Goal: Task Accomplishment & Management: Use online tool/utility

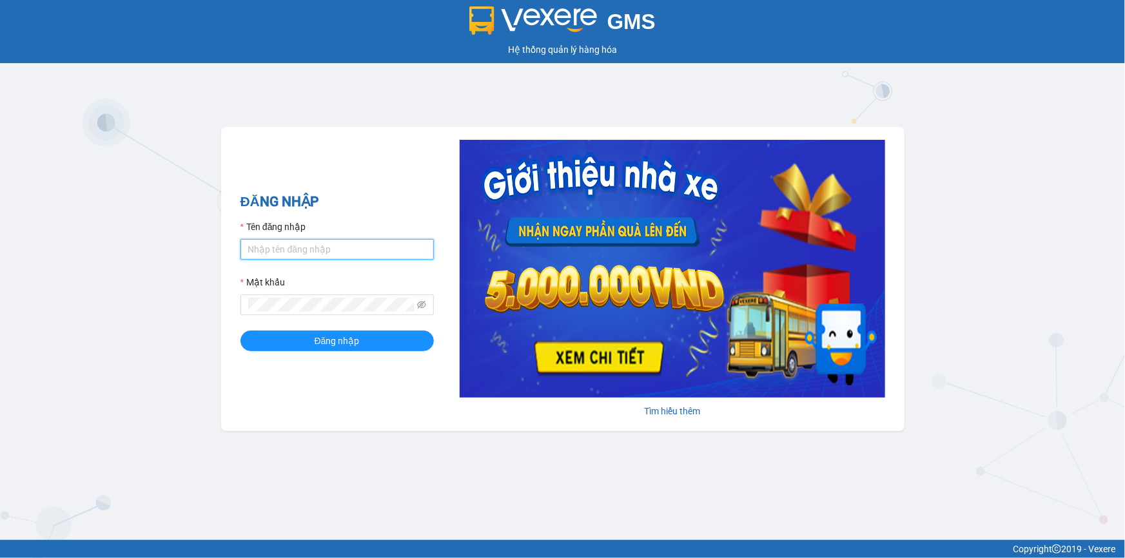
click at [308, 256] on input "Tên đăng nhập" at bounding box center [337, 249] width 193 height 21
type input "loc.tienoanh"
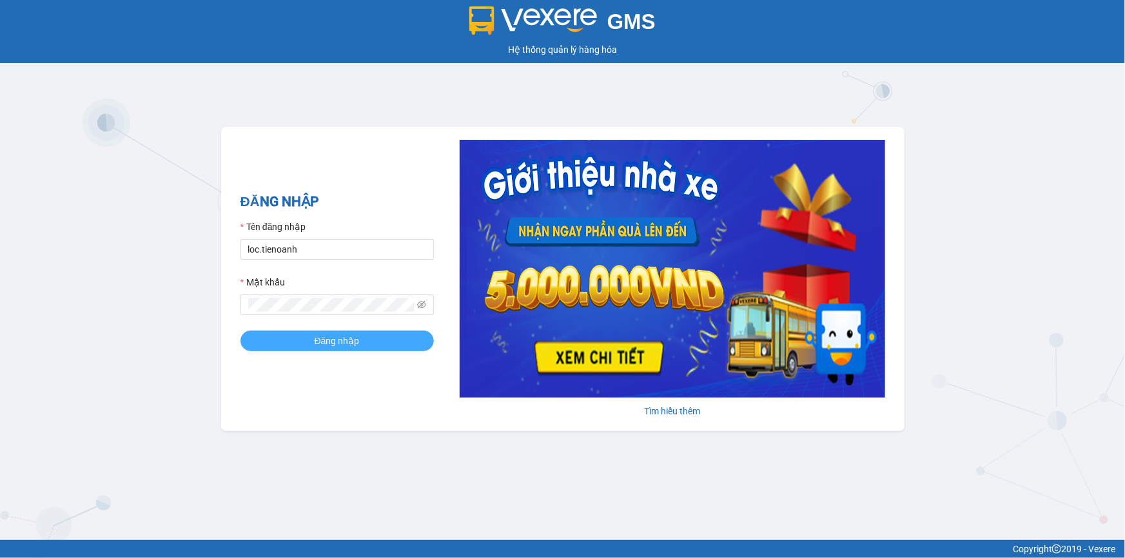
click at [277, 345] on button "Đăng nhập" at bounding box center [337, 341] width 193 height 21
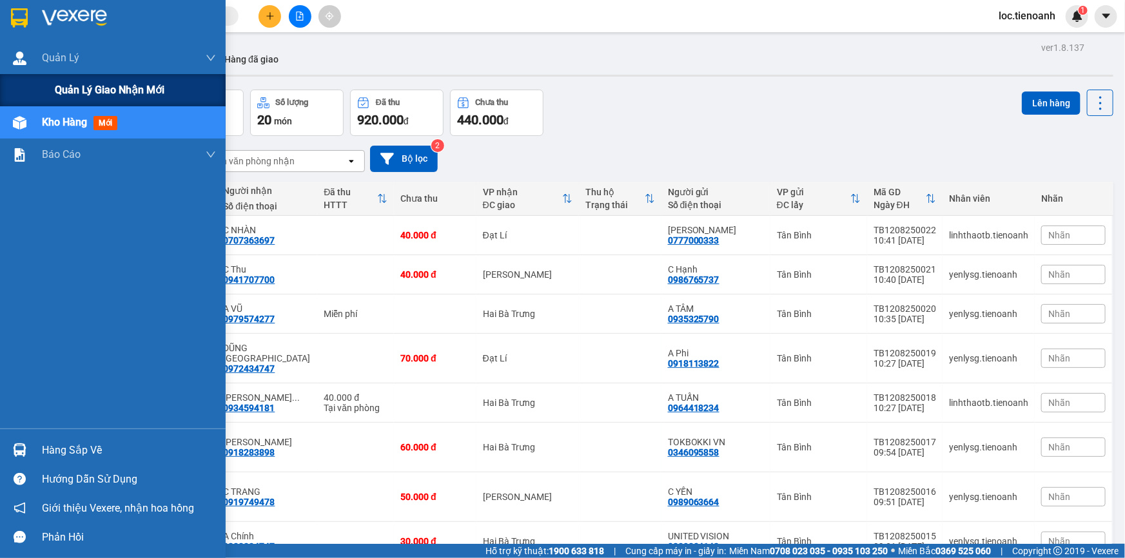
click at [77, 92] on span "Quản lý giao nhận mới" at bounding box center [110, 90] width 110 height 16
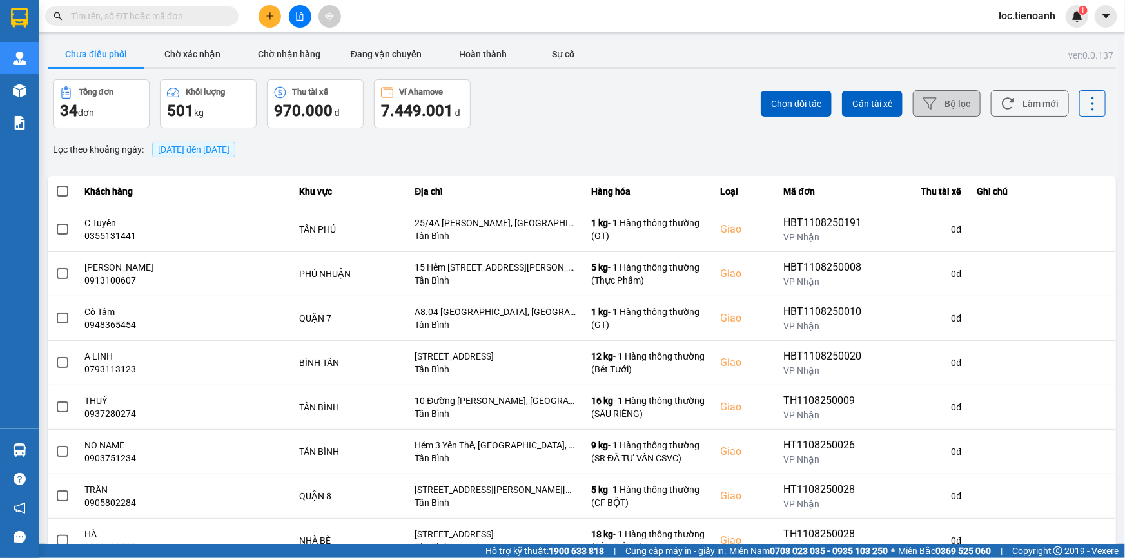
click at [935, 103] on button "Bộ lọc" at bounding box center [947, 103] width 68 height 26
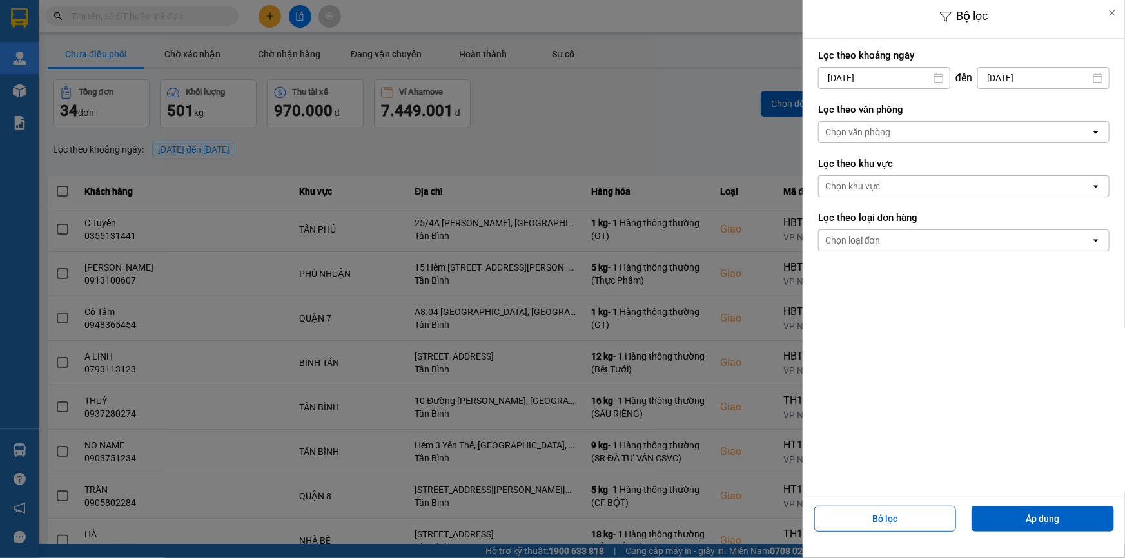
click at [907, 137] on div "Chọn văn phòng" at bounding box center [955, 132] width 272 height 21
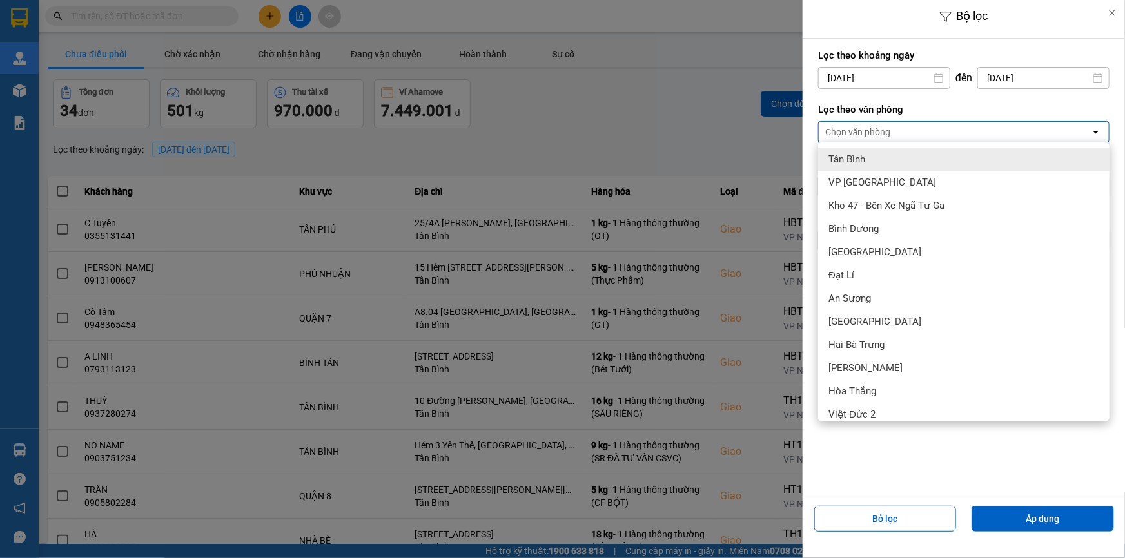
click at [898, 159] on div "Tân Bình" at bounding box center [963, 159] width 291 height 23
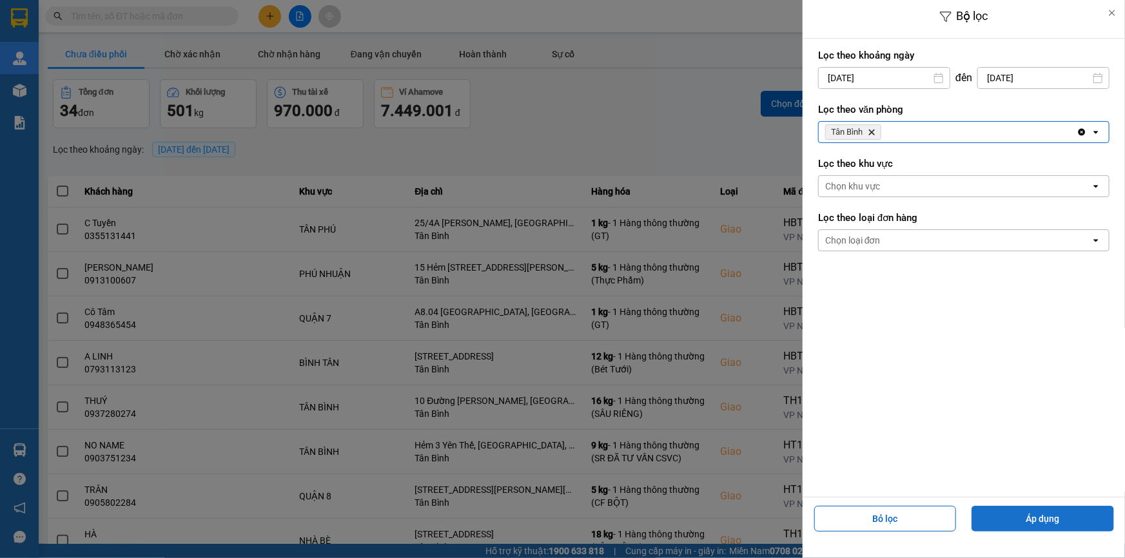
click at [1065, 527] on button "Áp dụng" at bounding box center [1043, 519] width 143 height 26
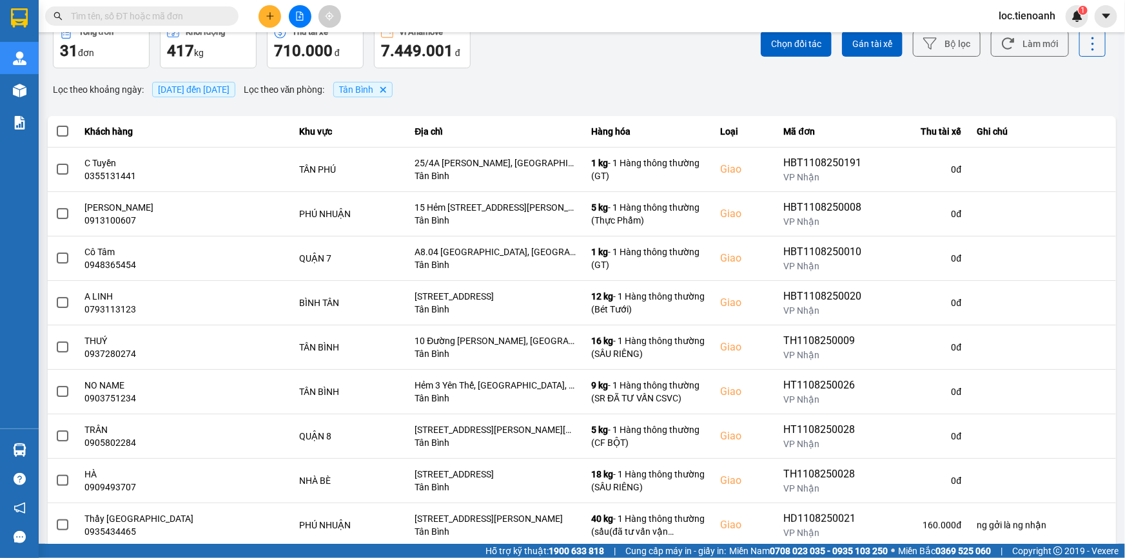
scroll to position [137, 0]
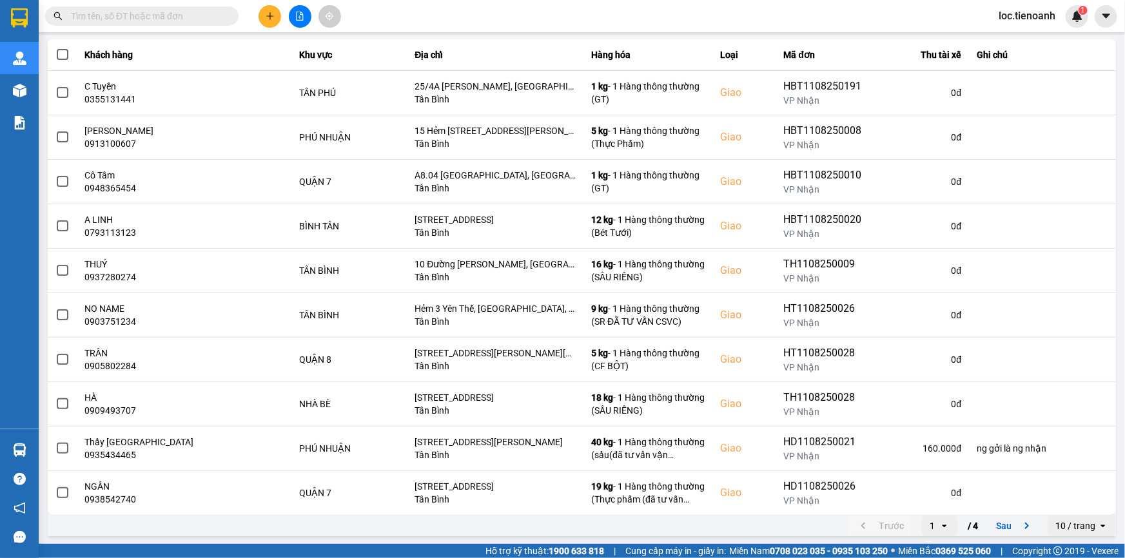
click at [1077, 522] on div "10 / trang" at bounding box center [1076, 526] width 40 height 13
click at [1078, 507] on li "100 / trang" at bounding box center [1073, 498] width 68 height 23
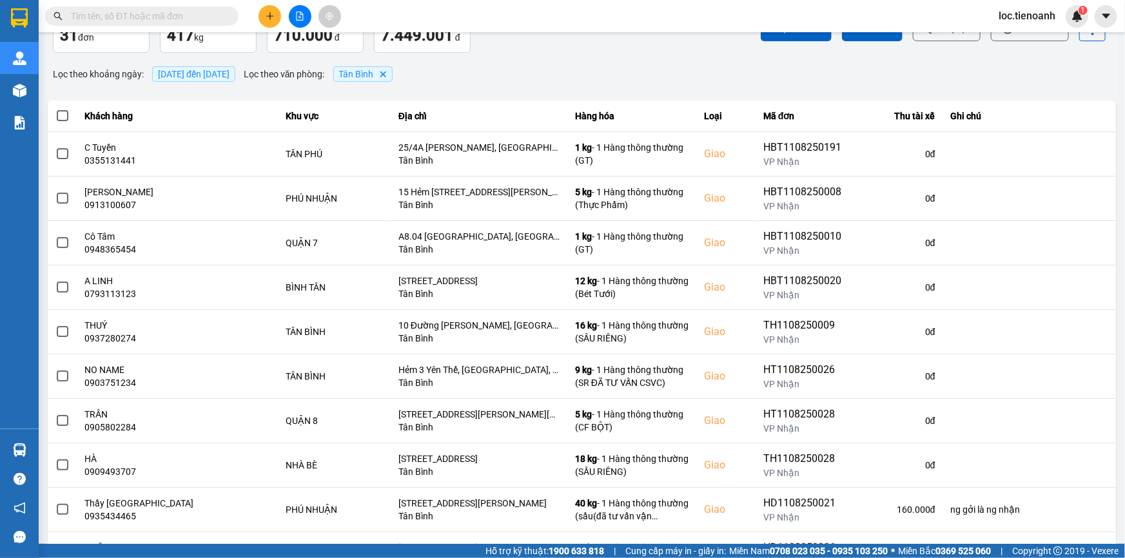
scroll to position [0, 0]
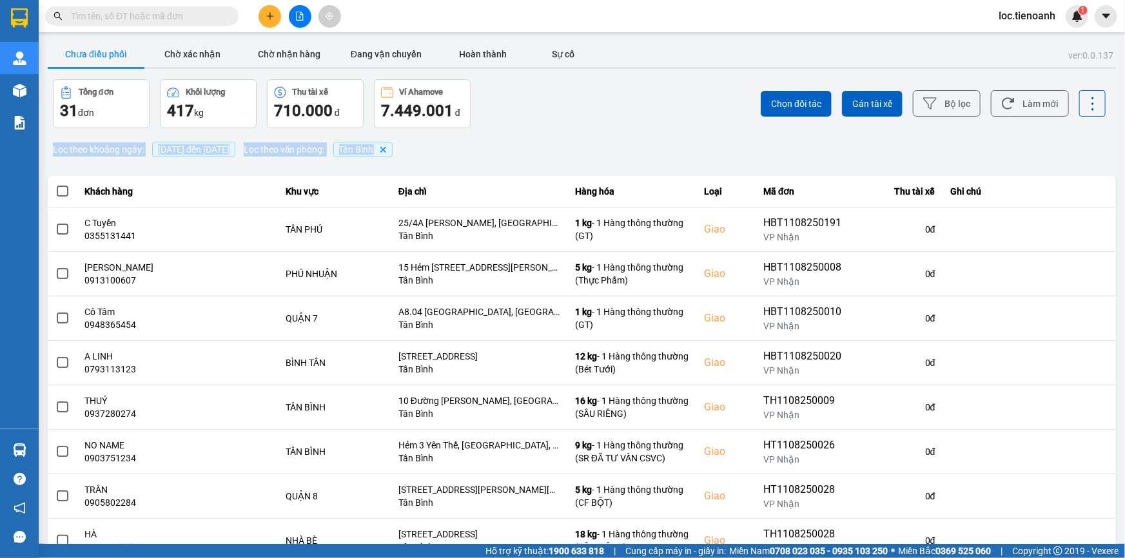
drag, startPoint x: 1113, startPoint y: 103, endPoint x: 1125, endPoint y: 166, distance: 64.3
click at [1125, 166] on main "ver: 0.0.137 Chưa điều phối Chờ xác nhận Chờ nhận hàng Đang vận chuyển Hoàn thà…" at bounding box center [562, 272] width 1125 height 544
click at [1070, 140] on div "Lọc theo khoảng ngày : 12/08/2025 đến 12/08/2025 Lọc theo văn phòng : Tân Bình …" at bounding box center [582, 150] width 1068 height 22
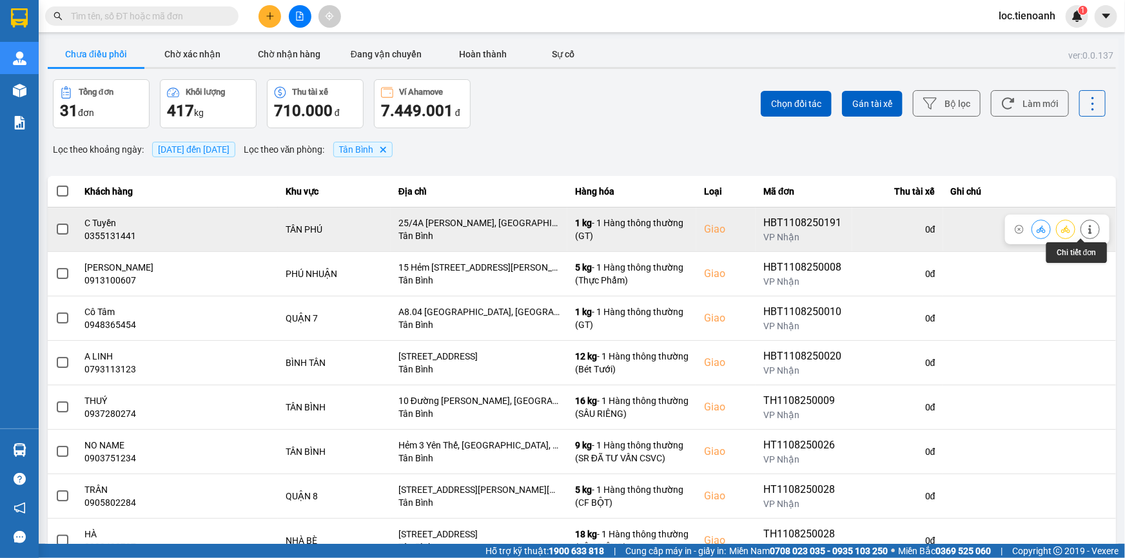
click at [1086, 225] on icon at bounding box center [1090, 229] width 9 height 9
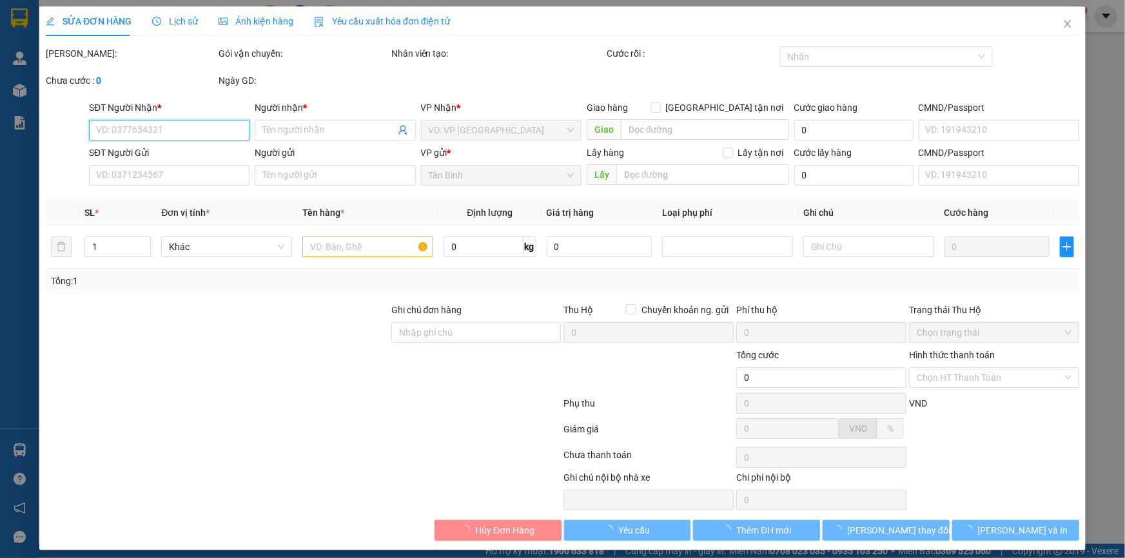
type input "0355131441"
type input "C Tuyền"
checkbox input "true"
type input "25/4A Bùi Cẩm Hổ, Tân Thới Hòa, Tân Phú, Hồ Chí Minh"
type input "0358404434"
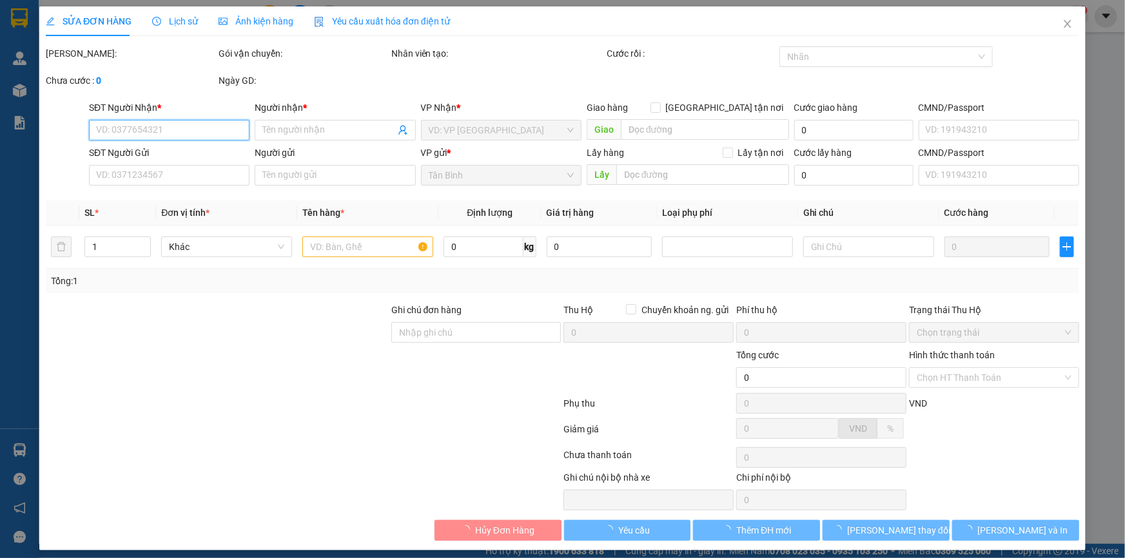
type input "A Lộc"
type input "60.000"
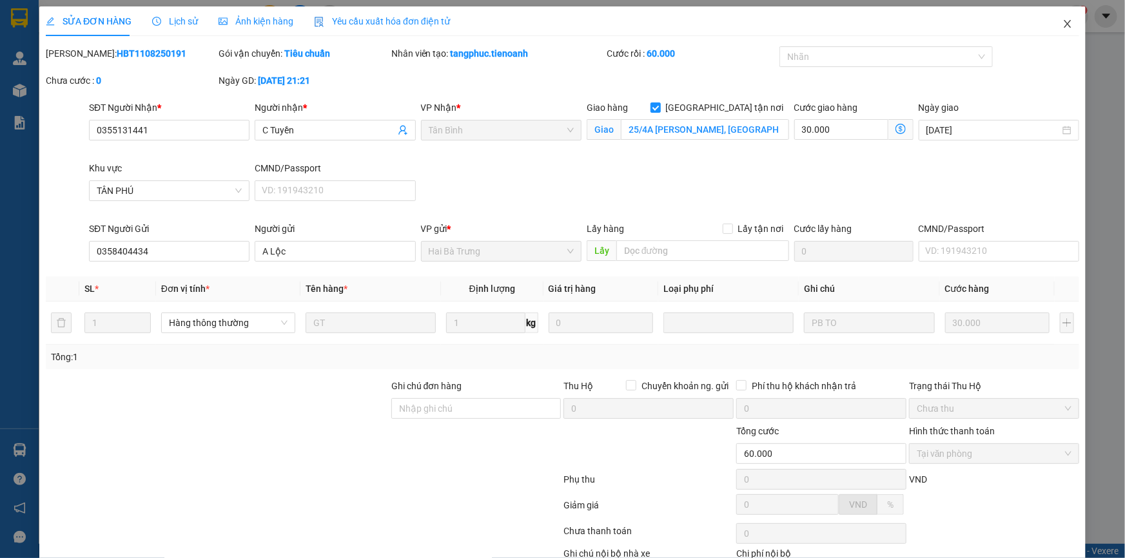
click at [1064, 25] on icon "close" at bounding box center [1067, 24] width 7 height 8
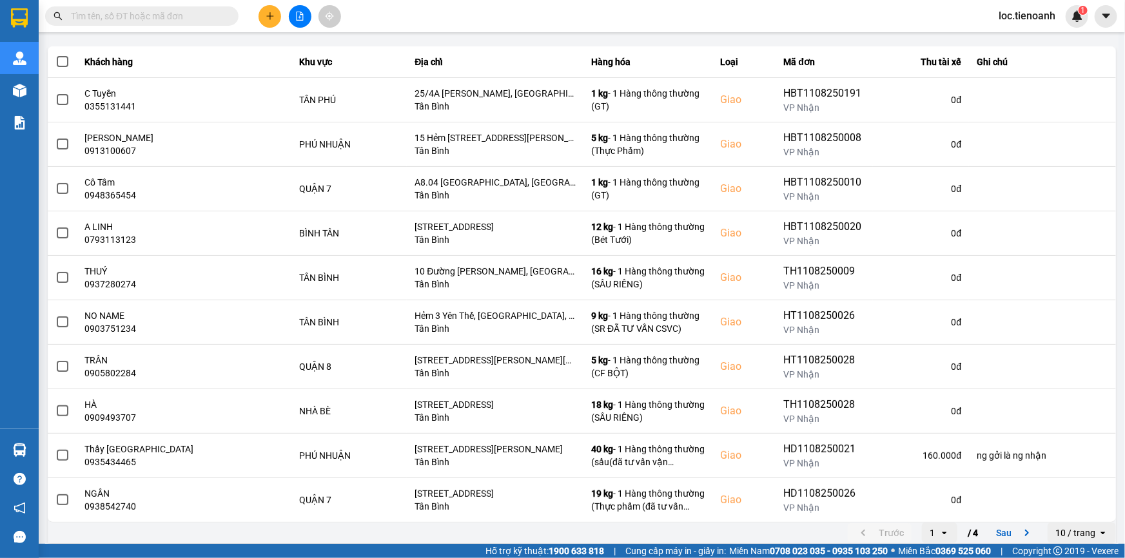
scroll to position [137, 0]
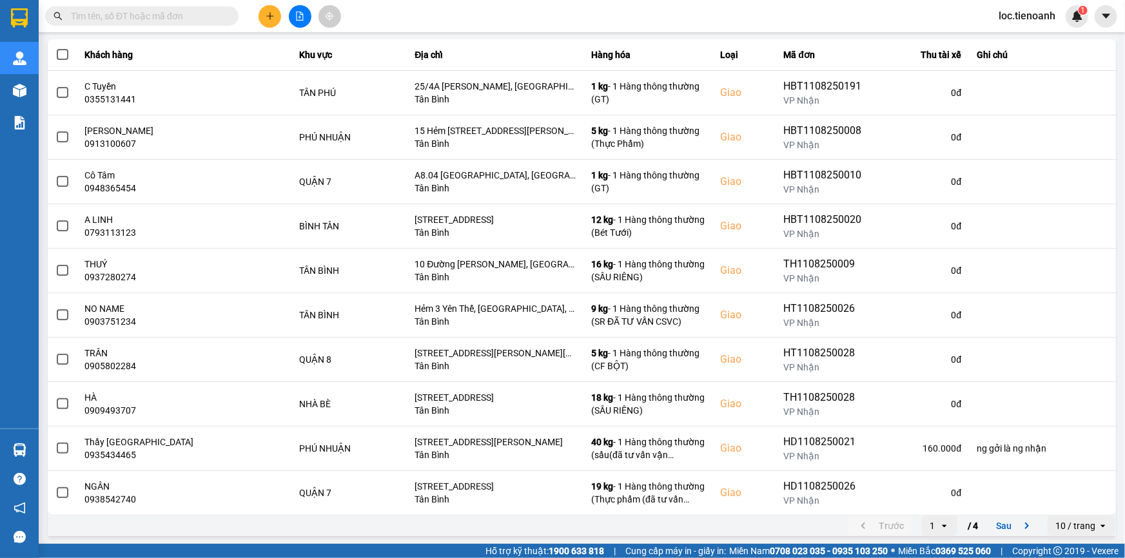
click at [1074, 529] on div "10 / trang" at bounding box center [1076, 526] width 40 height 13
click at [1078, 501] on div "100 / trang" at bounding box center [1073, 498] width 47 height 13
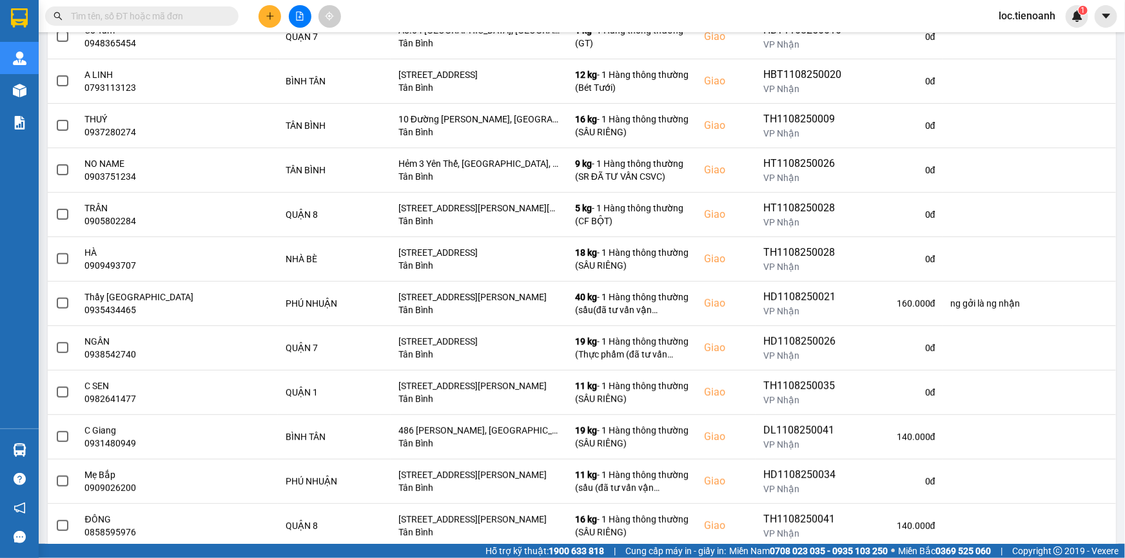
scroll to position [284, 0]
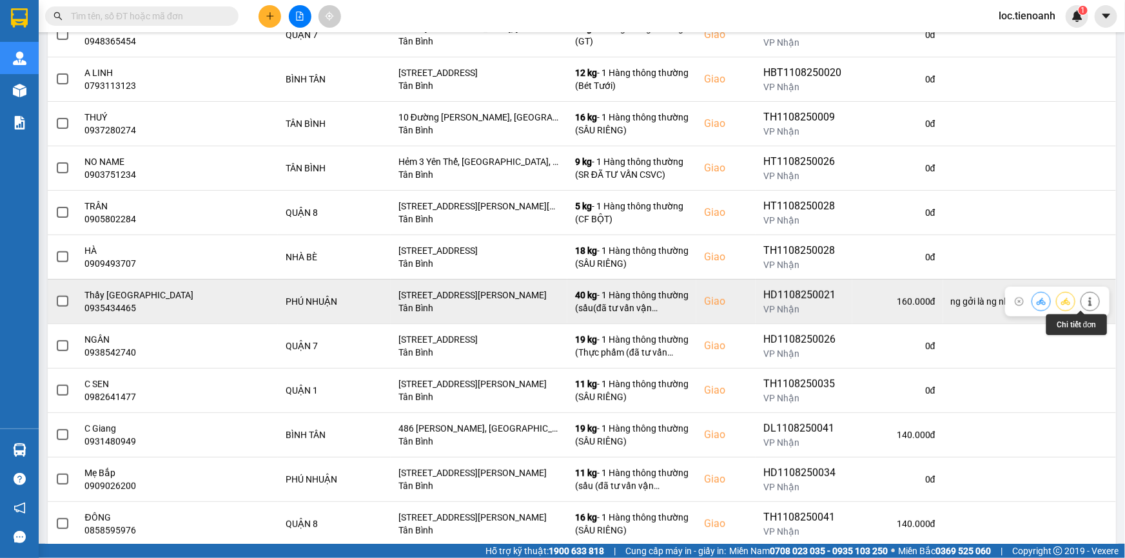
click at [1086, 300] on icon at bounding box center [1090, 301] width 9 height 9
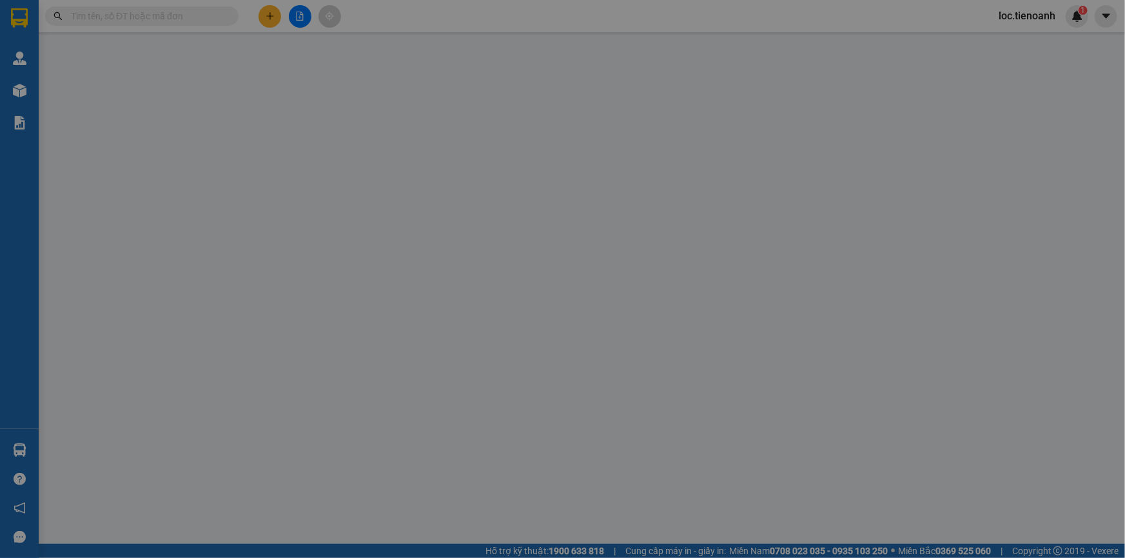
type input "0935434465"
type input "Thầy Tịnh Nguyên"
checkbox input "true"
type input "112 Nguyễn Văn Trỗi, Phường 8, Quận Phú Nhuận, Thành phố Hồ Chí Minh"
type input "ng gởi là ng nhận"
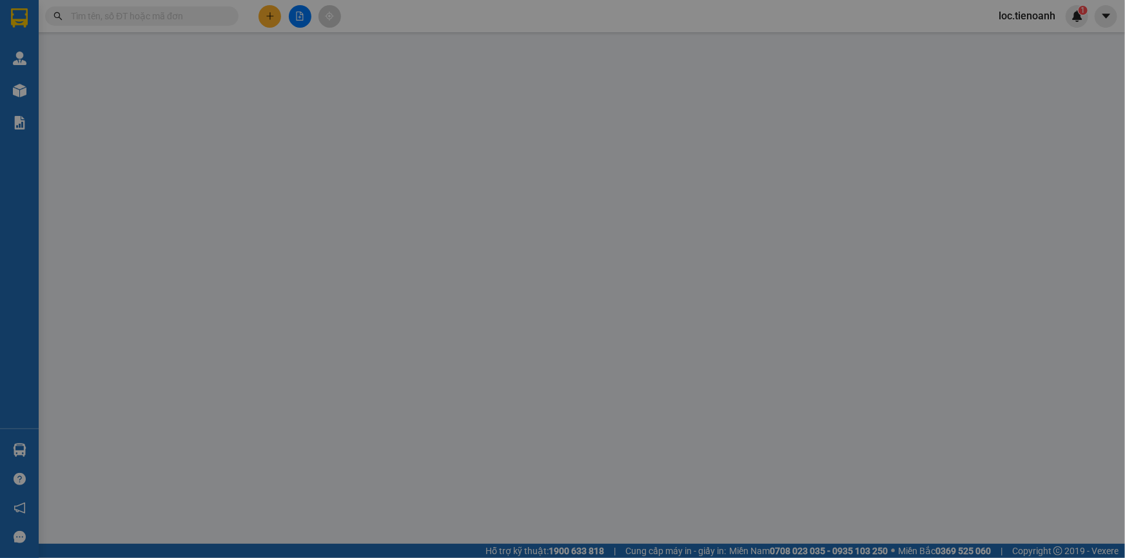
type input "160.000"
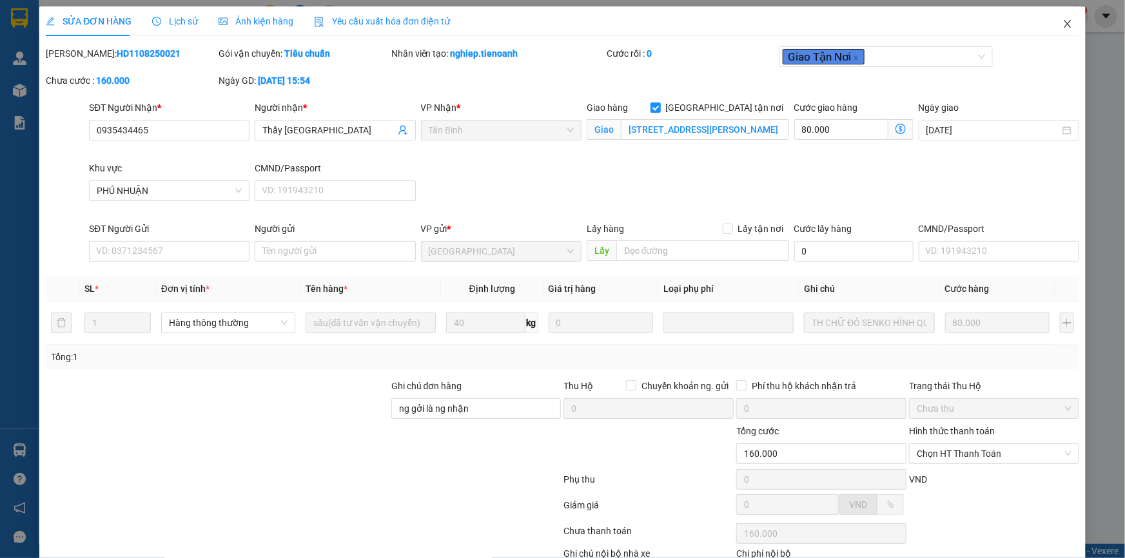
click at [1063, 28] on icon "close" at bounding box center [1068, 24] width 10 height 10
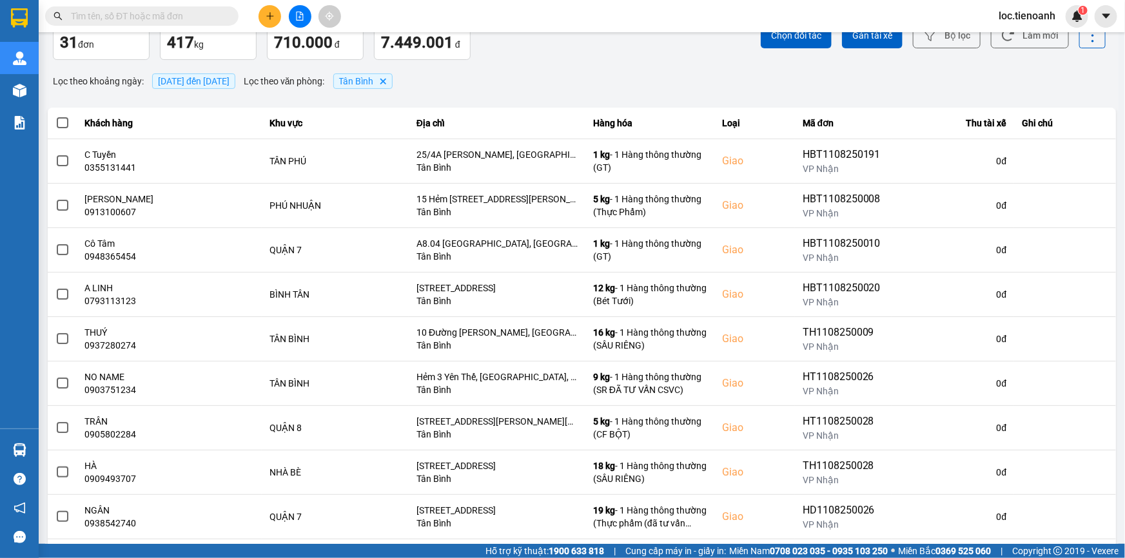
scroll to position [137, 0]
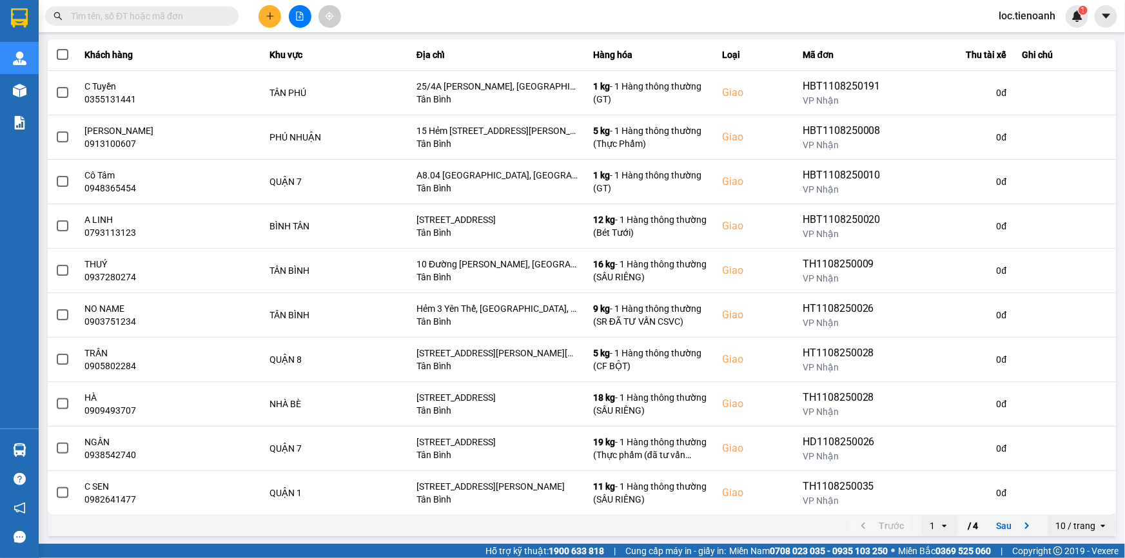
click at [1076, 528] on div "10 / trang" at bounding box center [1076, 526] width 40 height 13
click at [1074, 505] on li "100 / trang" at bounding box center [1073, 498] width 68 height 23
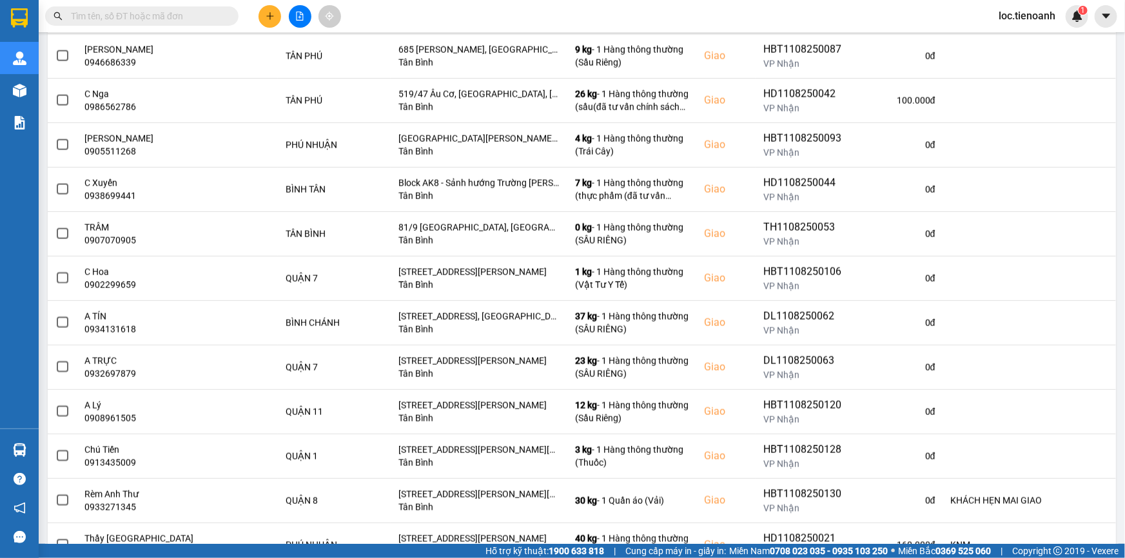
scroll to position [1070, 0]
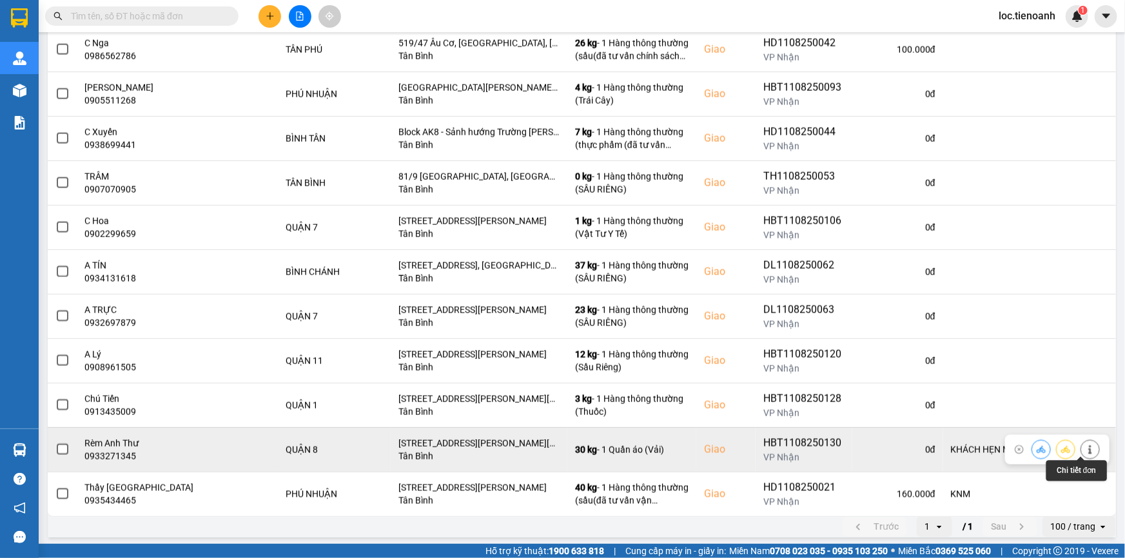
click at [1086, 446] on icon at bounding box center [1090, 450] width 9 height 9
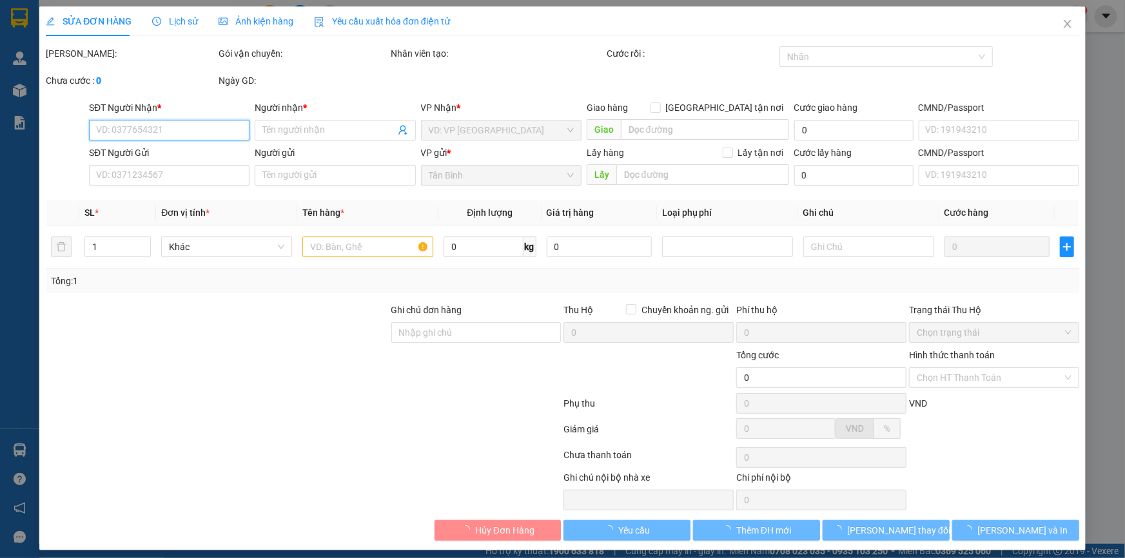
type input "0933271345"
type input "Rèm Anh Thư"
checkbox input "true"
type input "218/2 An Dương Vương, Phường 16, Quận 8, Hồ Chí Minh"
type input "0919821155"
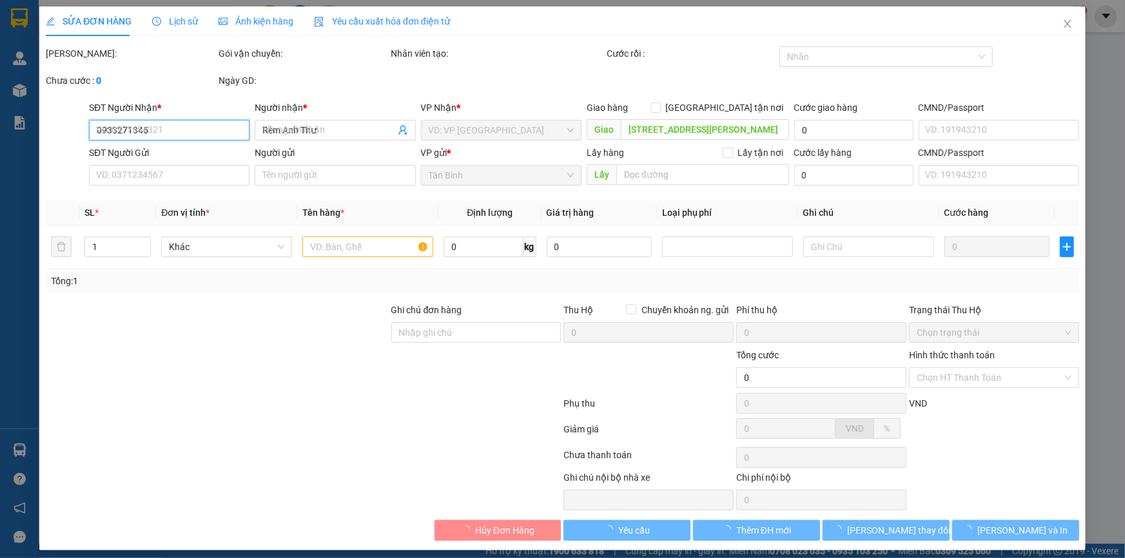
type input "A Hiếu( THIÊN PHÚC )"
type input "KHÁCH HẸN MAI GIAO"
type input "150.000"
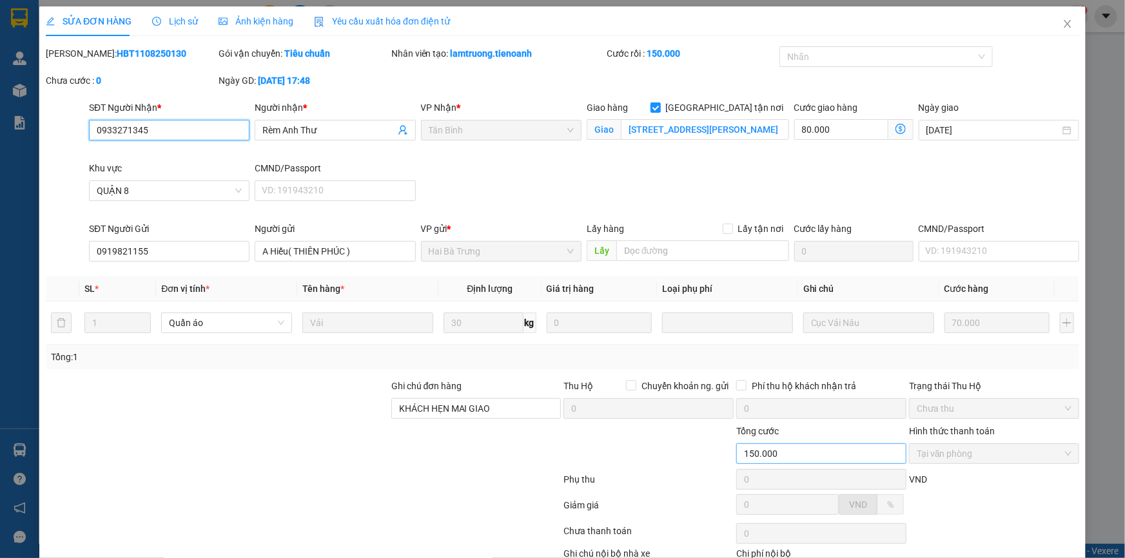
scroll to position [83, 0]
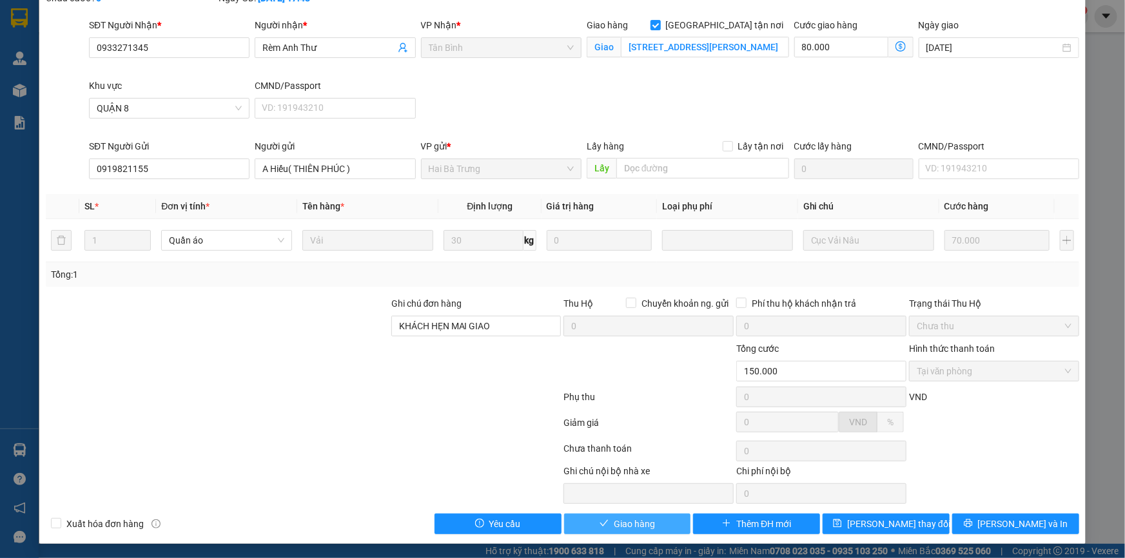
click at [649, 526] on span "Giao hàng" at bounding box center [634, 524] width 41 height 14
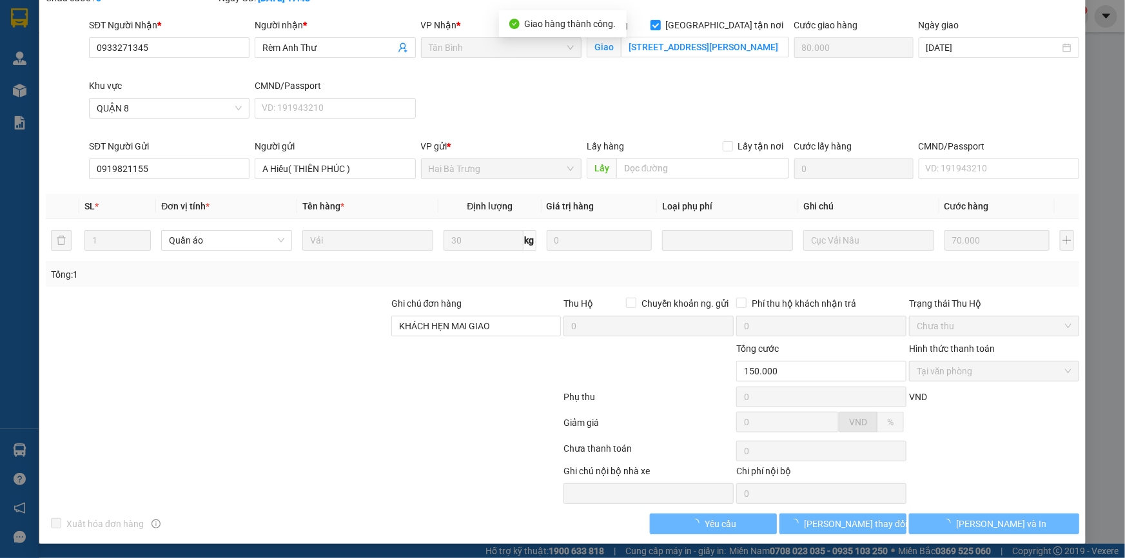
scroll to position [0, 0]
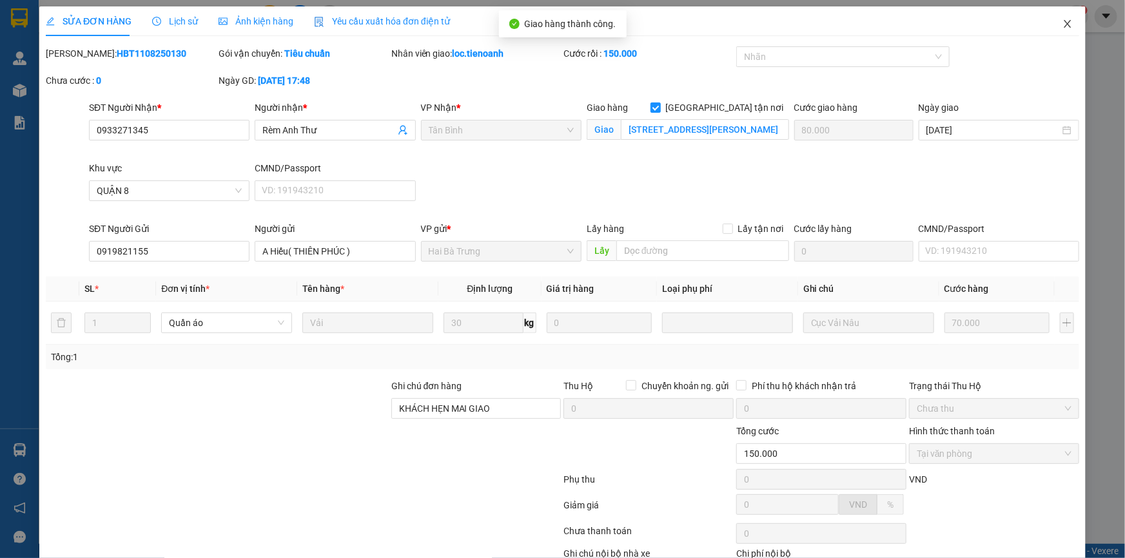
click at [1063, 25] on icon "close" at bounding box center [1068, 24] width 10 height 10
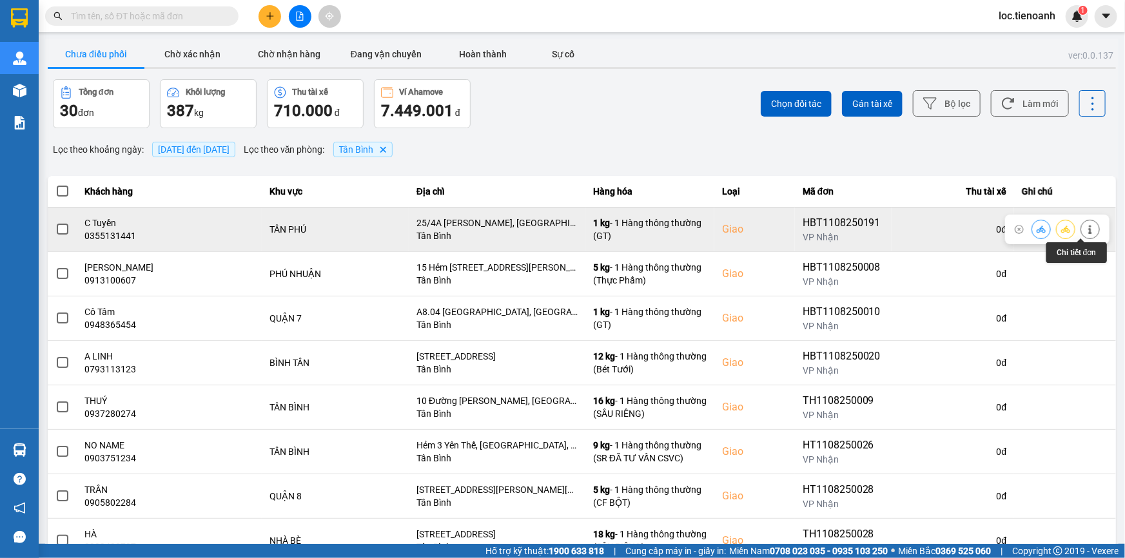
click at [1088, 233] on icon at bounding box center [1089, 229] width 3 height 9
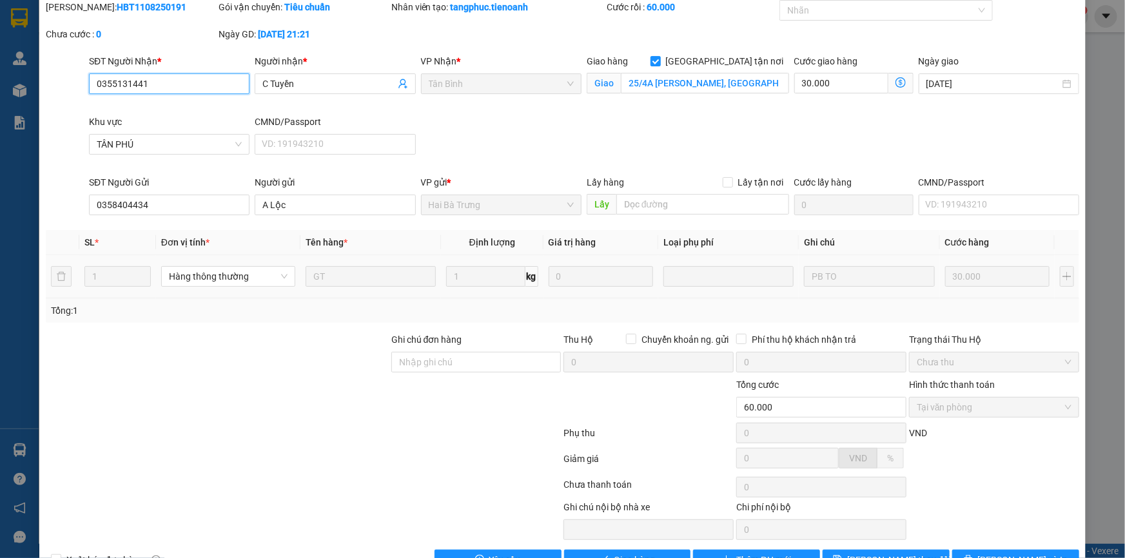
scroll to position [83, 0]
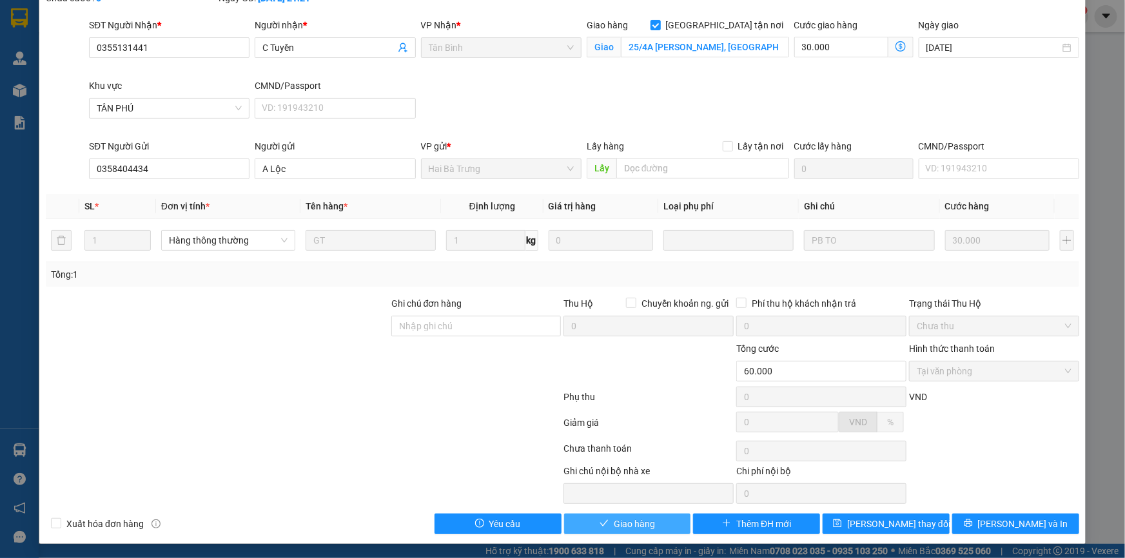
drag, startPoint x: 603, startPoint y: 516, endPoint x: 691, endPoint y: 415, distance: 133.5
click at [604, 516] on button "Giao hàng" at bounding box center [627, 524] width 127 height 21
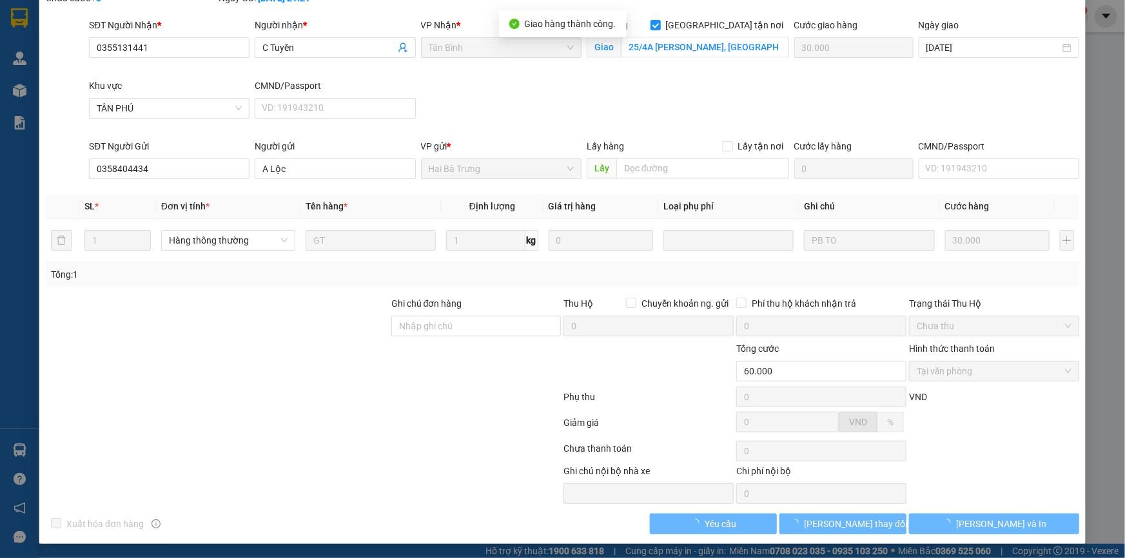
scroll to position [0, 0]
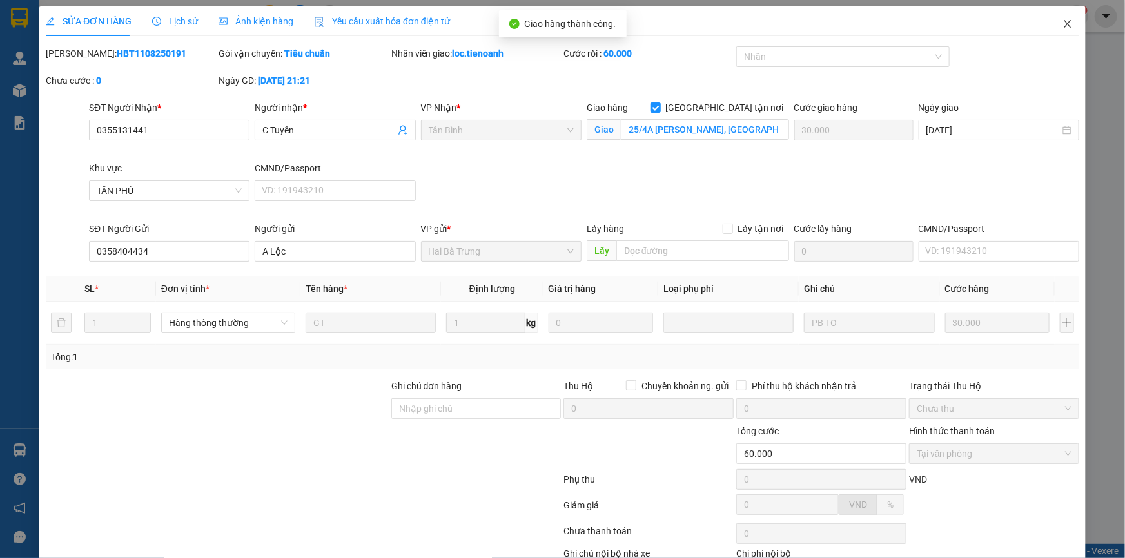
click at [1063, 25] on icon "close" at bounding box center [1068, 24] width 10 height 10
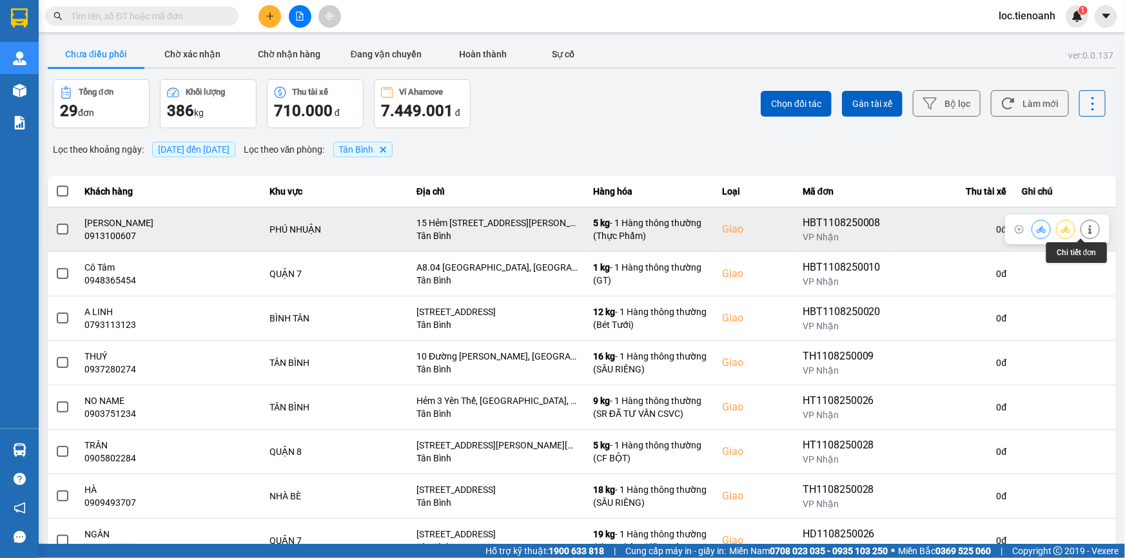
click at [1086, 228] on icon at bounding box center [1090, 229] width 9 height 9
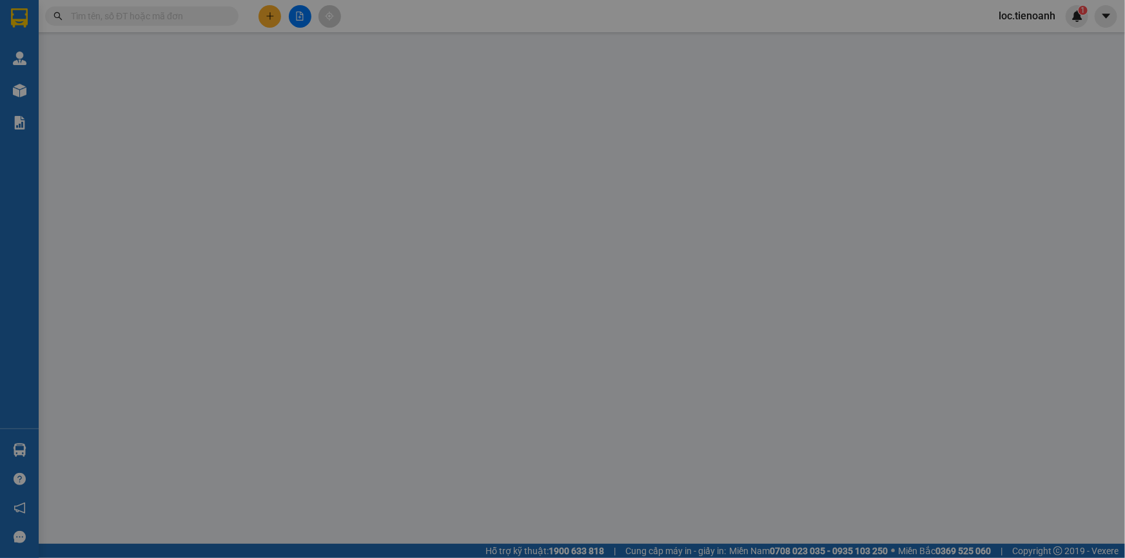
type input "0913100607"
type input "Cha Dũng"
checkbox input "true"
type input "15 Hẻm 479 Nguyễn Kiệm, Phường 9, Quận Phú Nhuận, Thành phố Hồ Chí Minh"
type input "0932727279"
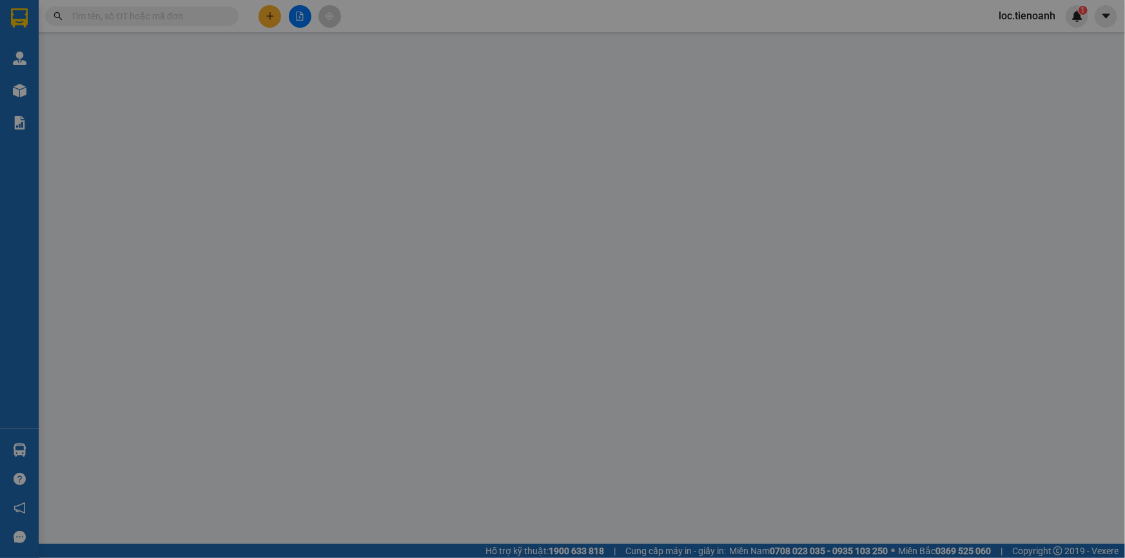
type input "A Lộc"
type input "70.000"
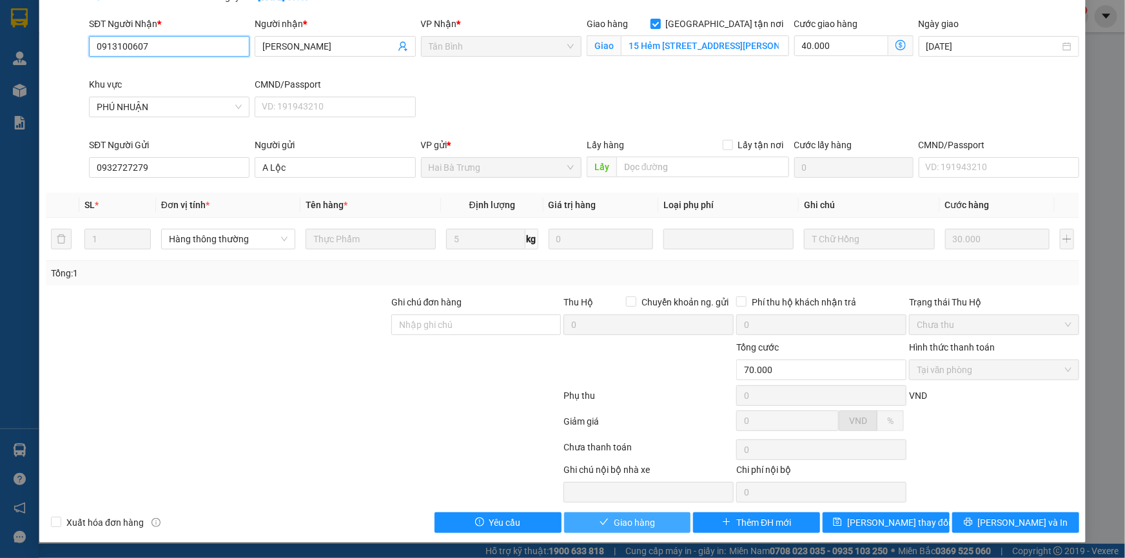
scroll to position [83, 0]
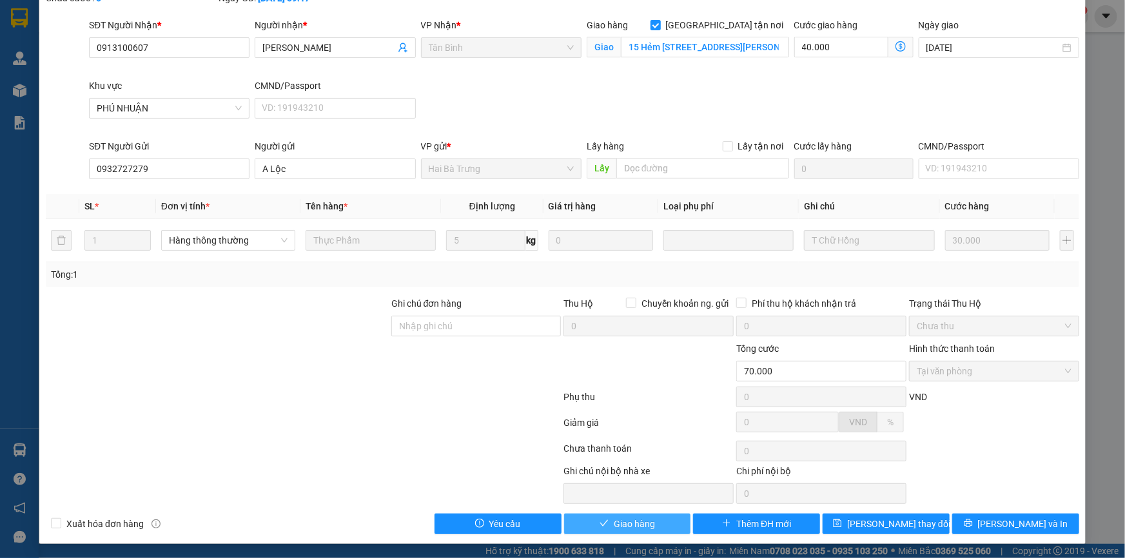
click at [638, 526] on span "Giao hàng" at bounding box center [634, 524] width 41 height 14
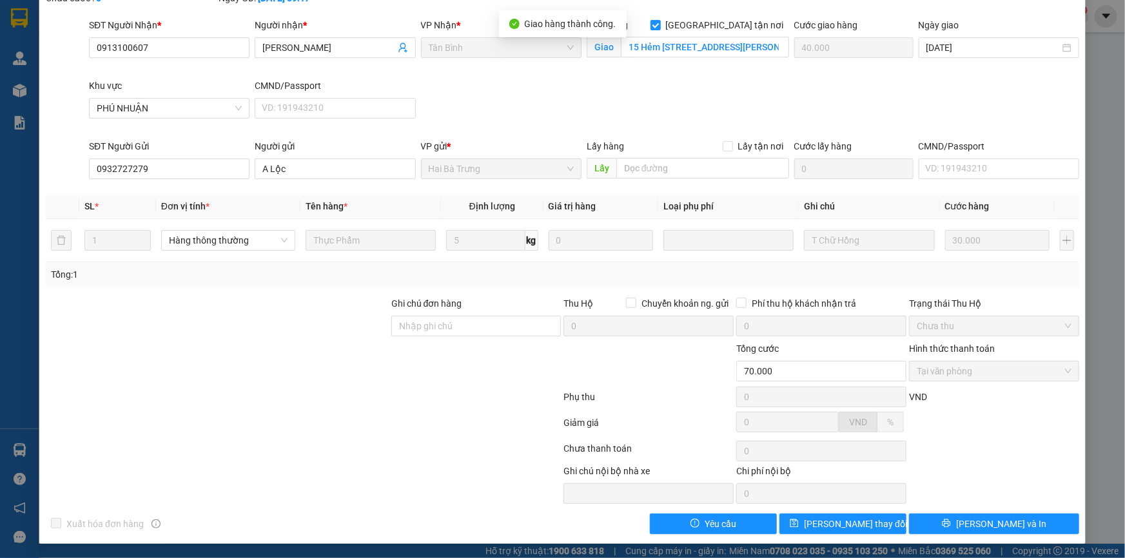
scroll to position [0, 0]
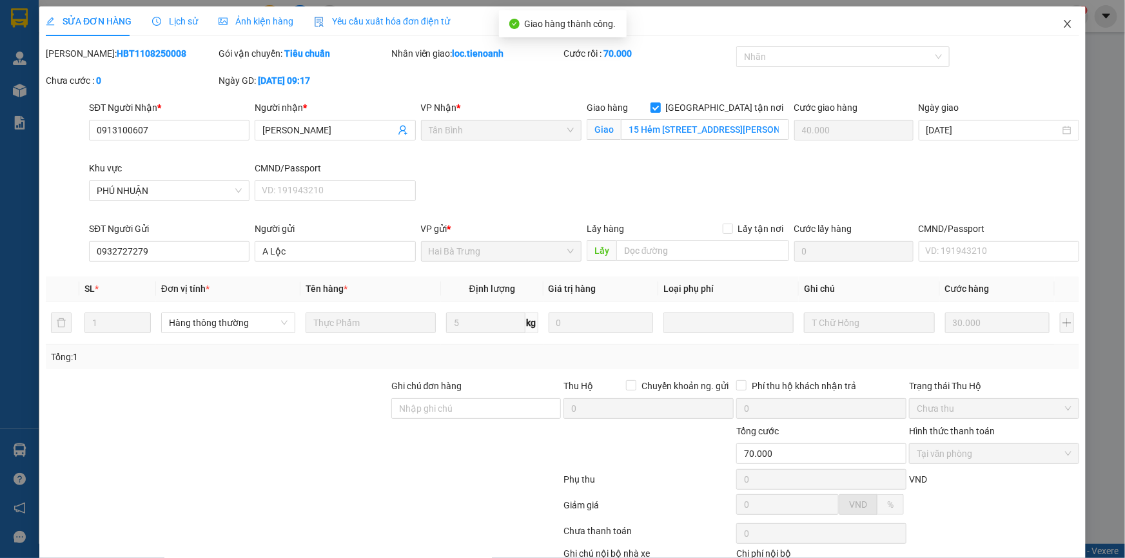
click at [1063, 24] on icon "close" at bounding box center [1068, 24] width 10 height 10
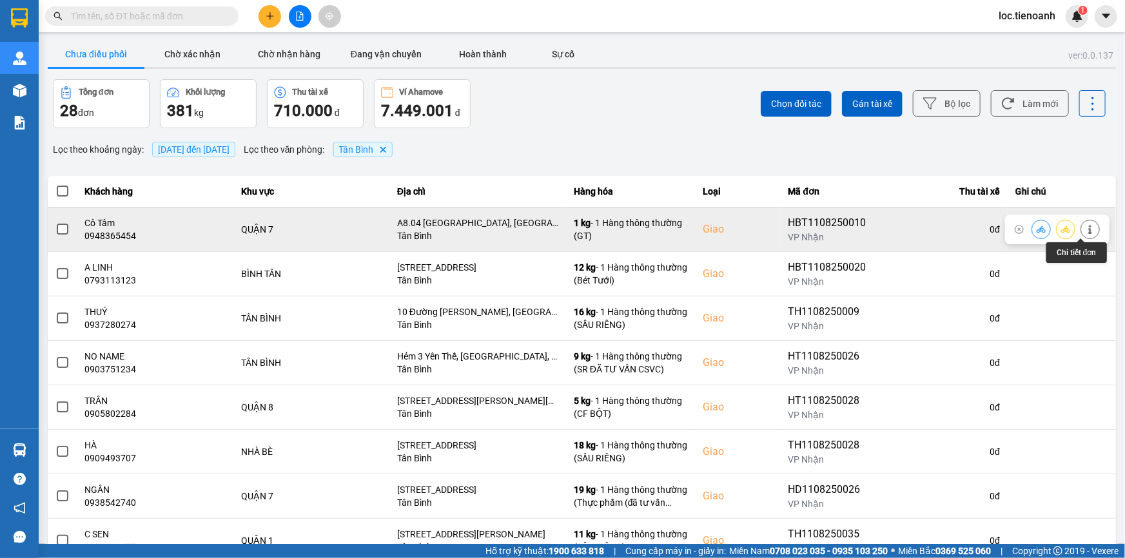
click at [1086, 230] on icon at bounding box center [1090, 229] width 9 height 9
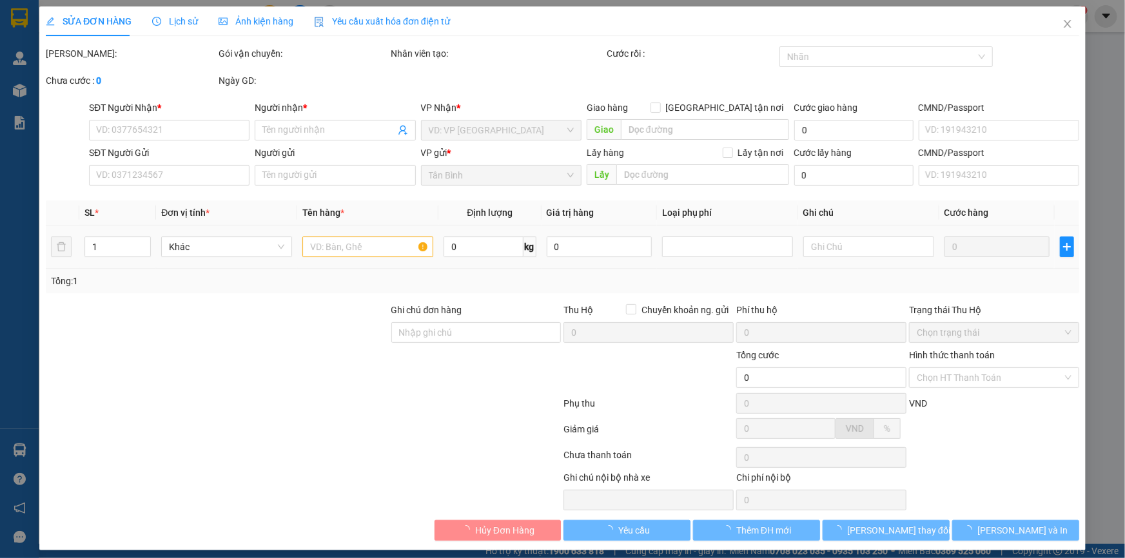
type input "0948365454"
type input "Cô Tâm"
checkbox input "true"
type input "A8.04 Chung Cư Scenic Valley 2, Phường Tân Phú, Quận 7, Thành Phố Hồ Chí Minh"
type input "0905167794"
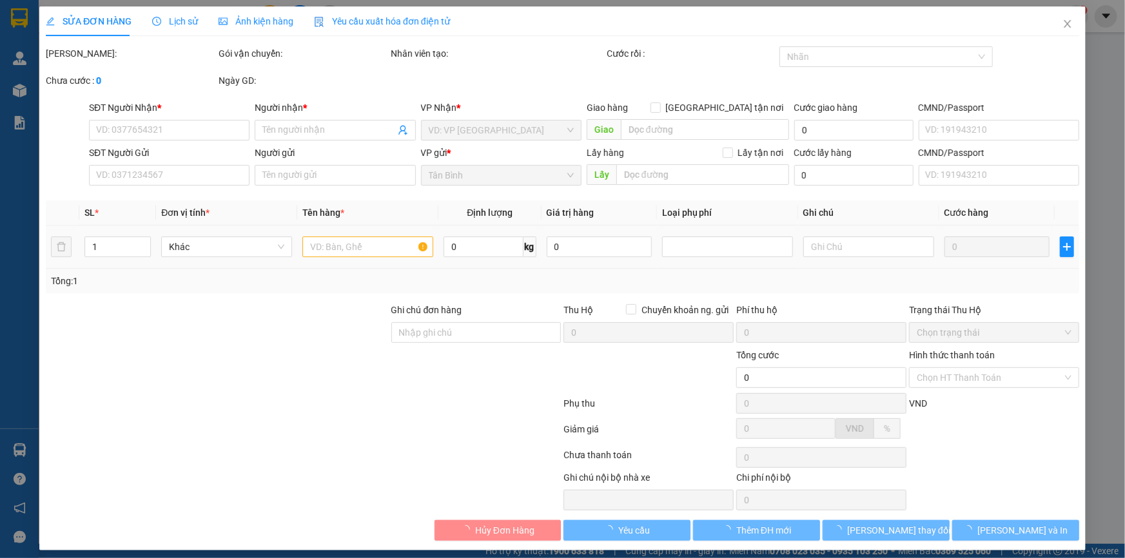
type input "A Phúc"
type input "110.000"
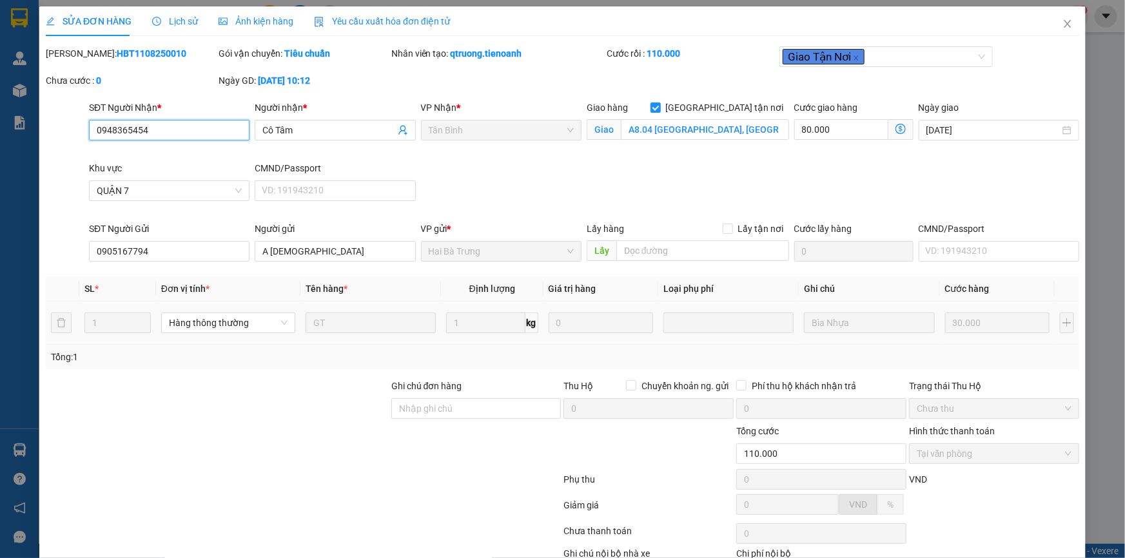
scroll to position [83, 0]
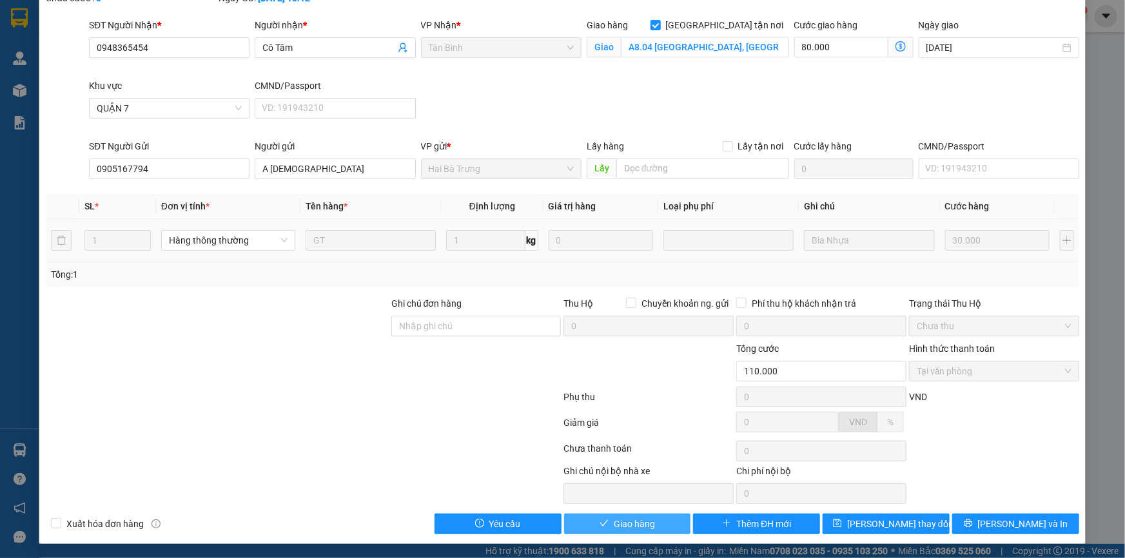
drag, startPoint x: 638, startPoint y: 524, endPoint x: 668, endPoint y: 458, distance: 71.6
click at [641, 519] on span "Giao hàng" at bounding box center [634, 524] width 41 height 14
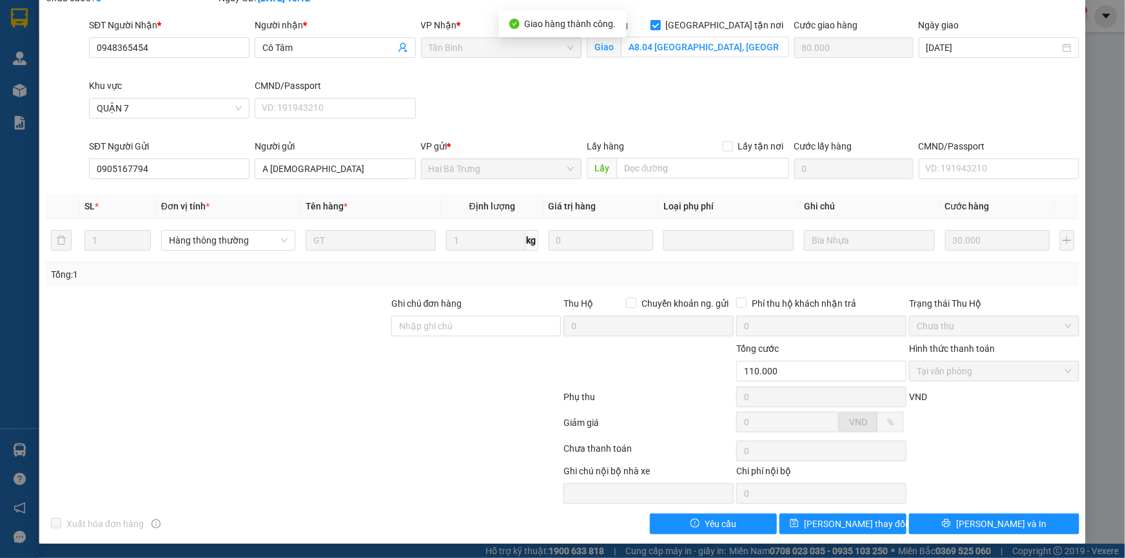
scroll to position [0, 0]
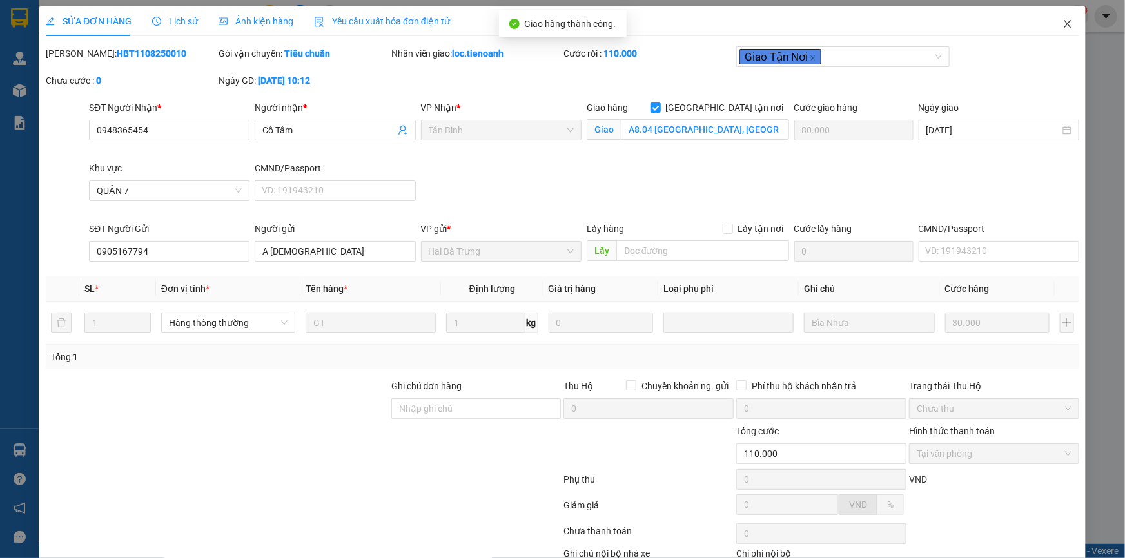
click at [1063, 20] on icon "close" at bounding box center [1068, 24] width 10 height 10
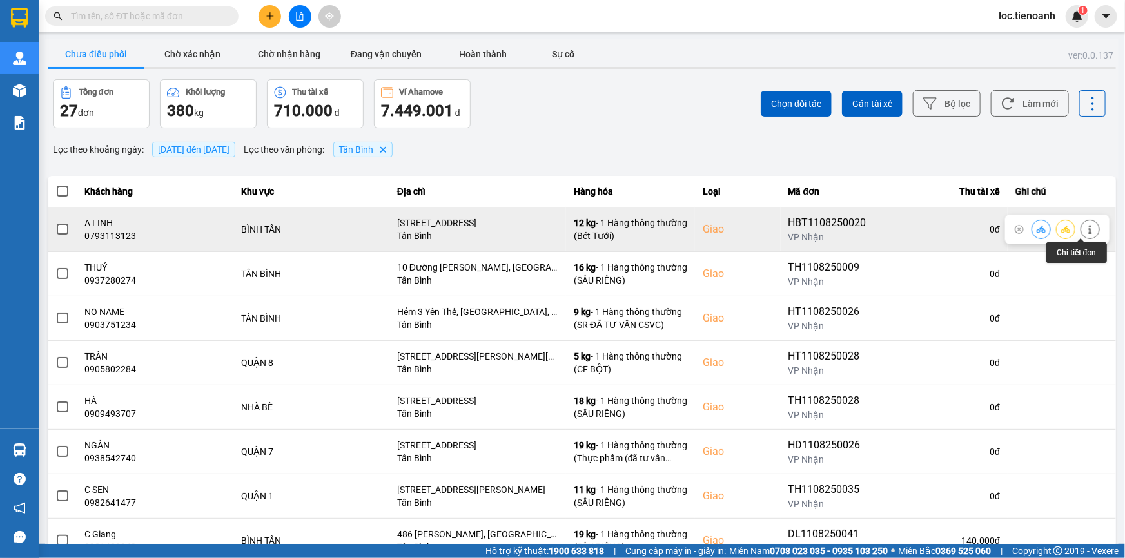
click at [1081, 227] on button at bounding box center [1090, 229] width 18 height 23
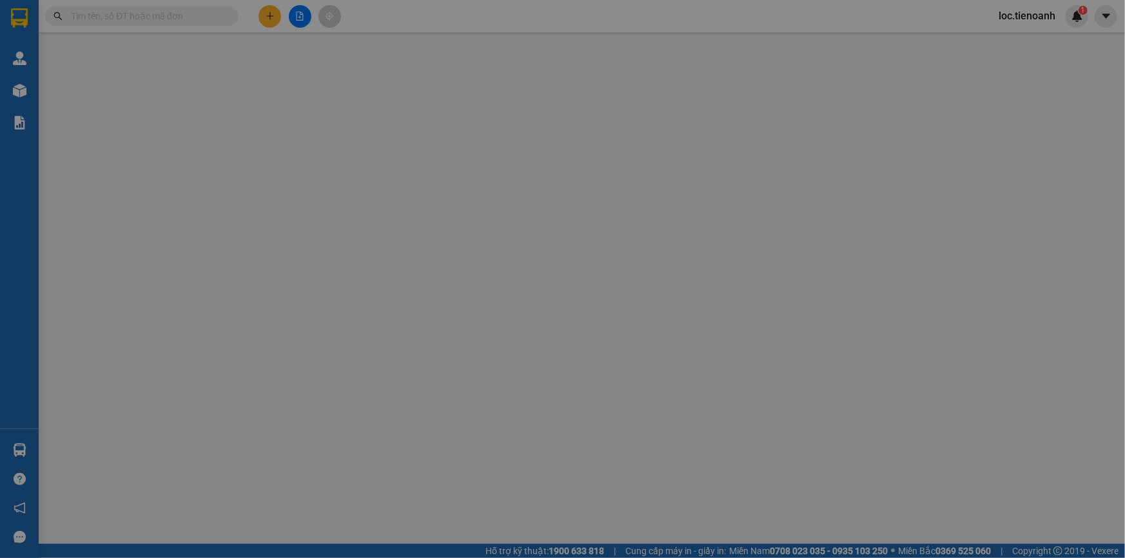
type input "0793113123"
type input "A LINH"
checkbox input "true"
type input "34/14 Đường Số 22, Phường Bình Hưng Hòa A, Quận Bình Tân, Thành phố Hồ Chí Minh"
type input "0966445199"
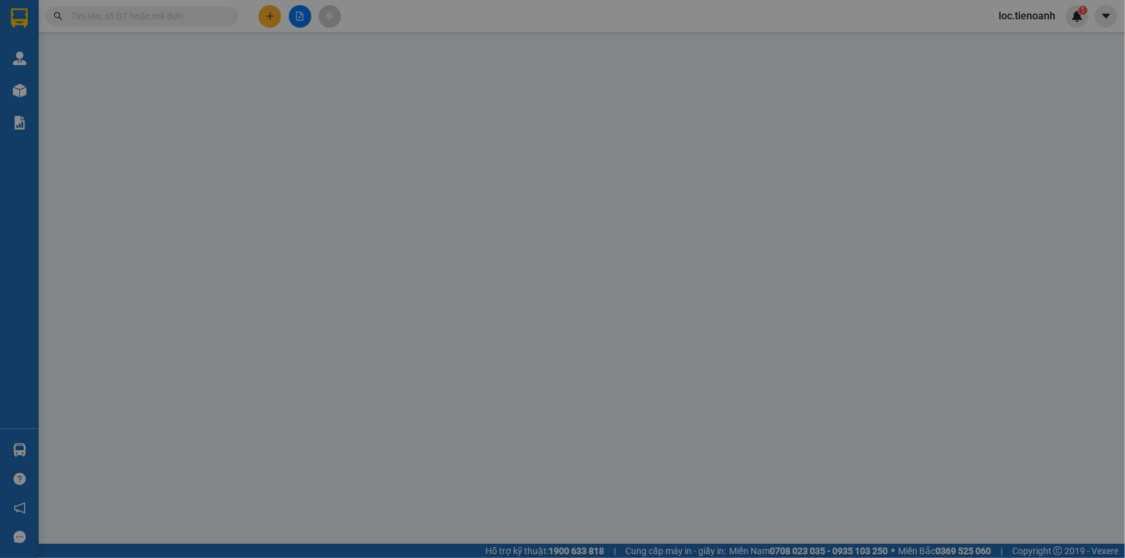
type input "A TÌNH"
type input "100.000"
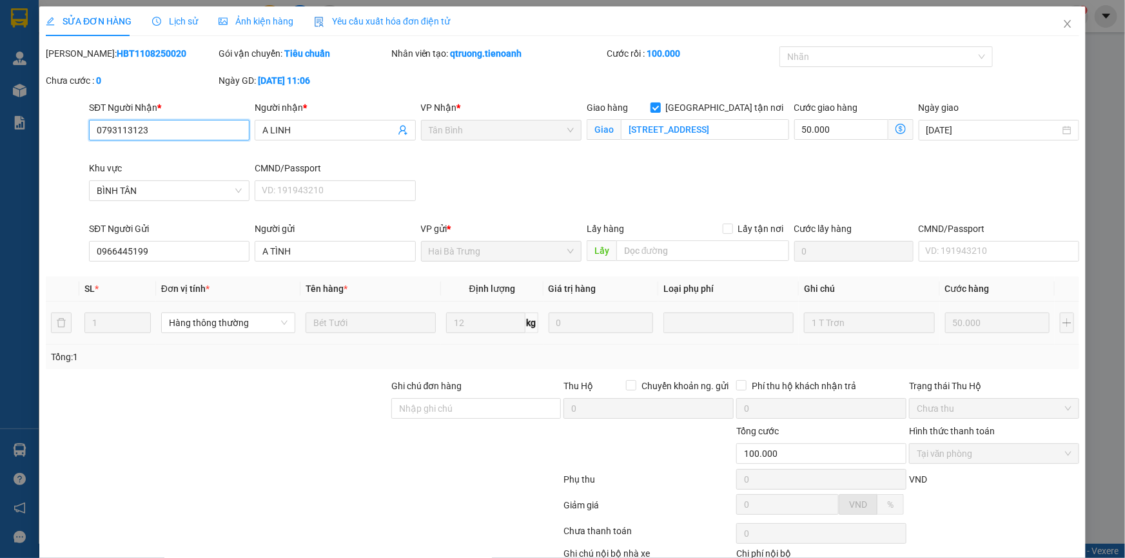
scroll to position [83, 0]
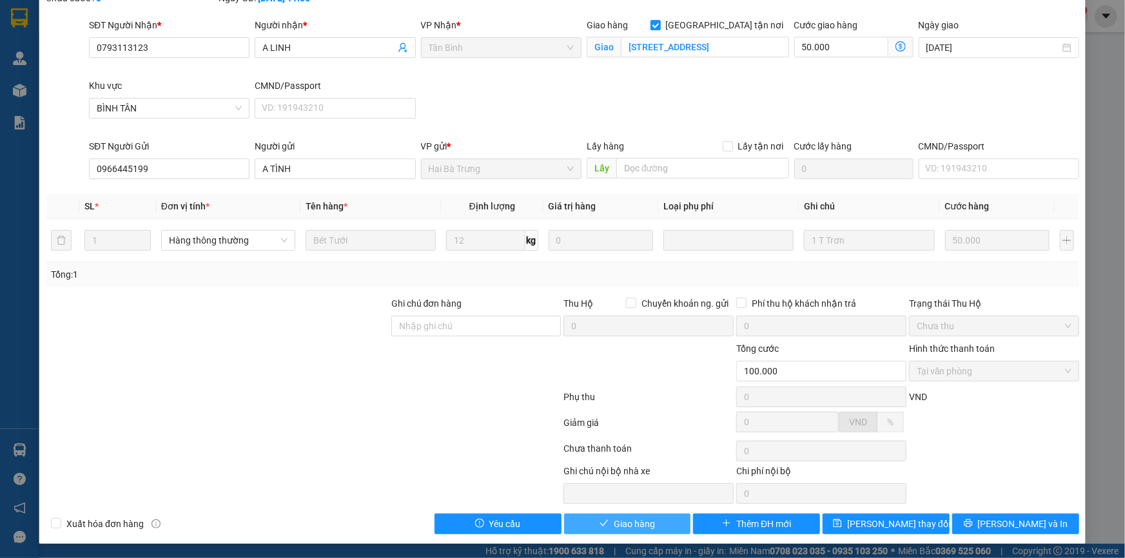
drag, startPoint x: 645, startPoint y: 520, endPoint x: 699, endPoint y: 464, distance: 77.5
click at [648, 518] on span "Giao hàng" at bounding box center [634, 524] width 41 height 14
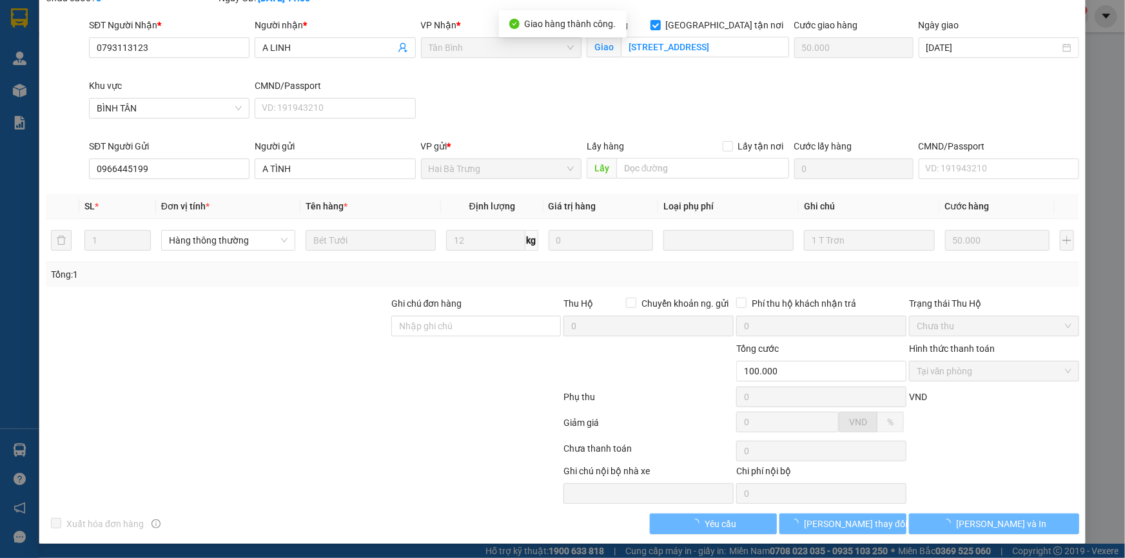
scroll to position [0, 0]
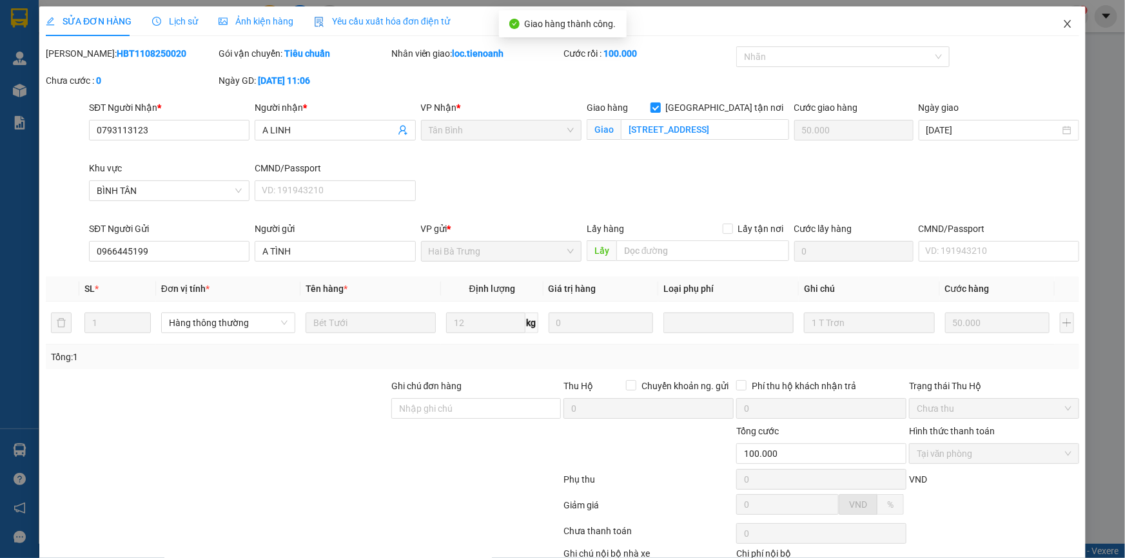
click at [1063, 20] on icon "close" at bounding box center [1068, 24] width 10 height 10
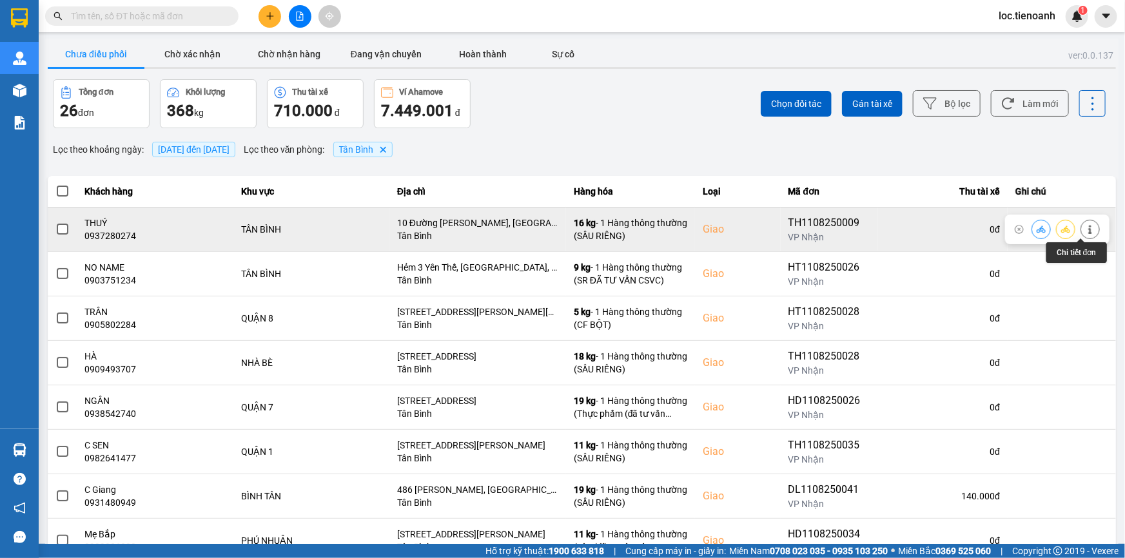
click at [1088, 230] on button at bounding box center [1090, 229] width 18 height 23
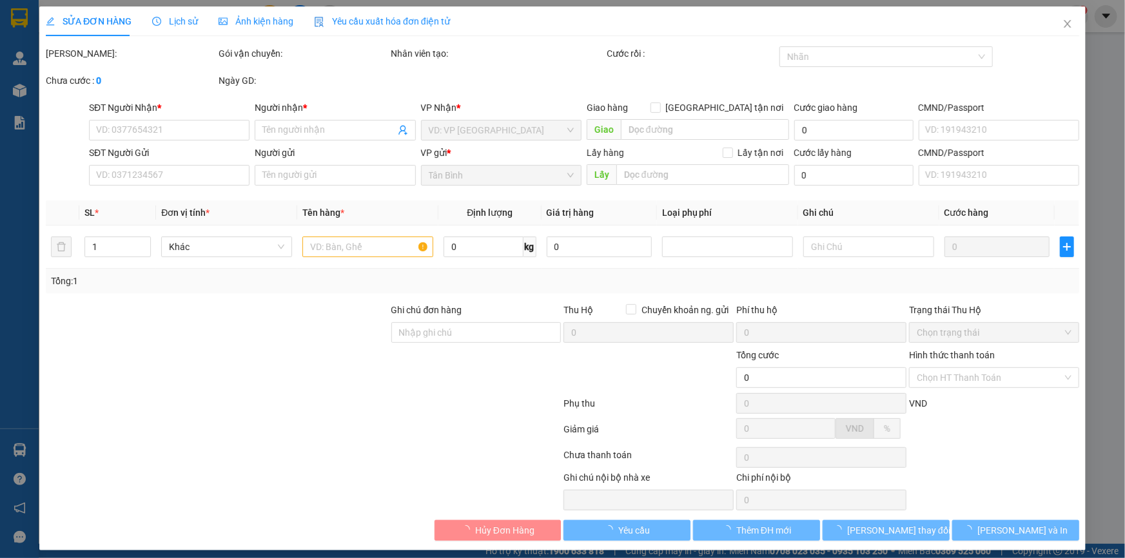
type input "0937280274"
type input "THUÝ"
checkbox input "true"
type input "10 Đường Phan Huy Ích, Phường 15, Tân Bình, Hồ Chí Minh"
type input "0905555630"
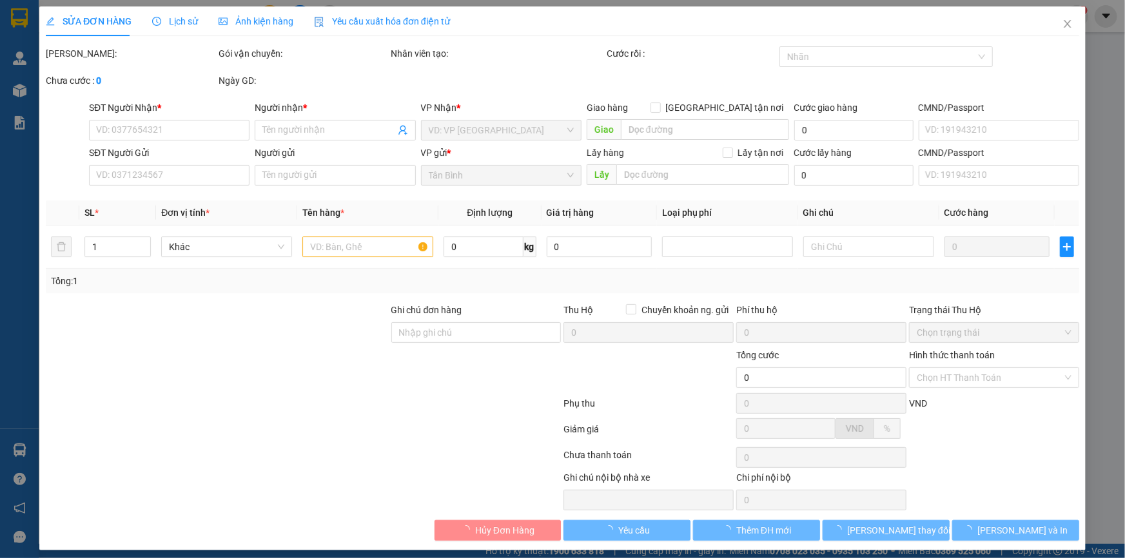
type input "C LÊ"
type input "110.000"
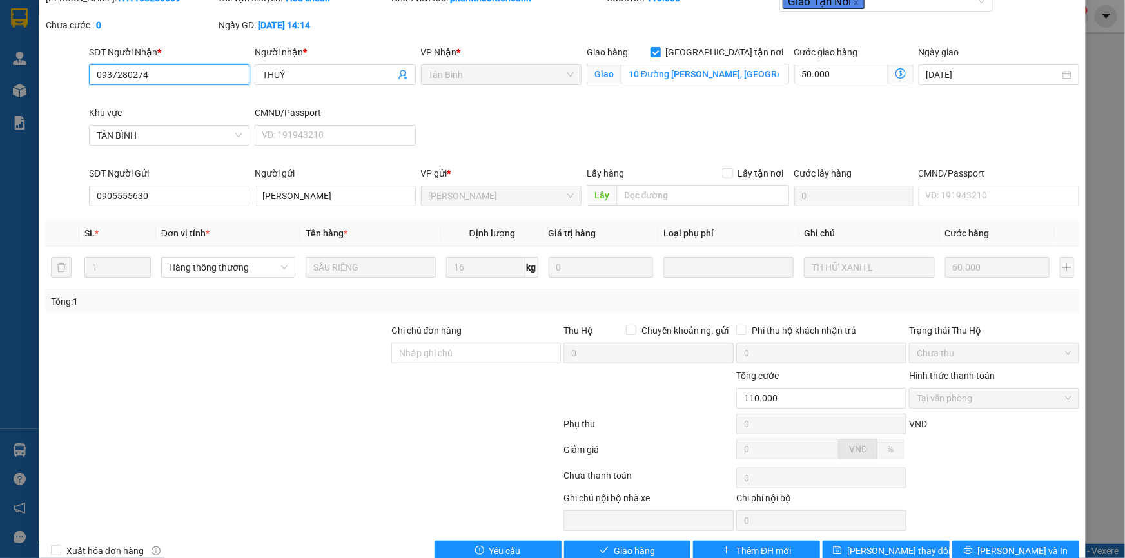
scroll to position [83, 0]
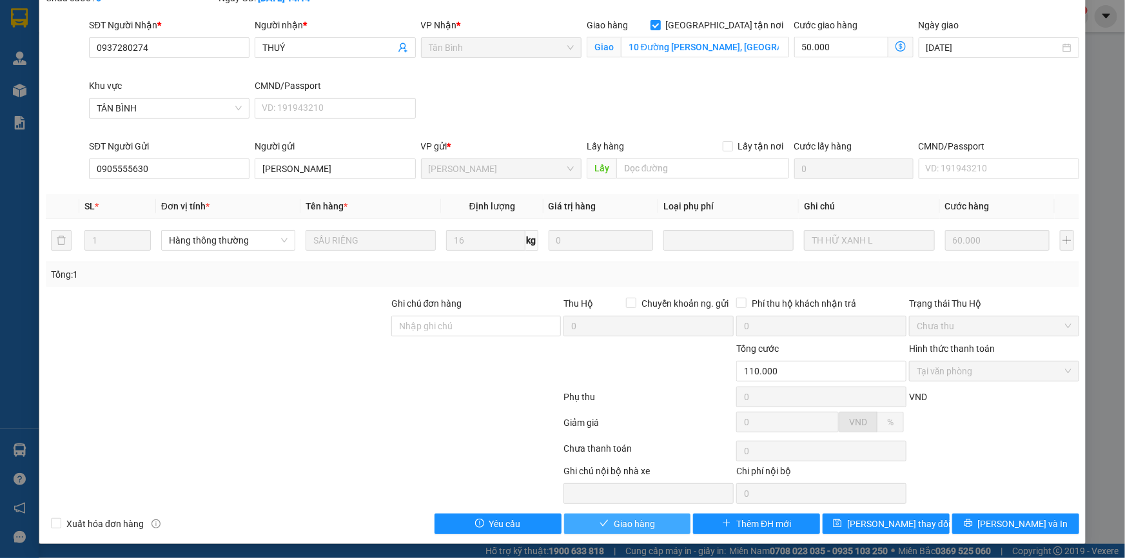
click at [624, 531] on button "Giao hàng" at bounding box center [627, 524] width 127 height 21
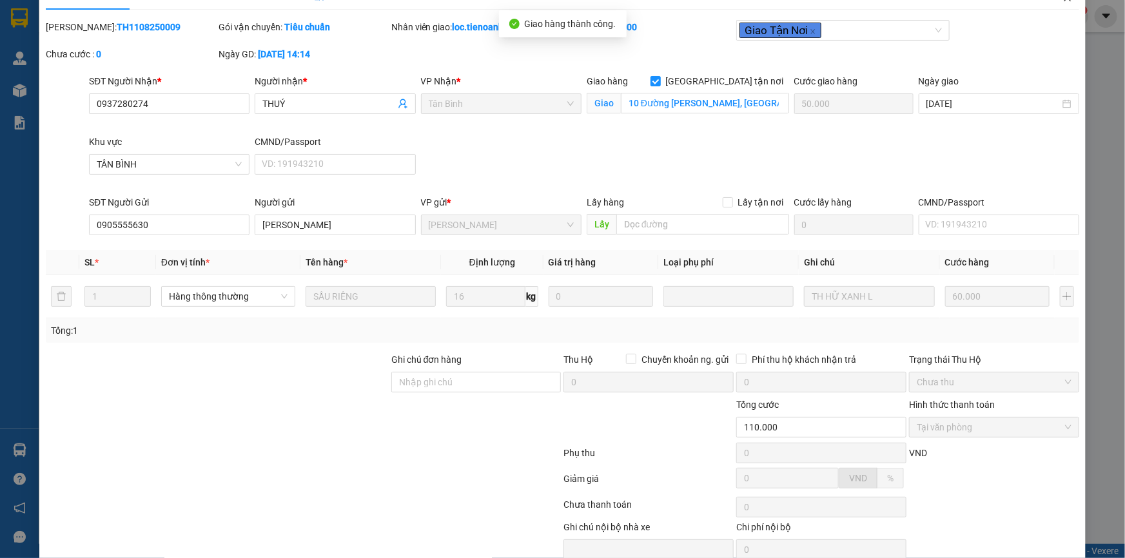
scroll to position [0, 0]
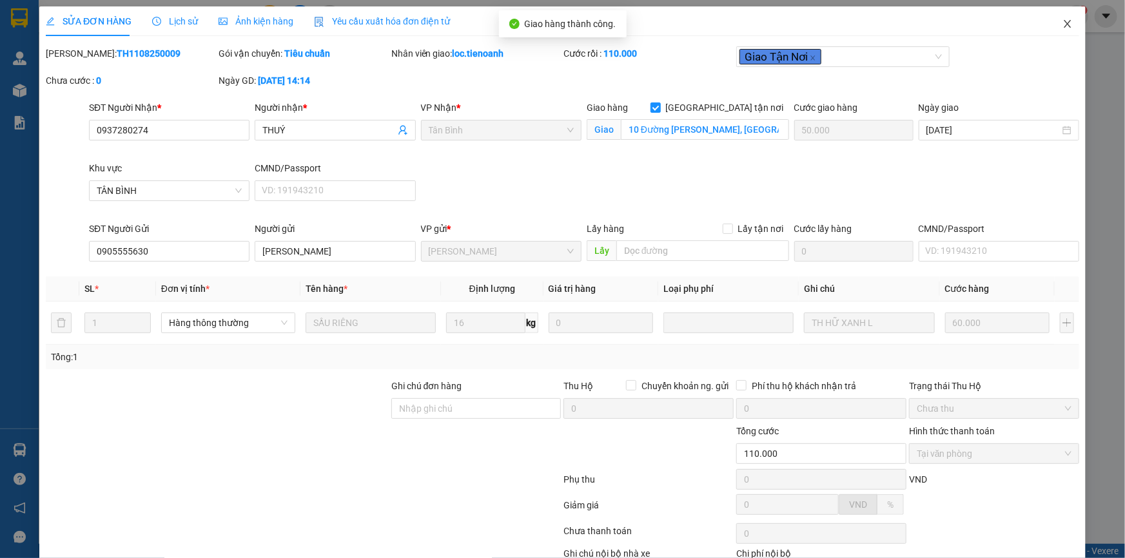
click at [1054, 20] on span "Close" at bounding box center [1068, 24] width 36 height 36
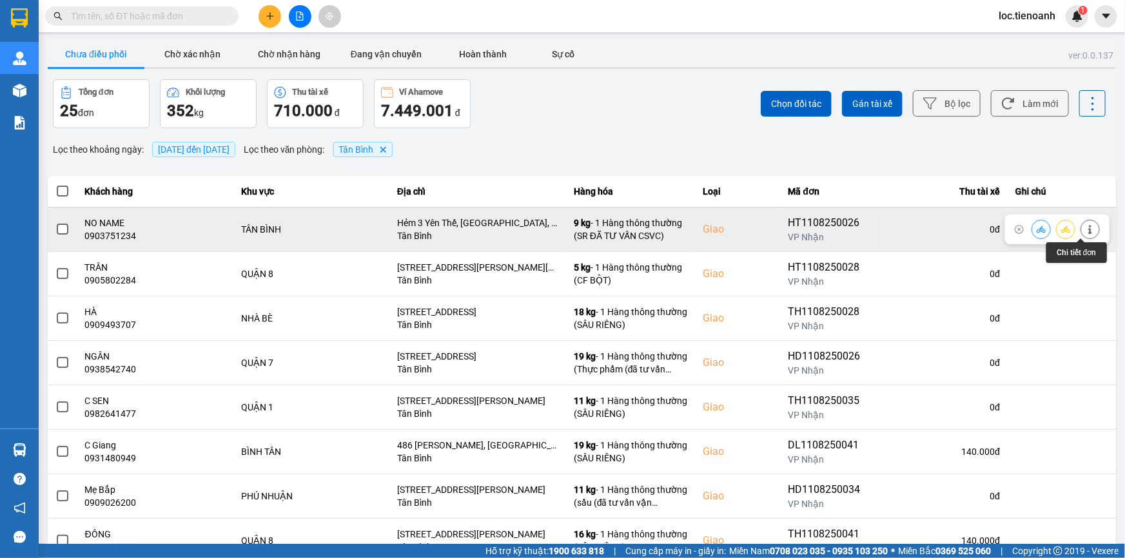
click at [1086, 225] on icon at bounding box center [1090, 229] width 9 height 9
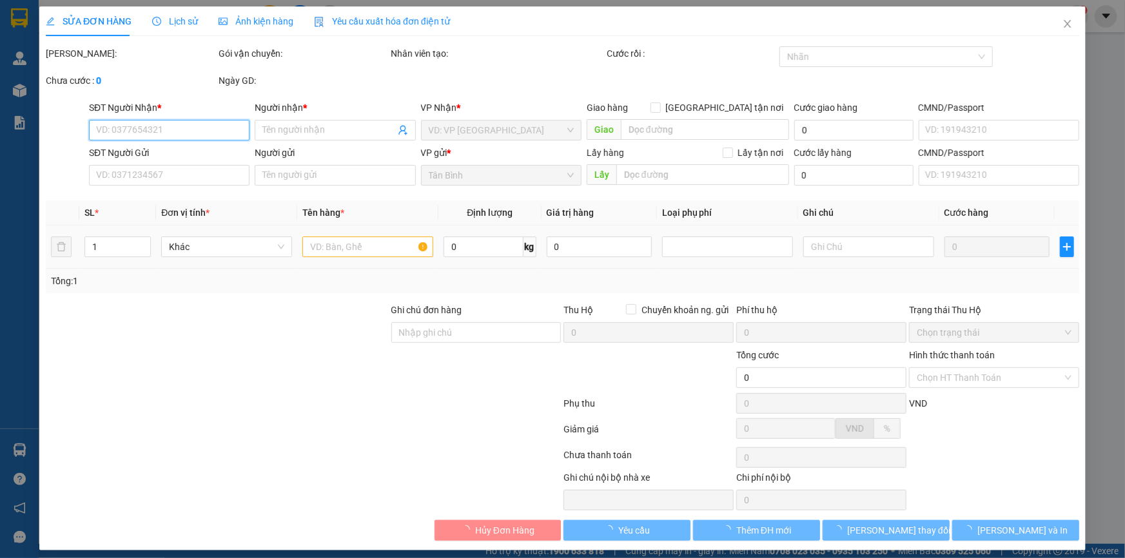
type input "0903751234"
type input "NO NAME"
checkbox input "true"
type input "Hẻm 3 Yên Thế, Phường 2, Tân Bình, Hồ Chí Minh"
type input "0905160892"
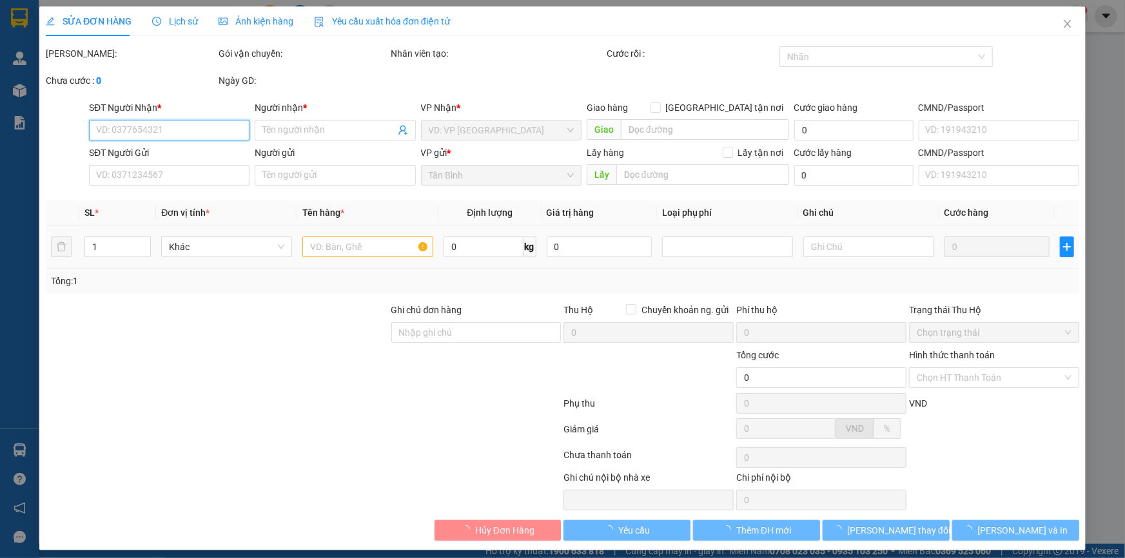
type input "C PHƯỢNG"
type input "241352511"
type input "90.000"
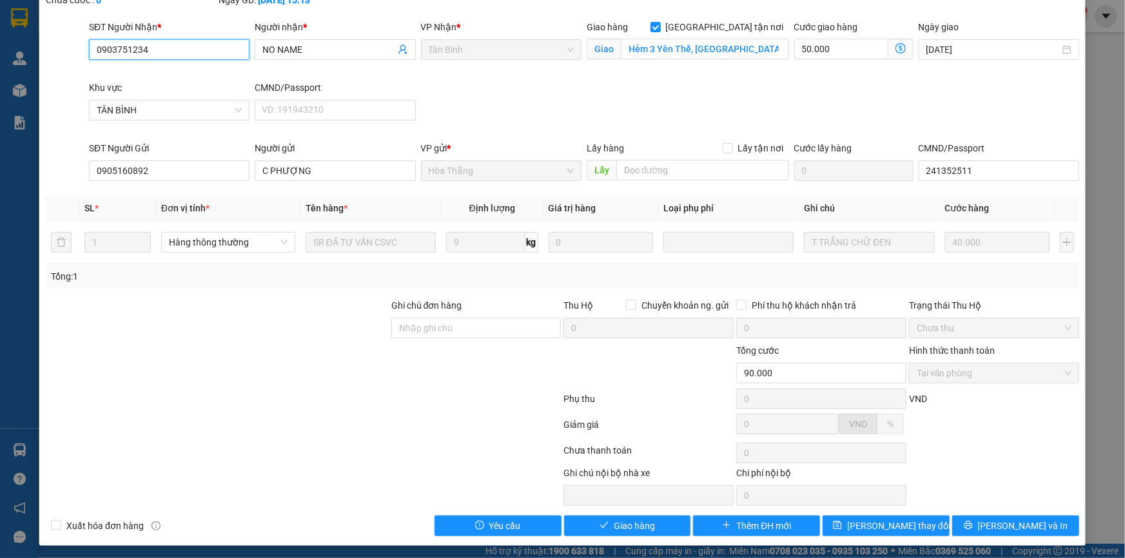
scroll to position [83, 0]
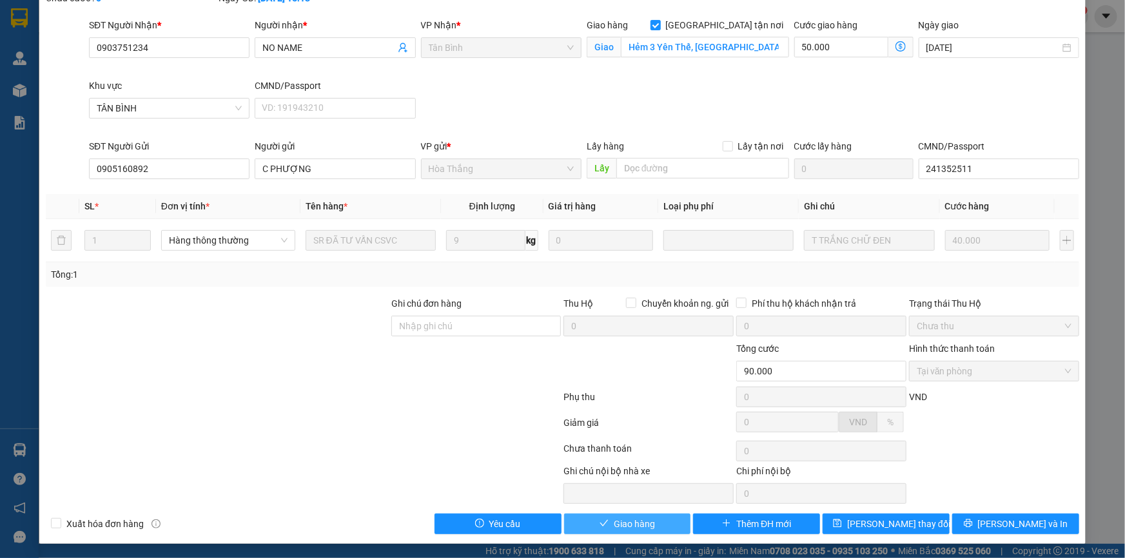
click at [628, 524] on span "Giao hàng" at bounding box center [634, 524] width 41 height 14
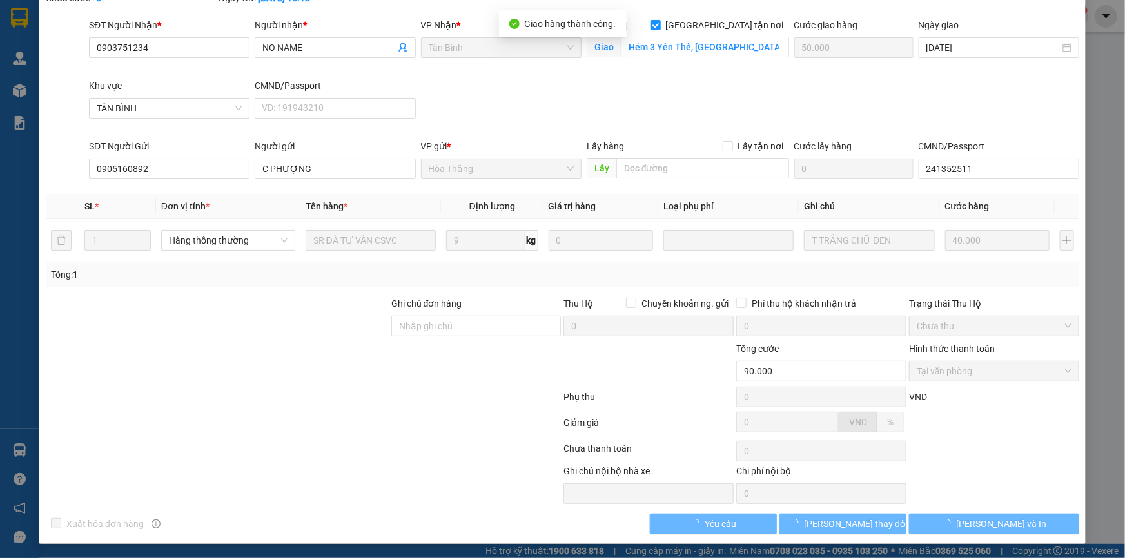
scroll to position [0, 0]
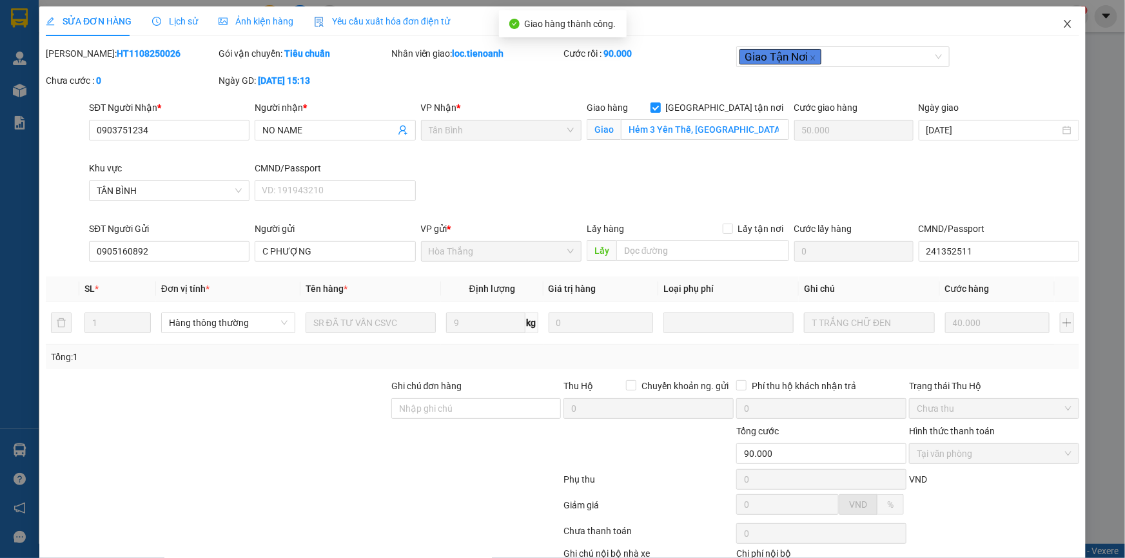
click at [1052, 19] on span "Close" at bounding box center [1068, 24] width 36 height 36
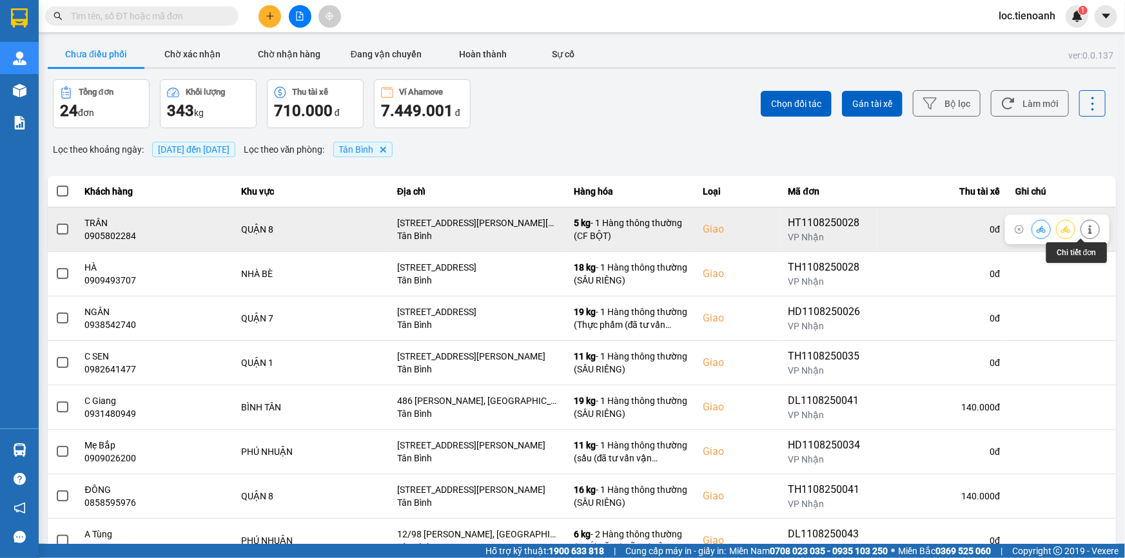
click at [1086, 228] on icon at bounding box center [1090, 229] width 9 height 9
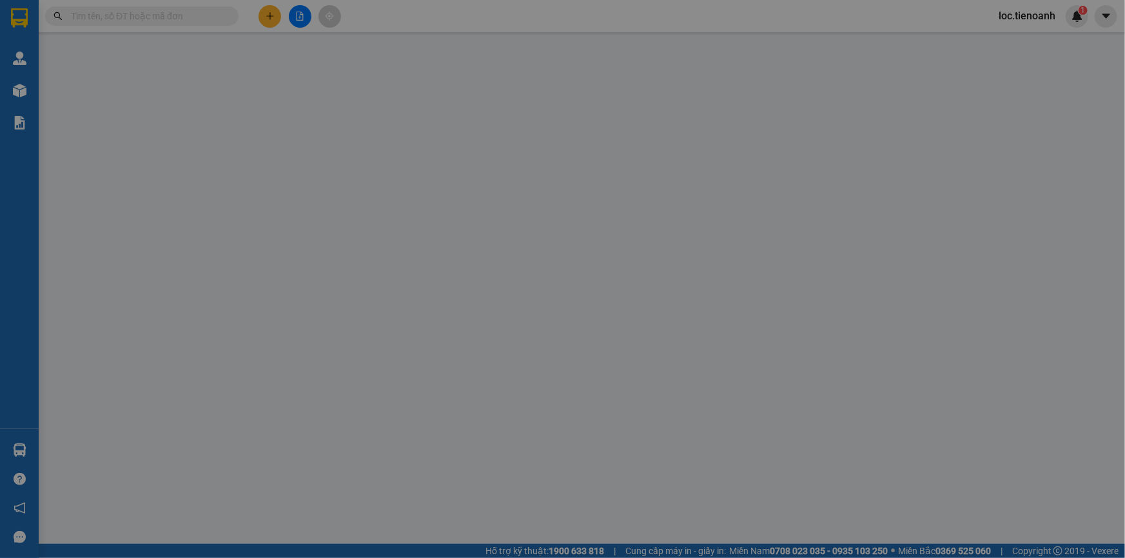
type input "0905802284"
type input "TRÂN"
checkbox input "true"
type input "453/22 Đường Bùi Minh Trực, Phường 6, Quận 8, Hồ Chí Minh"
type input "0843294647"
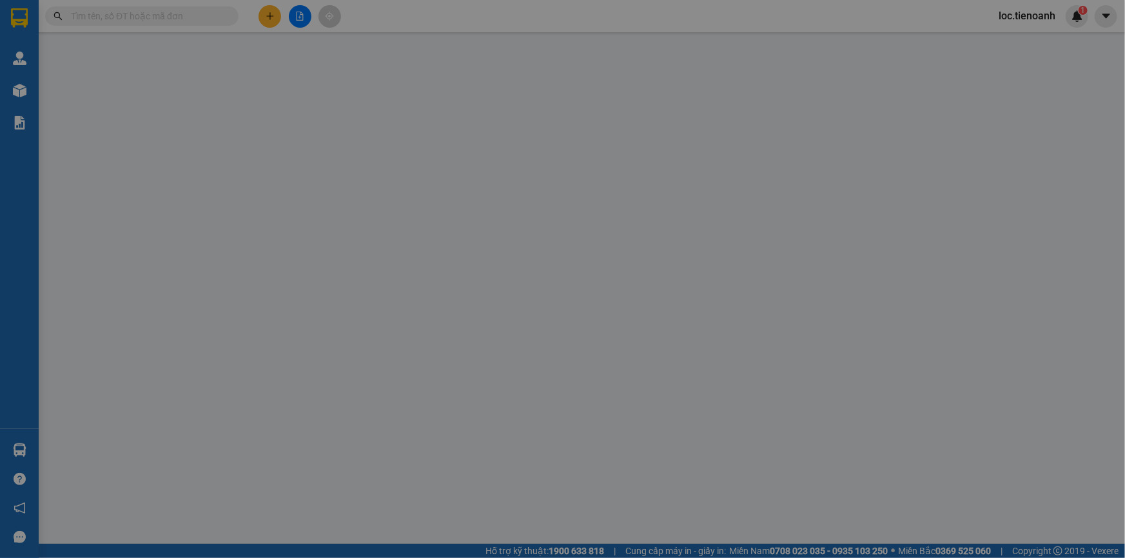
type input "NGUYỆT"
type input "066171005729"
type input "90.000"
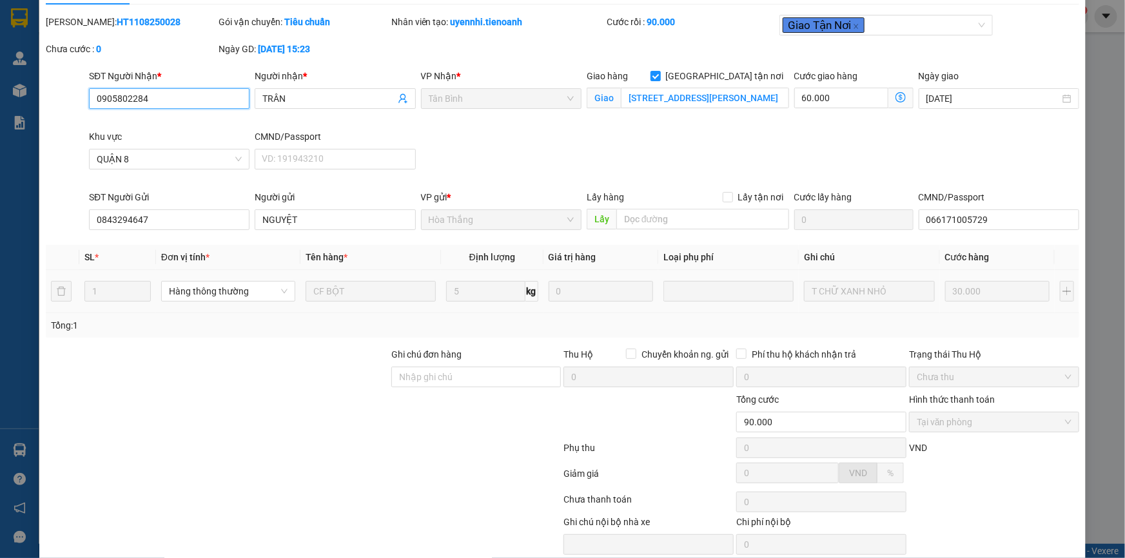
scroll to position [83, 0]
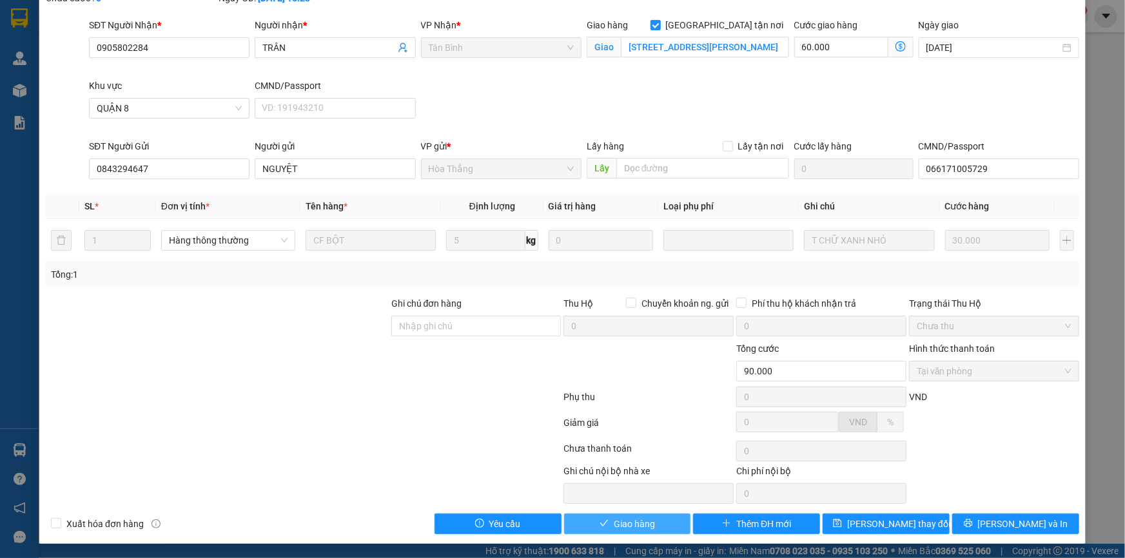
click at [650, 520] on span "Giao hàng" at bounding box center [634, 524] width 41 height 14
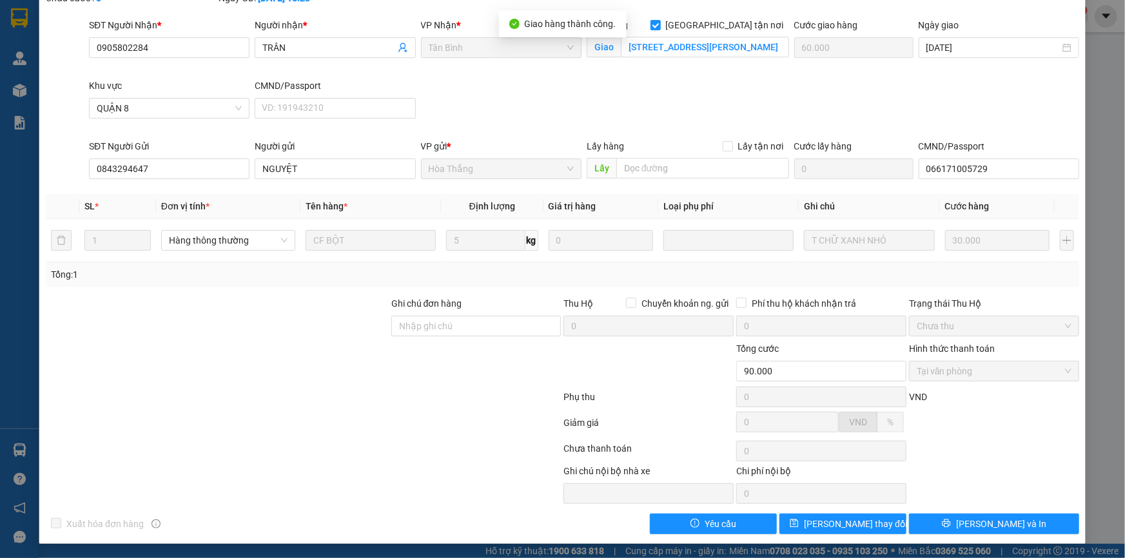
scroll to position [0, 0]
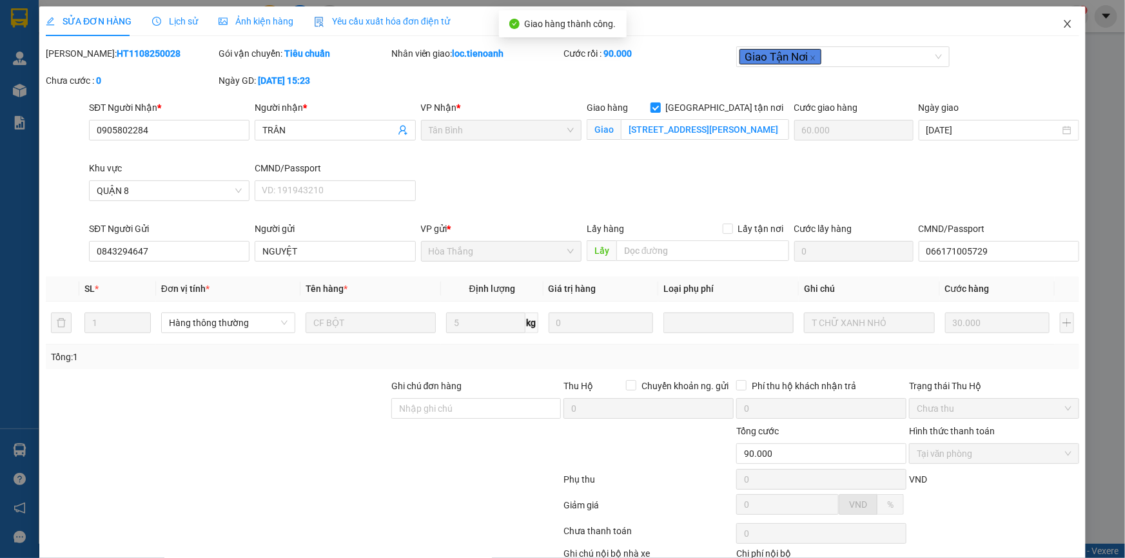
click at [1063, 25] on icon "close" at bounding box center [1068, 24] width 10 height 10
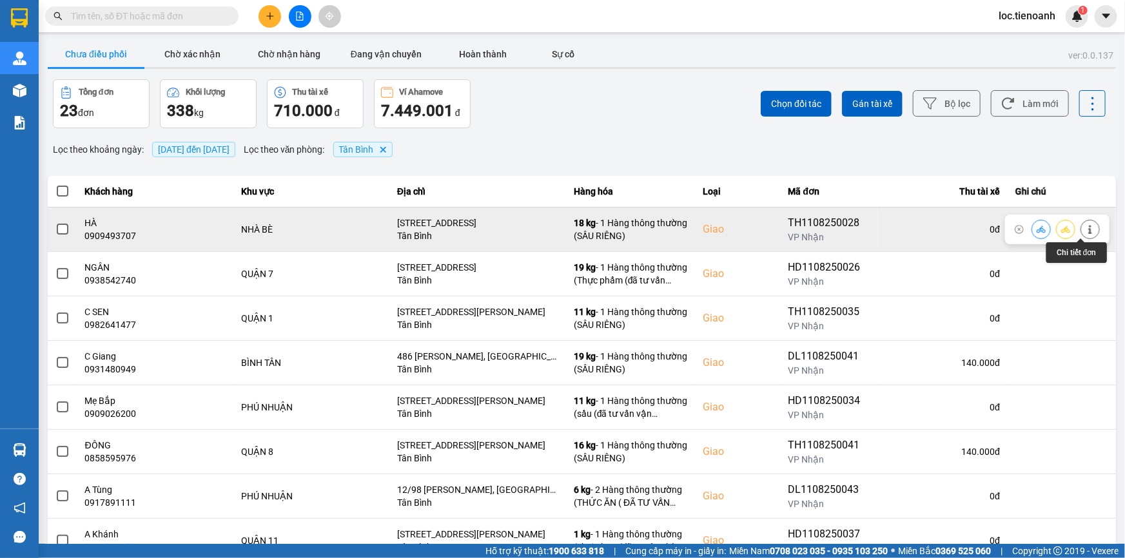
click at [1090, 231] on button at bounding box center [1090, 229] width 18 height 23
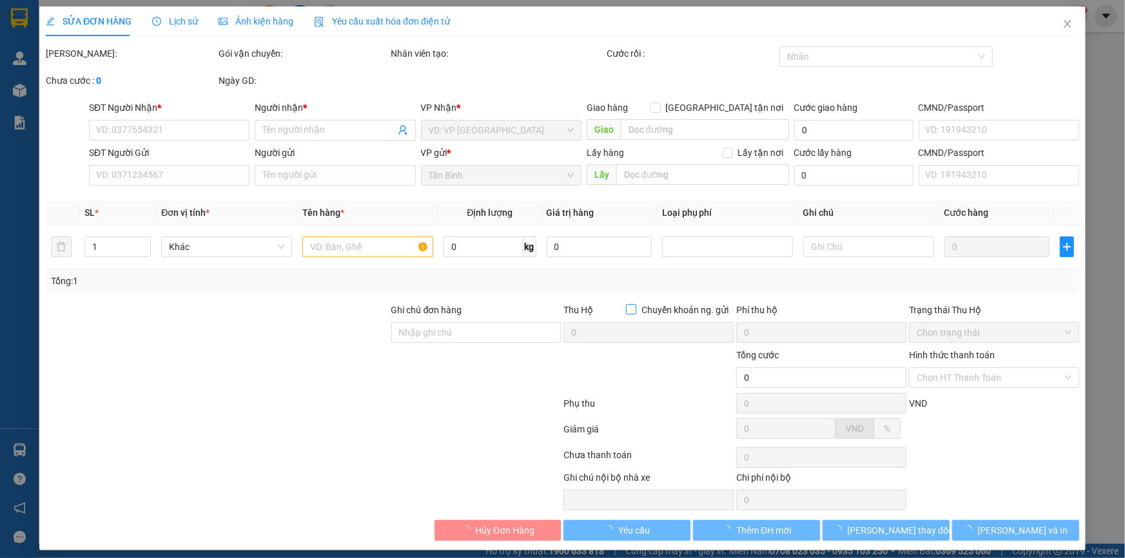
type input "0909493707"
type input "HÀ"
checkbox input "true"
type input "100 Đường 02, Khu Dân Cư Cotec, Phu Xuan, Nhà Bè, Ho Chi Minh City, Vietnam"
type input "0815066351"
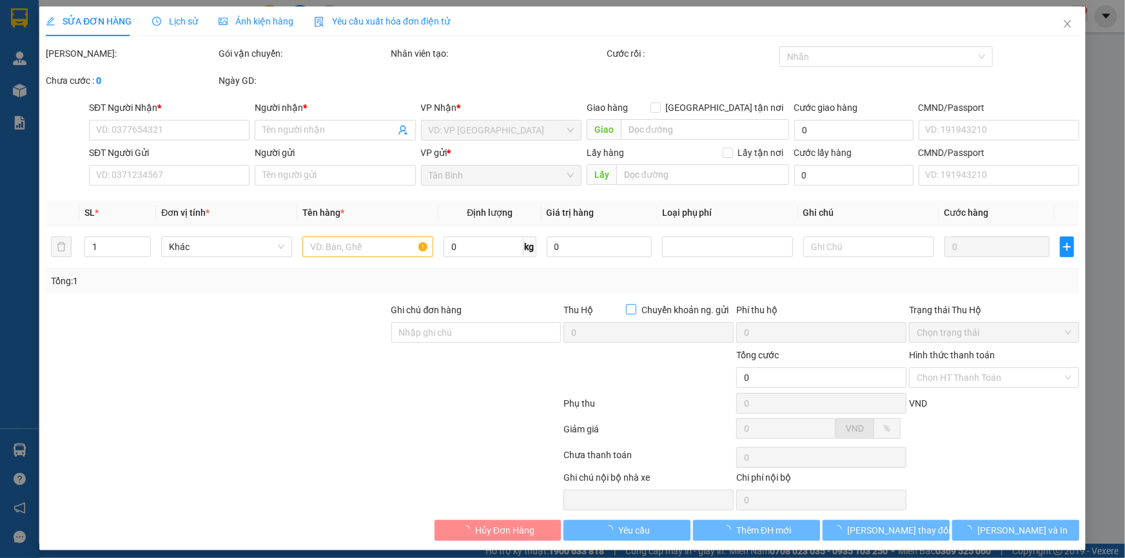
type input "CHÚ NGỤ"
type input "220.000"
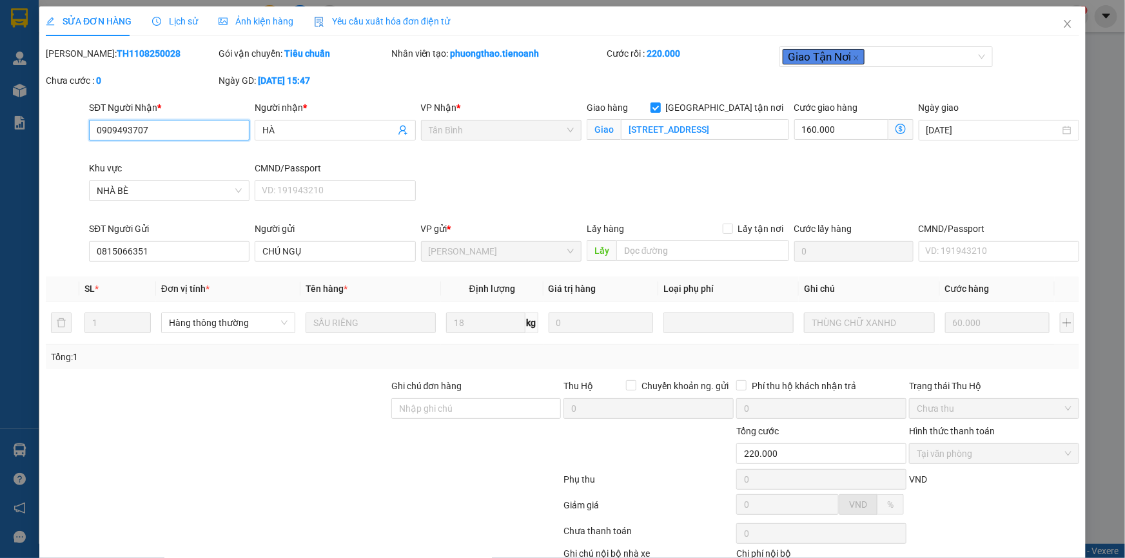
scroll to position [83, 0]
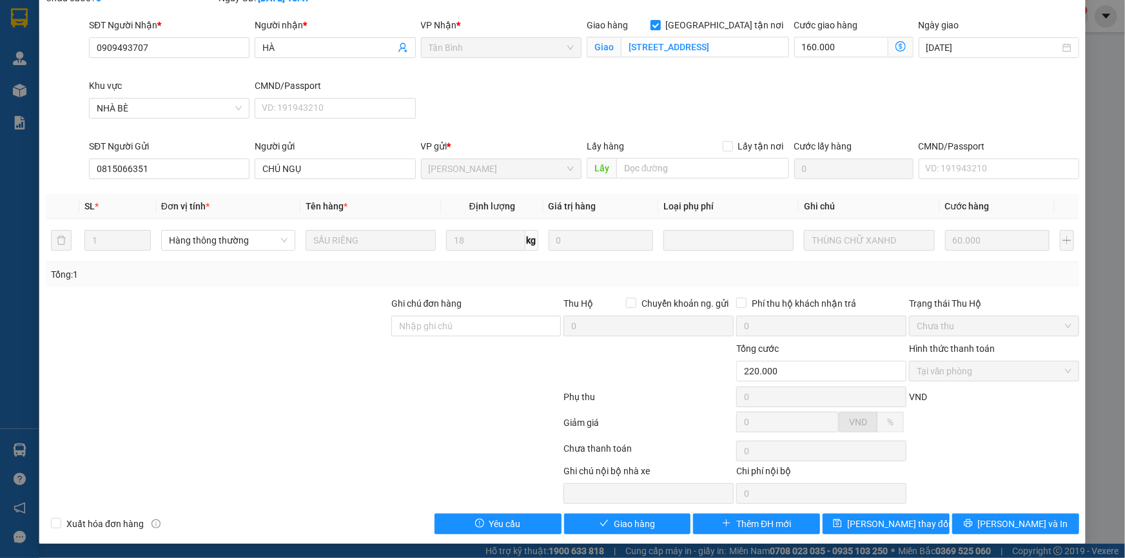
click at [615, 511] on div "Total Paid Fee 220.000 Total UnPaid Fee 0 Cash Collection Total Fee Mã ĐH: TH11…" at bounding box center [563, 249] width 1034 height 571
drag, startPoint x: 622, startPoint y: 533, endPoint x: 722, endPoint y: 480, distance: 113.3
click at [630, 529] on button "Giao hàng" at bounding box center [627, 524] width 127 height 21
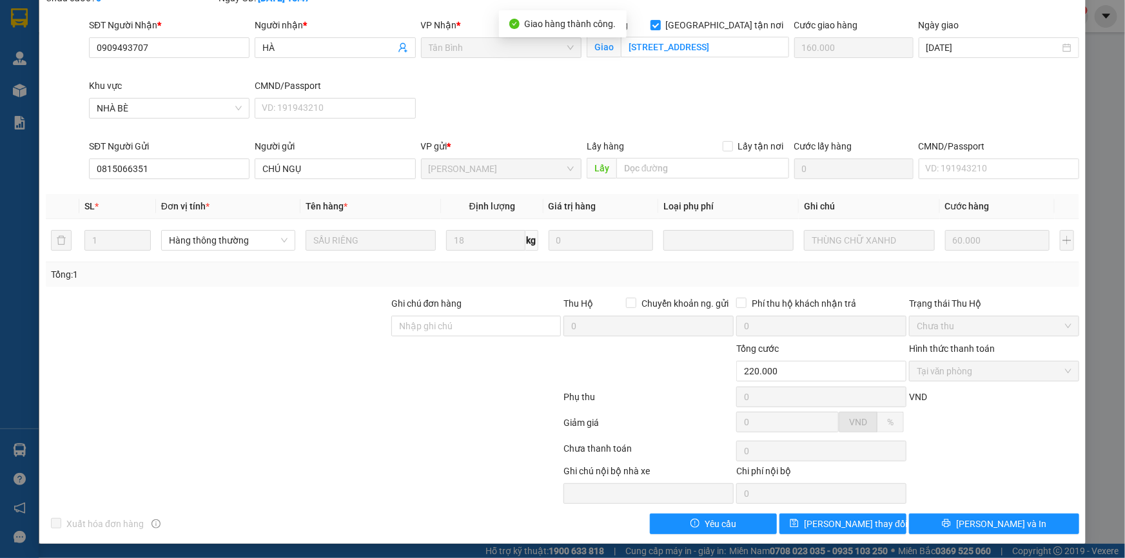
scroll to position [0, 0]
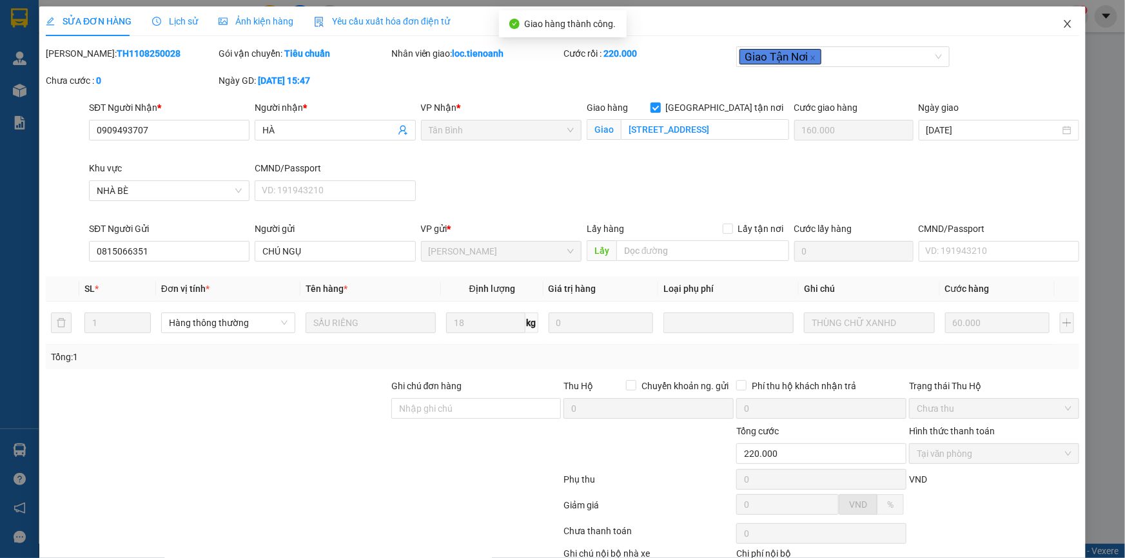
click at [1064, 24] on icon "close" at bounding box center [1068, 24] width 10 height 10
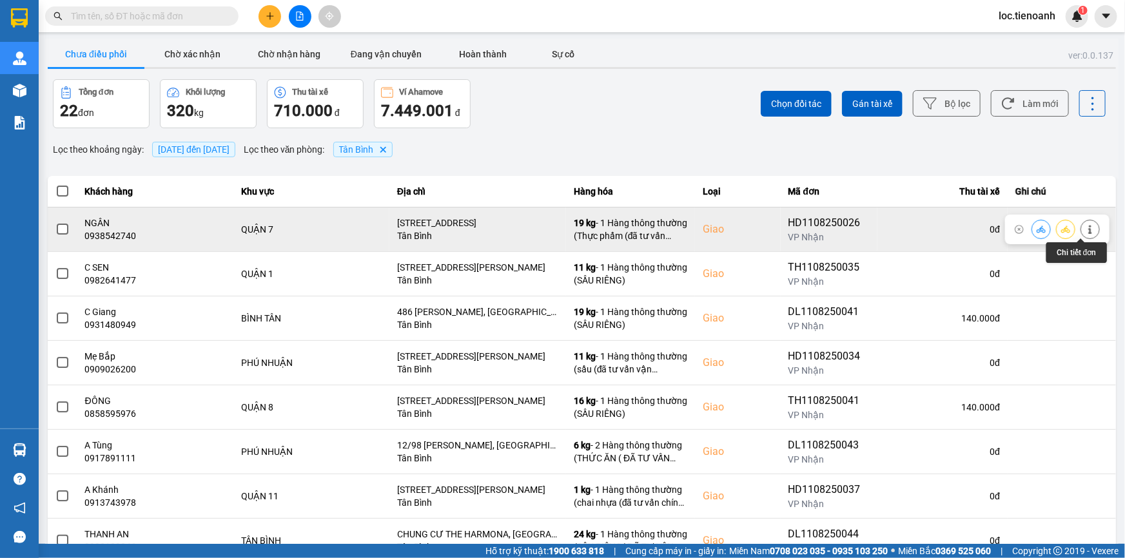
click at [1081, 234] on button at bounding box center [1090, 229] width 18 height 23
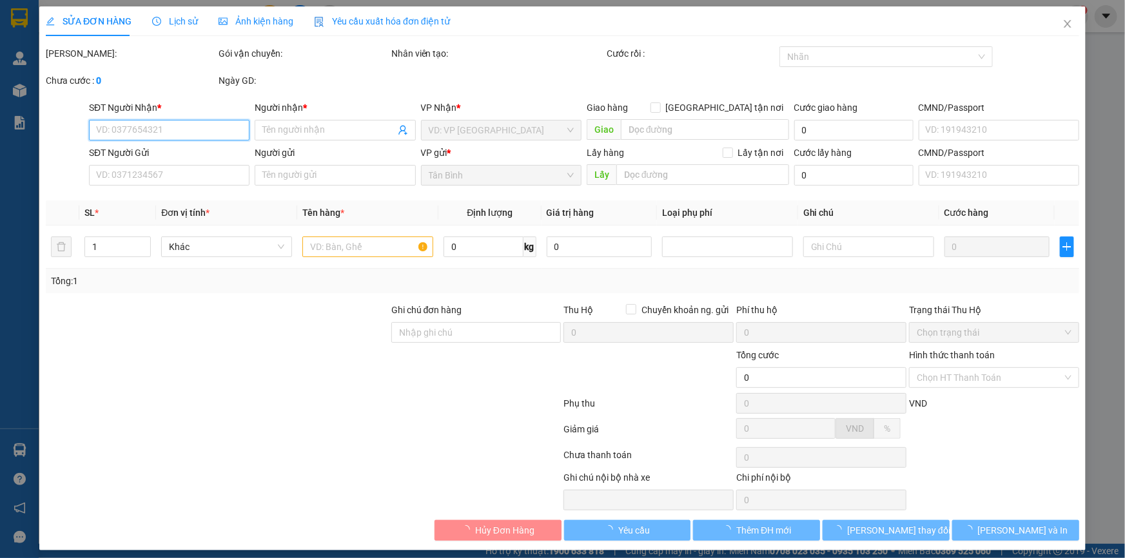
type input "0938542740"
type input "NGÂN"
checkbox input "true"
type input "77/54 Đường 25A Hẻm 68 Phường Tân Qui, Q7,HCM"
type input "079193001363"
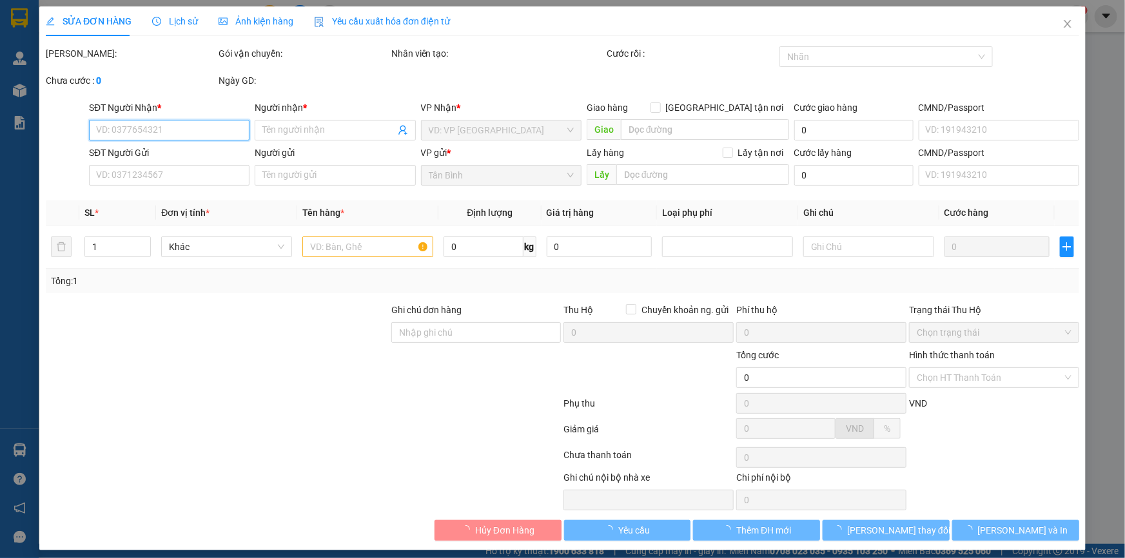
type input "0384635287"
type input "A Nhân"
type input "241288110"
type input "140.000"
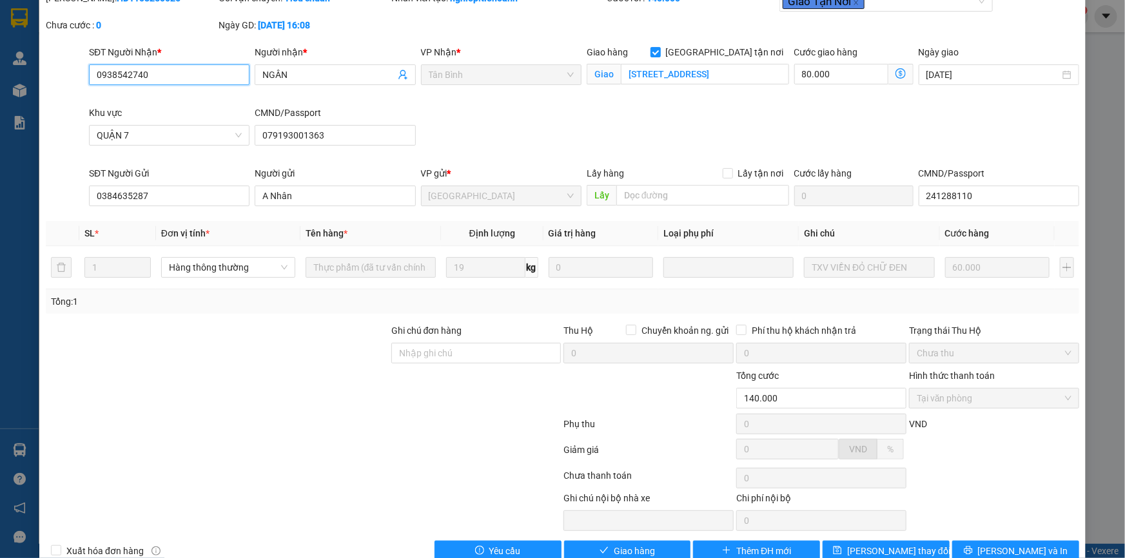
scroll to position [83, 0]
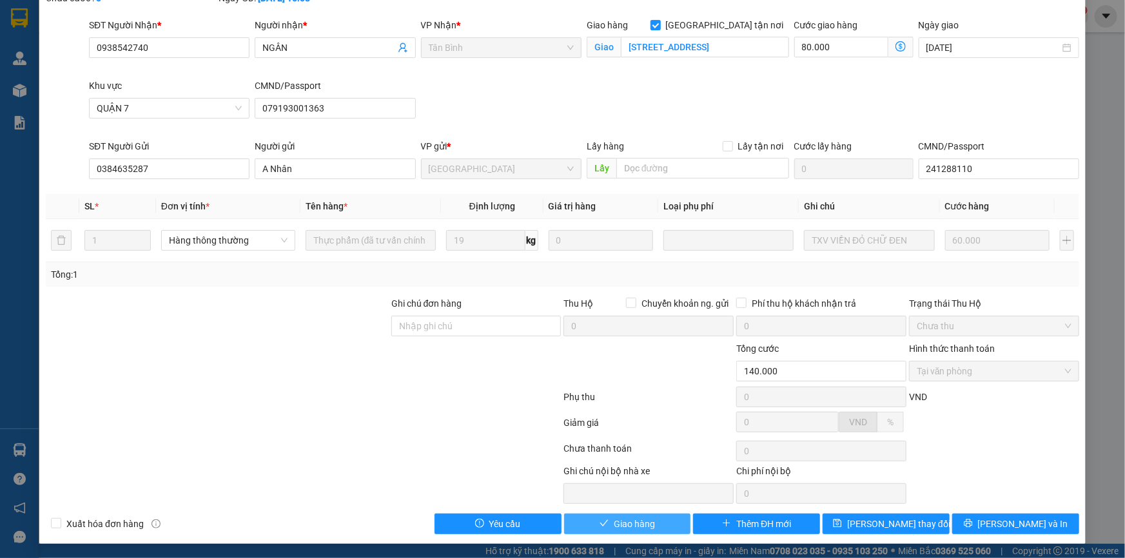
click at [662, 520] on button "Giao hàng" at bounding box center [627, 524] width 127 height 21
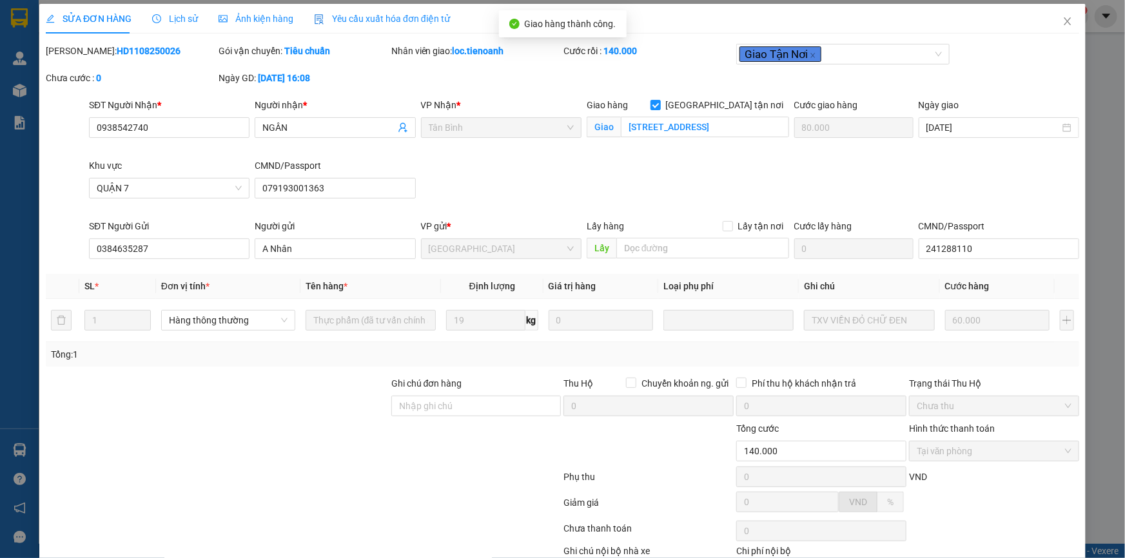
scroll to position [0, 0]
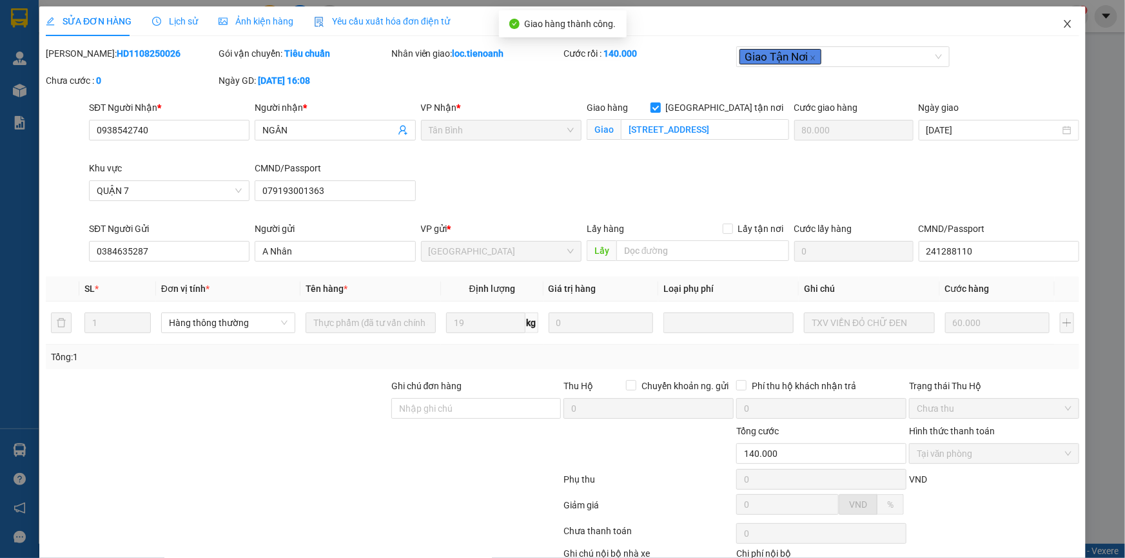
click at [1063, 26] on icon "close" at bounding box center [1068, 24] width 10 height 10
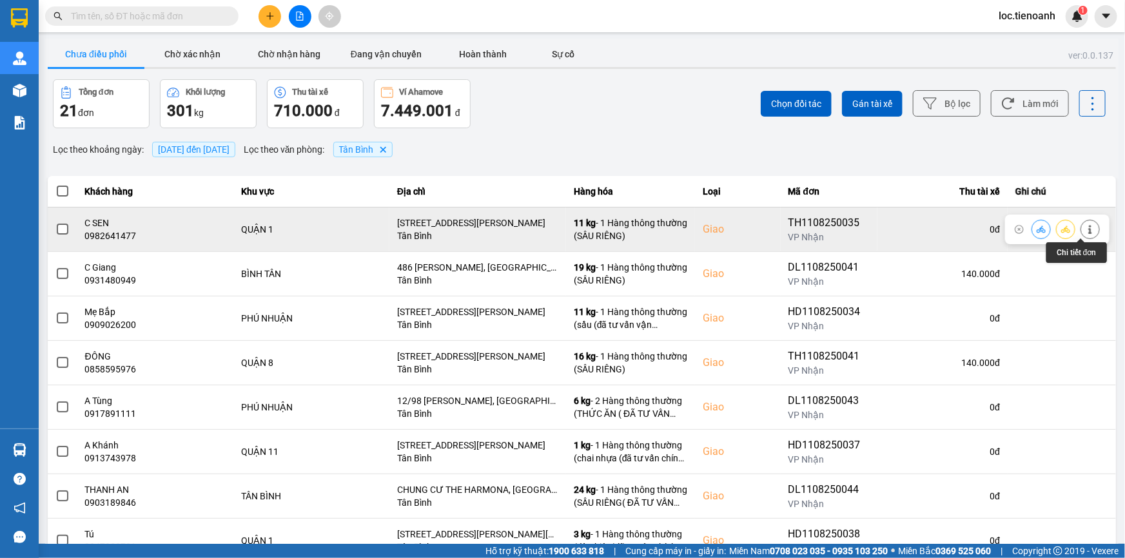
click at [1086, 226] on icon at bounding box center [1090, 229] width 9 height 9
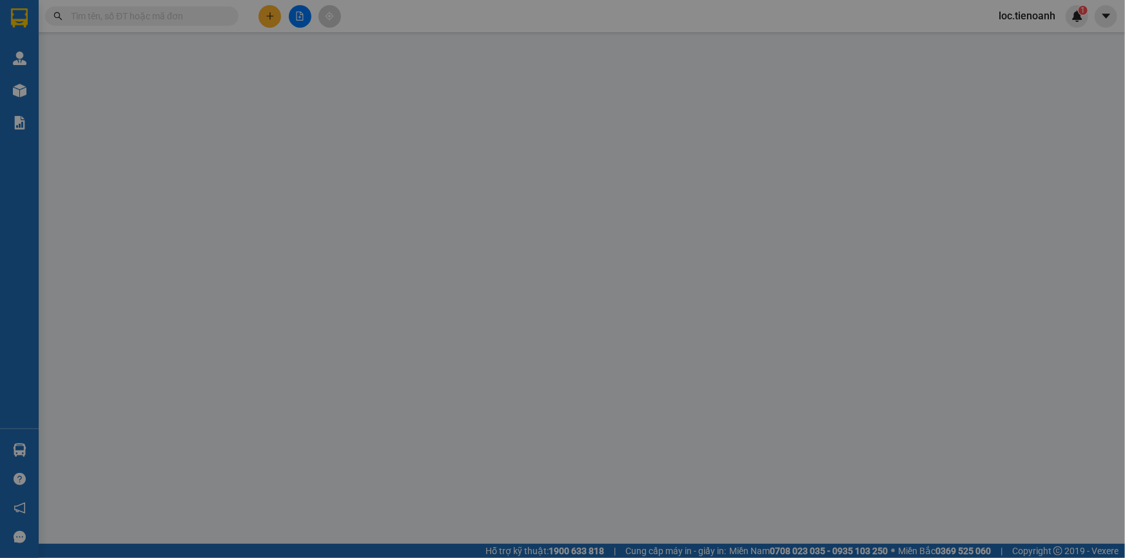
type input "0982641477"
type input "C SEN"
checkbox input "true"
type input "21 Phan Tôn, Đa Kao, Quận 1, Hồ Chí Minh"
type input "0865879274"
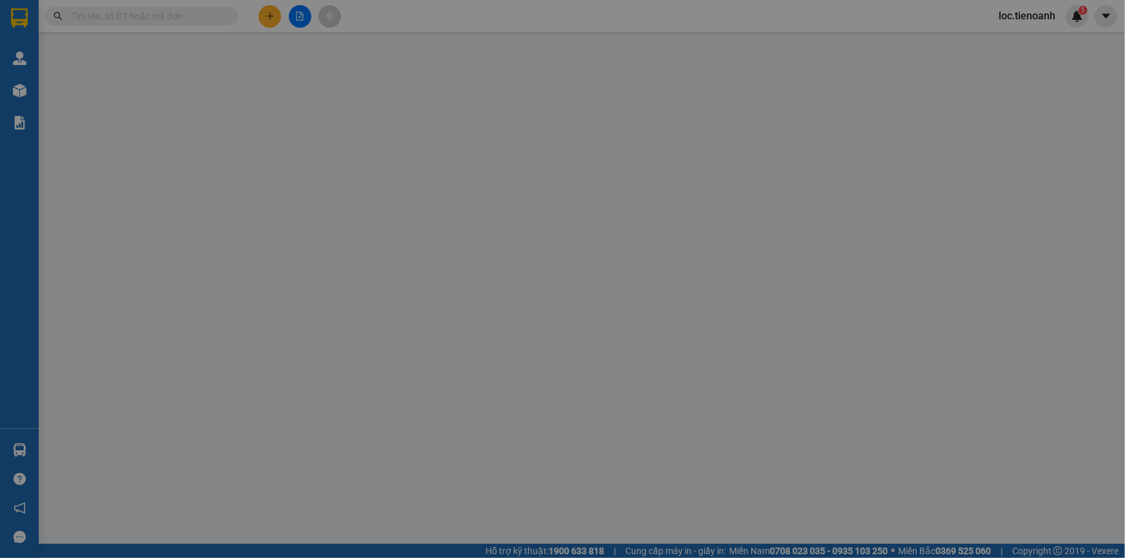
type input "CÔ TRỊ"
type input "120.000"
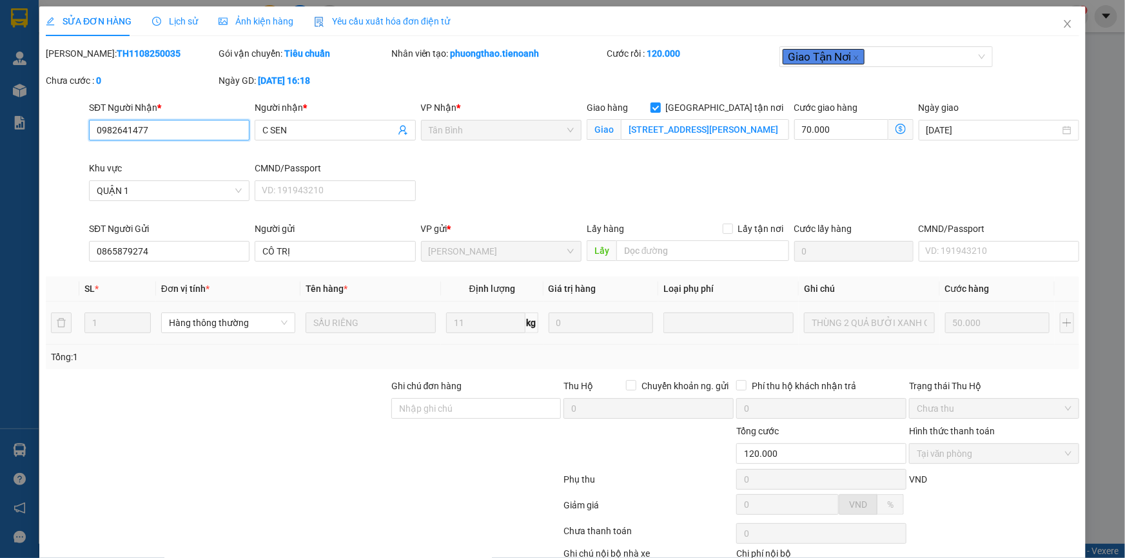
scroll to position [83, 0]
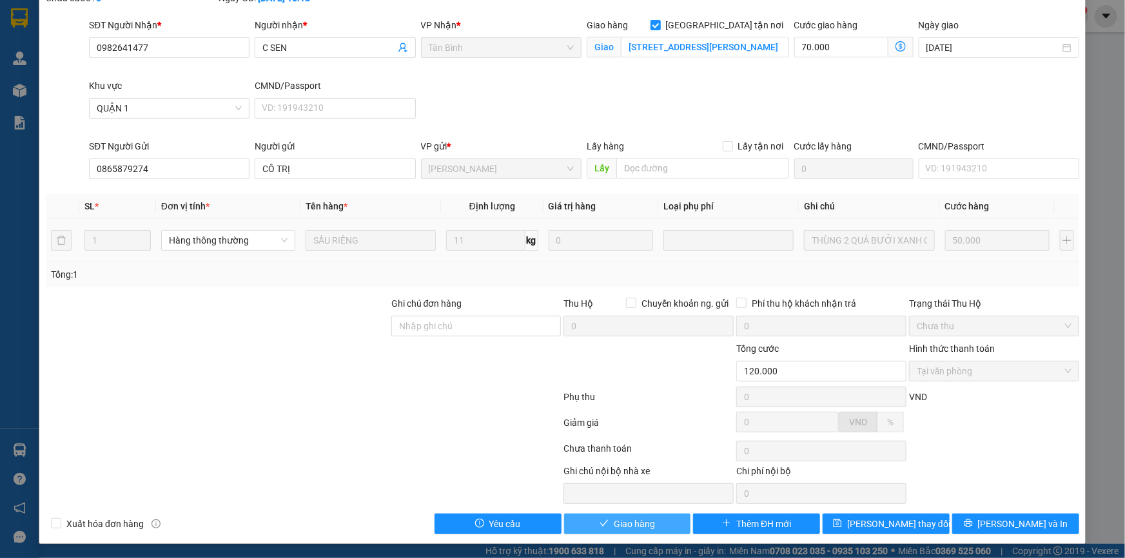
click at [616, 527] on span "Giao hàng" at bounding box center [634, 524] width 41 height 14
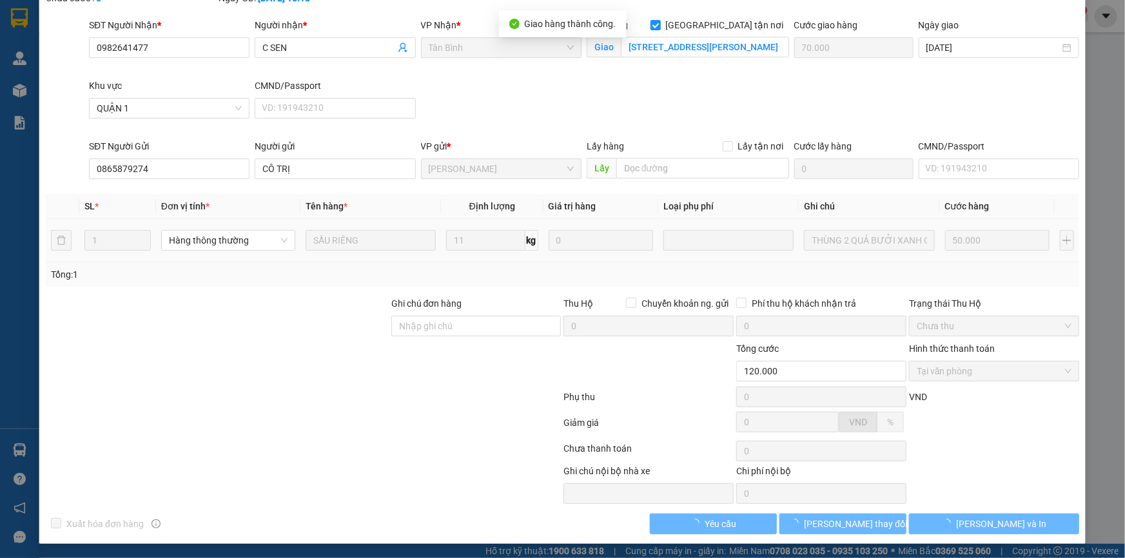
scroll to position [0, 0]
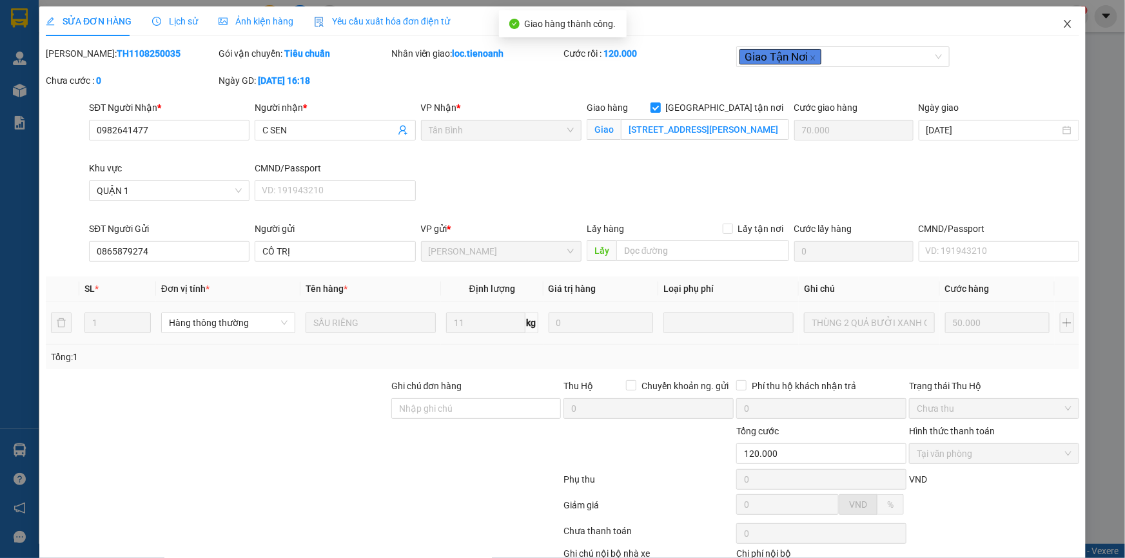
click at [1064, 21] on icon "close" at bounding box center [1068, 24] width 10 height 10
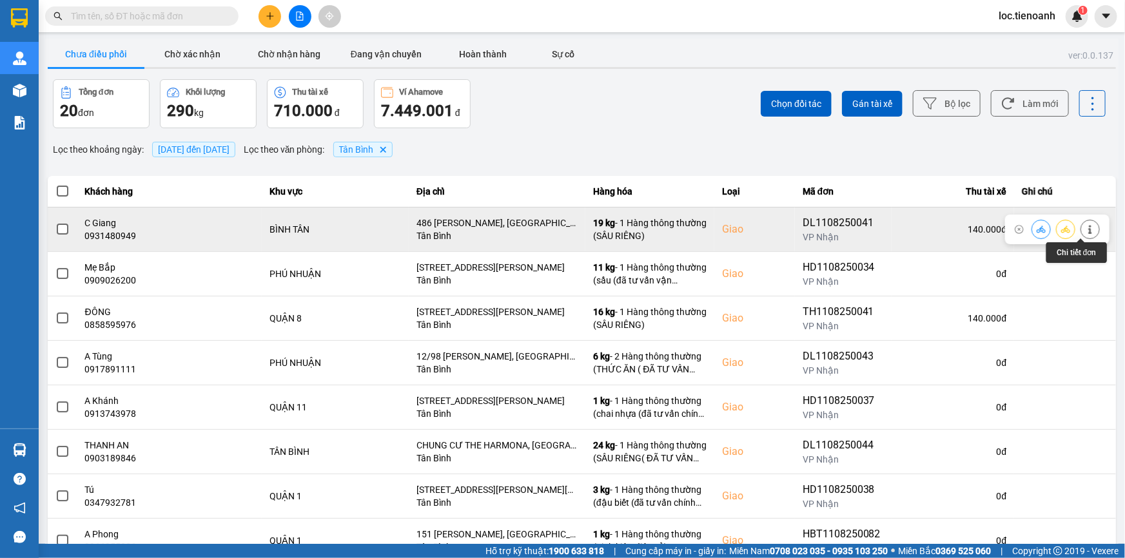
click at [1086, 230] on icon at bounding box center [1090, 229] width 9 height 9
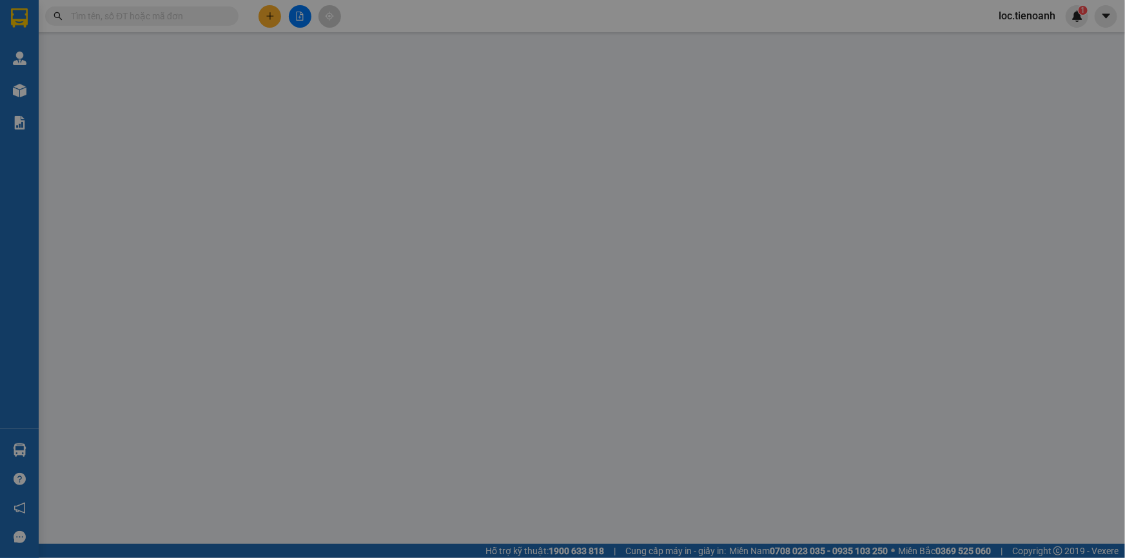
type input "0931480949"
type input "C Giang"
checkbox input "true"
type input "486 Đường Kinh Dương Vương, An Lạc A, Bình Tân, Hồ Chí Minh"
type input "0905166564"
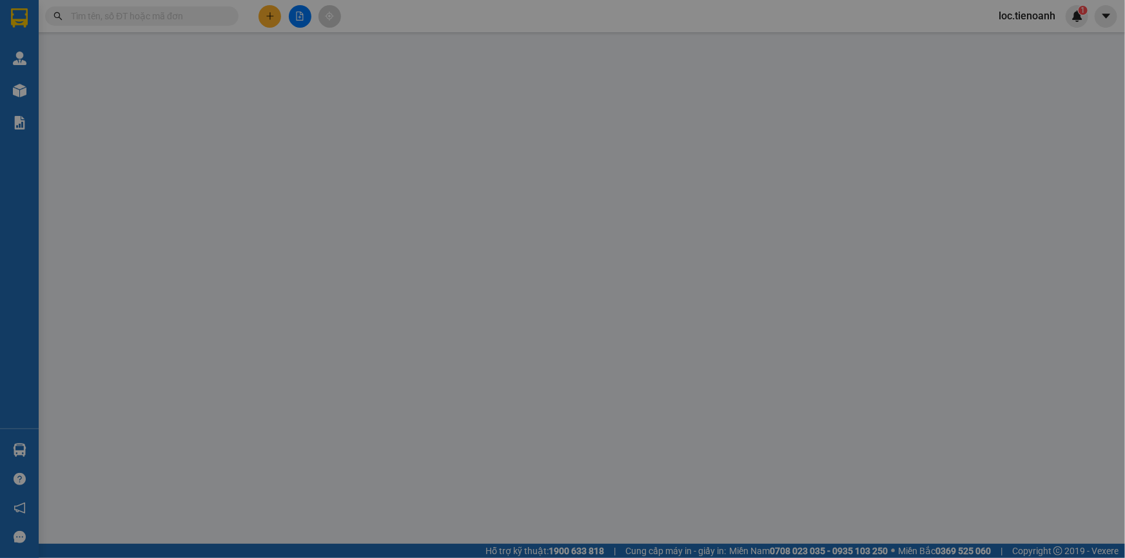
type input "140.000"
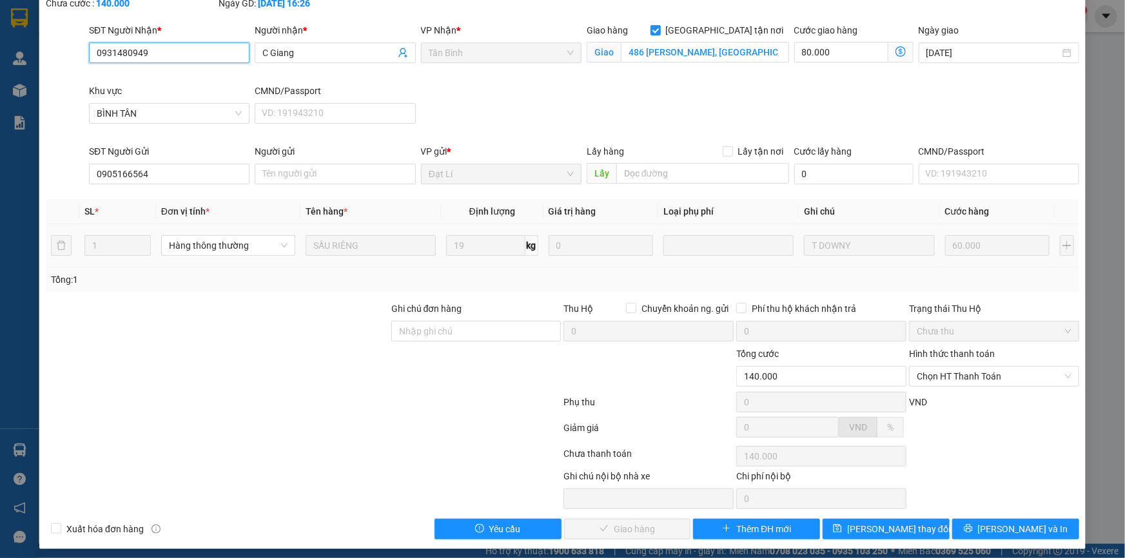
scroll to position [83, 0]
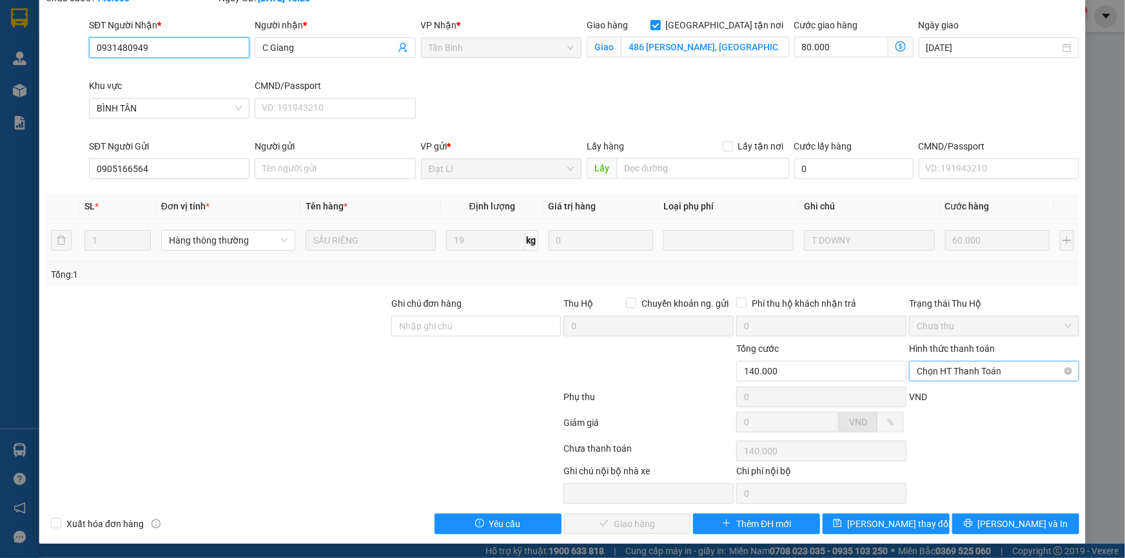
click at [978, 363] on span "Chọn HT Thanh Toán" at bounding box center [994, 371] width 155 height 19
click at [941, 391] on div "Tại văn phòng" at bounding box center [986, 396] width 153 height 14
type input "0"
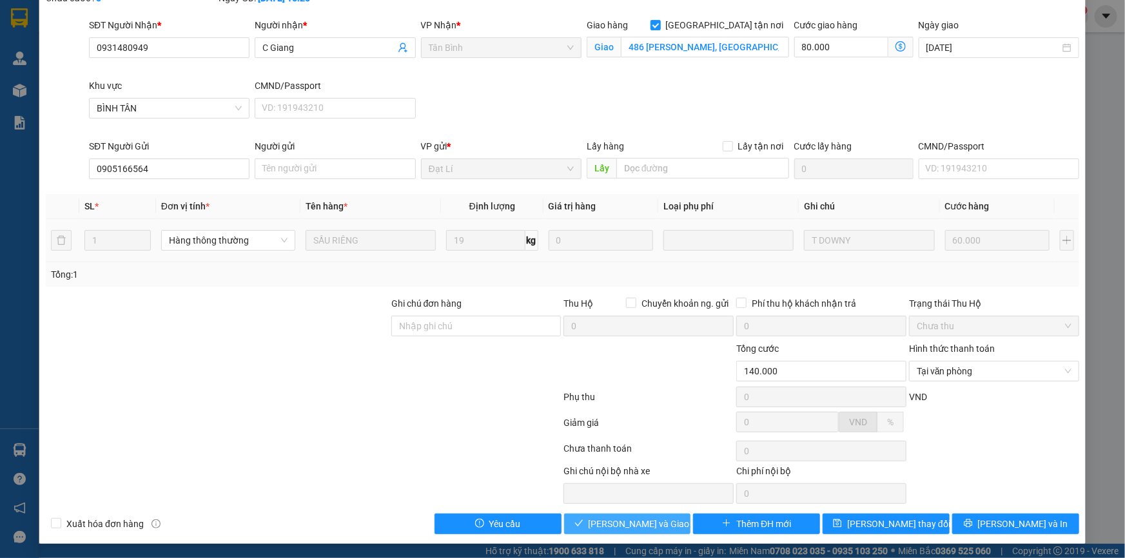
drag, startPoint x: 629, startPoint y: 519, endPoint x: 667, endPoint y: 475, distance: 58.1
click at [632, 515] on button "Lưu và Giao hàng" at bounding box center [627, 524] width 127 height 21
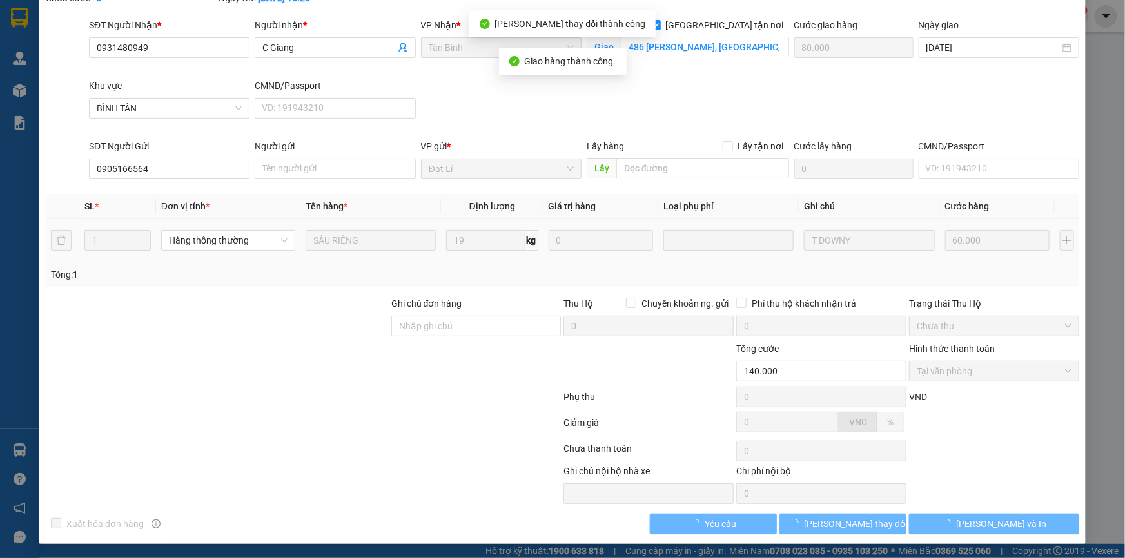
scroll to position [0, 0]
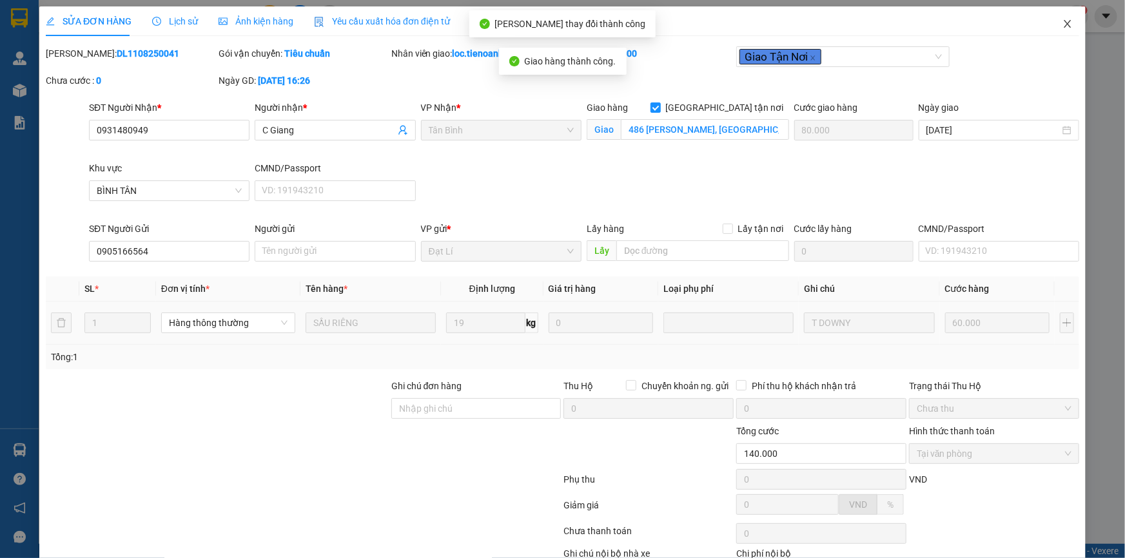
click at [1063, 28] on icon "close" at bounding box center [1068, 24] width 10 height 10
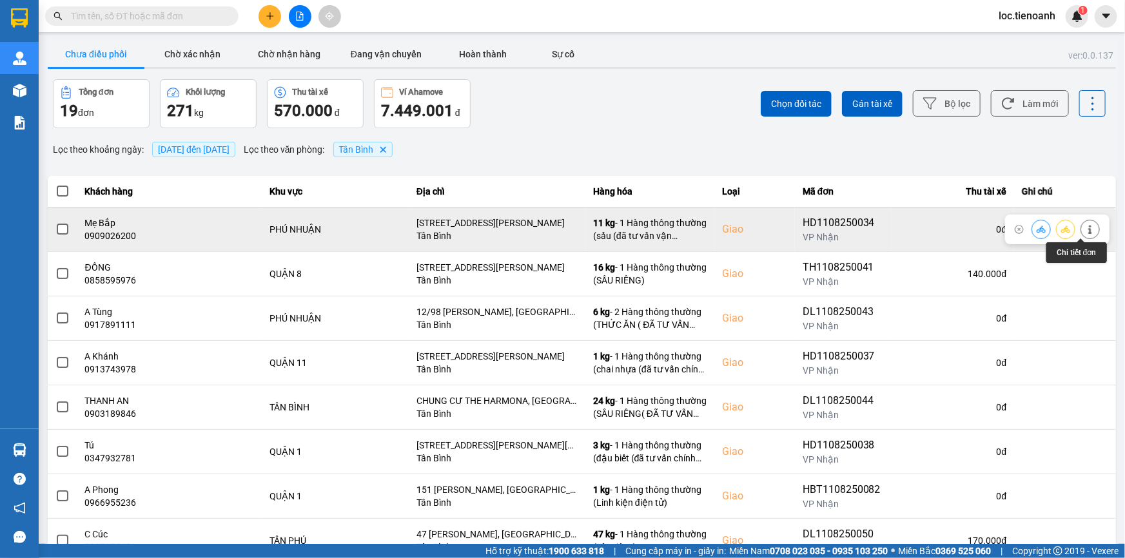
click at [1086, 231] on icon at bounding box center [1090, 229] width 9 height 9
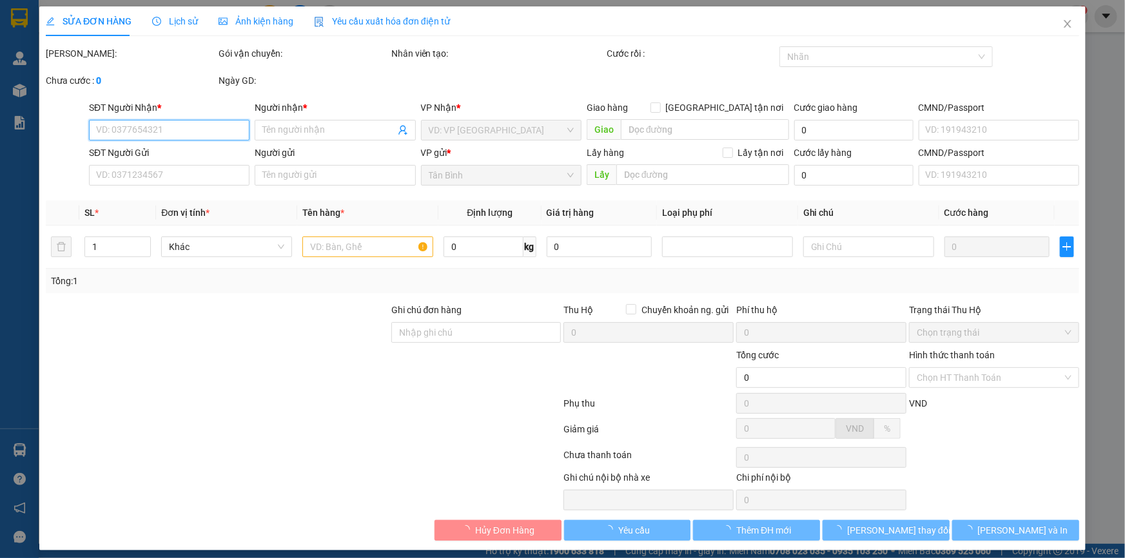
type input "0909026200"
type input "Mẹ Bắp"
checkbox input "true"
type input "489/24/5 Huỳnh Văn Bánh, Phường 13, Quận Phú Nhuận, Thành phố Hồ Chí Minh"
type input "0948224995"
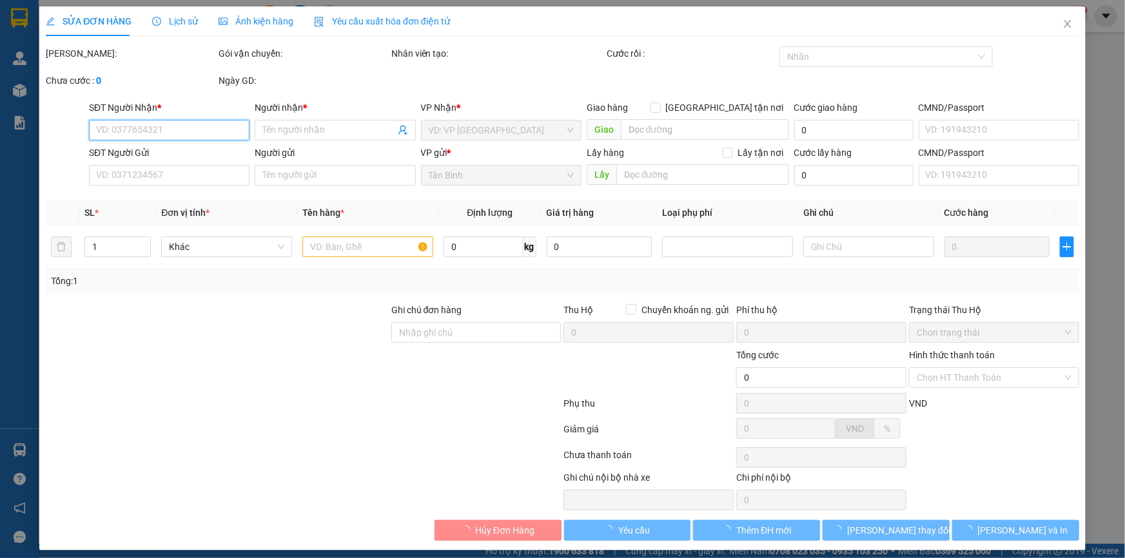
type input "C Sâm"
type input "90.000"
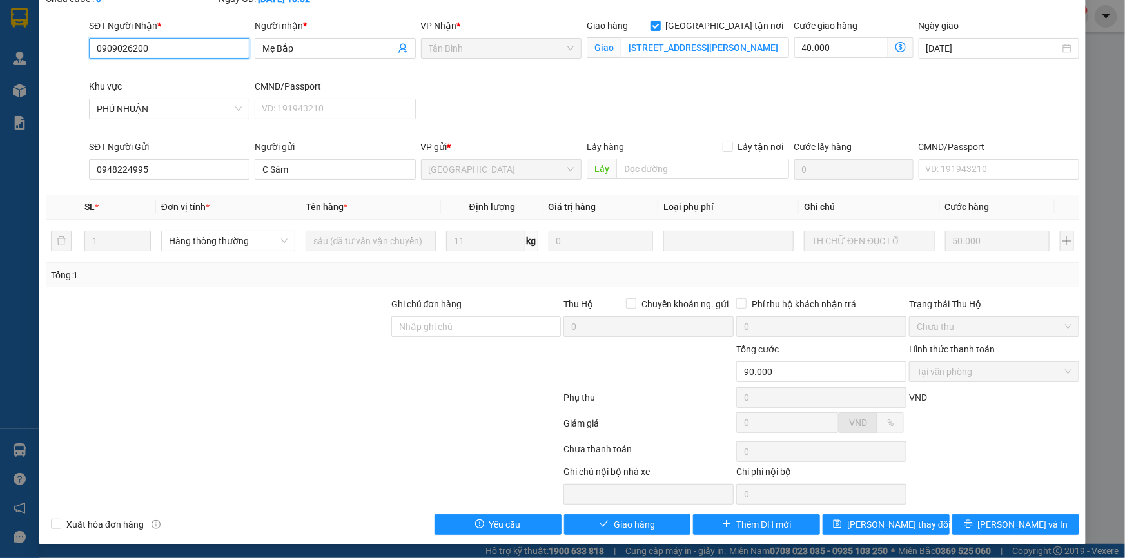
scroll to position [83, 0]
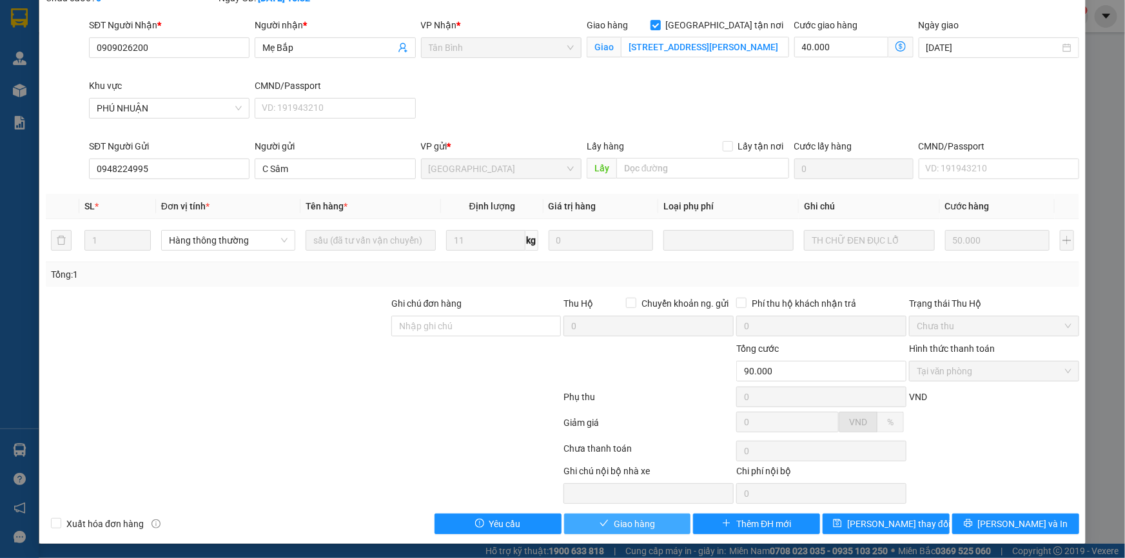
drag, startPoint x: 640, startPoint y: 517, endPoint x: 655, endPoint y: 493, distance: 28.6
click at [641, 517] on span "Giao hàng" at bounding box center [634, 524] width 41 height 14
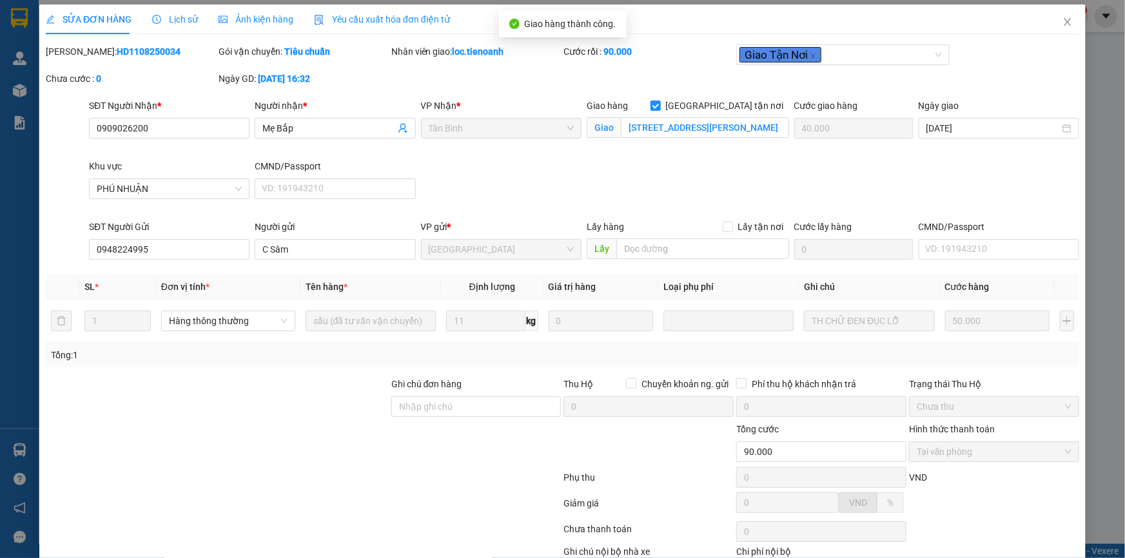
scroll to position [0, 0]
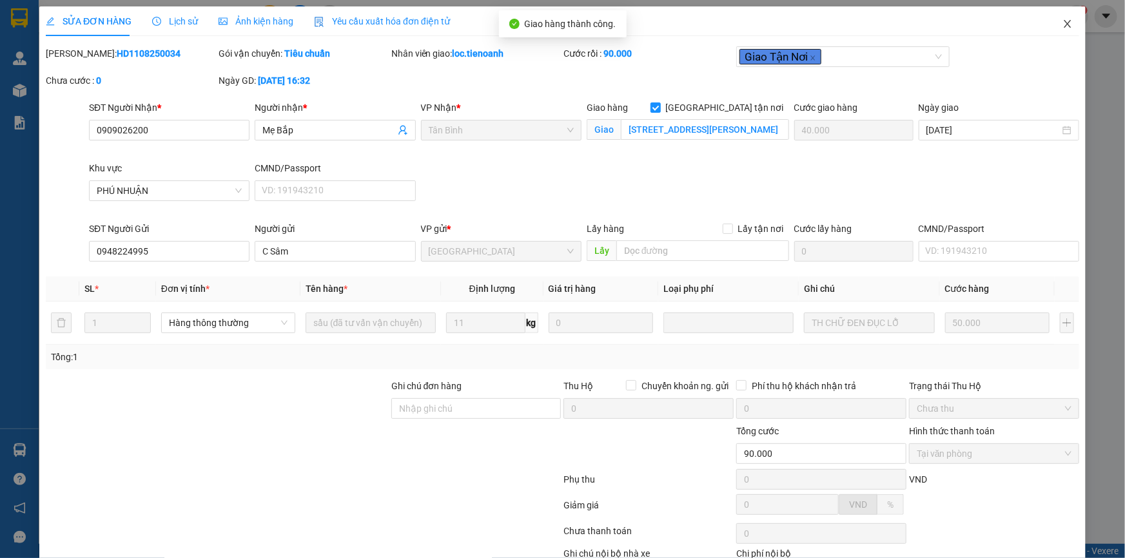
click at [1064, 21] on icon "close" at bounding box center [1067, 24] width 7 height 8
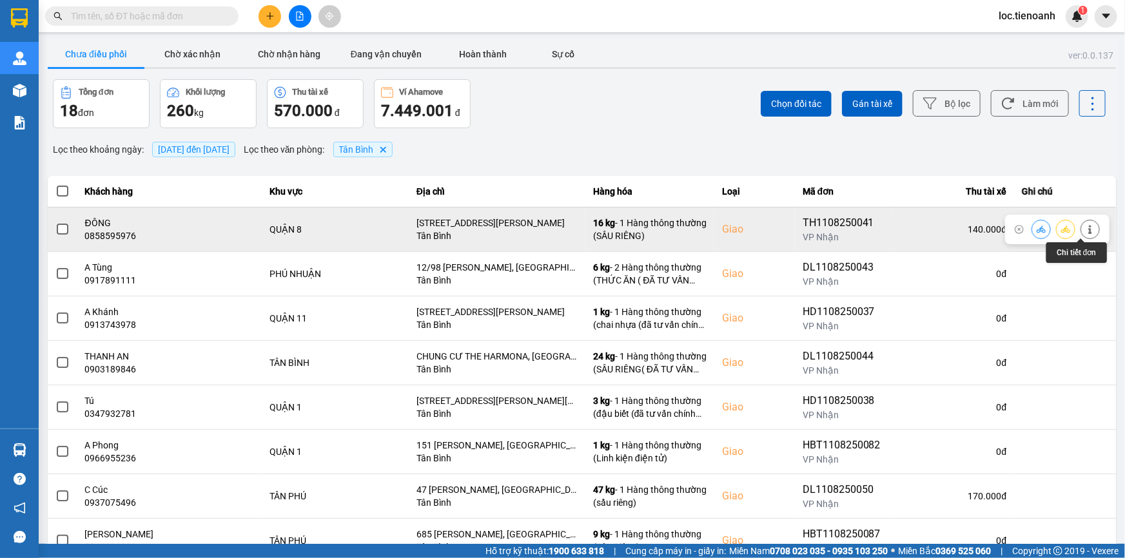
click at [1088, 230] on icon at bounding box center [1089, 229] width 3 height 9
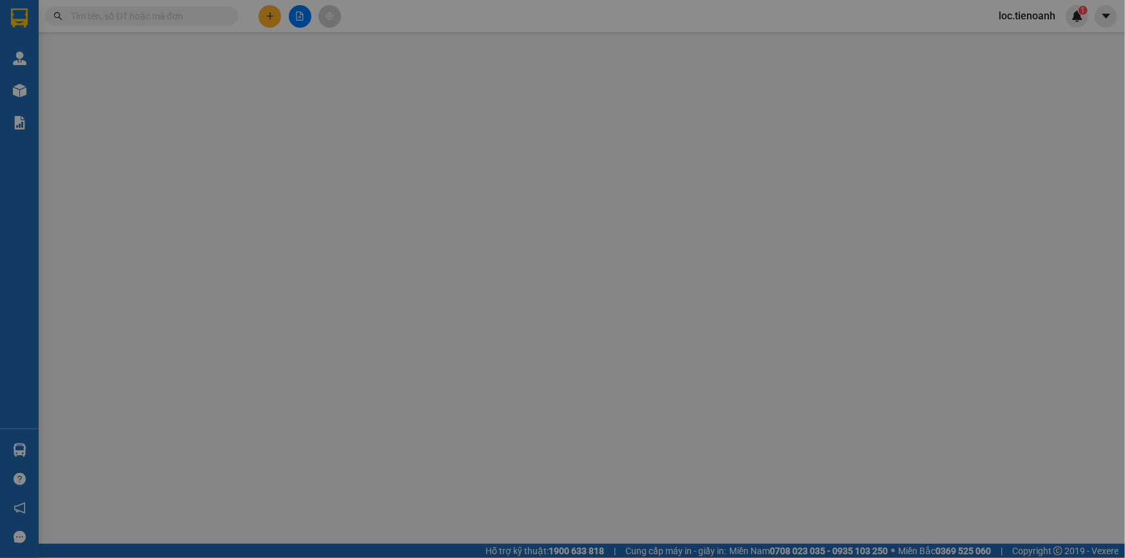
type input "0858595976"
type input "ĐÔNG"
checkbox input "true"
type input "172/187 An Dương Vương, Phường 16, Quận 8, Thành phố Hồ Chí Minh"
type input "0976851165"
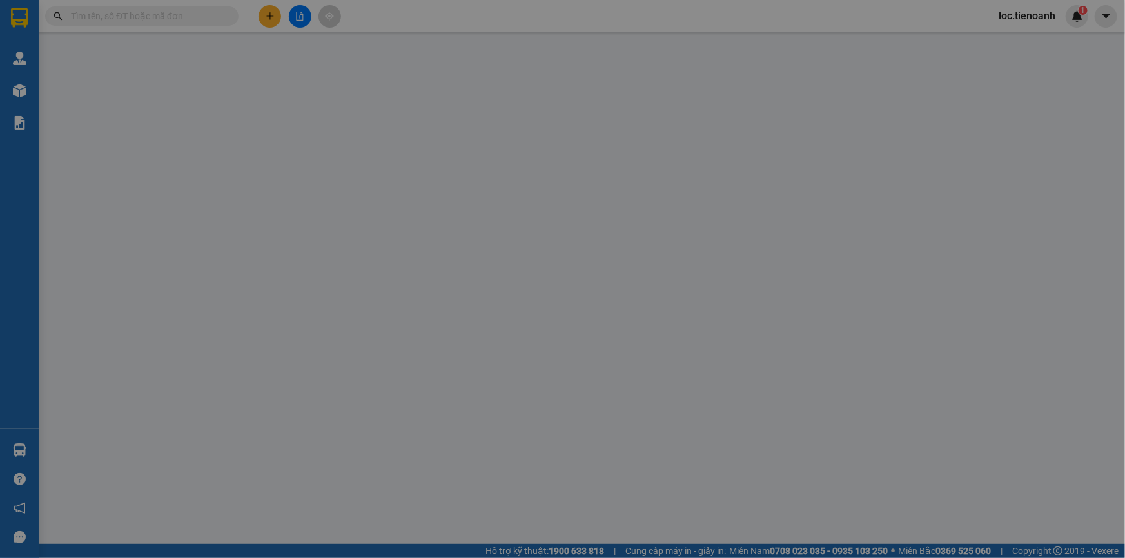
type input "C THUỶ"
type input "140.000"
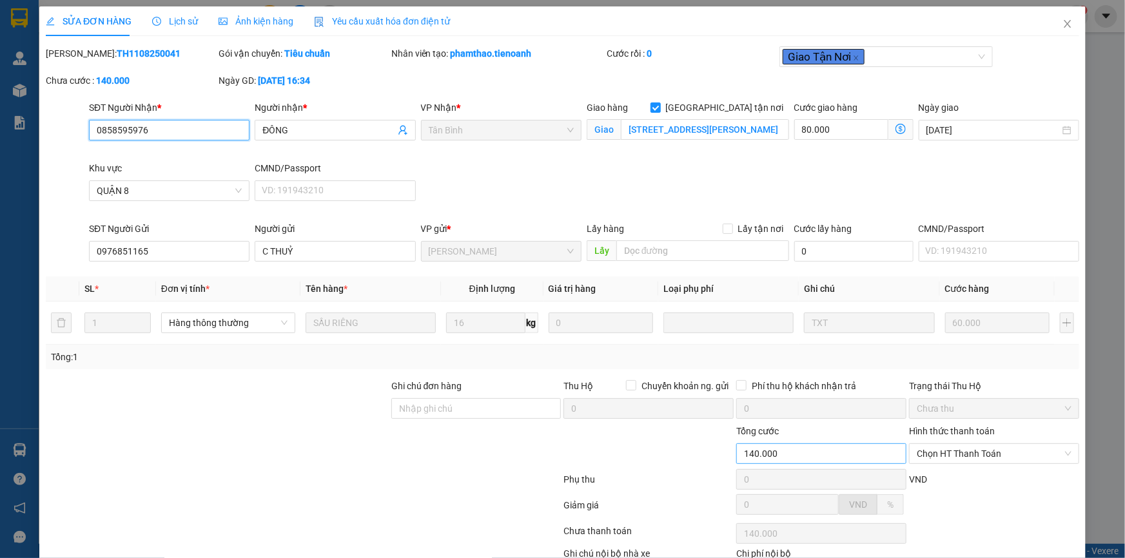
scroll to position [83, 0]
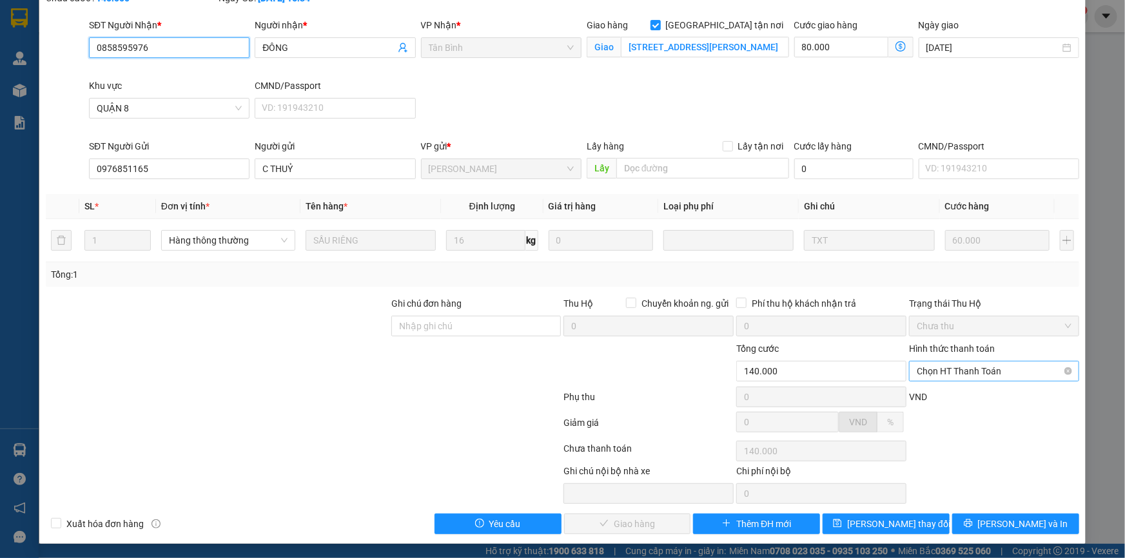
click at [958, 372] on span "Chọn HT Thanh Toán" at bounding box center [994, 371] width 155 height 19
click at [953, 399] on div "Tại văn phòng" at bounding box center [986, 396] width 153 height 14
type input "0"
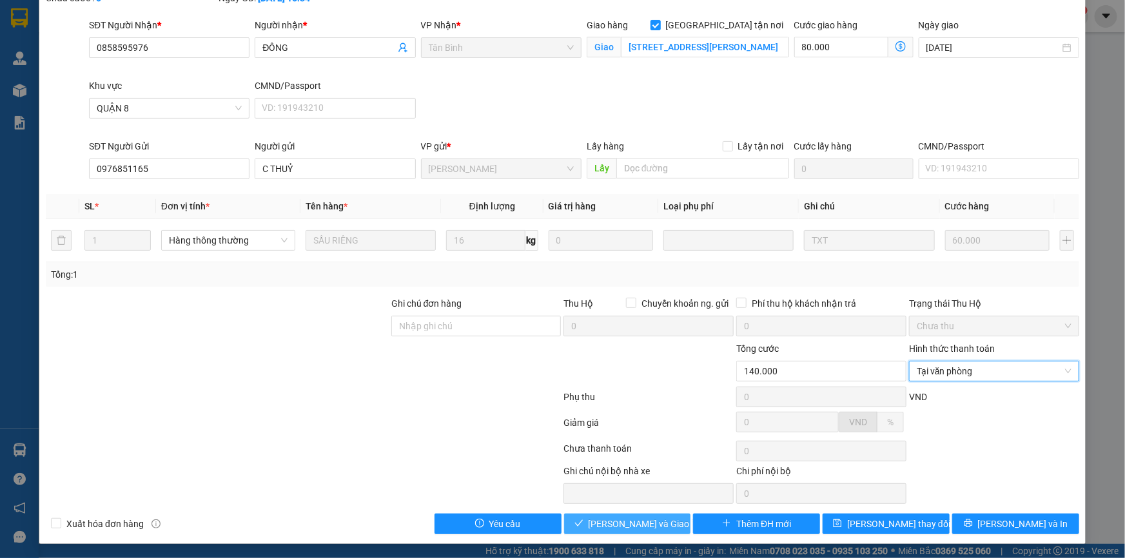
click at [626, 524] on span "Lưu và Giao hàng" at bounding box center [651, 524] width 124 height 14
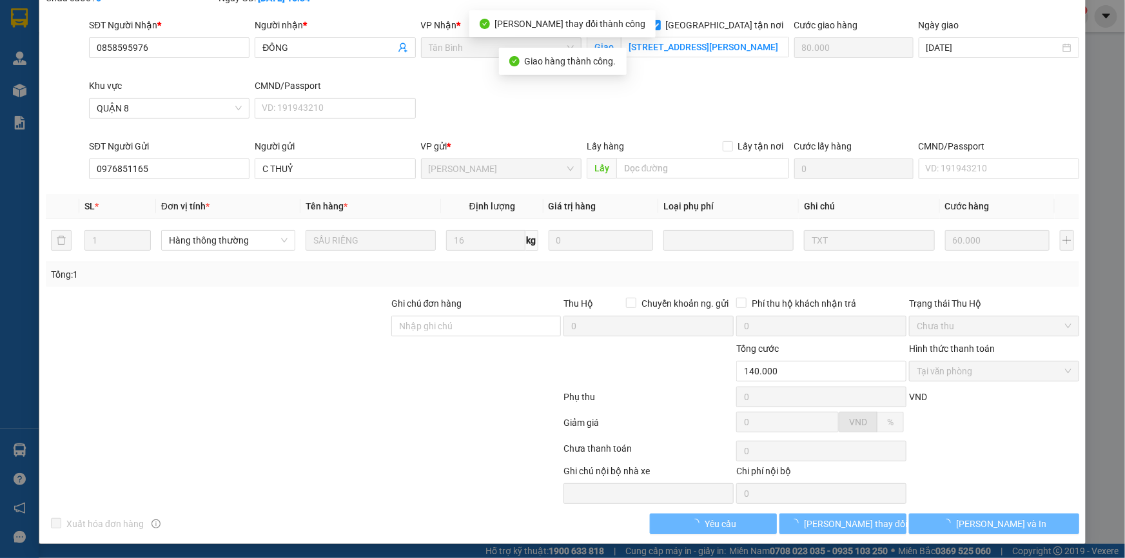
scroll to position [0, 0]
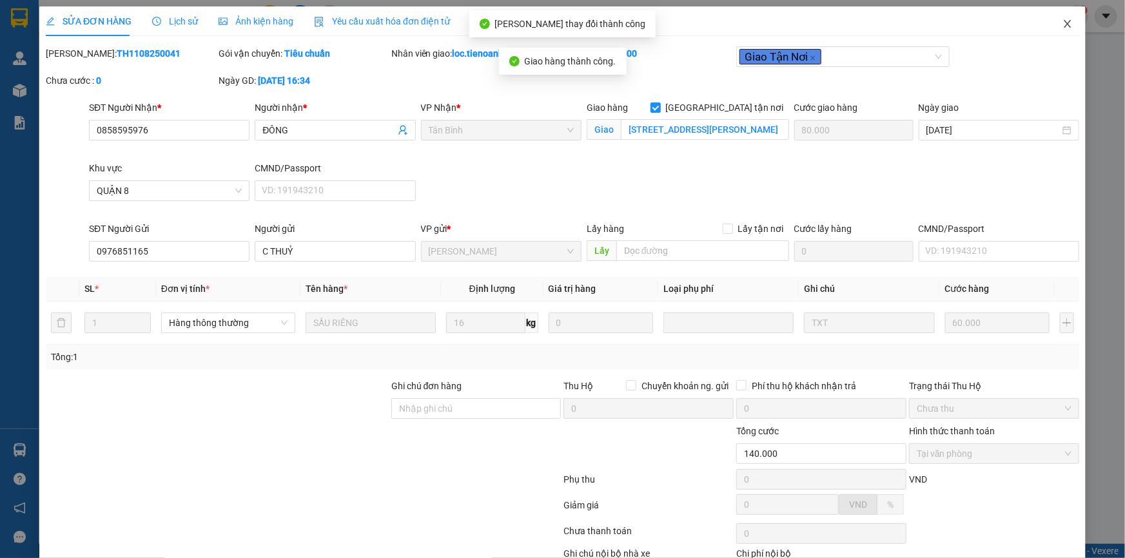
click at [1064, 25] on icon "close" at bounding box center [1067, 24] width 7 height 8
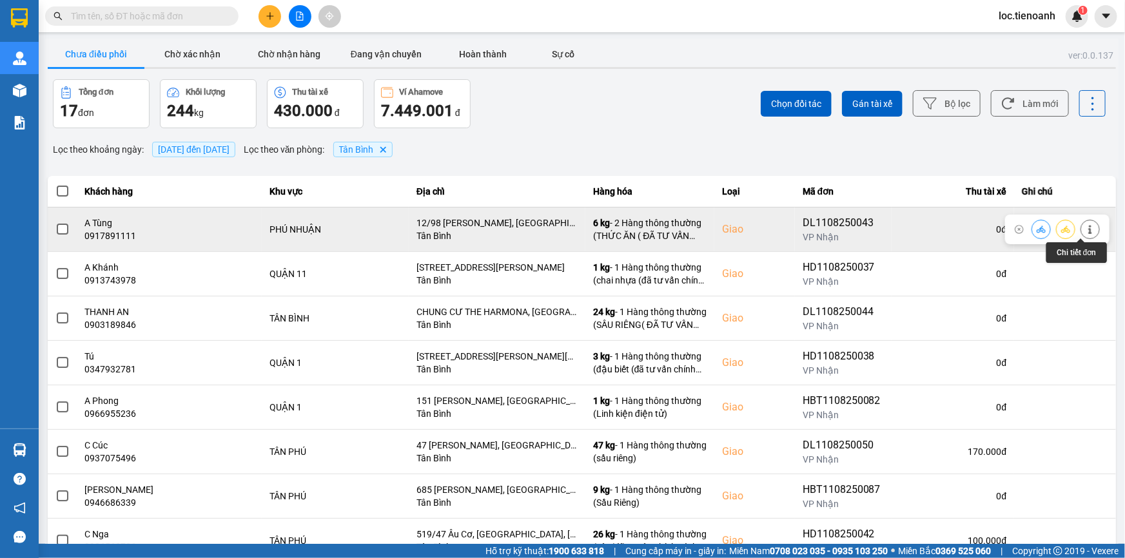
click at [1086, 226] on icon at bounding box center [1090, 229] width 9 height 9
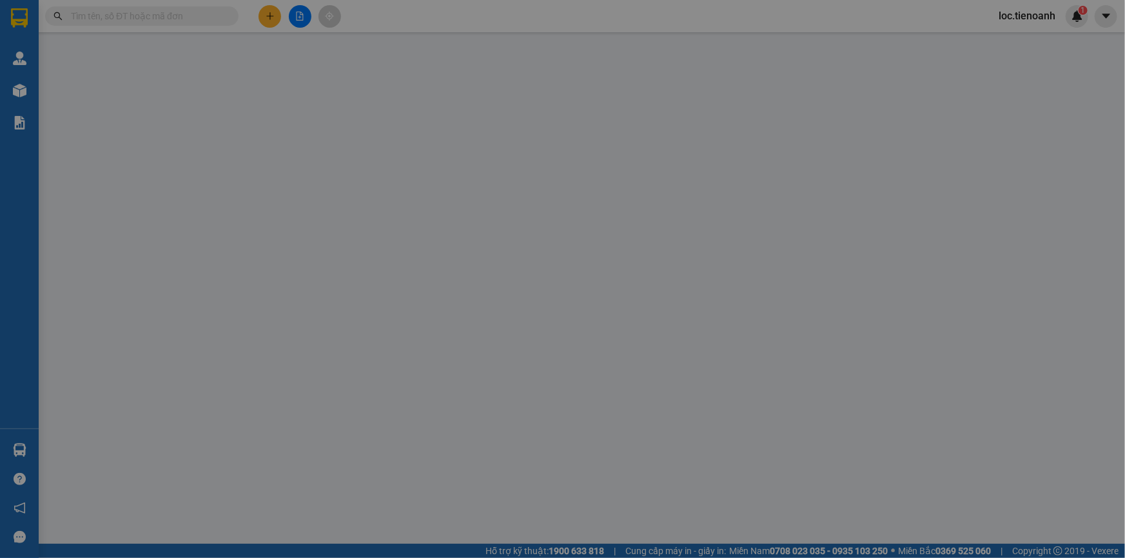
type input "0917891111"
type input "A Tùng"
checkbox input "true"
type input "12/98 Đào Duy Anh, Phường 9 (Phú Nhuận), Phú Nhuận, Hồ Chí Minh"
type input "0907891751"
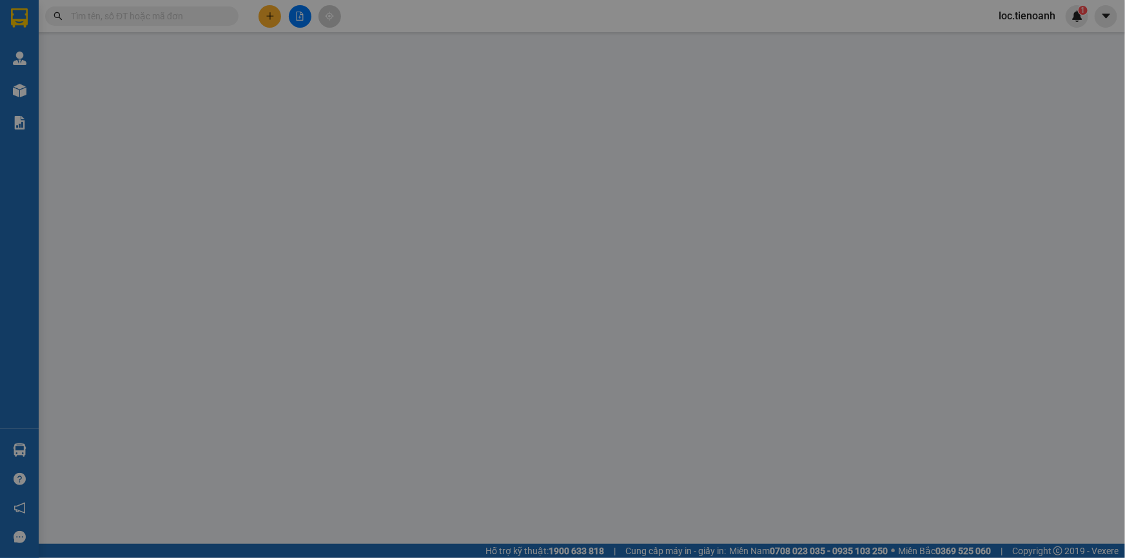
type input "C LINH"
type input "140.000"
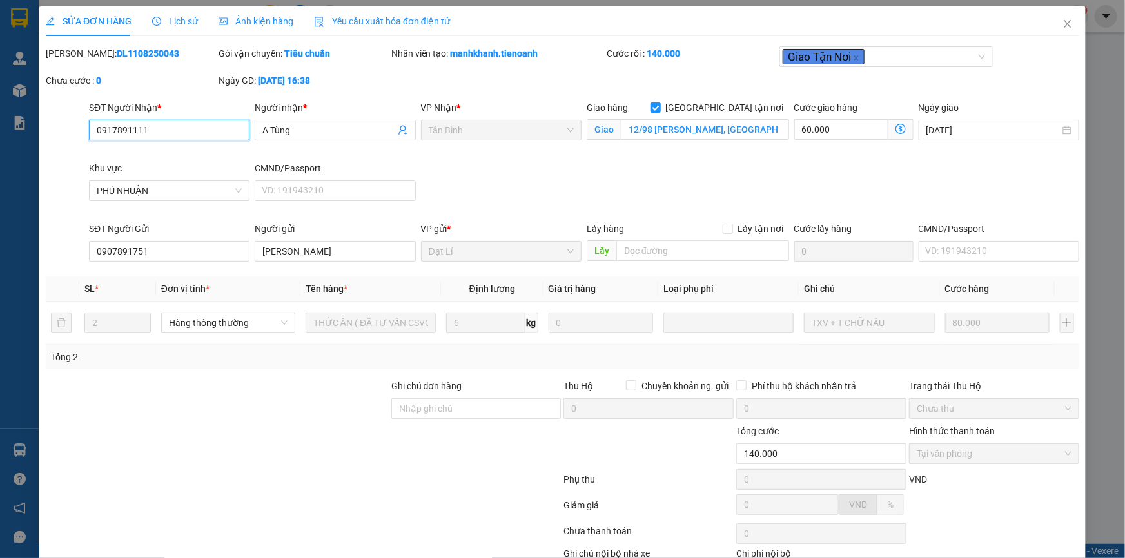
scroll to position [83, 0]
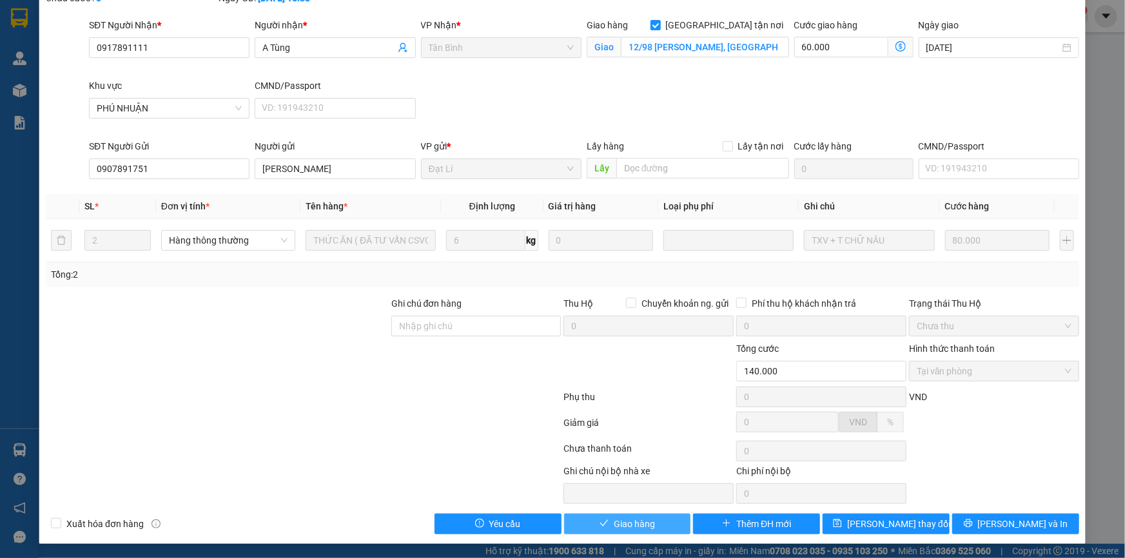
click at [649, 525] on span "Giao hàng" at bounding box center [634, 524] width 41 height 14
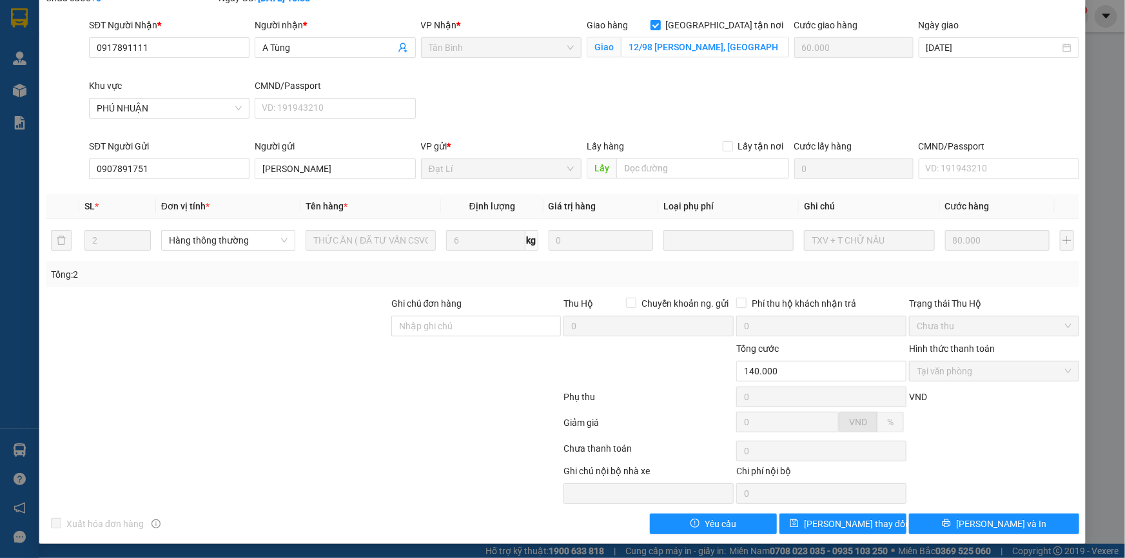
scroll to position [0, 0]
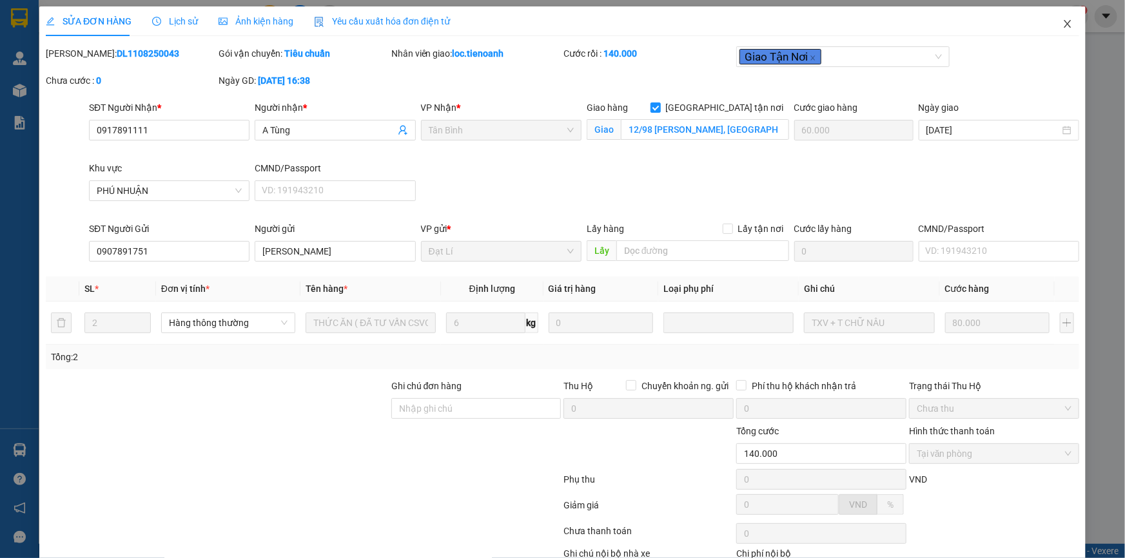
click at [1063, 23] on icon "close" at bounding box center [1068, 24] width 10 height 10
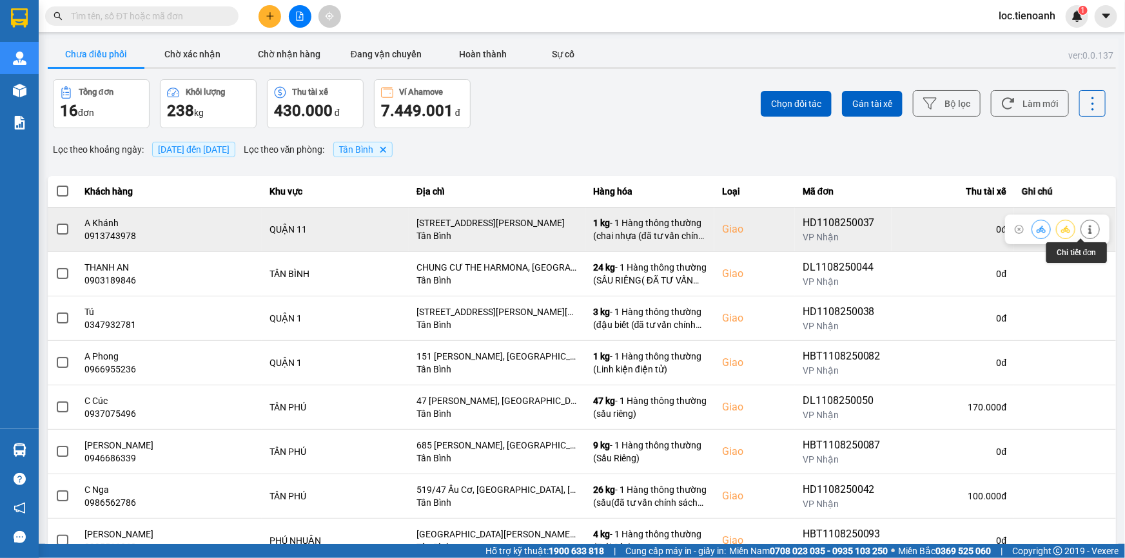
click at [1088, 232] on button at bounding box center [1090, 229] width 18 height 23
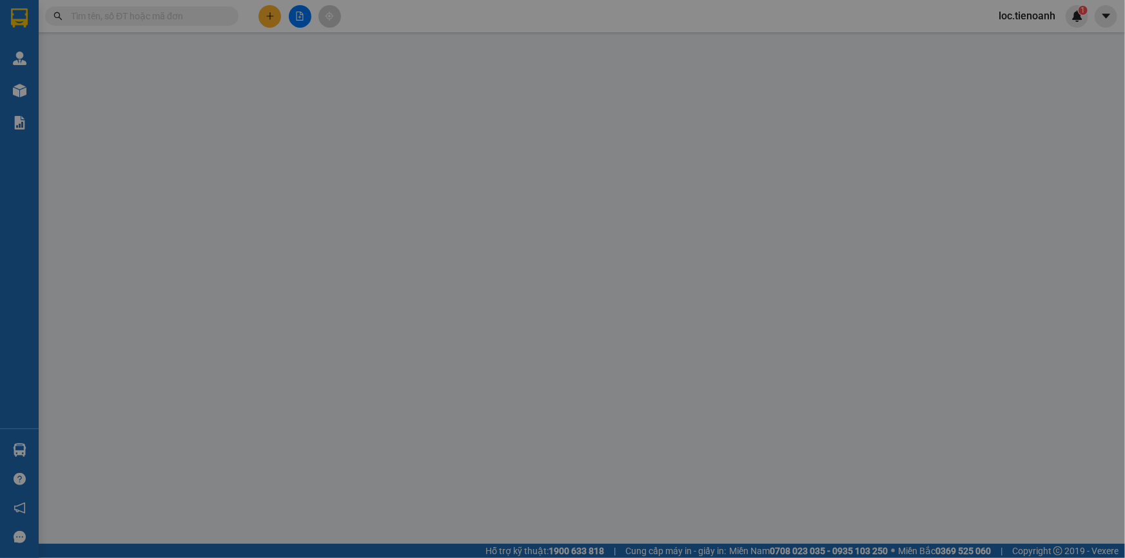
type input "0913743978"
type input "A Khánh"
checkbox input "true"
type input "184 Lê Đại Hành, Phường 15, Quận 11, Thành phố Hồ Chí Minh"
type input "0847072747"
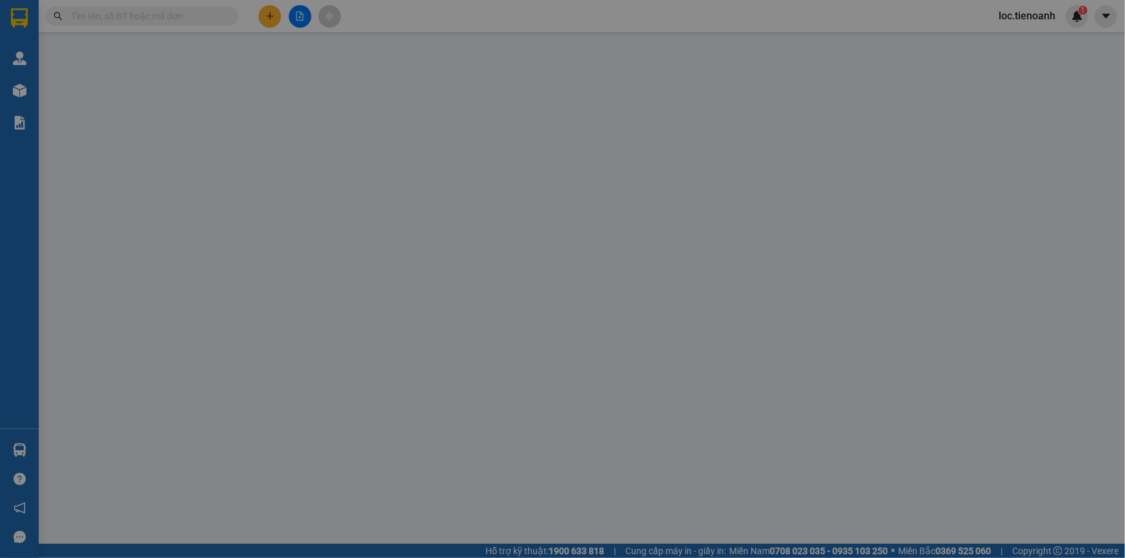
type input "A KHOA"
type input "60.000"
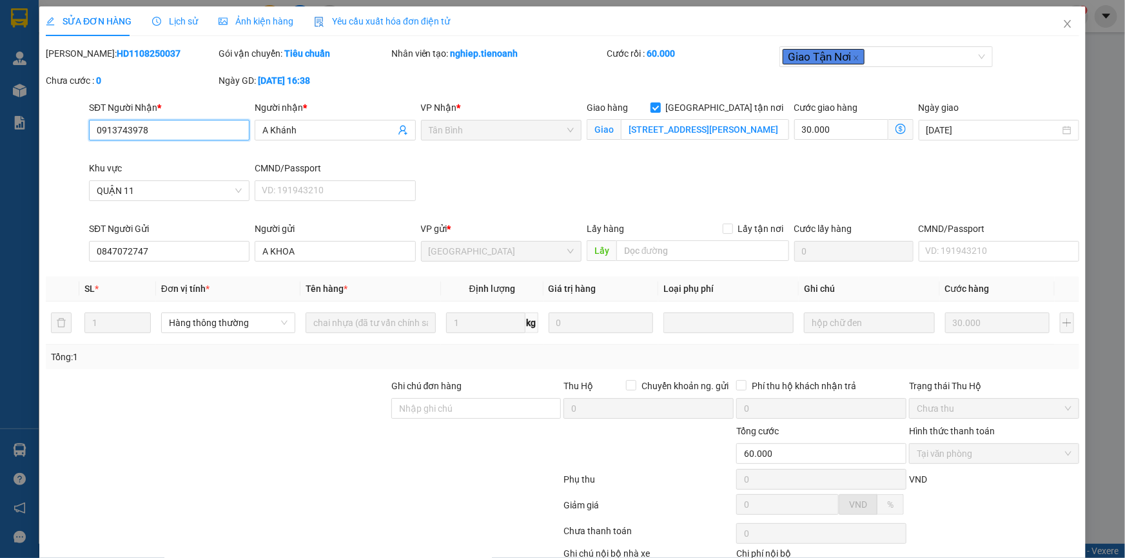
scroll to position [83, 0]
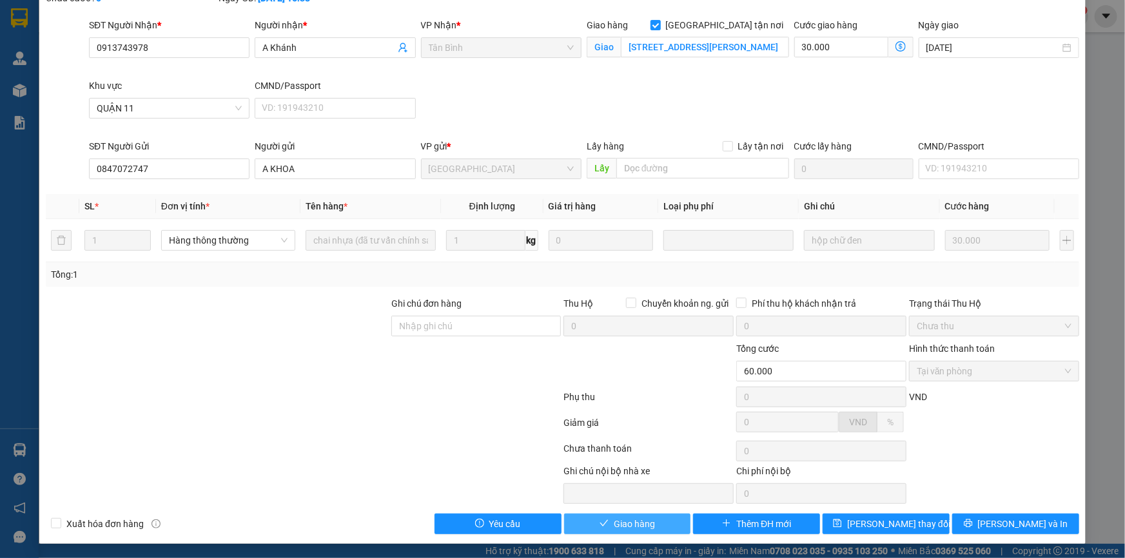
click at [644, 517] on span "Giao hàng" at bounding box center [634, 524] width 41 height 14
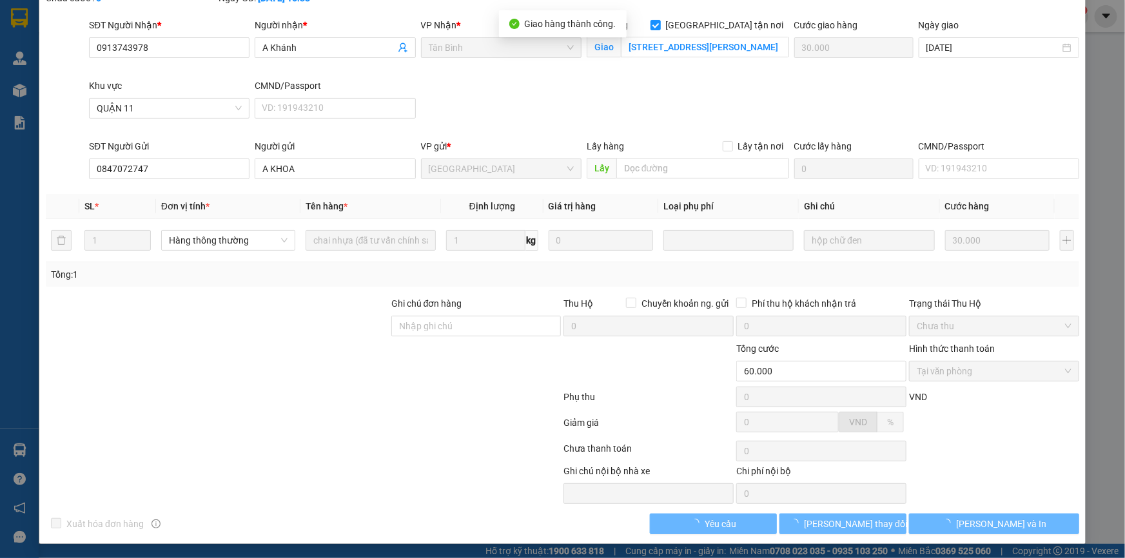
scroll to position [0, 0]
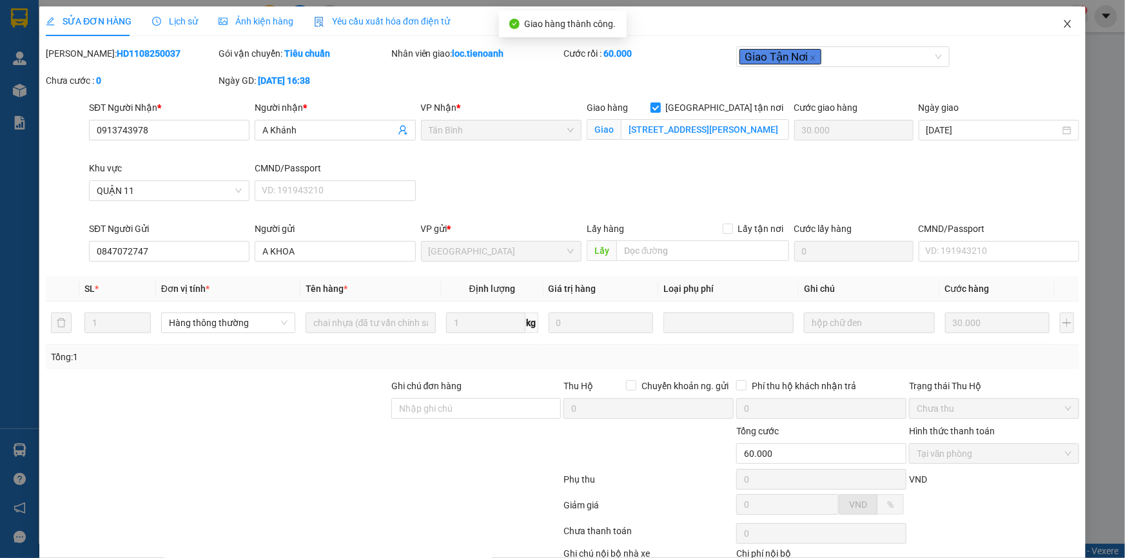
click at [1064, 18] on span "Close" at bounding box center [1068, 24] width 36 height 36
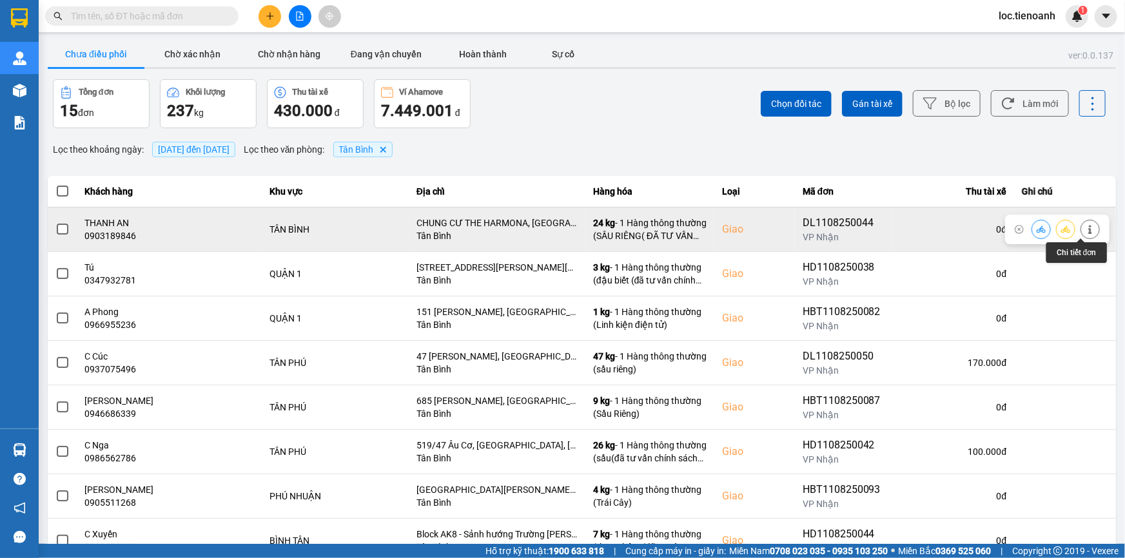
click at [1086, 226] on icon at bounding box center [1090, 229] width 9 height 9
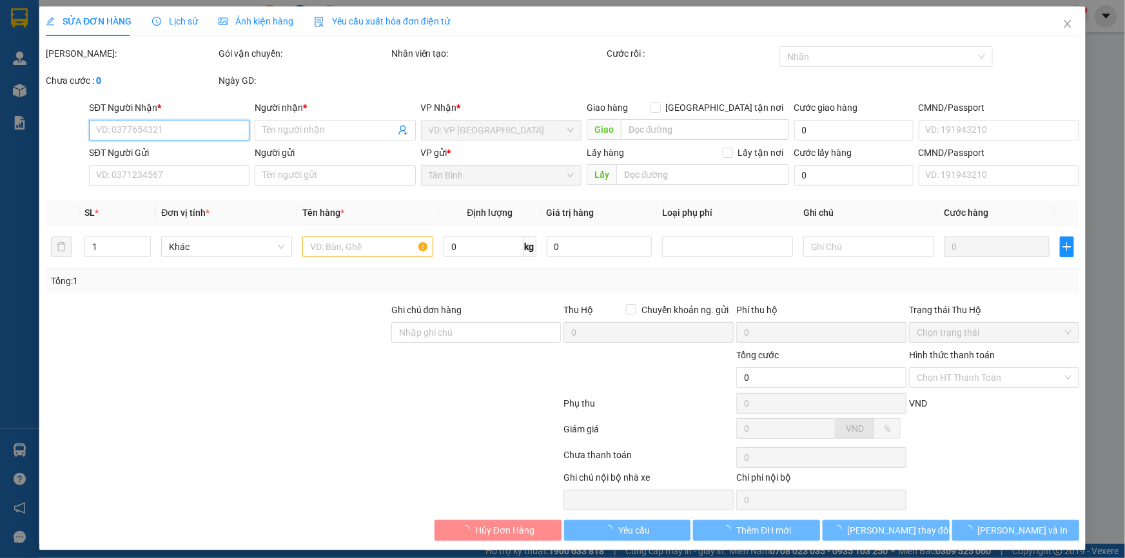
type input "0903189846"
type input "THANH AN"
checkbox input "true"
type input "CHUNG CƯ THE HARMONA, Trương Công Định, phường 14, Tân Bình, Hồ Chí Minh"
type input "0901980482"
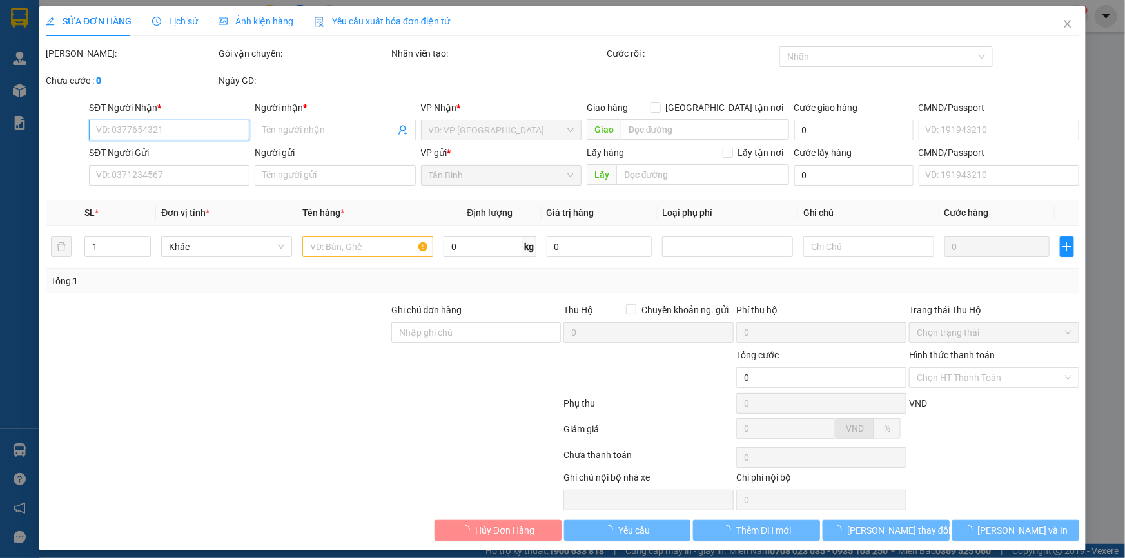
type input "C Đoan"
type input "240470643"
type input "110.000"
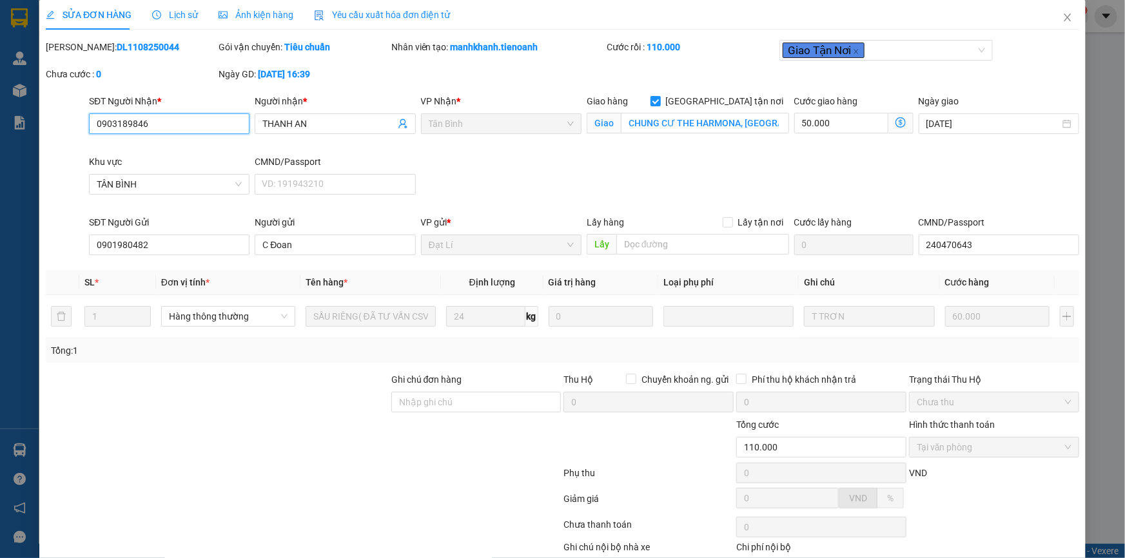
scroll to position [83, 0]
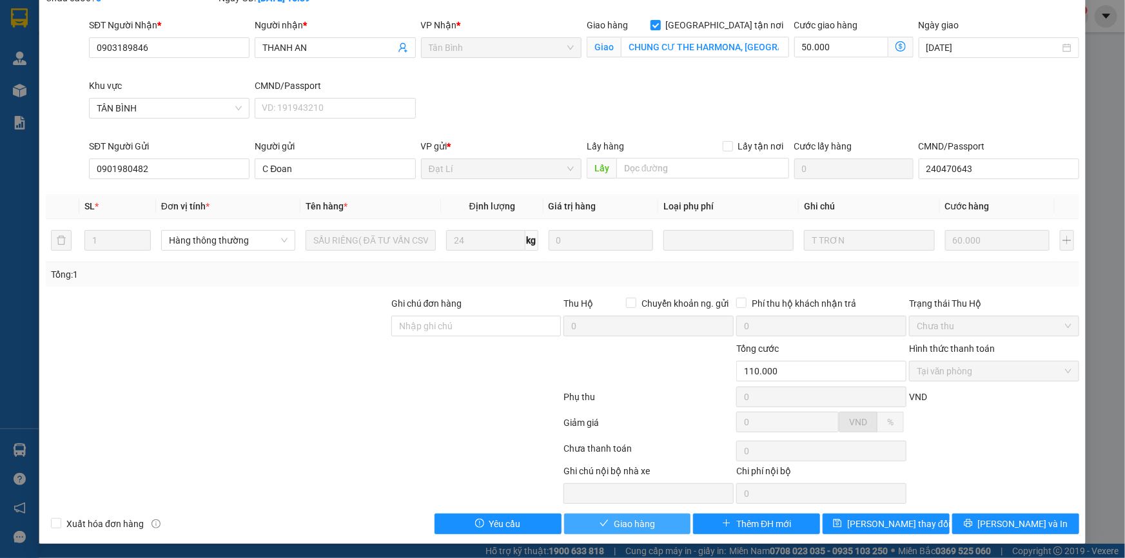
click at [614, 520] on span "Giao hàng" at bounding box center [634, 524] width 41 height 14
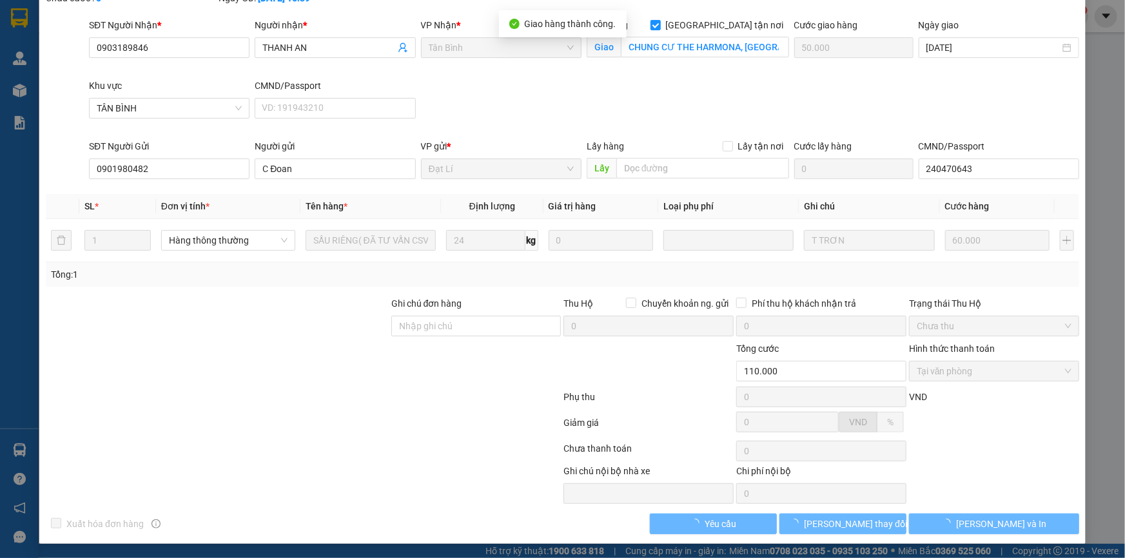
scroll to position [0, 0]
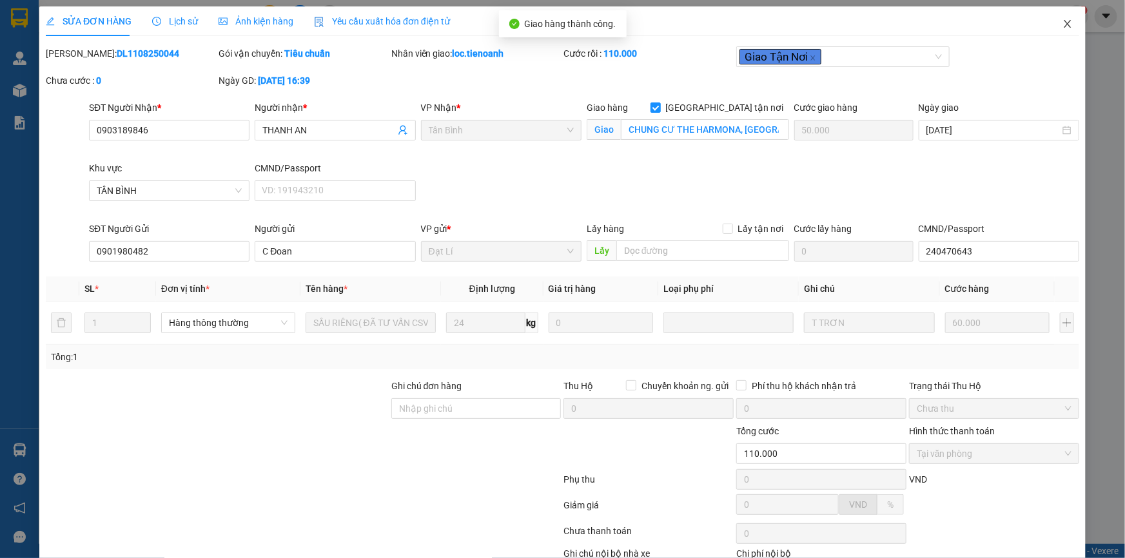
click at [1065, 25] on span "Close" at bounding box center [1068, 24] width 36 height 36
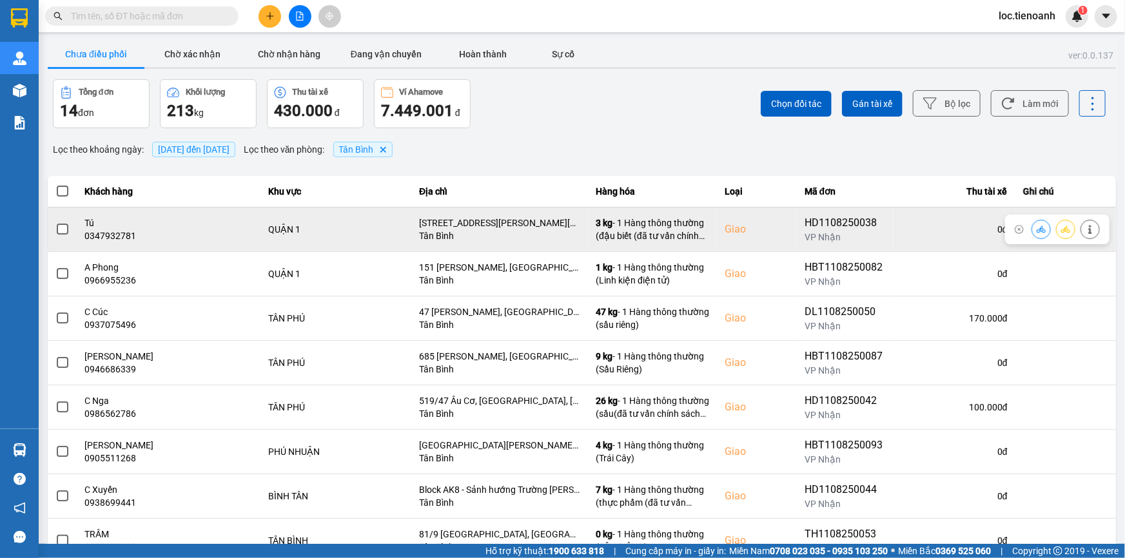
click at [1070, 224] on div at bounding box center [1066, 229] width 68 height 19
click at [1081, 226] on button at bounding box center [1090, 229] width 18 height 23
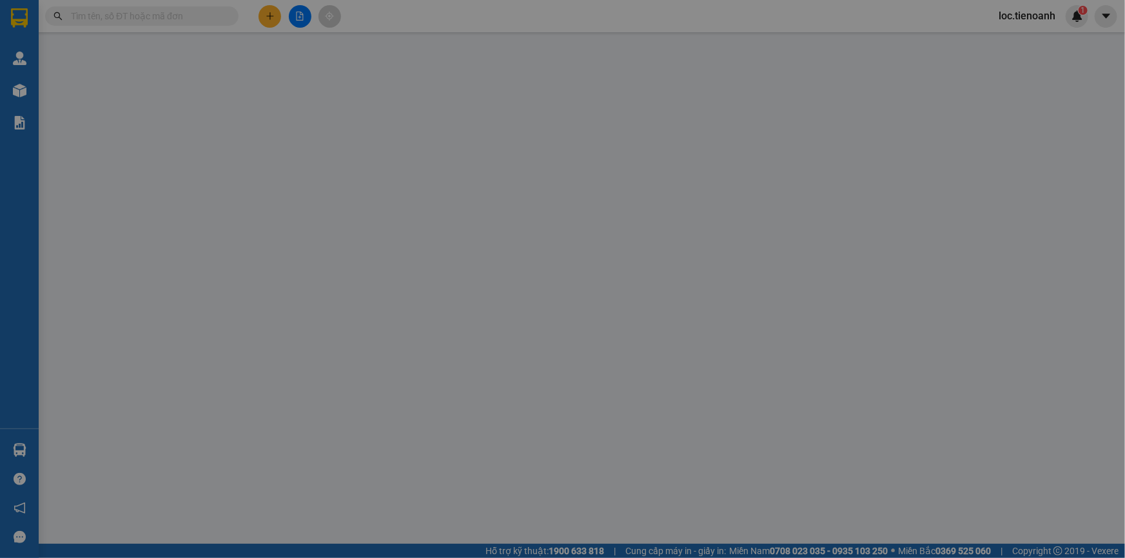
type input "0347932781"
type input "Tú"
checkbox input "true"
type input "174/10 Lý Tự Trọng, Phường Bến Thành, Quận 1, Hồ Chí Minh"
type input "0941778448"
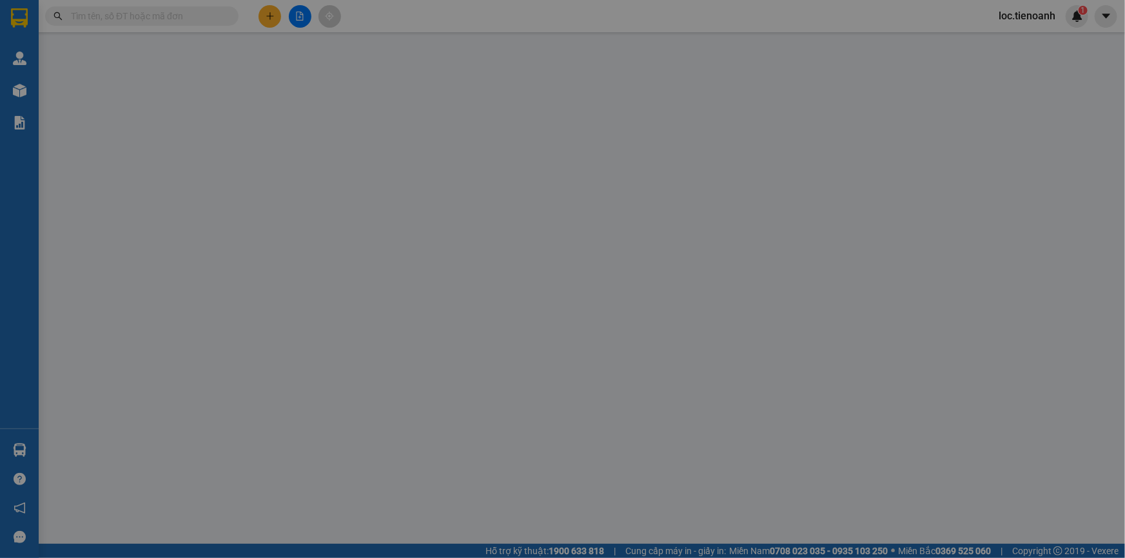
type input "Tuyết"
type input "90.000"
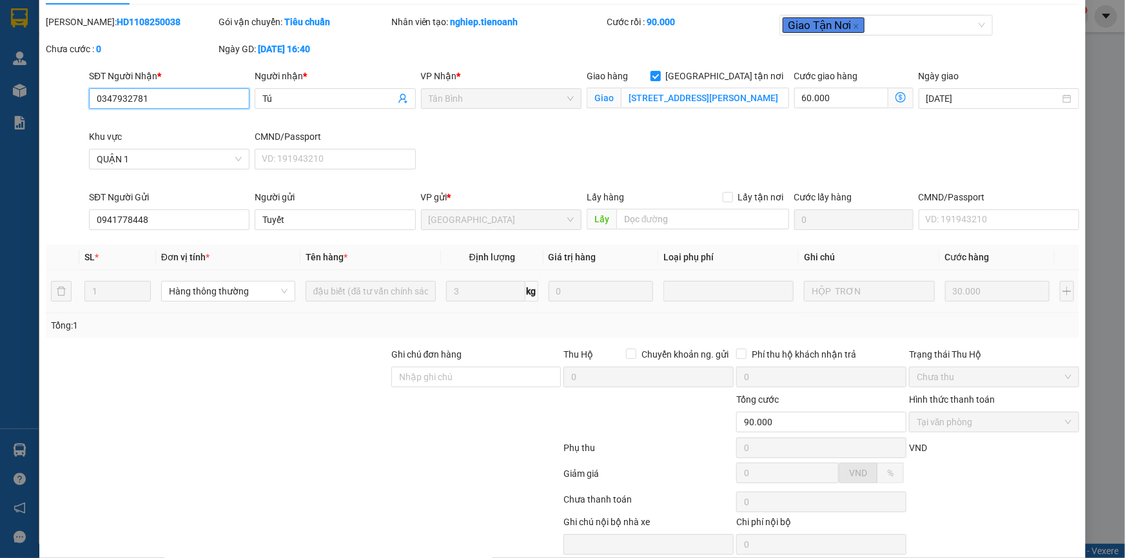
scroll to position [83, 0]
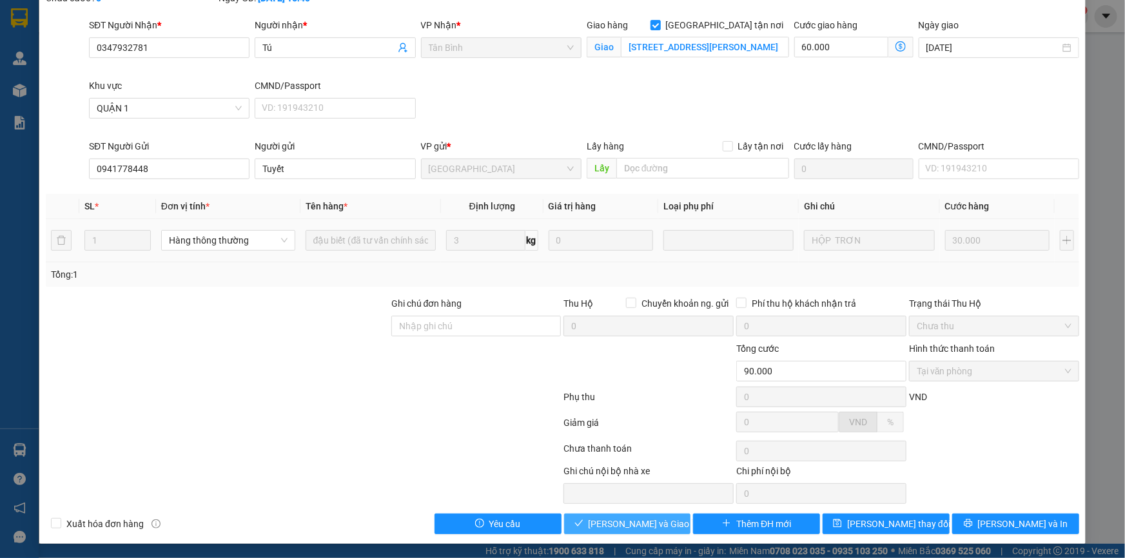
click at [632, 520] on span "Lưu và Giao hàng" at bounding box center [651, 524] width 124 height 14
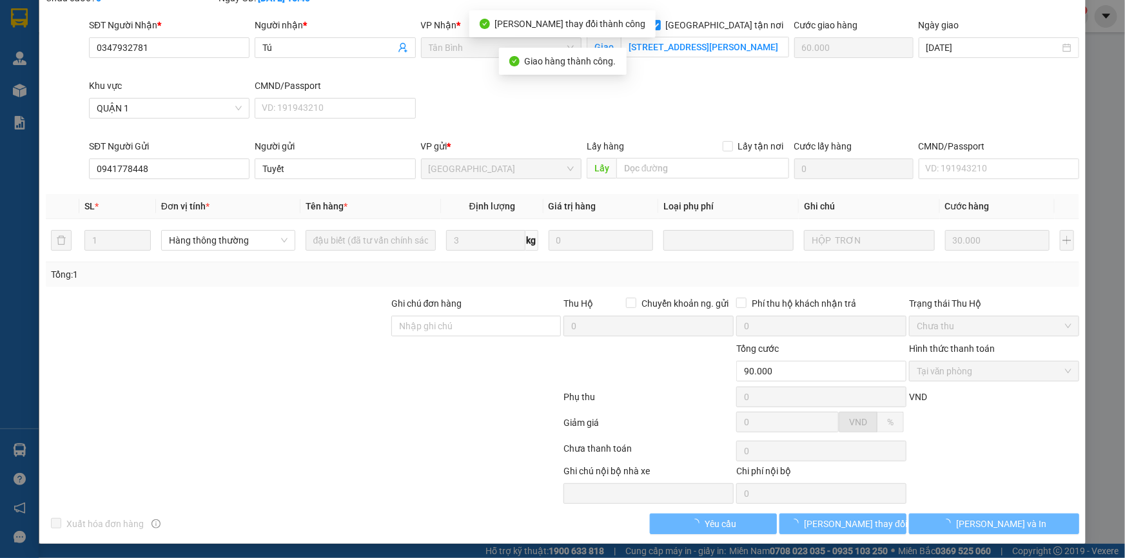
scroll to position [0, 0]
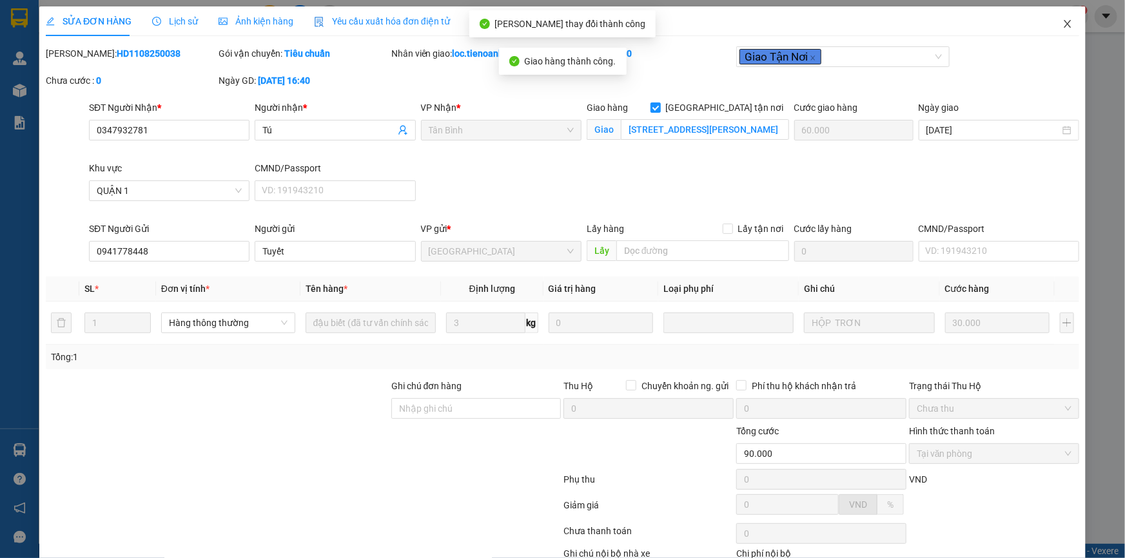
click at [1063, 21] on icon "close" at bounding box center [1068, 24] width 10 height 10
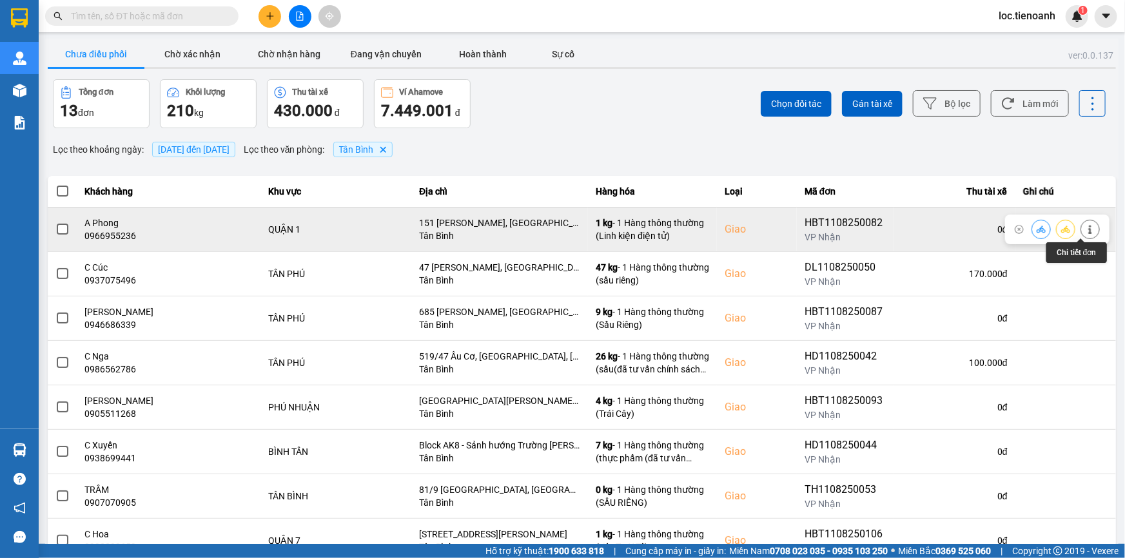
click at [1086, 228] on icon at bounding box center [1090, 229] width 9 height 9
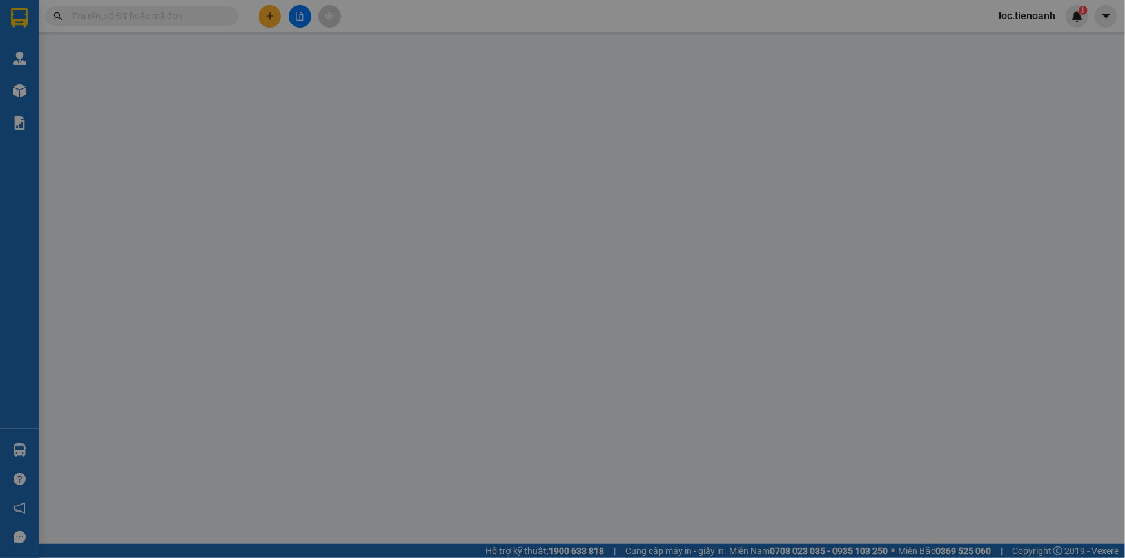
type input "0966955236"
type input "A Phong"
checkbox input "true"
type input "151 Đinh Tiên Hoàng, Đao Kao, Quận 1"
type input "0966666612"
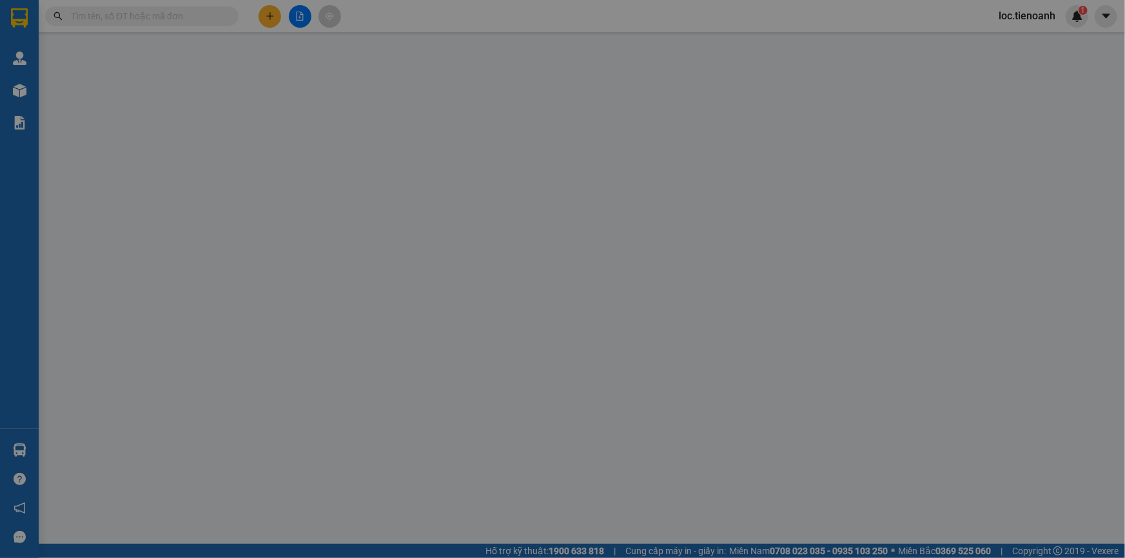
type input "A TIẾN"
type input "100.000"
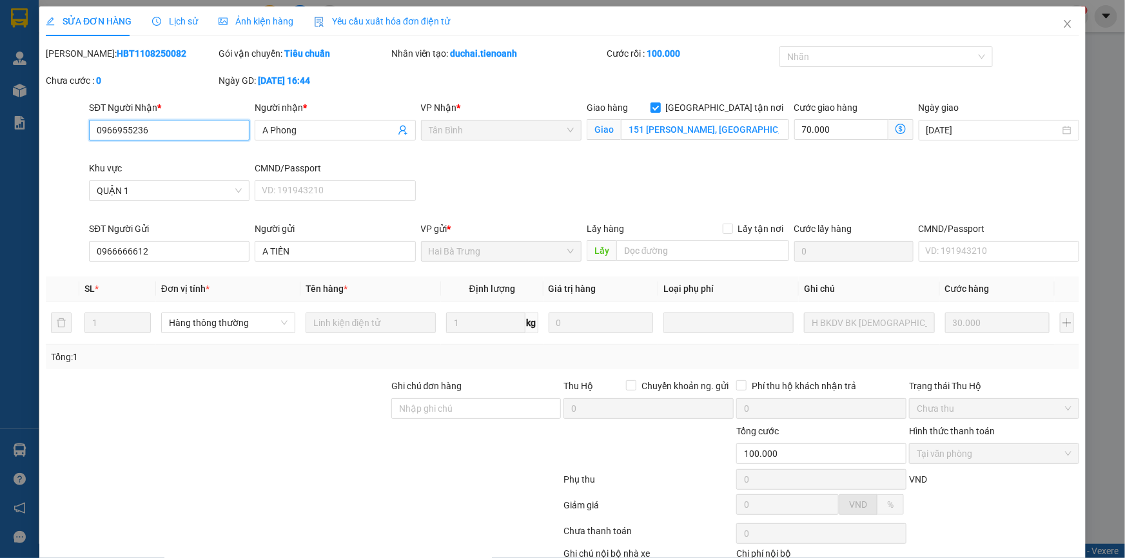
scroll to position [83, 0]
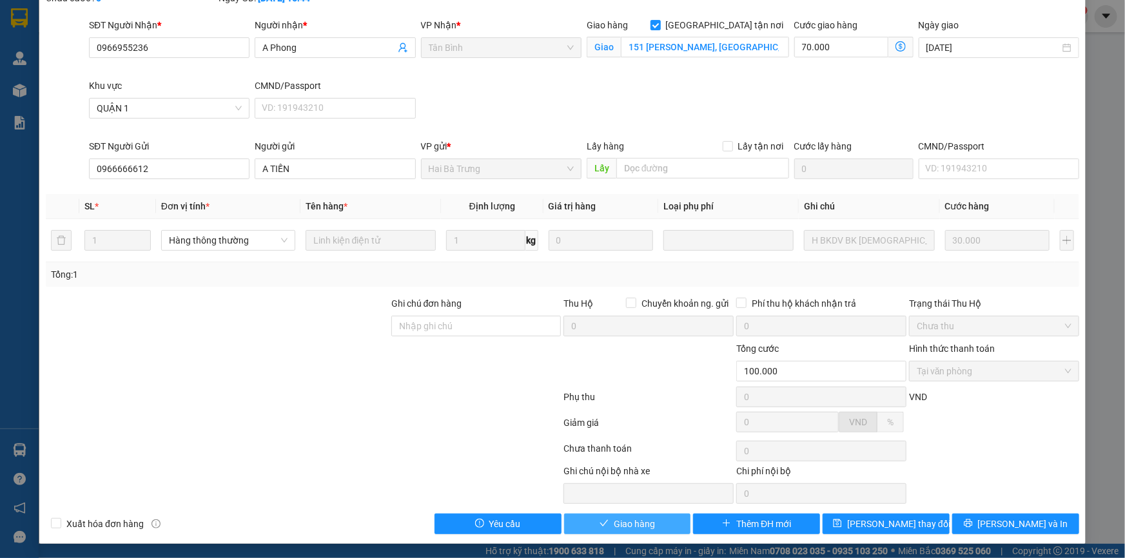
click at [649, 529] on button "Giao hàng" at bounding box center [627, 524] width 127 height 21
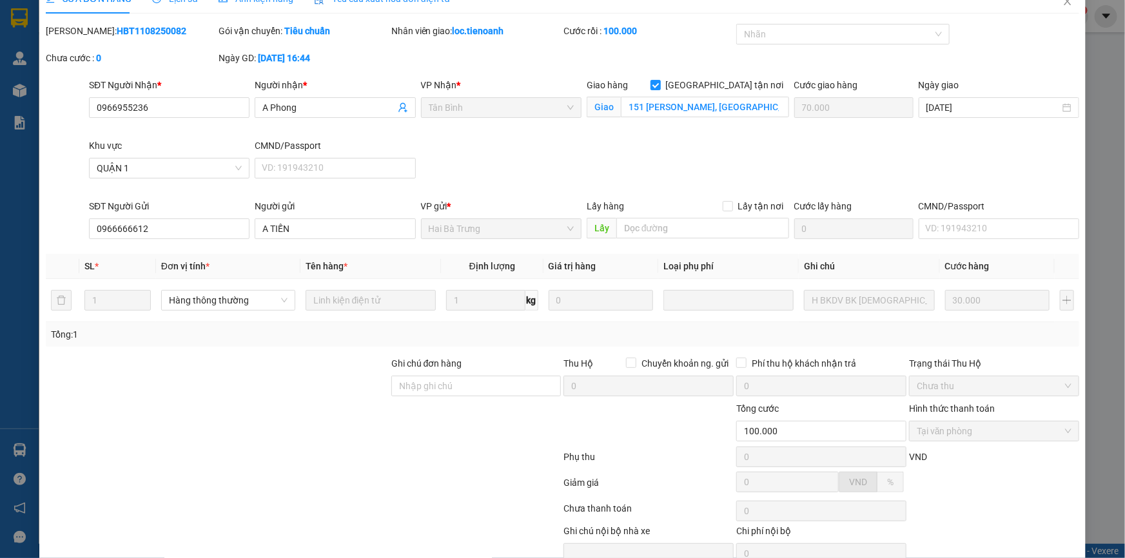
scroll to position [0, 0]
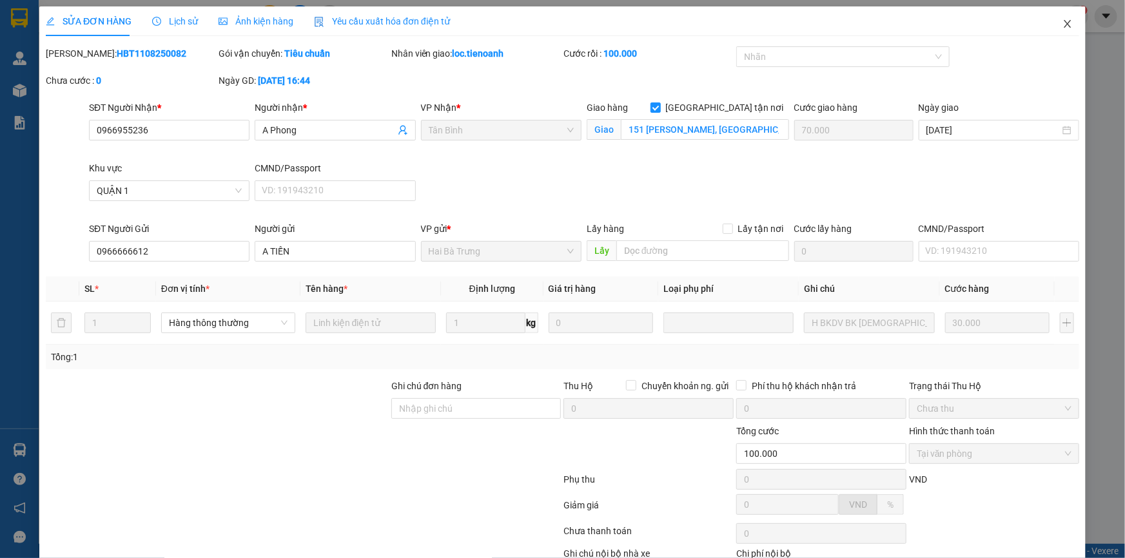
click at [1063, 26] on icon "close" at bounding box center [1068, 24] width 10 height 10
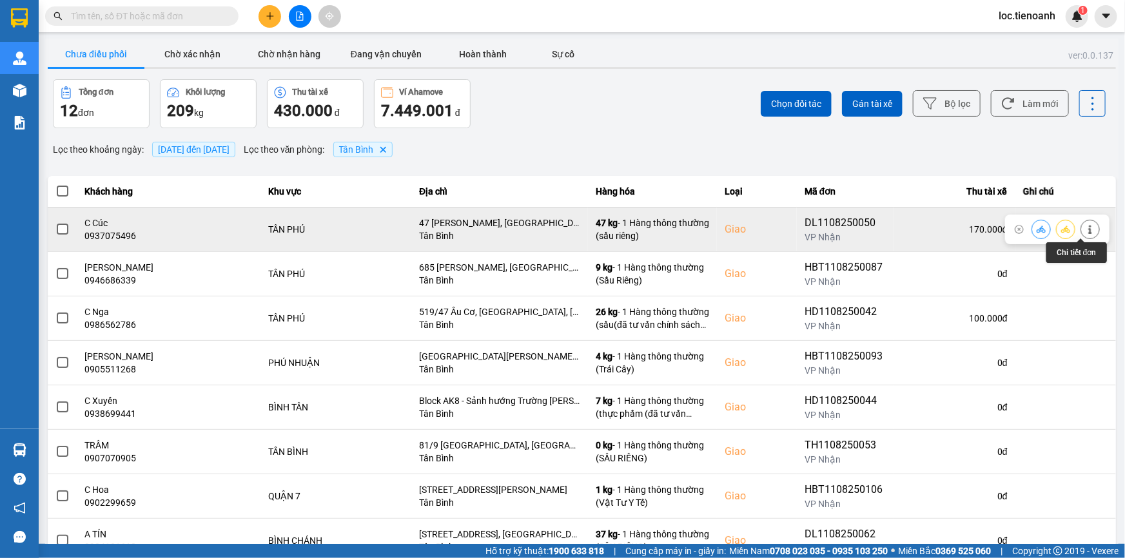
click at [1086, 230] on icon at bounding box center [1090, 229] width 9 height 9
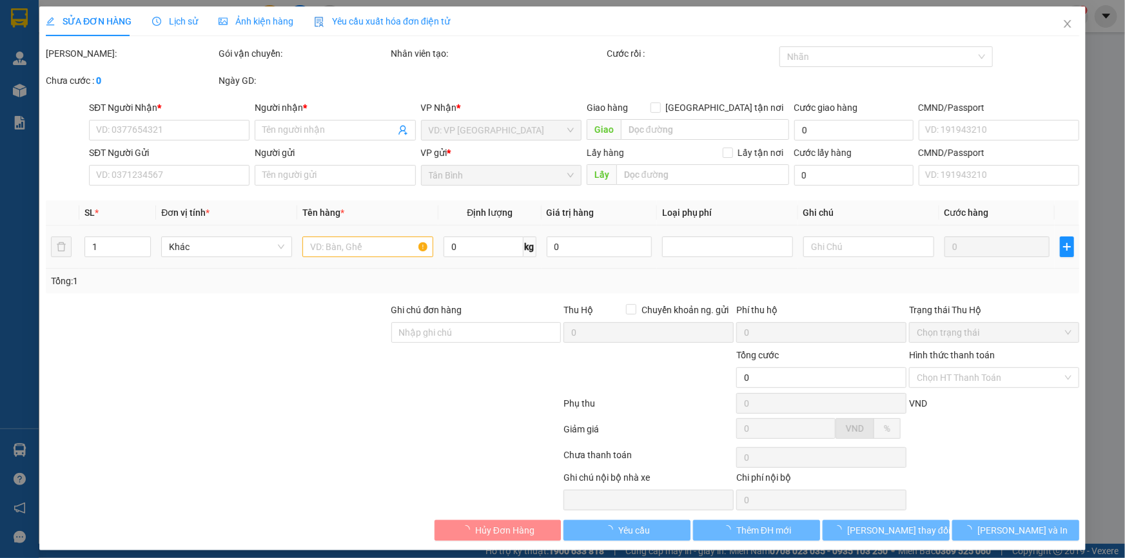
type input "0937075496"
type input "C Cúc"
checkbox input "true"
type input "47 Lương Minh Nguyệt, Tân Thới Hòa, Tân Phú, Hồ Chí Minh"
type input "0938294202"
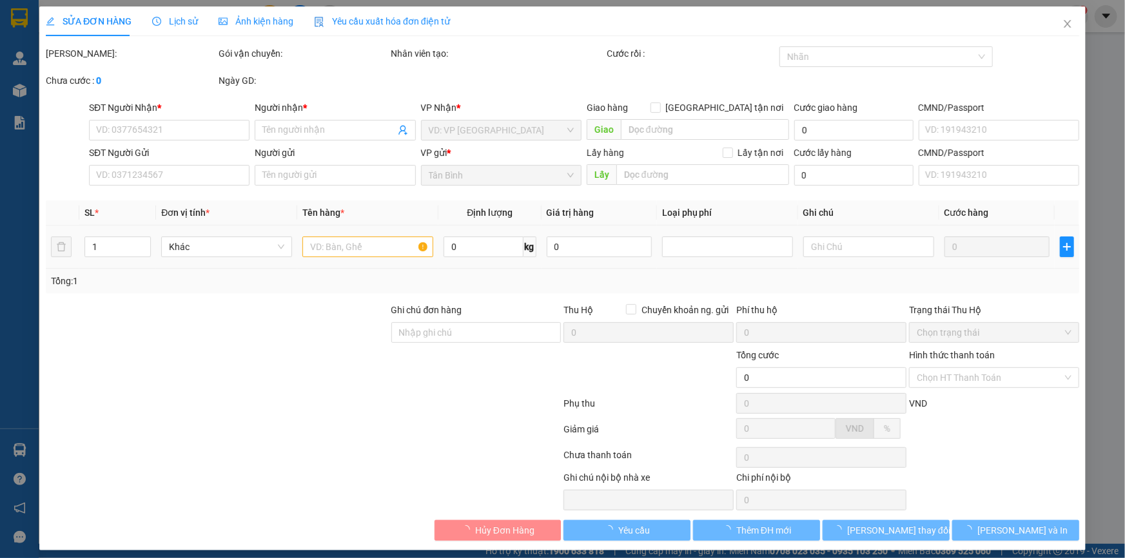
type input "A Thịnh"
type input "170.000"
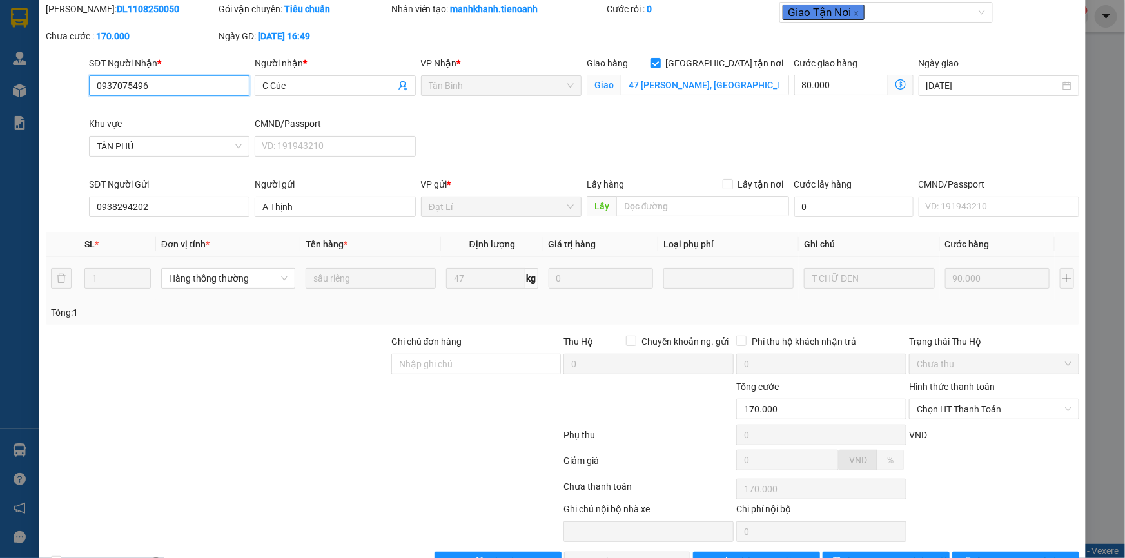
scroll to position [83, 0]
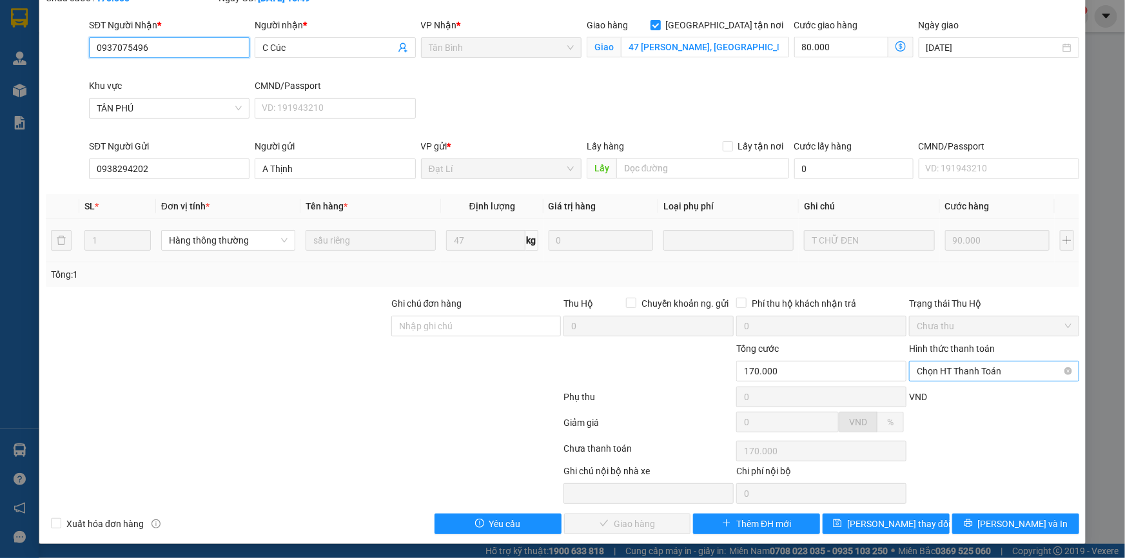
click at [990, 374] on span "Chọn HT Thanh Toán" at bounding box center [994, 371] width 155 height 19
click at [954, 395] on div "Tại văn phòng" at bounding box center [986, 396] width 153 height 14
type input "0"
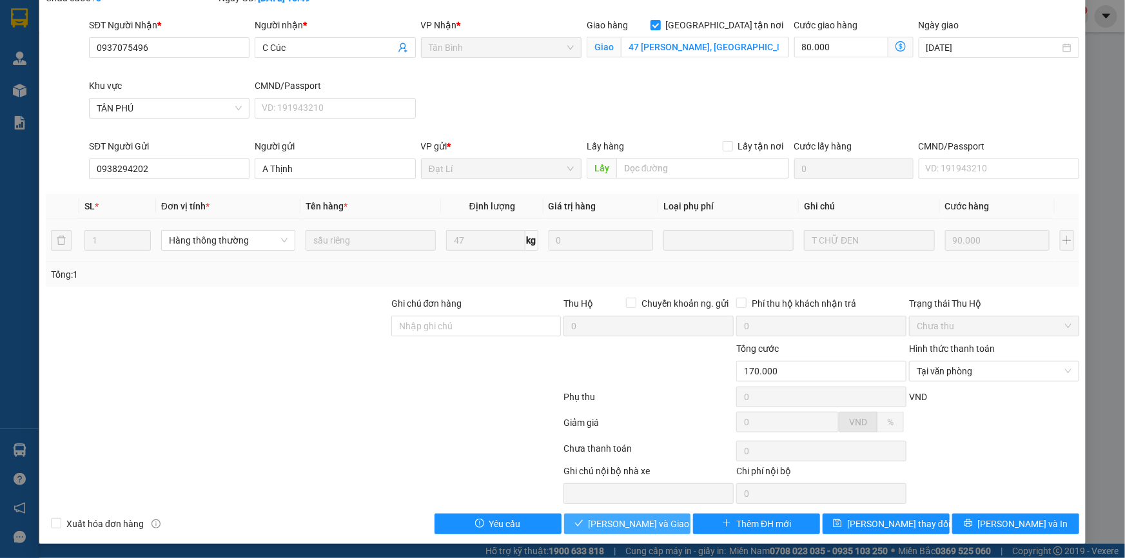
click at [613, 524] on span "Lưu và Giao hàng" at bounding box center [651, 524] width 124 height 14
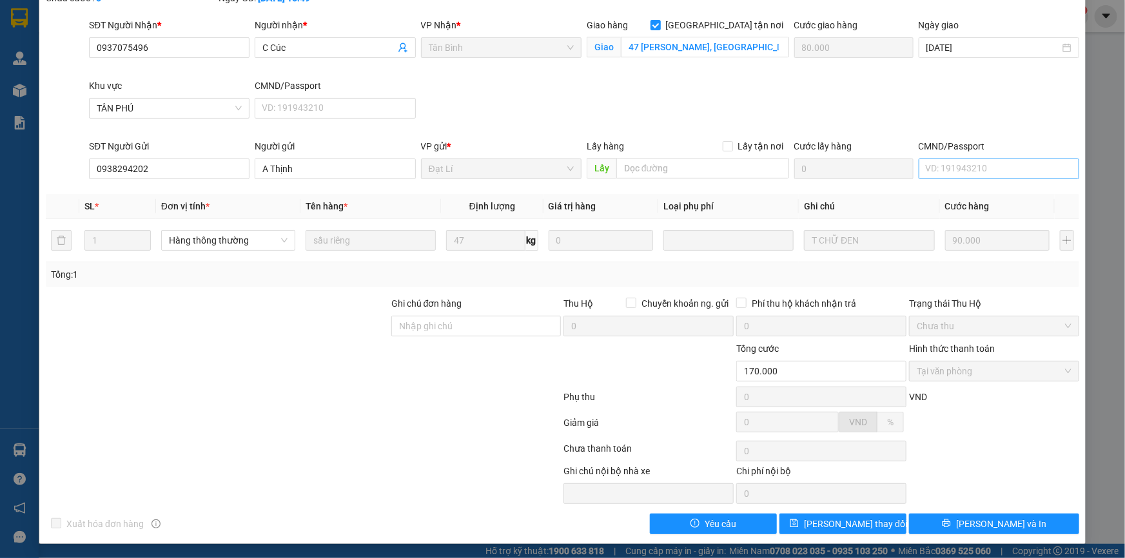
scroll to position [0, 0]
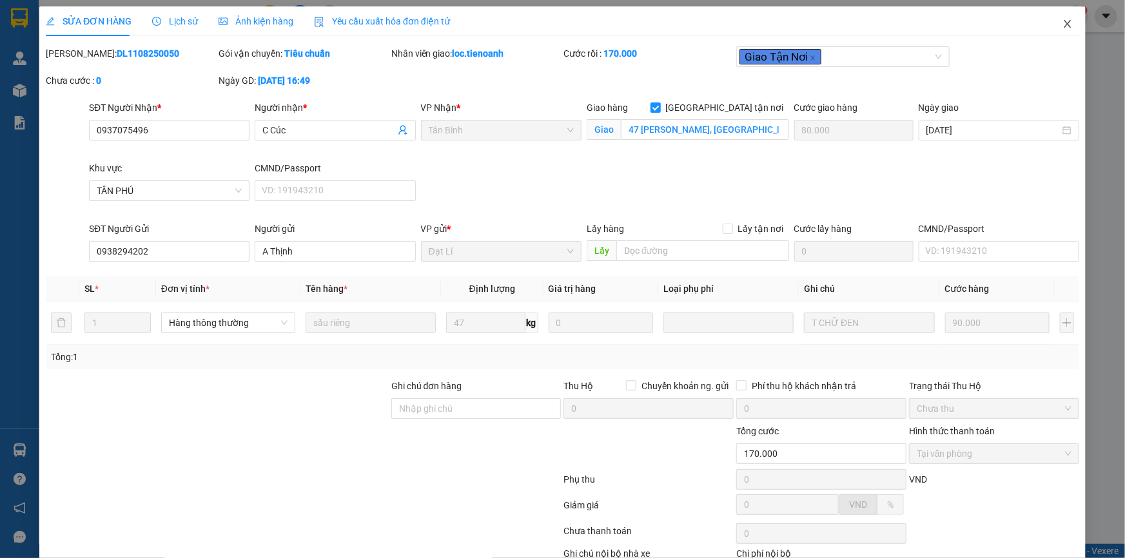
click at [1063, 26] on icon "close" at bounding box center [1068, 24] width 10 height 10
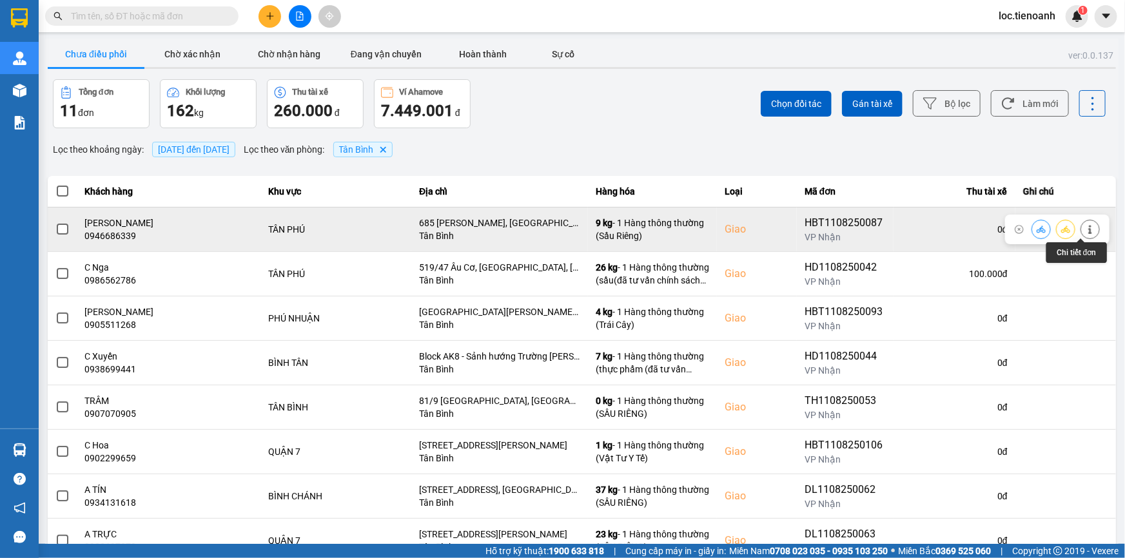
click at [1086, 230] on icon at bounding box center [1090, 229] width 9 height 9
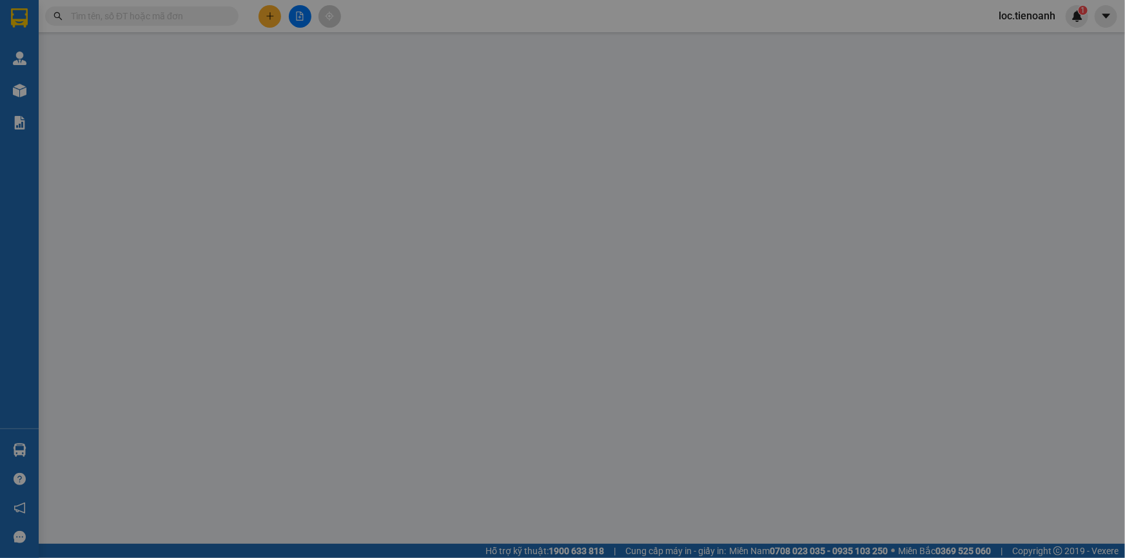
type input "0946686339"
type input "C LINH"
checkbox input "true"
type input "685 Âu Cơ, Tân Thành, Tân Phú, Hồ Chí Minh"
type input "0966955236"
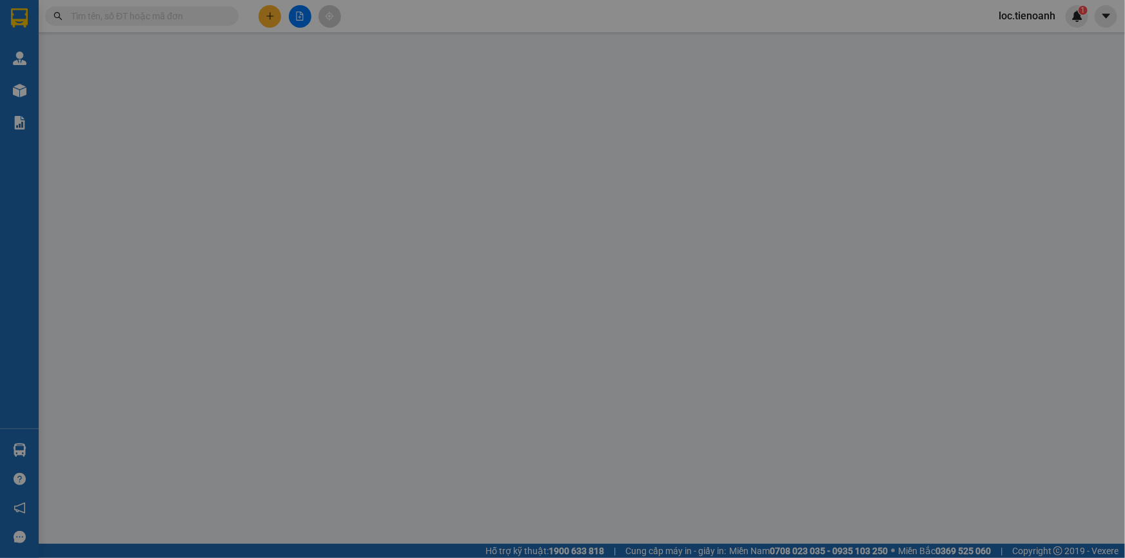
type input "A Hải"
type input "80.000"
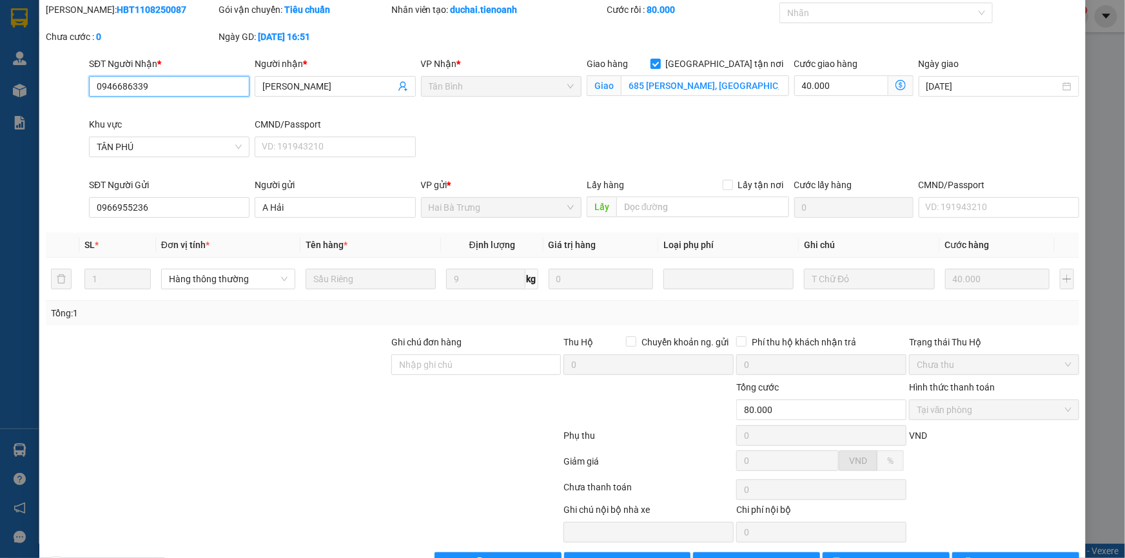
scroll to position [83, 0]
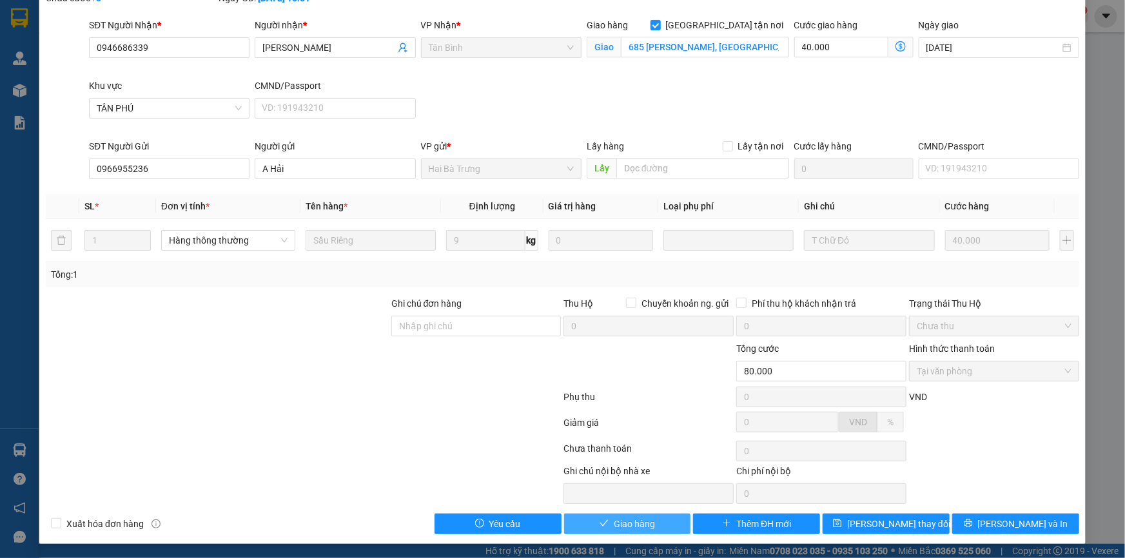
click at [614, 517] on span "Giao hàng" at bounding box center [634, 524] width 41 height 14
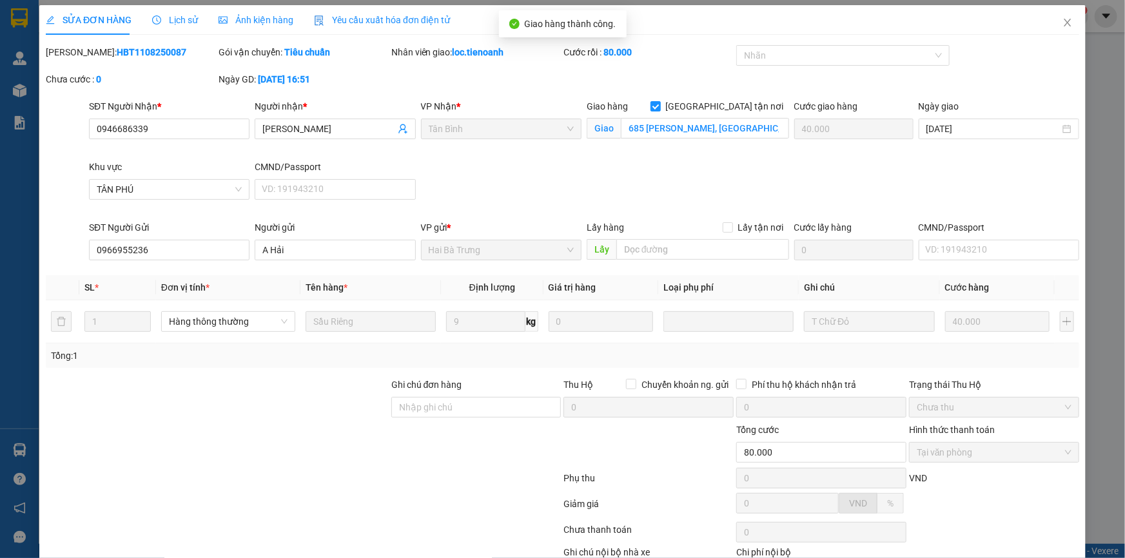
scroll to position [0, 0]
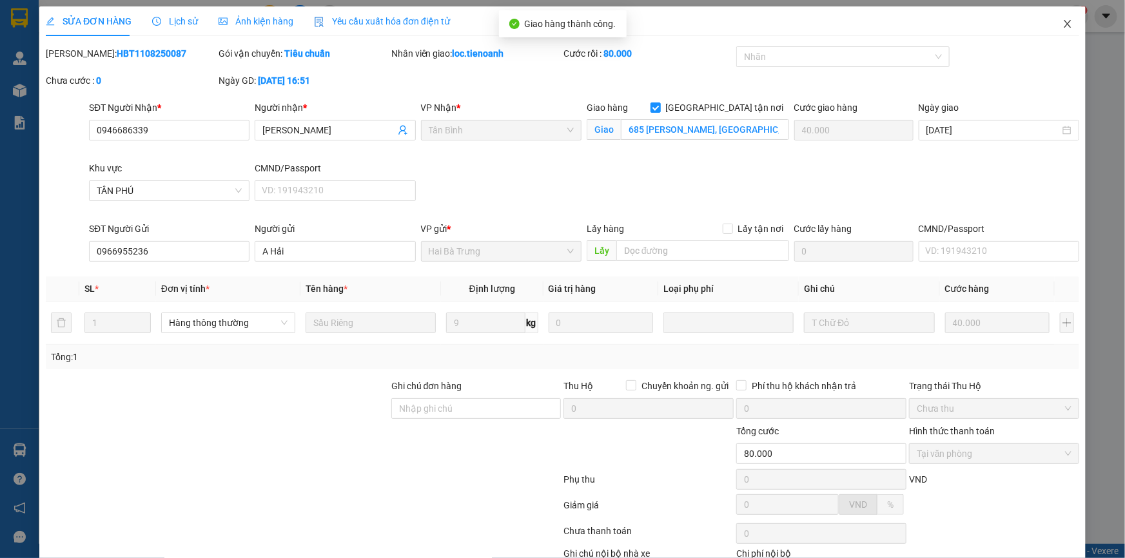
click at [1064, 25] on icon "close" at bounding box center [1067, 24] width 7 height 8
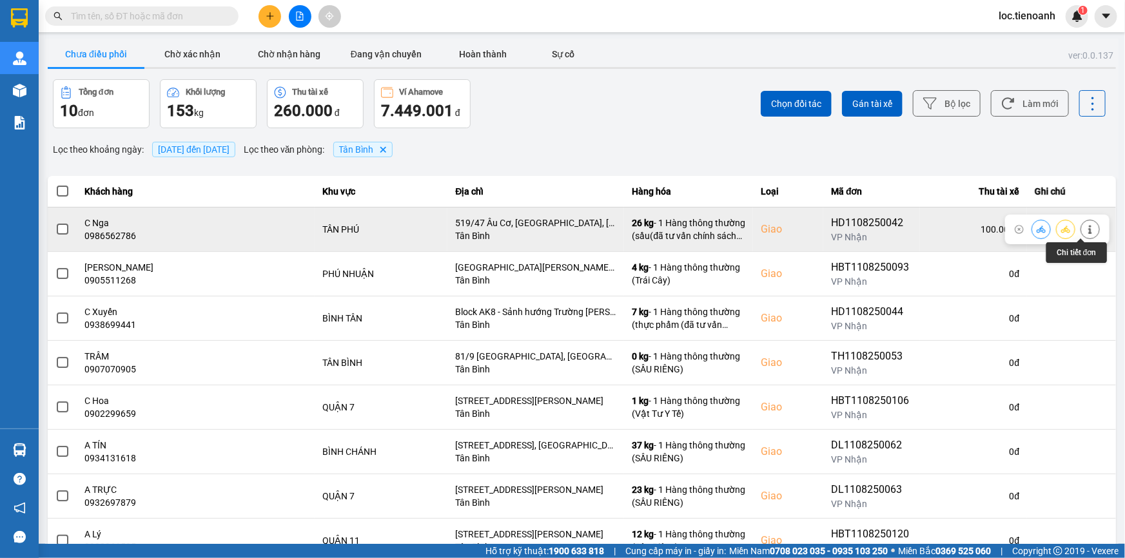
click at [1087, 230] on button at bounding box center [1090, 229] width 18 height 23
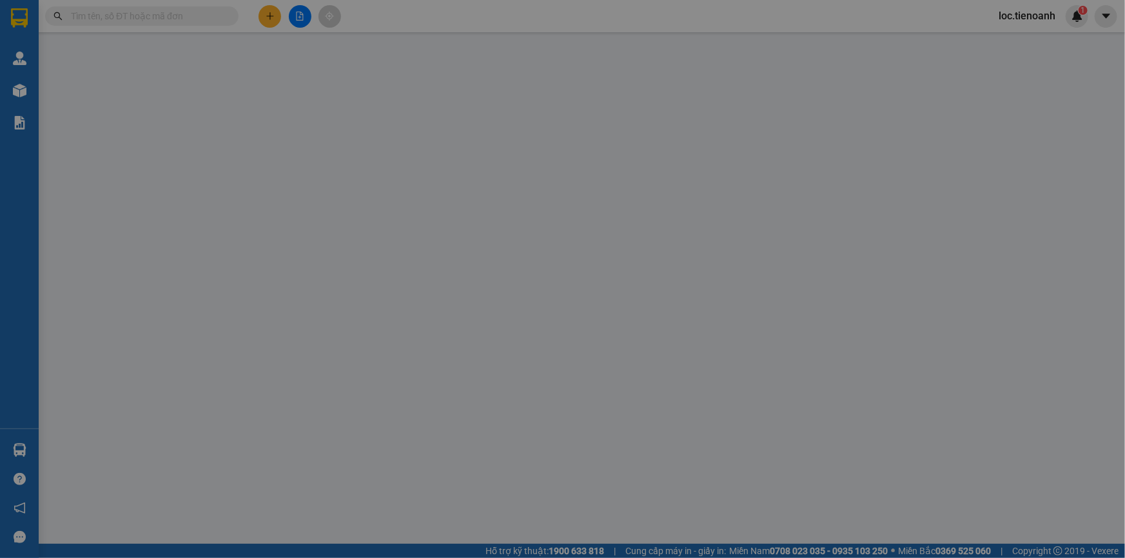
type input "0986562786"
type input "C Nga"
checkbox input "true"
type input "519/47 Âu Cơ, Phú Trung, Tân Phú, Hồ Chí Minh"
type input "0372842298"
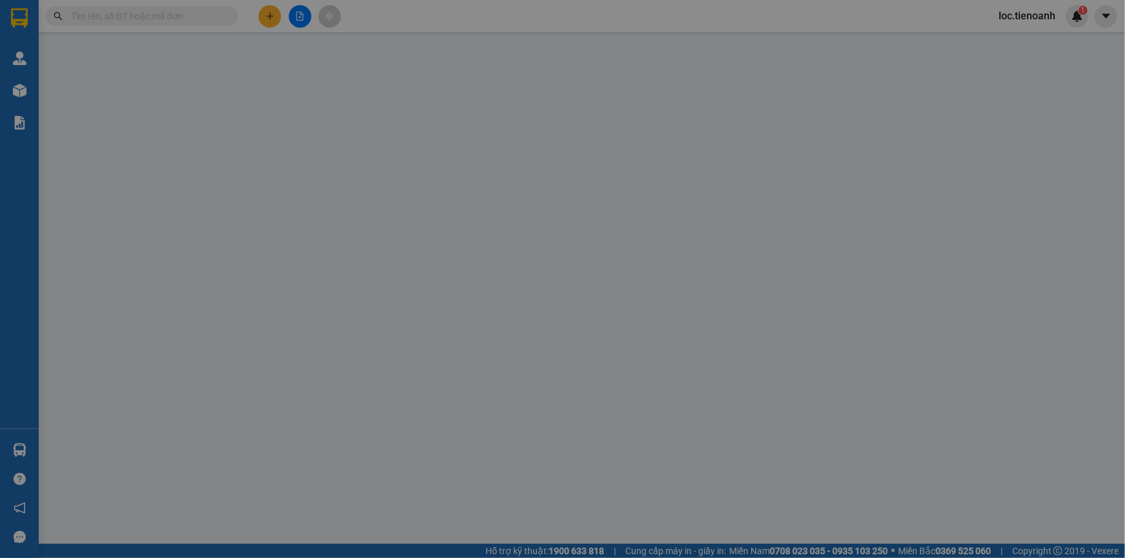
type input "Nưu"
type input "100.000"
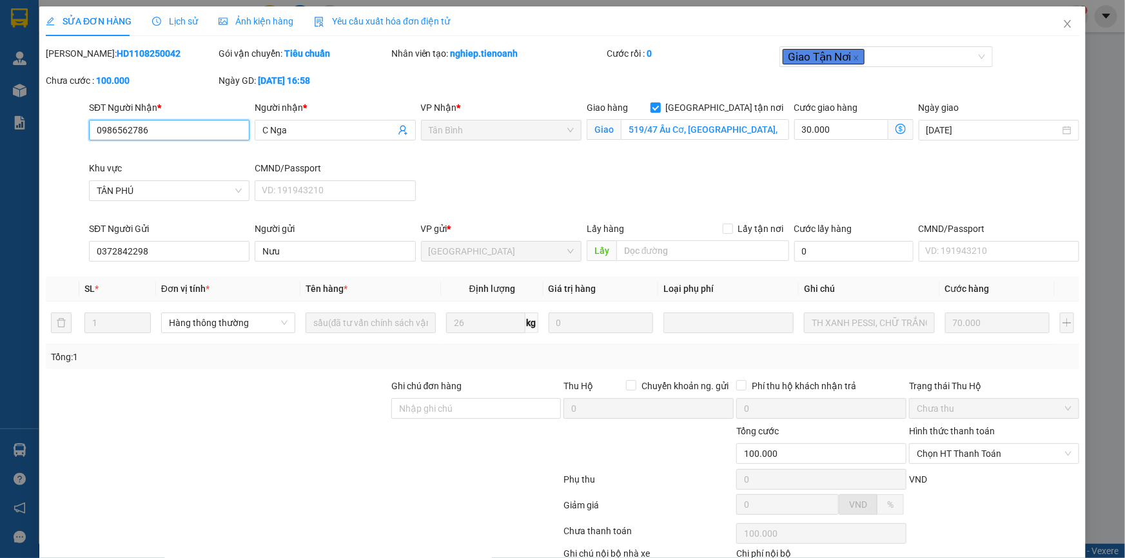
scroll to position [83, 0]
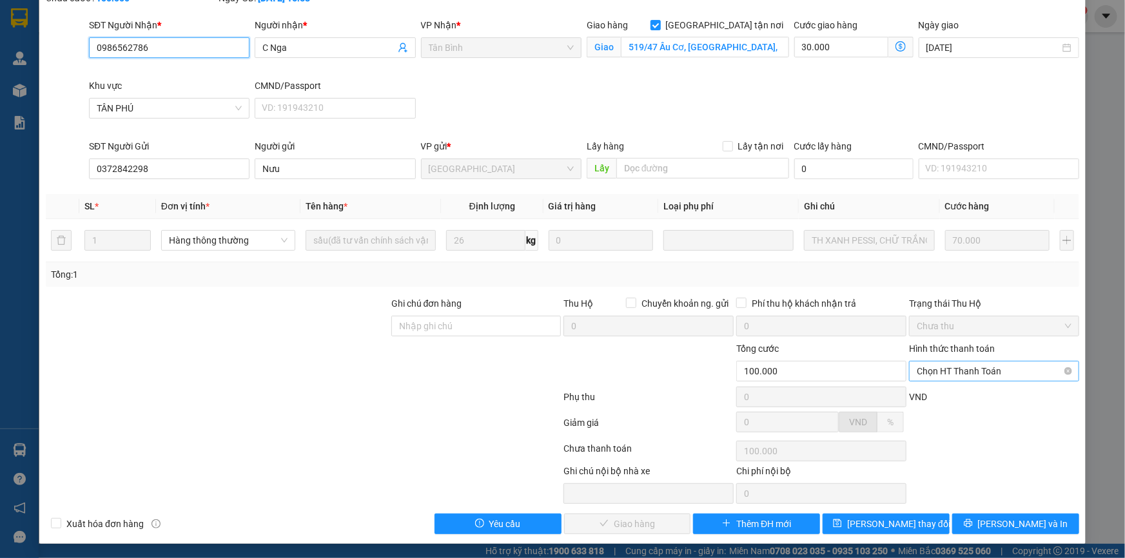
click at [917, 369] on span "Chọn HT Thanh Toán" at bounding box center [994, 371] width 155 height 19
click at [924, 397] on div "Tại văn phòng" at bounding box center [986, 396] width 153 height 14
type input "0"
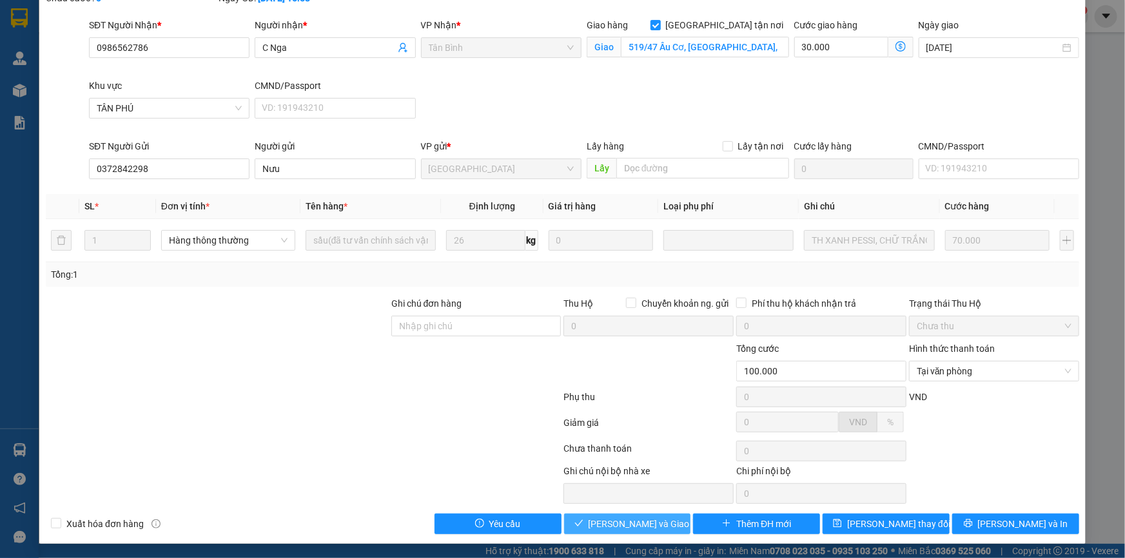
drag, startPoint x: 585, startPoint y: 524, endPoint x: 682, endPoint y: 471, distance: 110.8
click at [584, 524] on icon "check" at bounding box center [579, 523] width 9 height 9
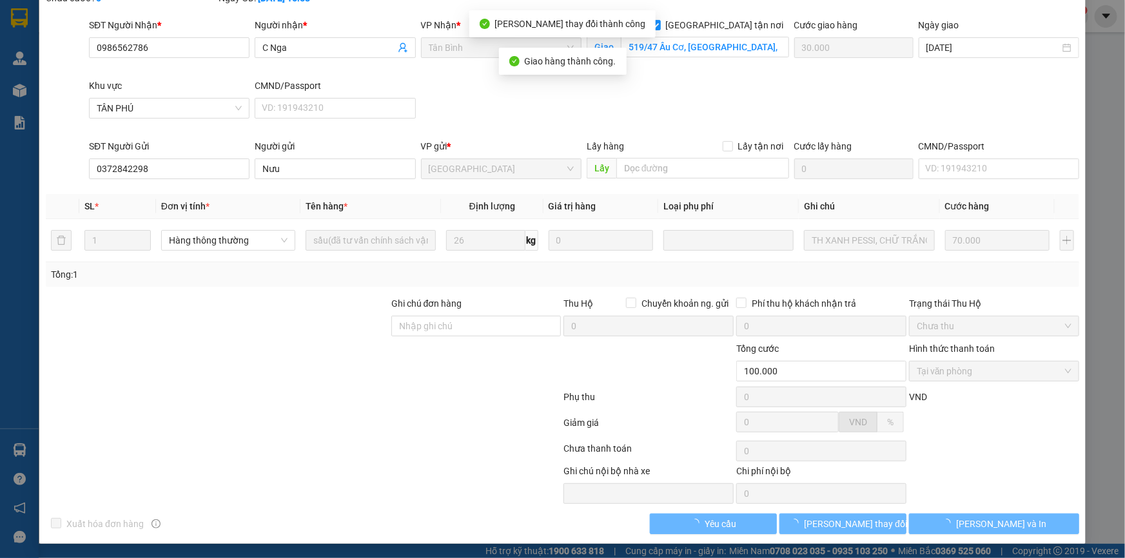
scroll to position [0, 0]
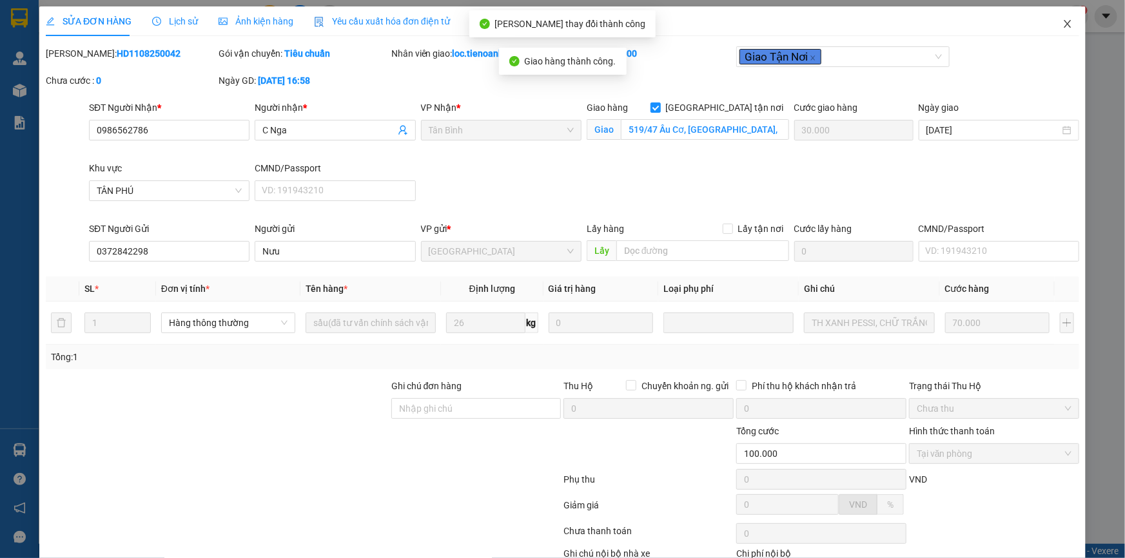
click at [1063, 21] on icon "close" at bounding box center [1068, 24] width 10 height 10
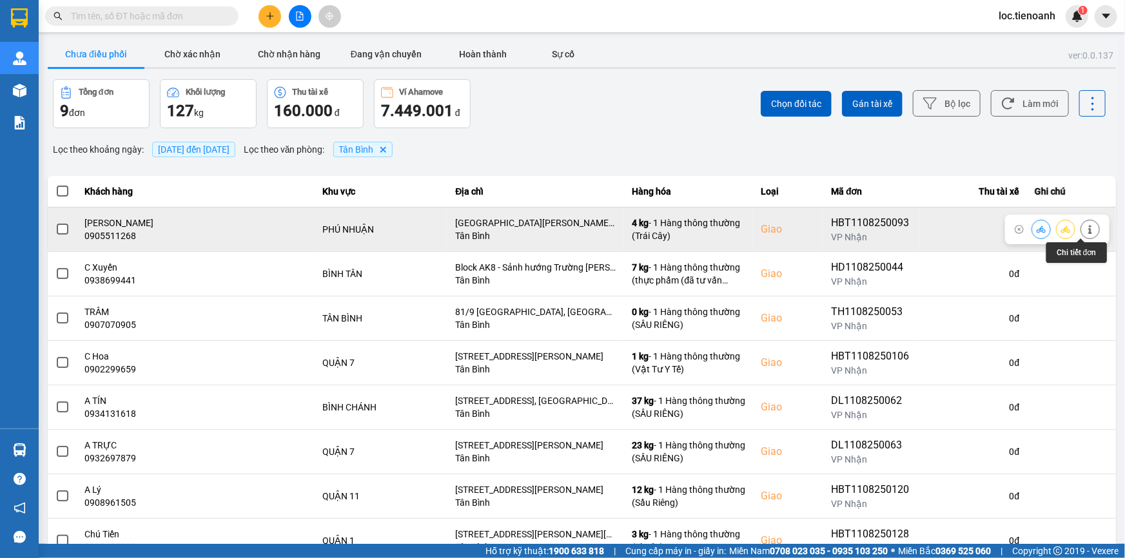
click at [1086, 231] on icon at bounding box center [1090, 229] width 9 height 9
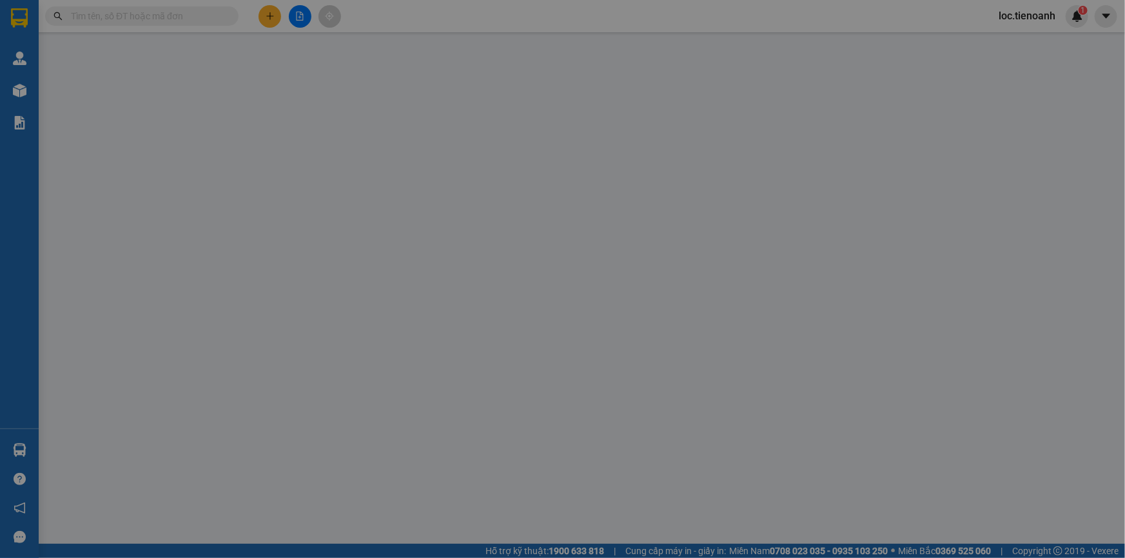
type input "0905511268"
type input "Anh Ka"
checkbox input "true"
type input "312 Nguyễn Thượng Hiền, Phường 5, Quận Phú Nhuận, Thành phố Hồ Chí Minh"
type input "0913672674"
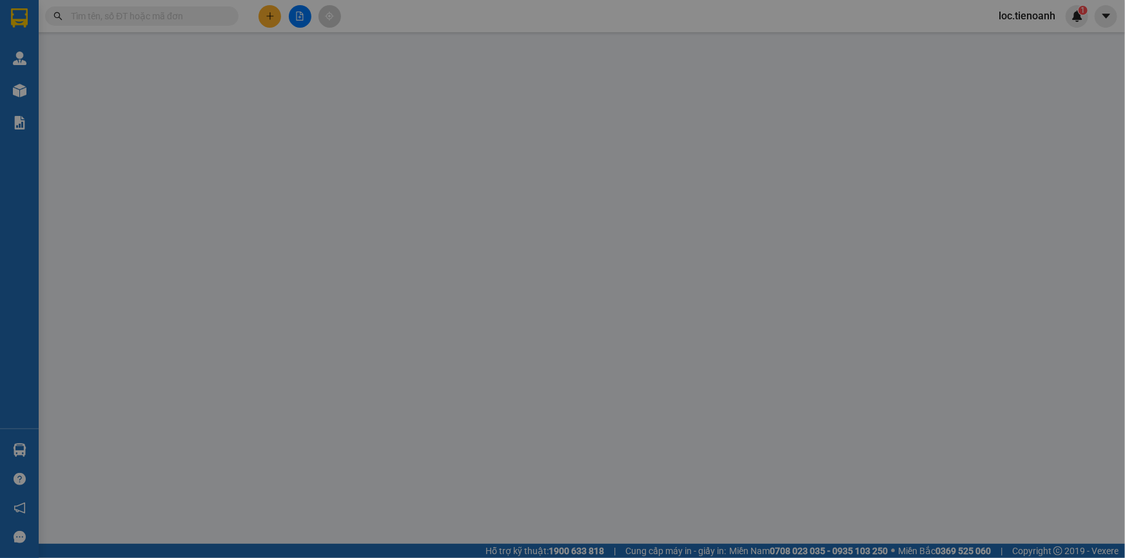
type input "C Liễu"
type input "80.000"
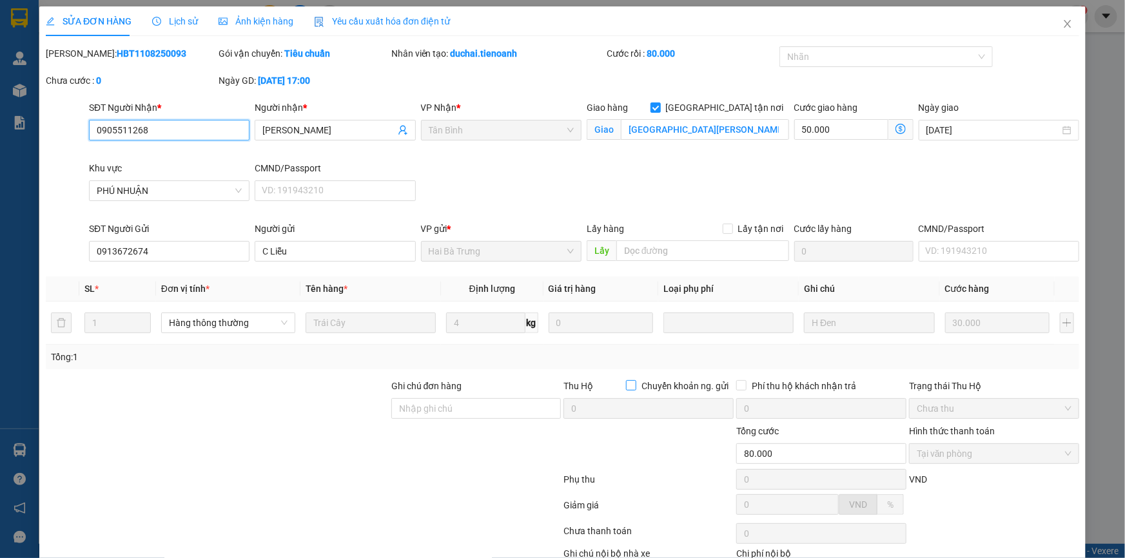
scroll to position [83, 0]
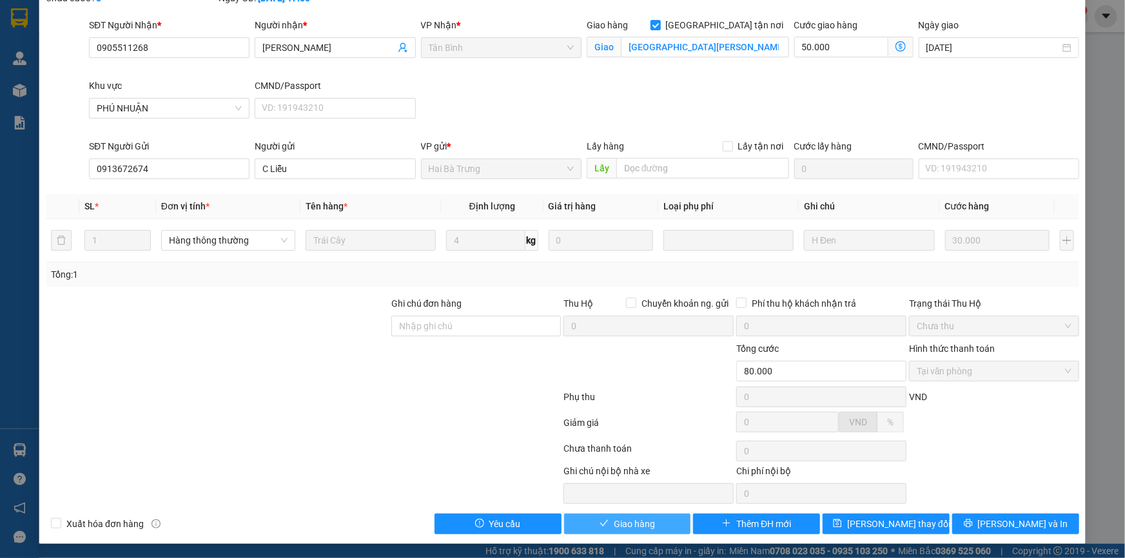
drag, startPoint x: 613, startPoint y: 522, endPoint x: 832, endPoint y: 357, distance: 274.8
click at [614, 522] on span "Giao hàng" at bounding box center [634, 524] width 41 height 14
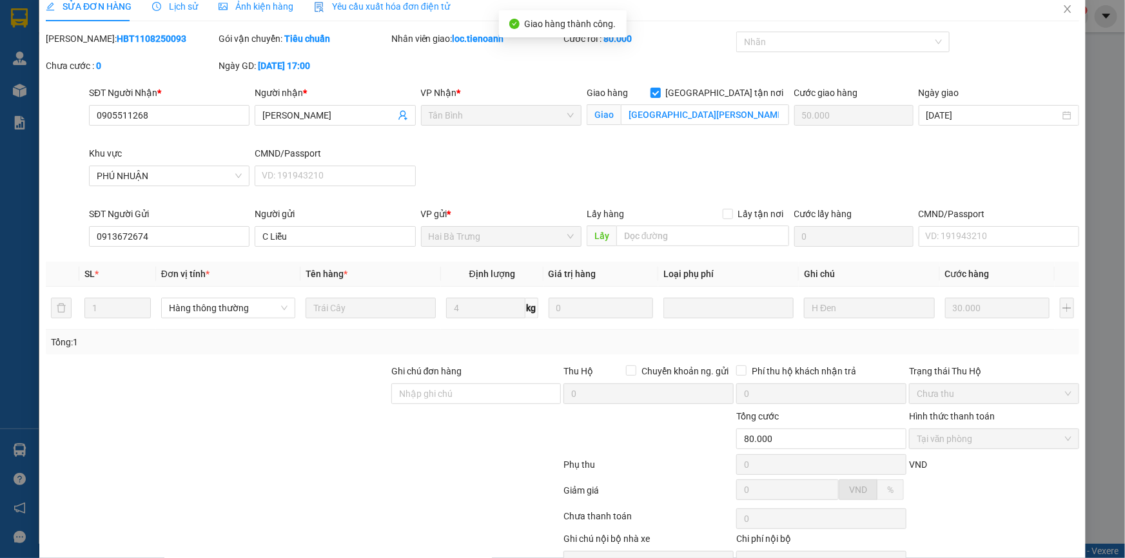
scroll to position [0, 0]
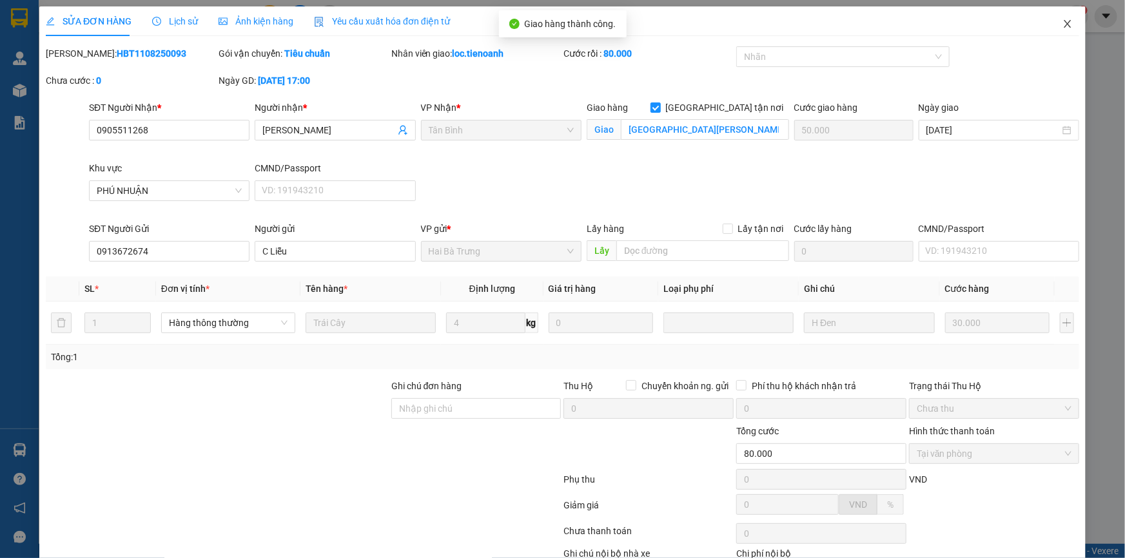
click at [1063, 24] on icon "close" at bounding box center [1068, 24] width 10 height 10
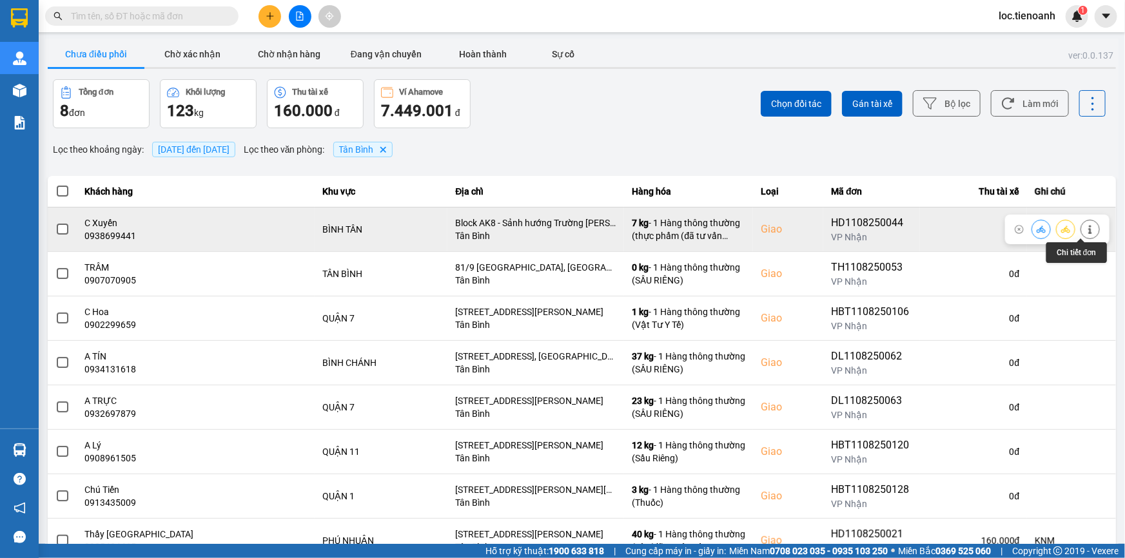
click at [1088, 226] on icon at bounding box center [1089, 229] width 3 height 9
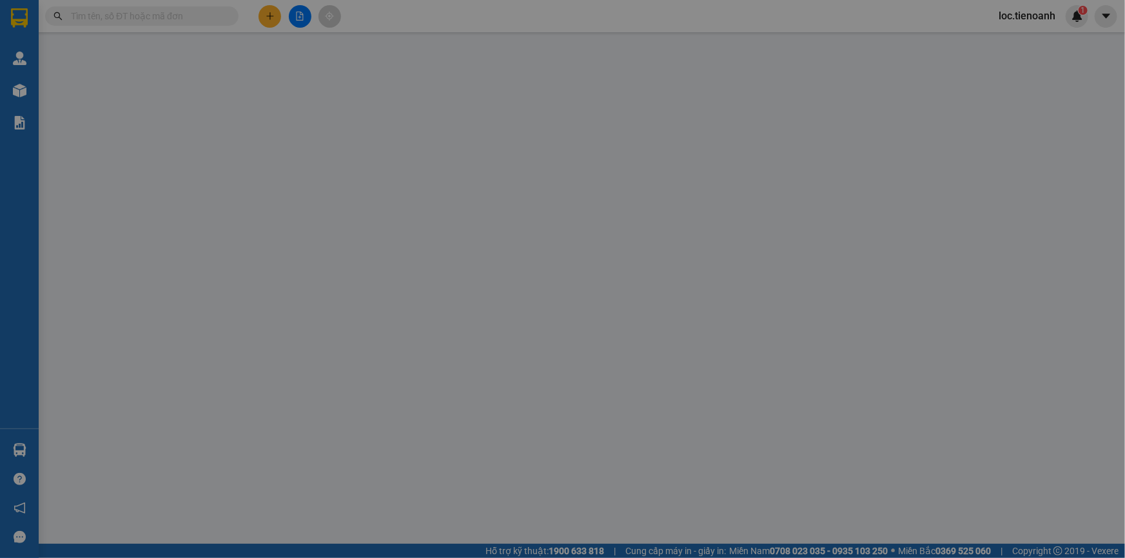
type input "0938699441"
type input "C Xuyến"
checkbox input "true"
type input "Block AK8 - Sảnh hướng Trường Ngô Thời Nhiệm, 77 Võ Văn Kiệt, An Lạc, Bình Tân,…"
type input "0975252528"
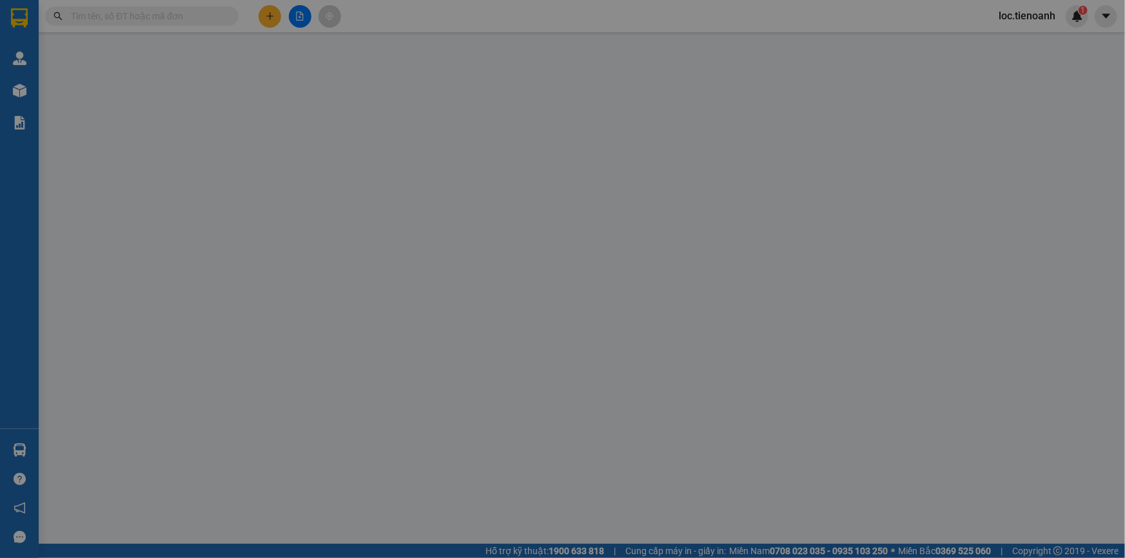
type input "Ngọt"
type input "120.000"
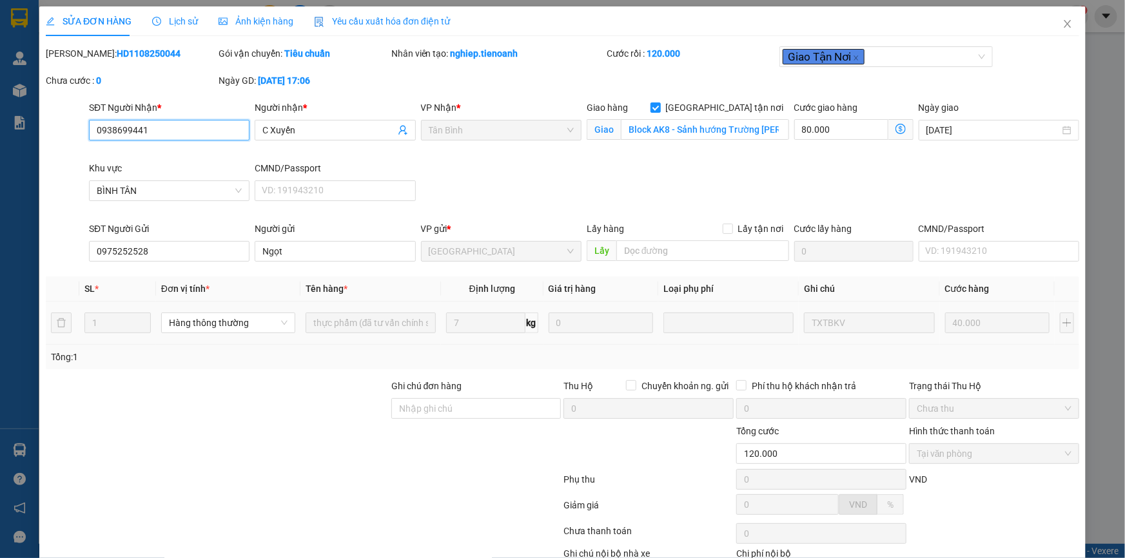
scroll to position [83, 0]
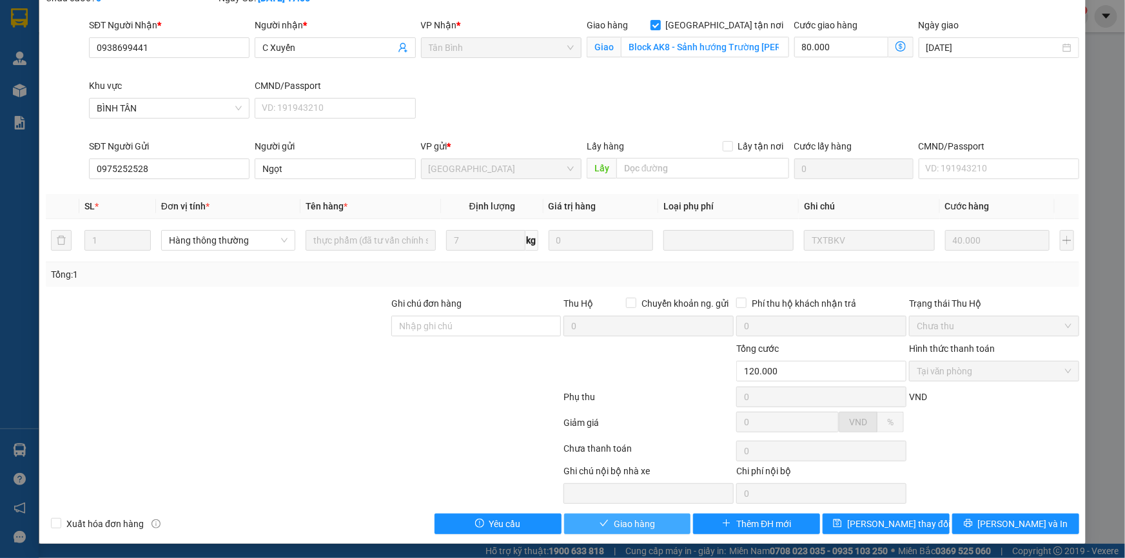
click at [645, 517] on span "Giao hàng" at bounding box center [634, 524] width 41 height 14
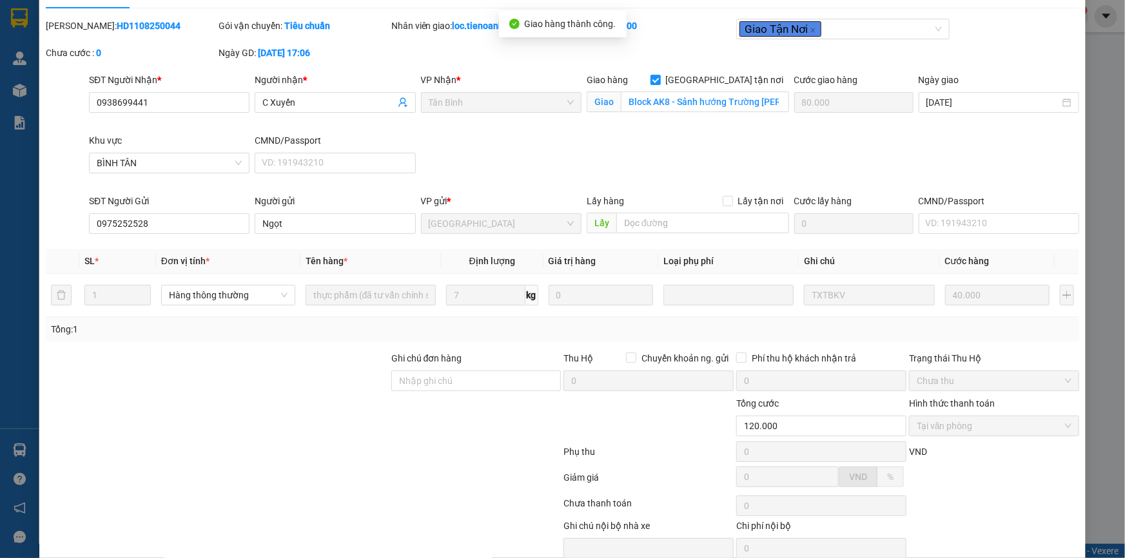
scroll to position [0, 0]
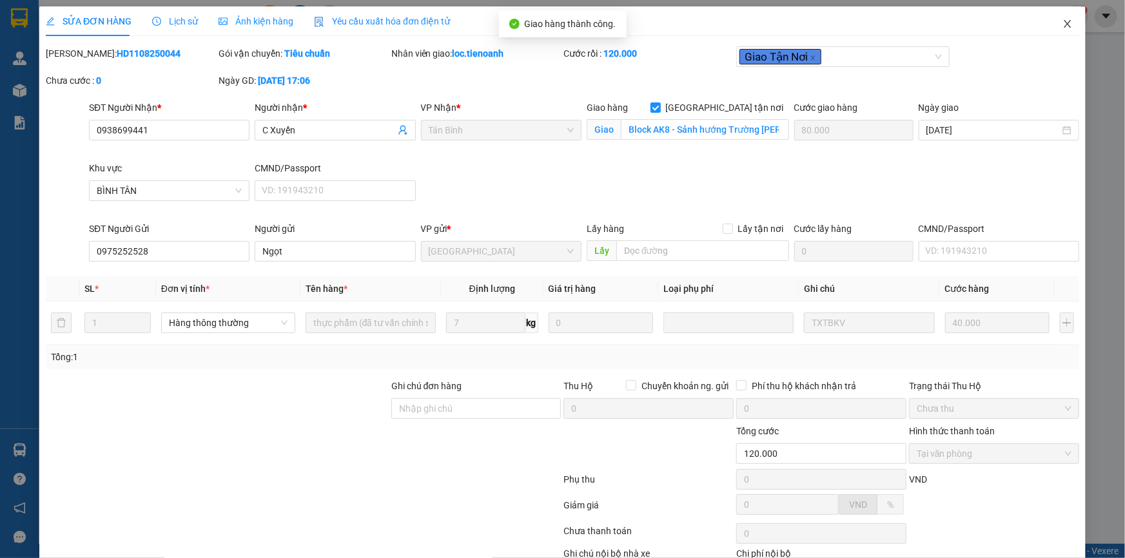
click at [1064, 26] on icon "close" at bounding box center [1068, 24] width 10 height 10
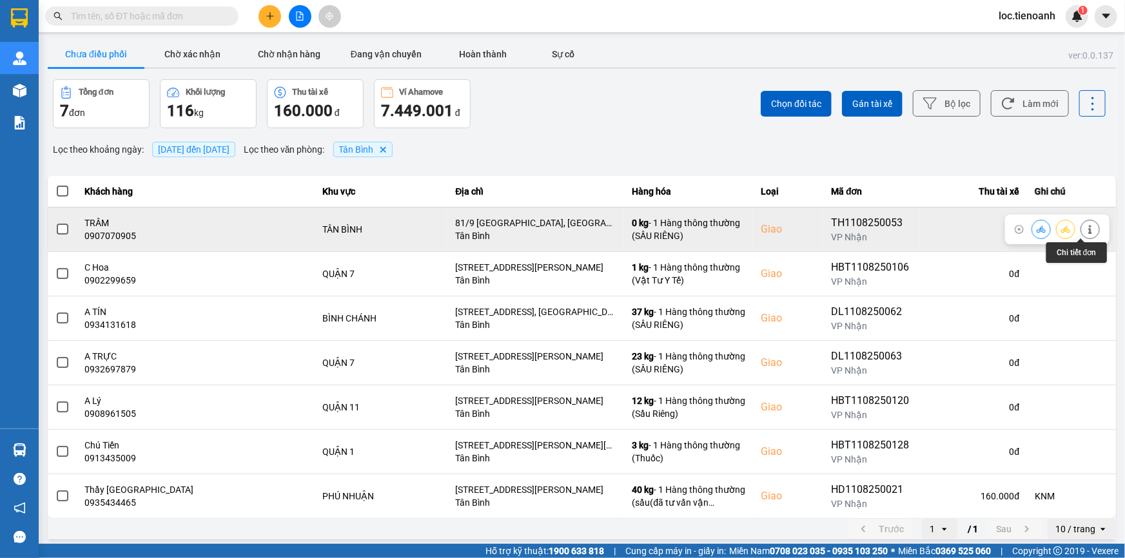
click at [1085, 235] on button at bounding box center [1090, 229] width 18 height 23
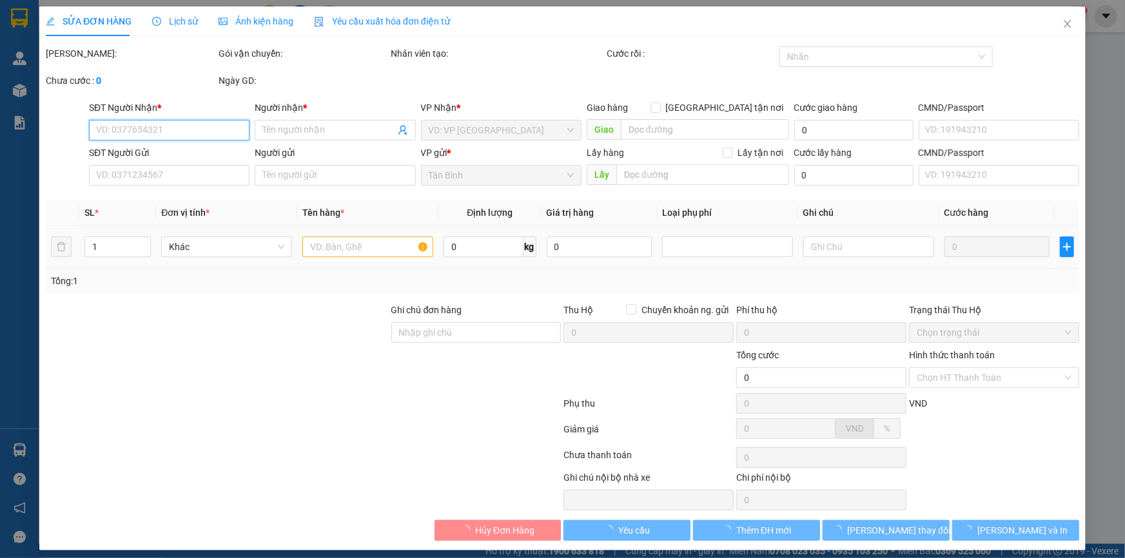
type input "0907070905"
type input "TRÂM"
checkbox input "true"
type input "81/9 Năm Châu, Phường 11, Tân Bình, Hồ Chí Minh"
type input "0938053653"
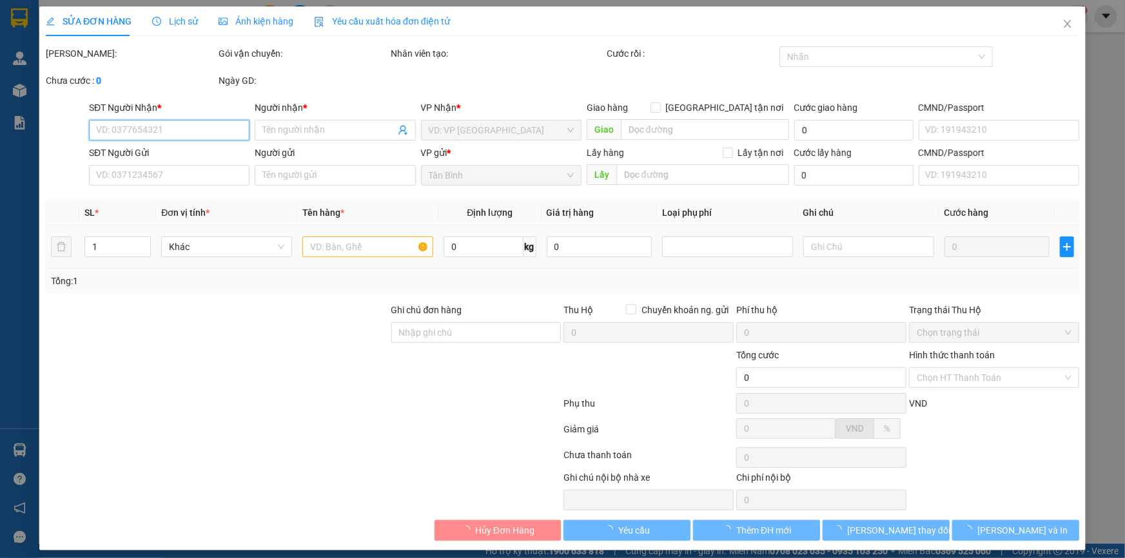
type input "A CÒ"
type input "70.000"
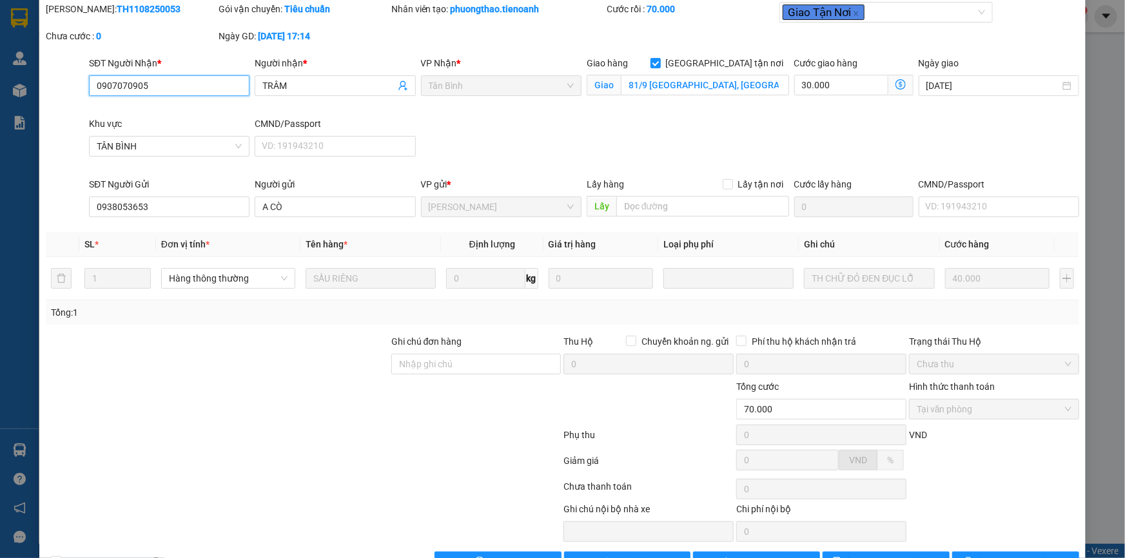
scroll to position [83, 0]
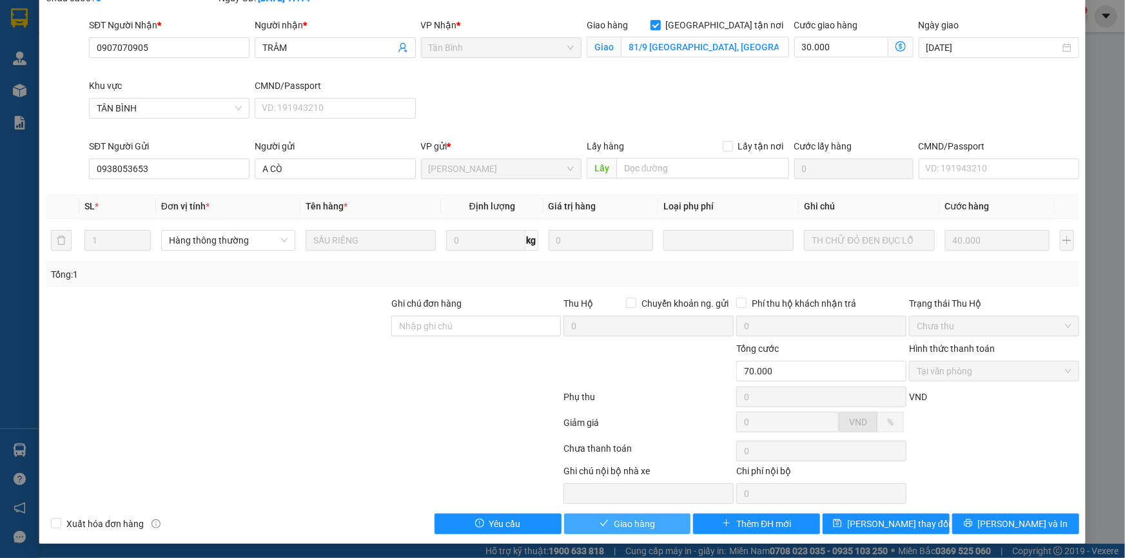
click at [638, 522] on span "Giao hàng" at bounding box center [634, 524] width 41 height 14
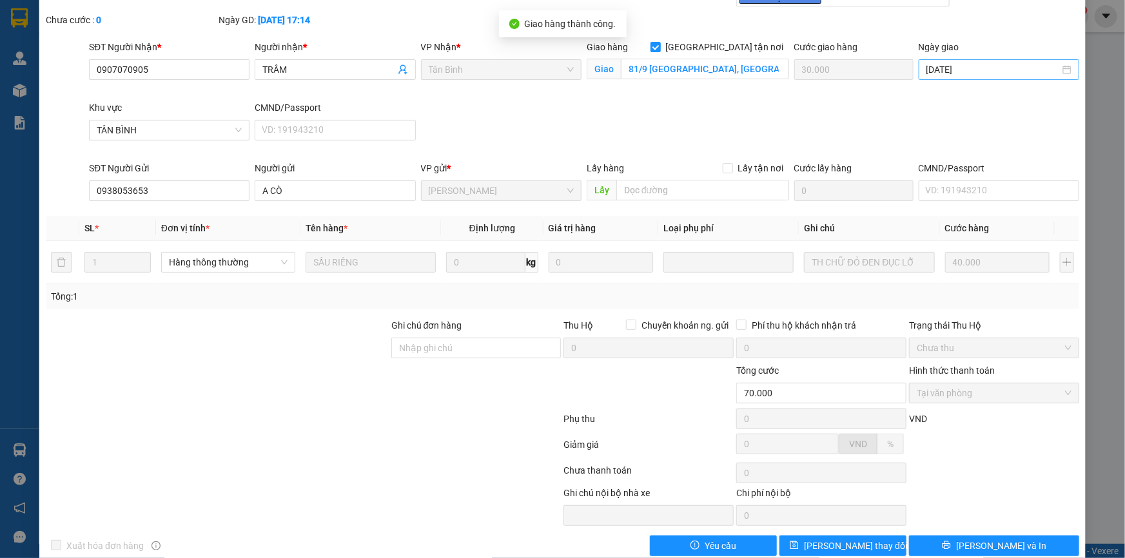
scroll to position [0, 0]
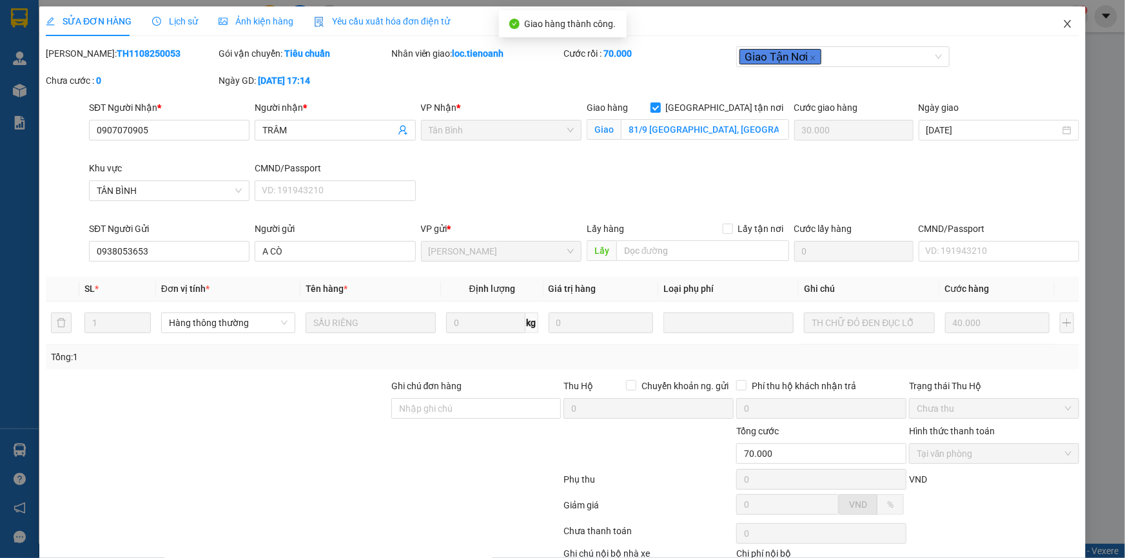
click at [1063, 21] on icon "close" at bounding box center [1068, 24] width 10 height 10
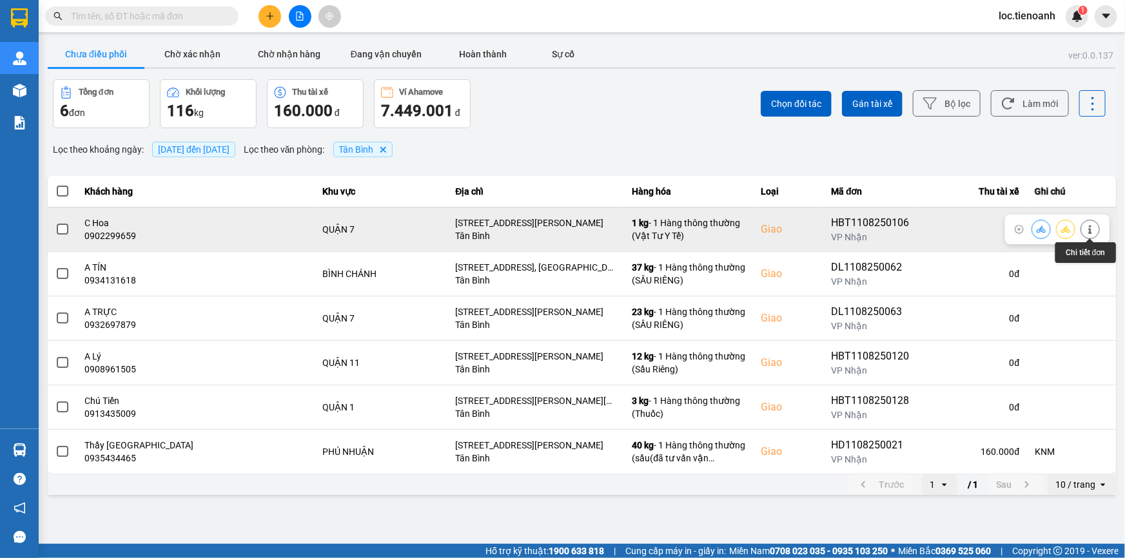
click at [1096, 230] on button at bounding box center [1090, 229] width 18 height 23
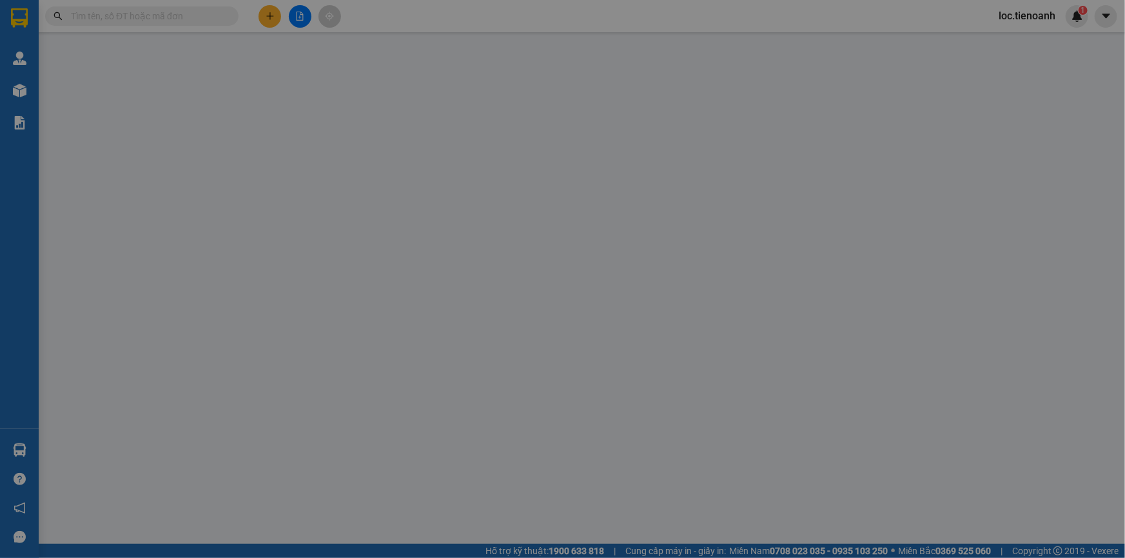
type input "0902299659"
type input "C Hoa"
checkbox input "true"
type input "85 Hoàng Văn Thái, Tân Phú, Quận 7, Hồ Chí Minh"
type input "0389628880"
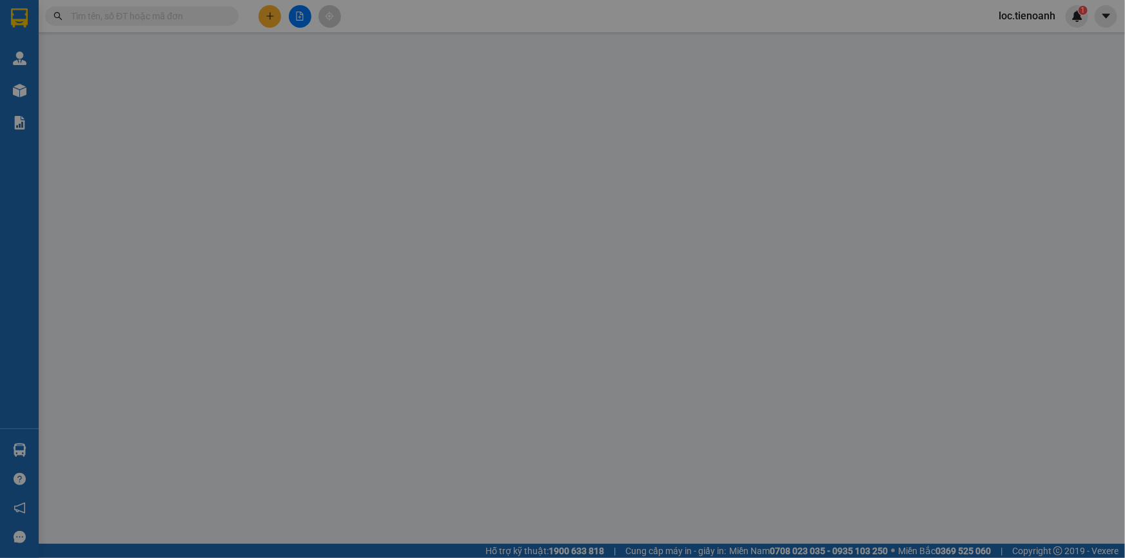
type input "A SỸ"
type input "066089016611"
type input "140.000"
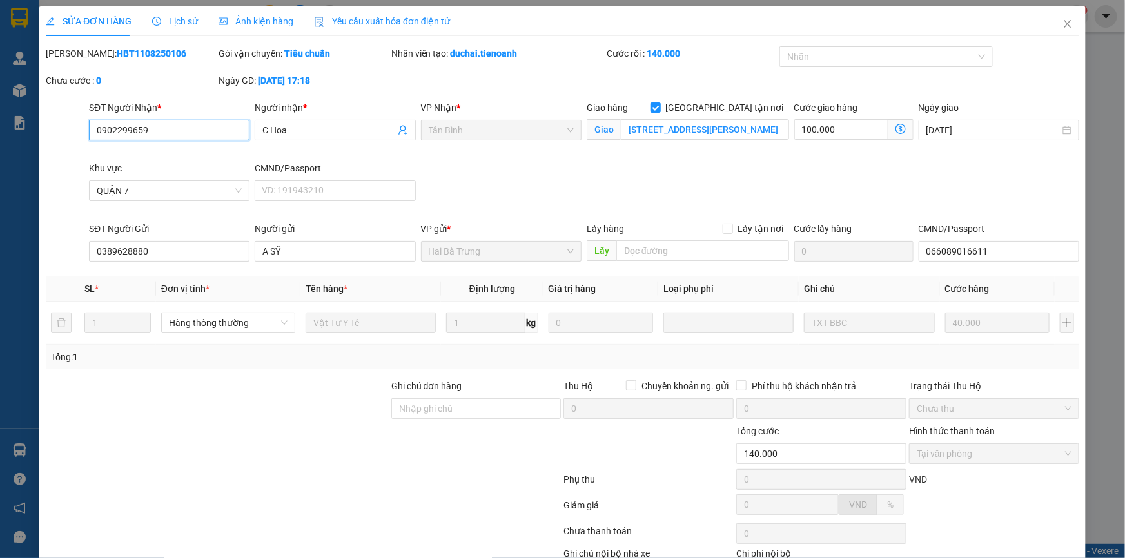
scroll to position [83, 0]
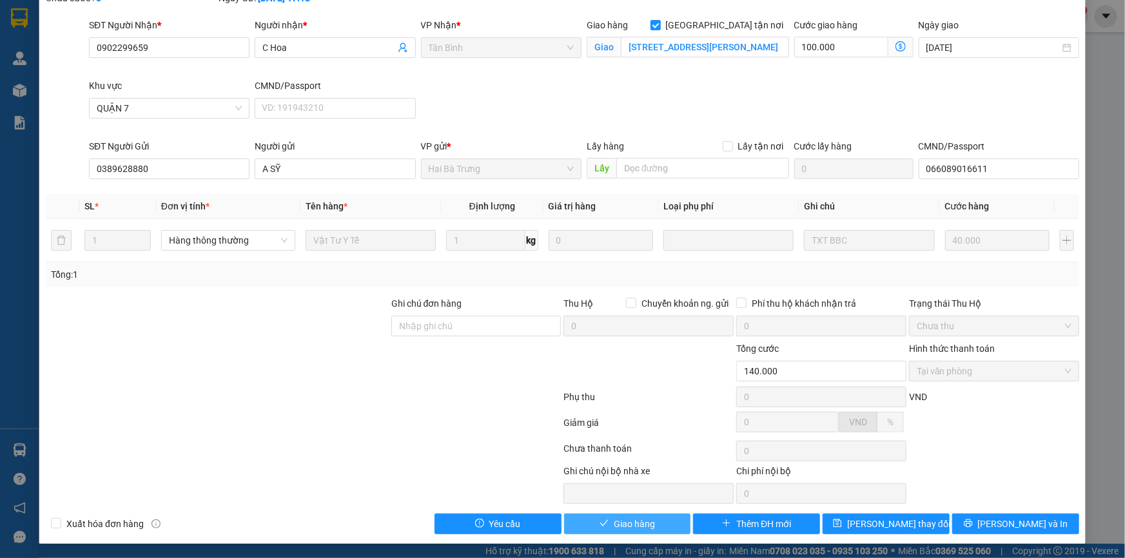
click at [667, 522] on button "Giao hàng" at bounding box center [627, 524] width 127 height 21
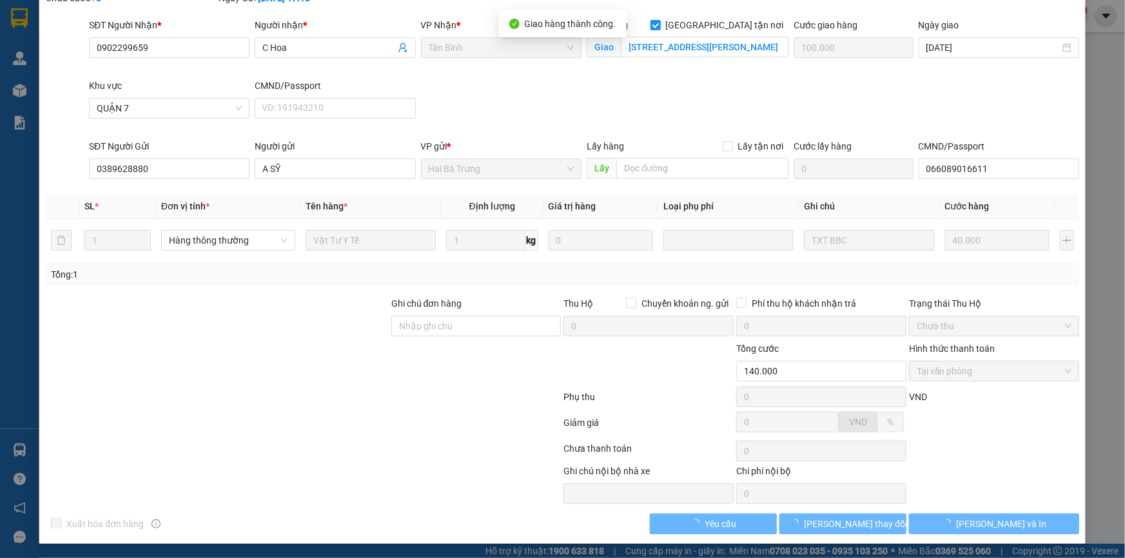
scroll to position [0, 0]
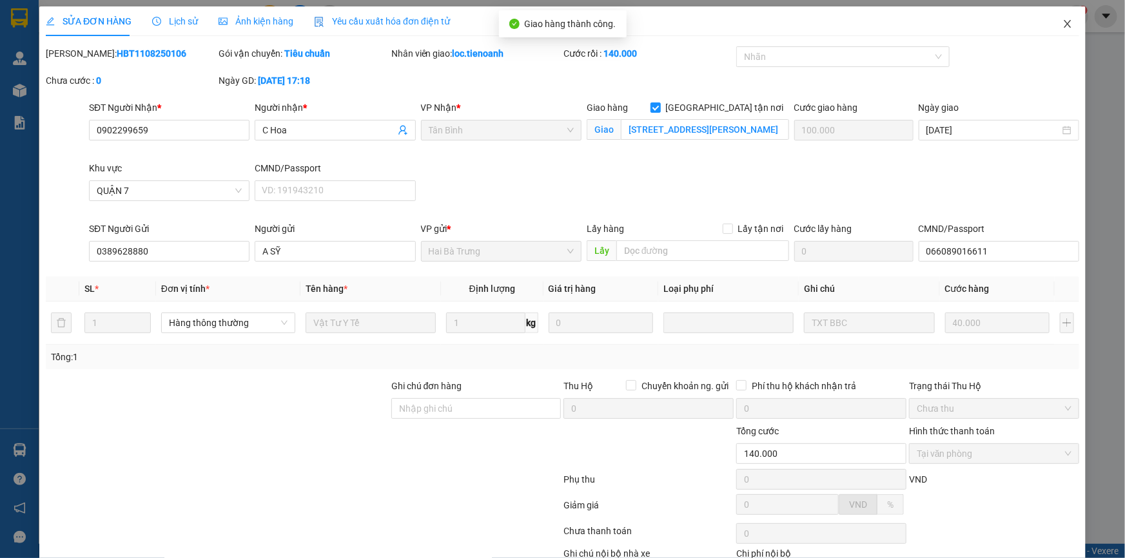
click at [1064, 23] on icon "close" at bounding box center [1067, 24] width 7 height 8
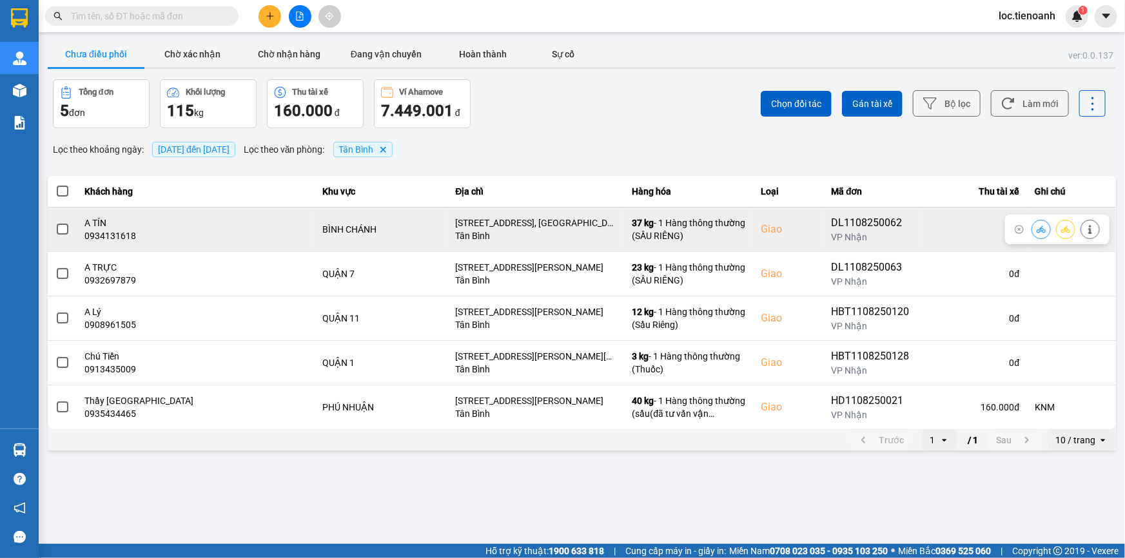
click at [1093, 232] on icon at bounding box center [1090, 229] width 9 height 9
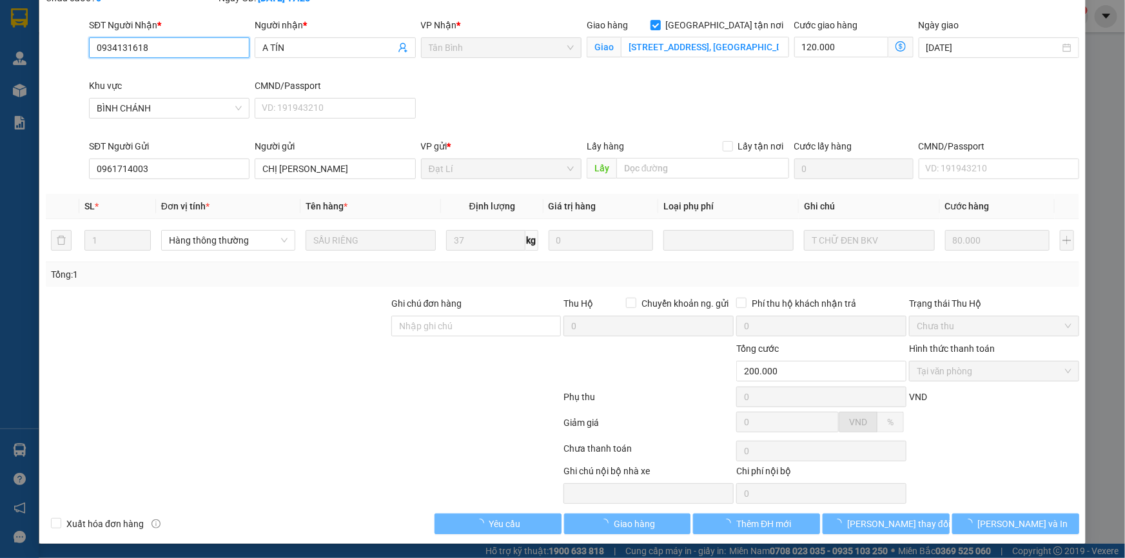
scroll to position [83, 0]
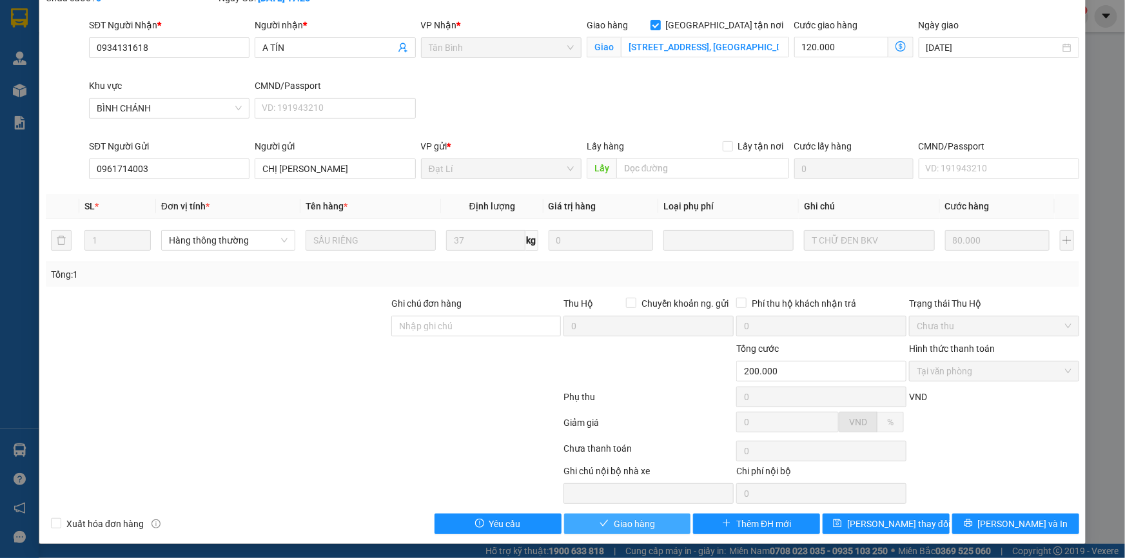
drag, startPoint x: 647, startPoint y: 529, endPoint x: 682, endPoint y: 484, distance: 57.0
click at [653, 523] on button "Giao hàng" at bounding box center [627, 524] width 127 height 21
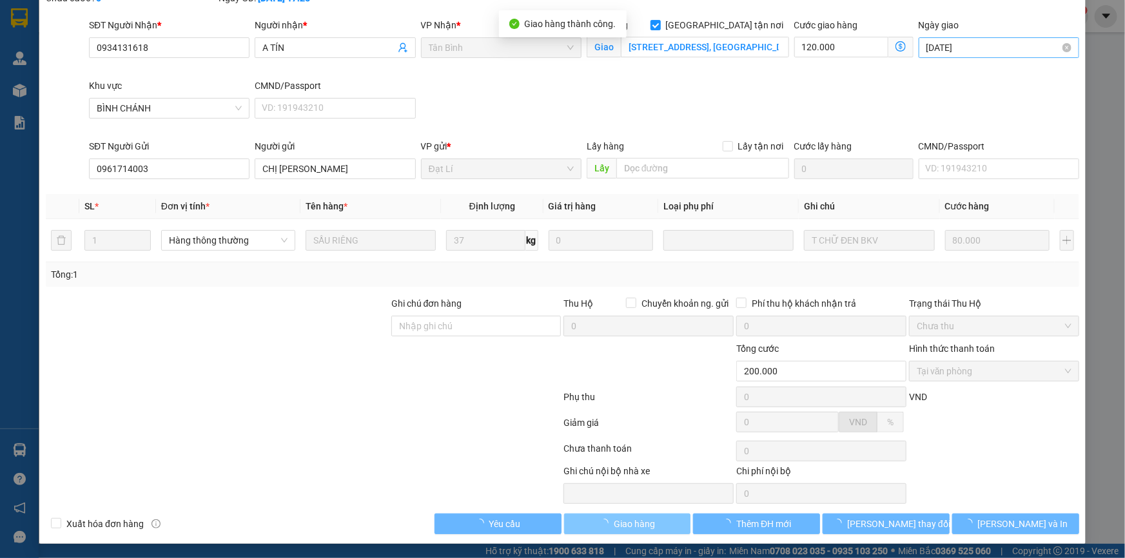
scroll to position [0, 0]
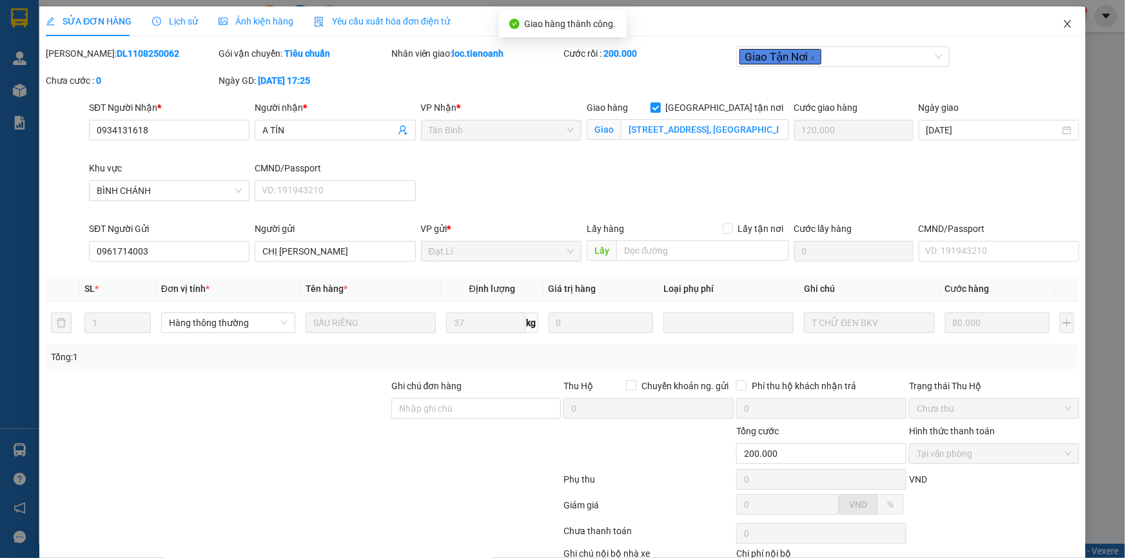
click at [1063, 25] on icon "close" at bounding box center [1068, 24] width 10 height 10
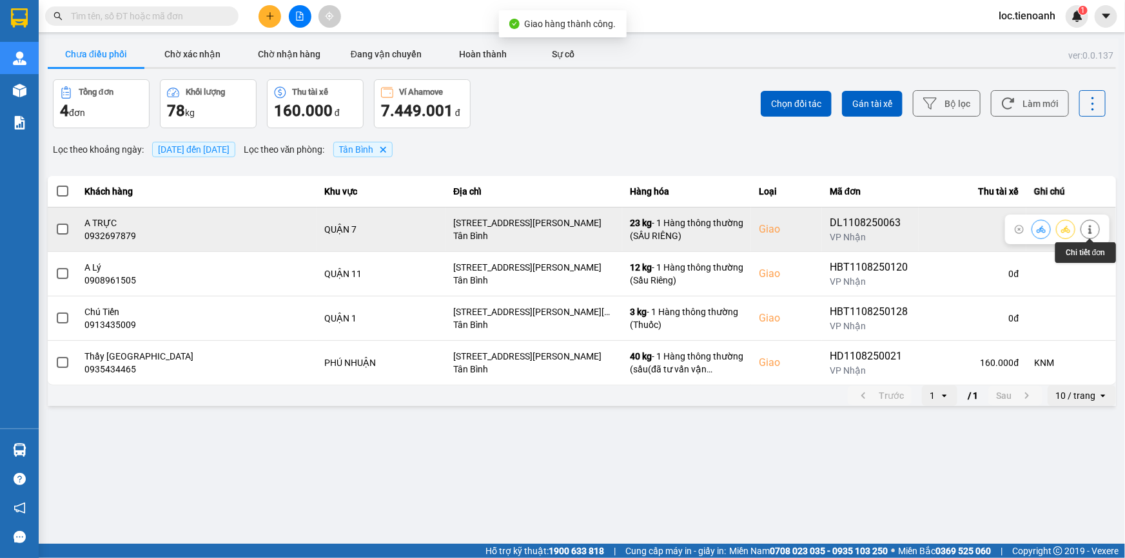
click at [1088, 230] on icon at bounding box center [1090, 229] width 9 height 9
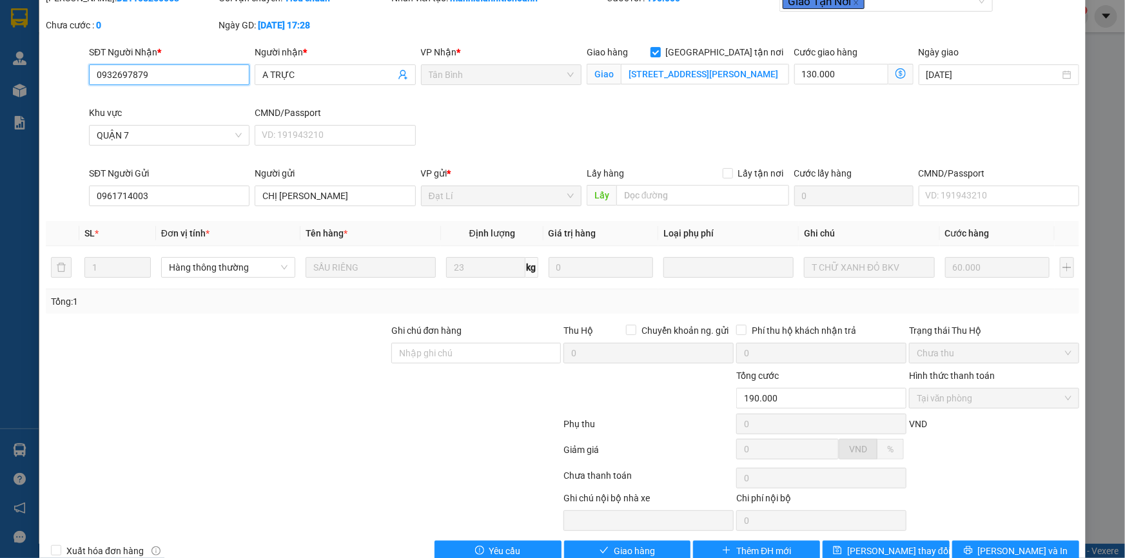
scroll to position [83, 0]
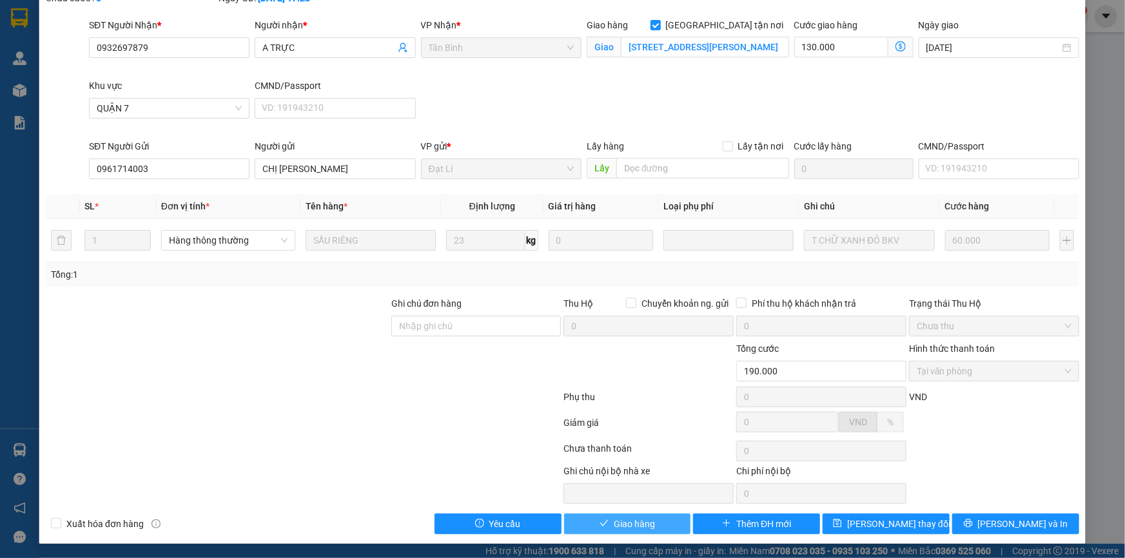
click at [638, 522] on span "Giao hàng" at bounding box center [634, 524] width 41 height 14
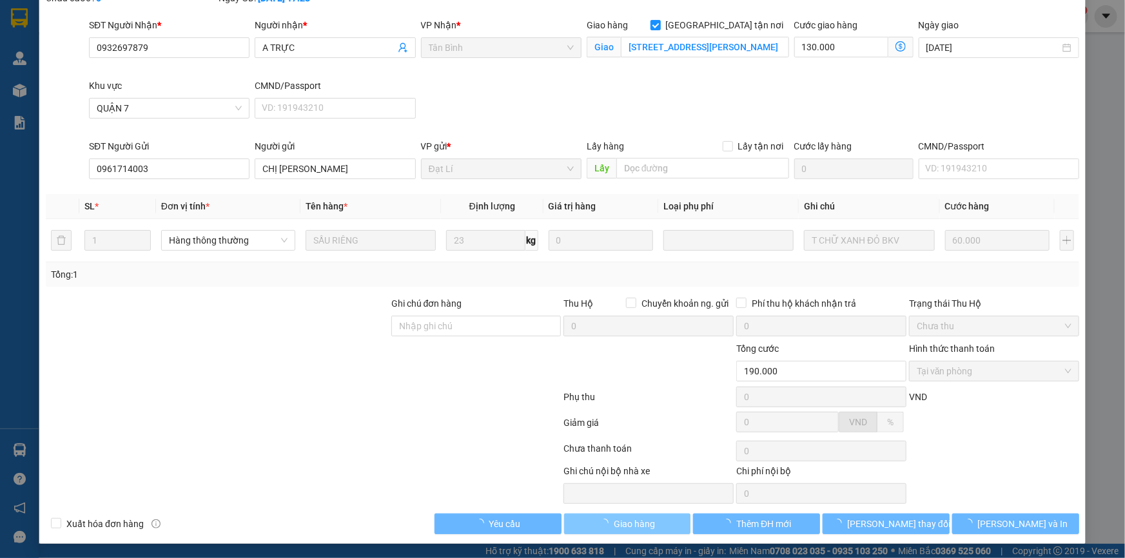
scroll to position [0, 0]
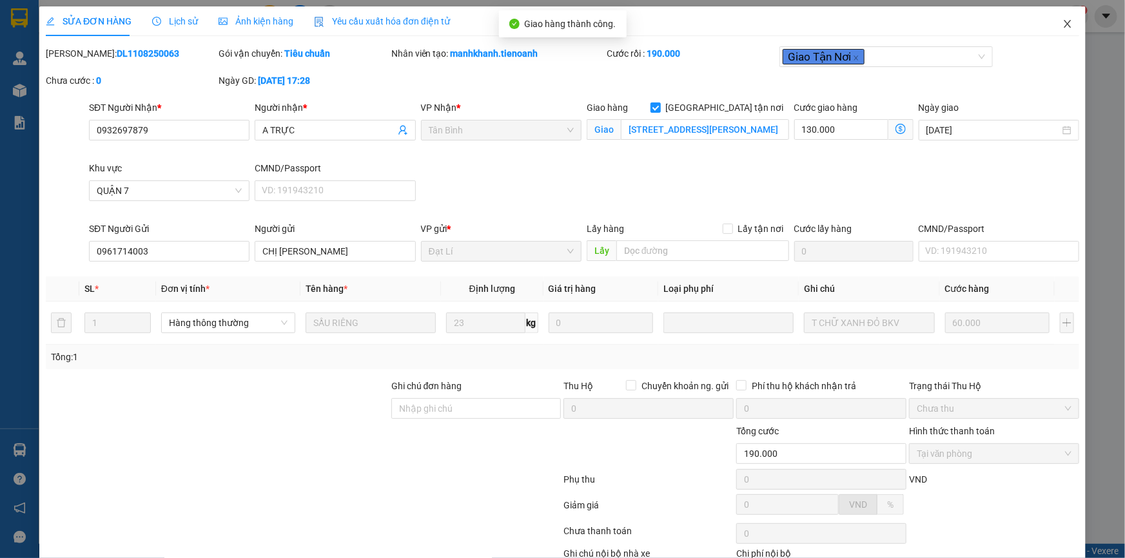
click at [1063, 29] on icon "close" at bounding box center [1068, 24] width 10 height 10
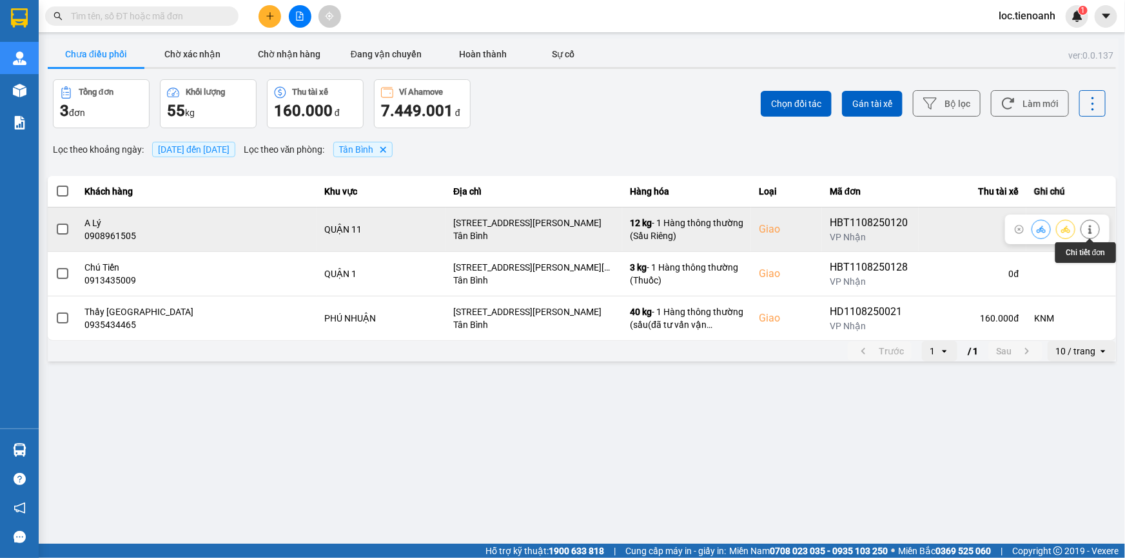
click at [1092, 227] on icon at bounding box center [1090, 229] width 9 height 9
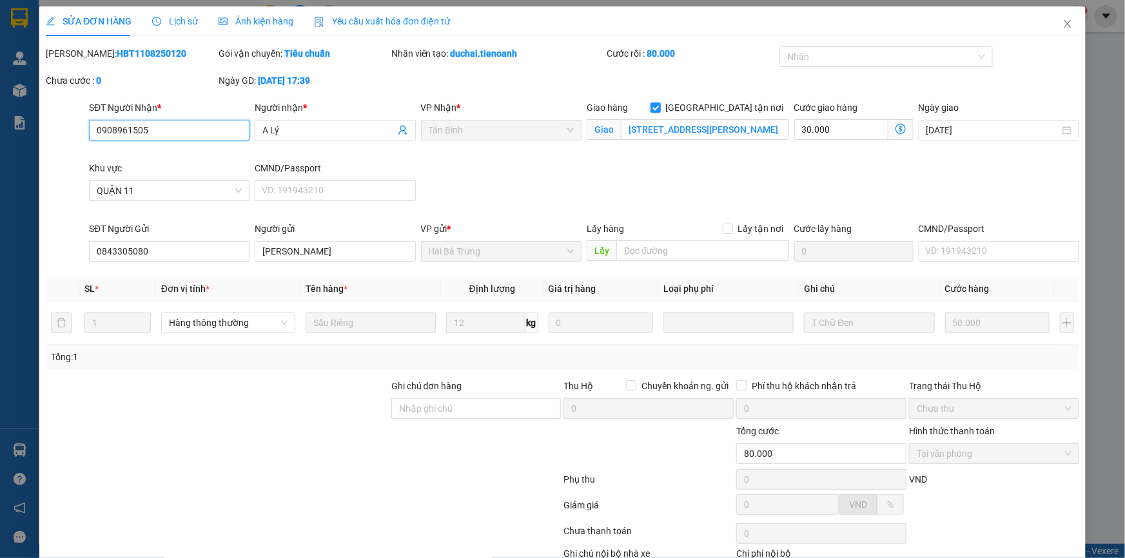
scroll to position [83, 0]
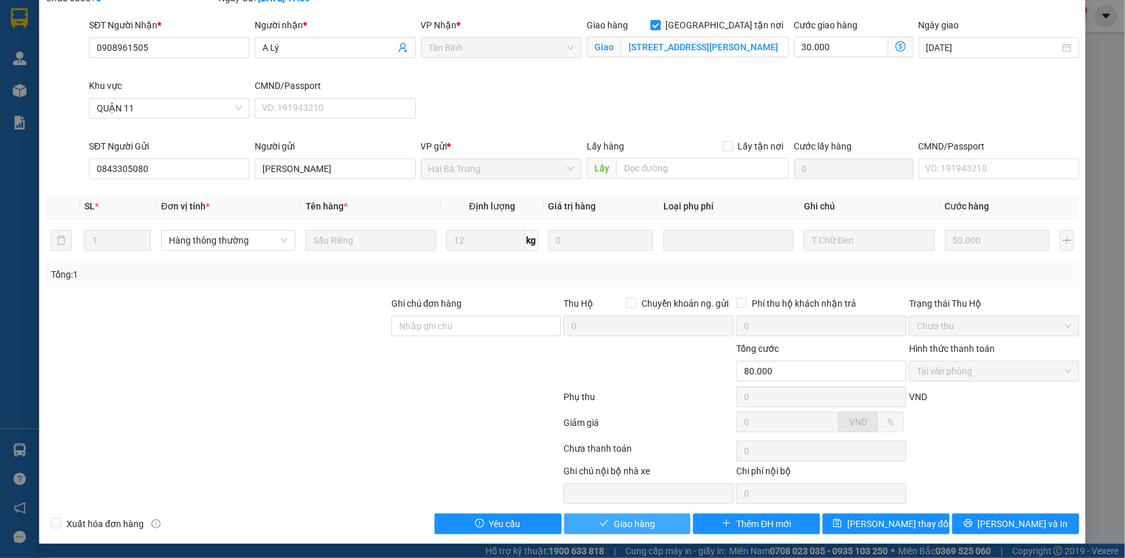
drag, startPoint x: 613, startPoint y: 520, endPoint x: 639, endPoint y: 497, distance: 35.2
click at [614, 520] on span "Giao hàng" at bounding box center [634, 524] width 41 height 14
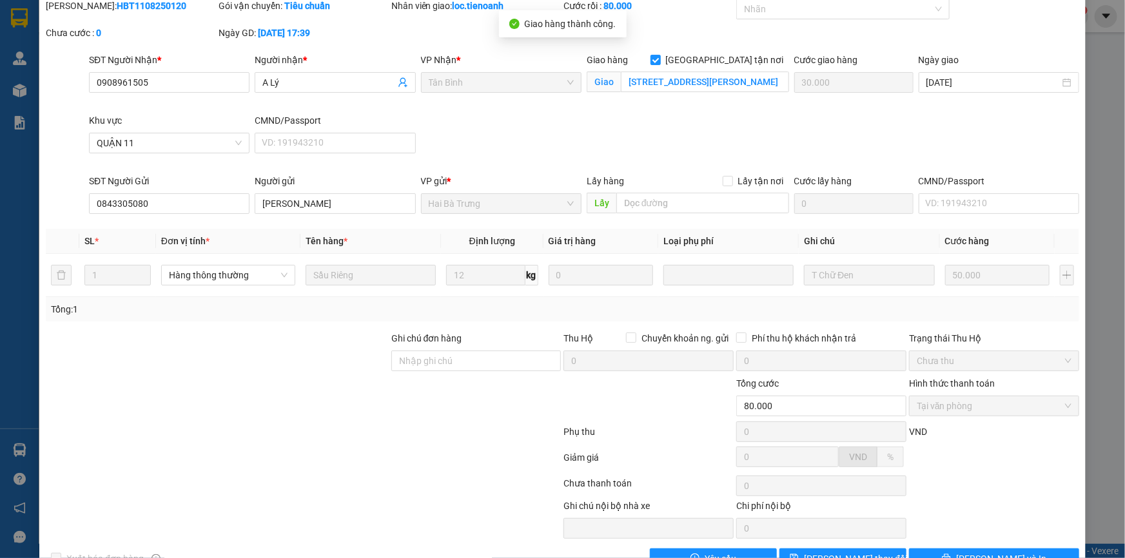
scroll to position [0, 0]
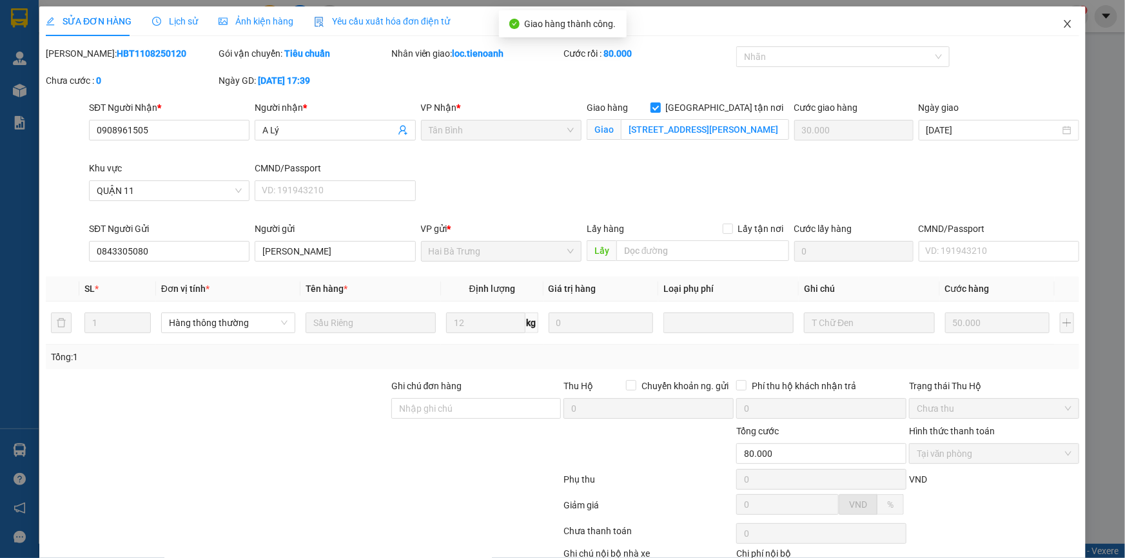
click at [1063, 26] on icon "close" at bounding box center [1068, 24] width 10 height 10
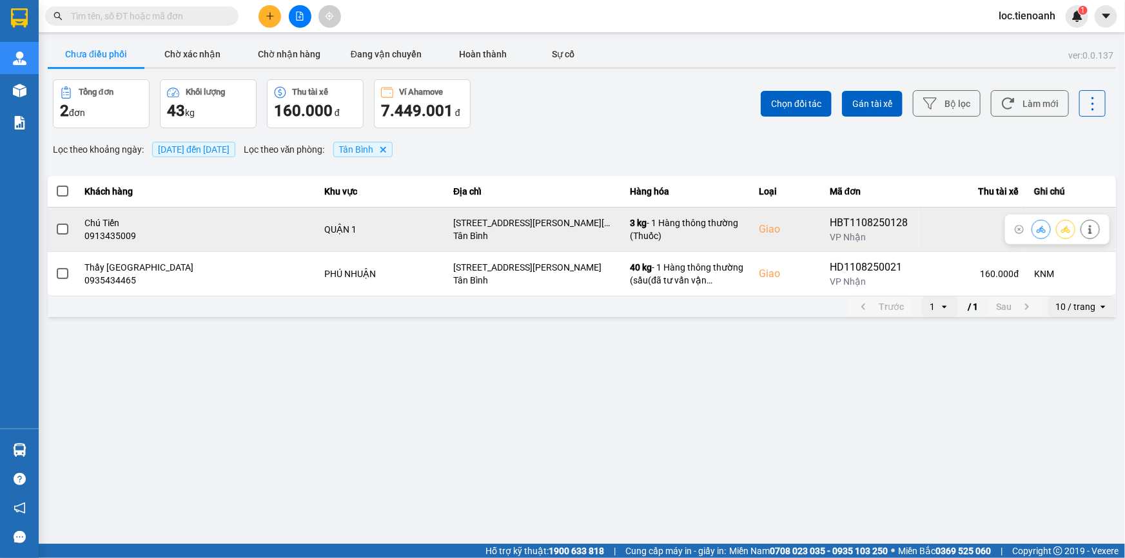
click at [1088, 226] on icon at bounding box center [1090, 229] width 9 height 9
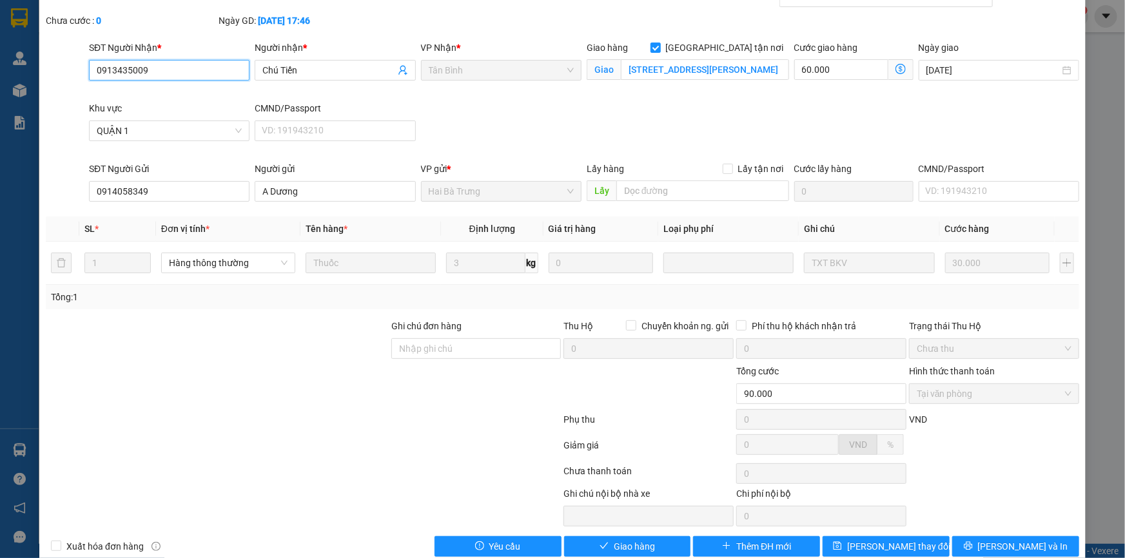
scroll to position [83, 0]
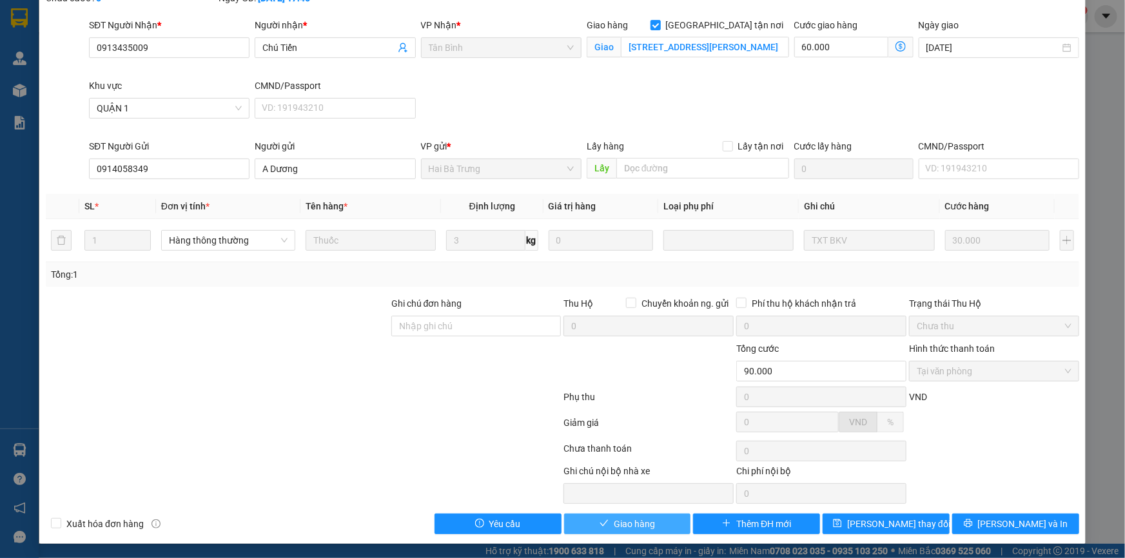
click at [602, 526] on icon "check" at bounding box center [604, 523] width 9 height 9
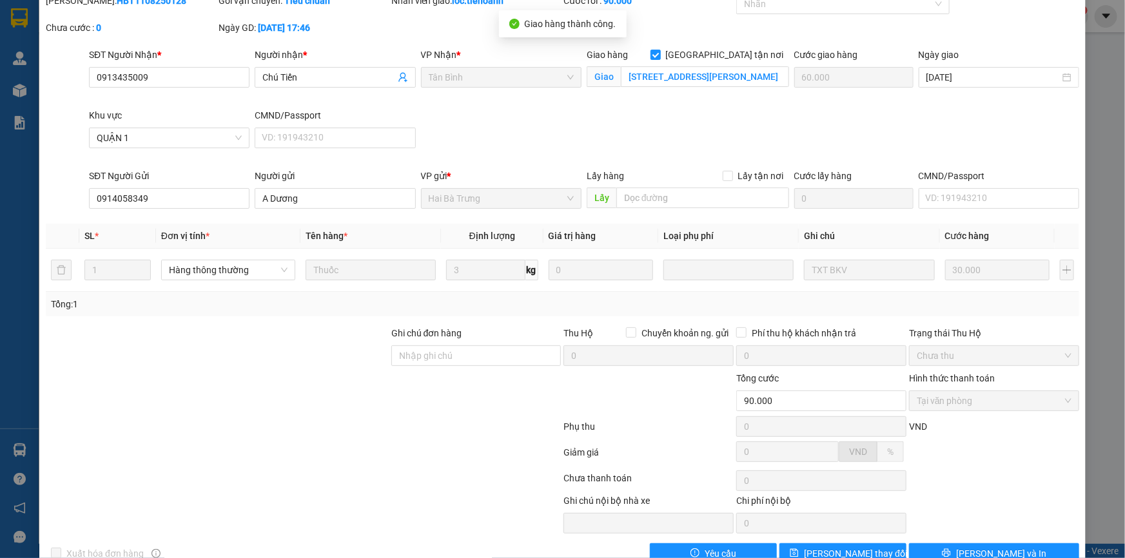
scroll to position [0, 0]
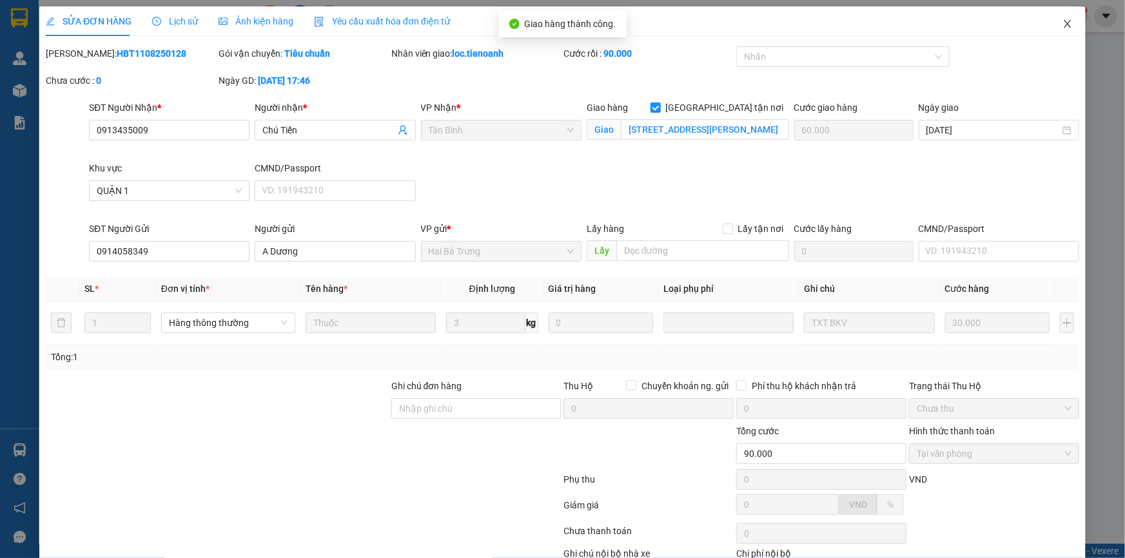
click at [1063, 22] on icon "close" at bounding box center [1068, 24] width 10 height 10
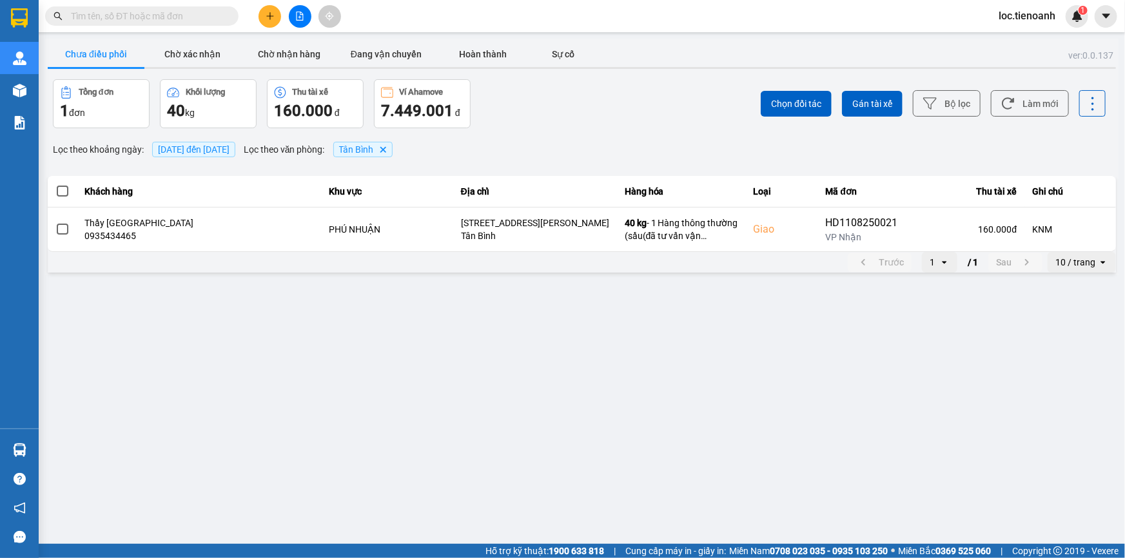
click at [1026, 18] on span "loc.tienoanh" at bounding box center [1027, 16] width 77 height 16
click at [1020, 38] on span "Đăng xuất" at bounding box center [1036, 40] width 54 height 14
